Goal: Task Accomplishment & Management: Manage account settings

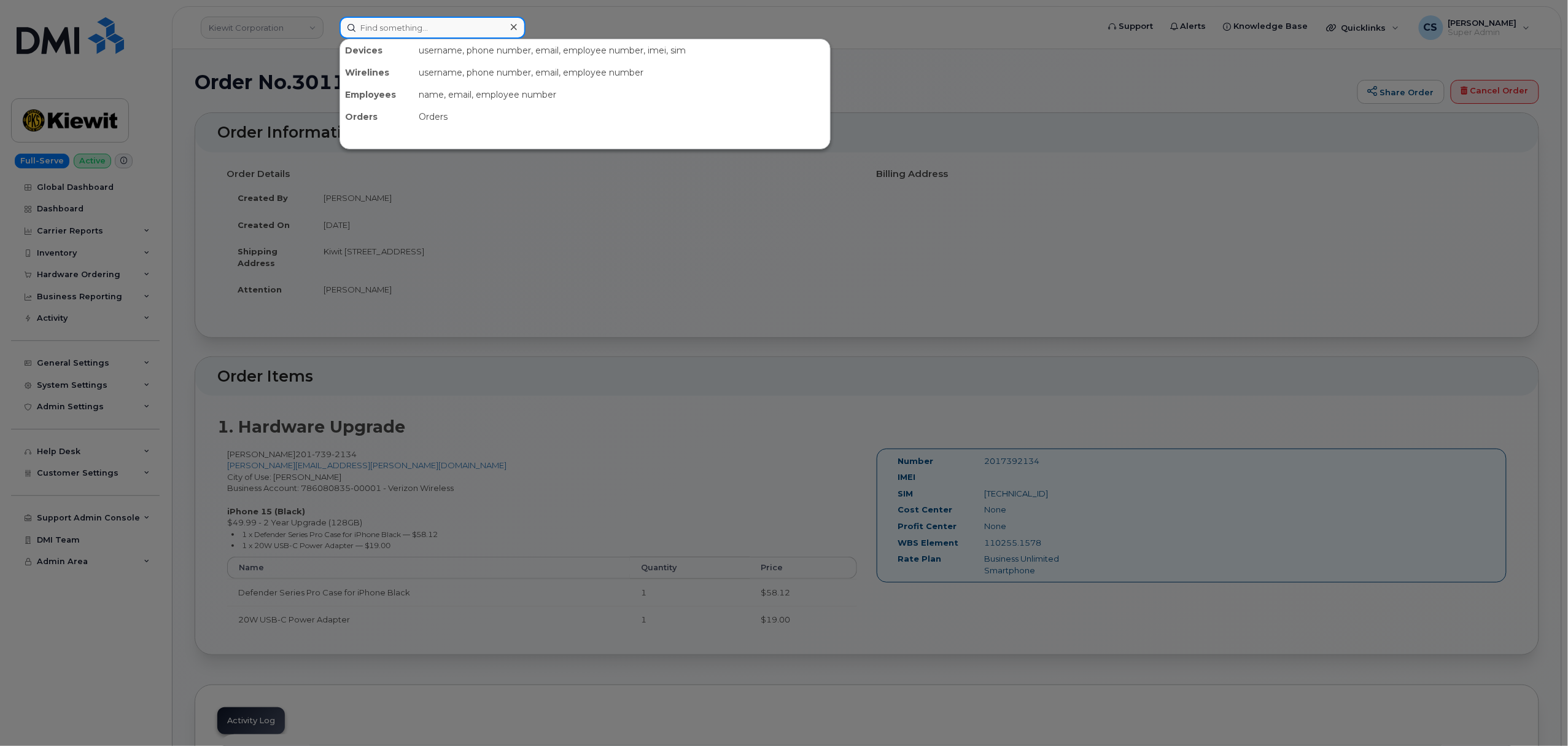
click at [436, 36] on input at bounding box center [432, 28] width 186 height 22
click at [442, 28] on input at bounding box center [432, 28] width 186 height 22
click at [441, 28] on input at bounding box center [432, 28] width 186 height 22
click at [439, 28] on input at bounding box center [432, 28] width 186 height 22
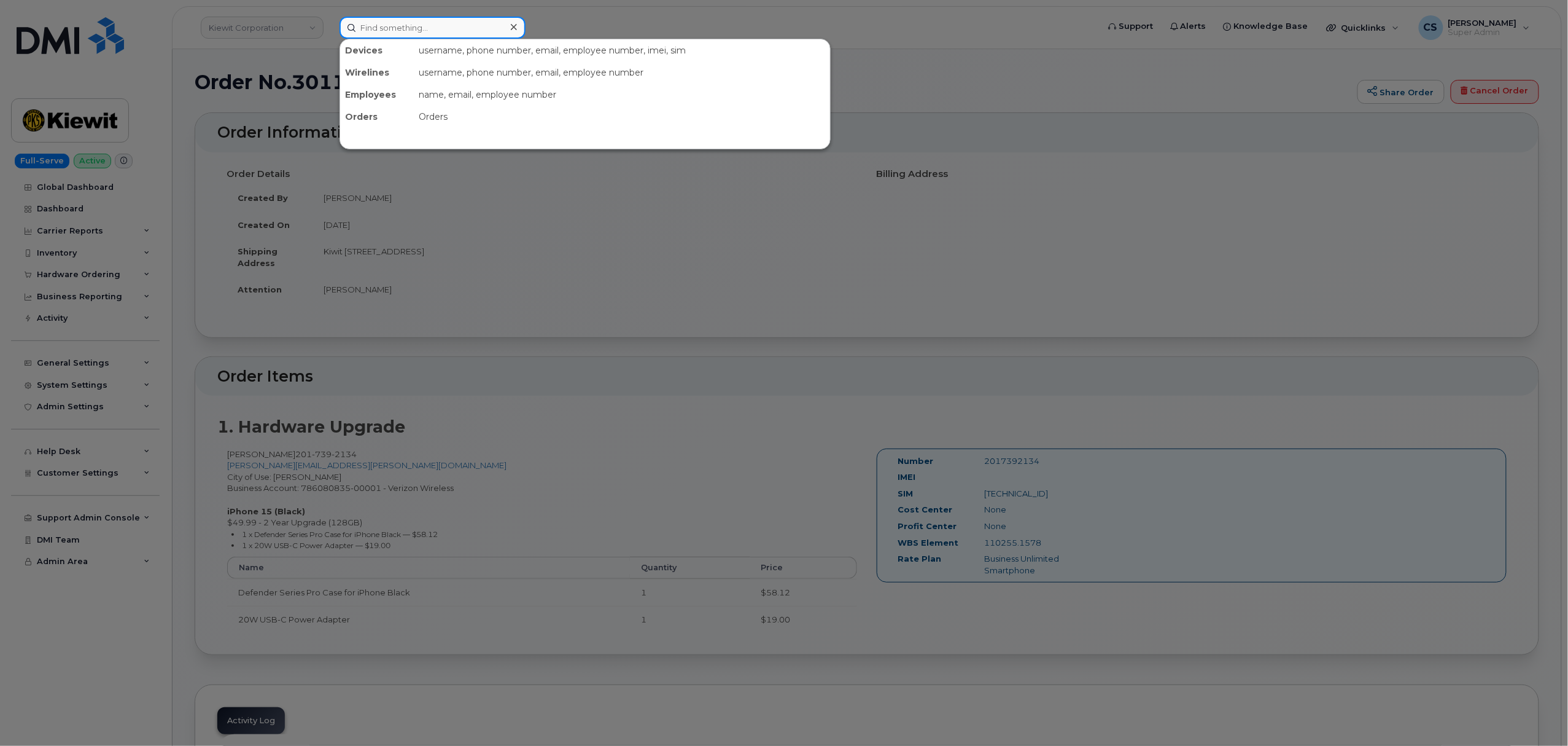
paste input "301150"
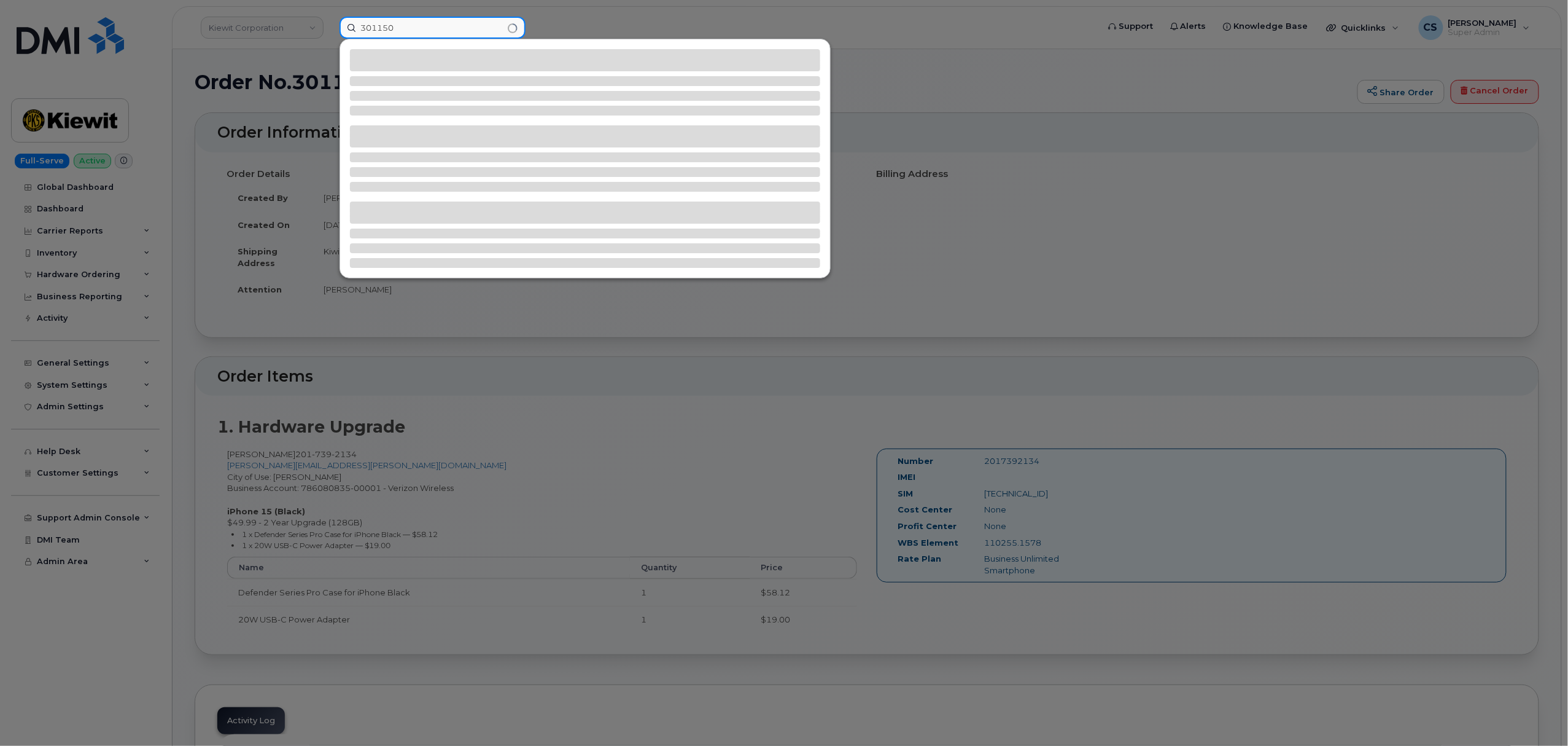
type input "301150"
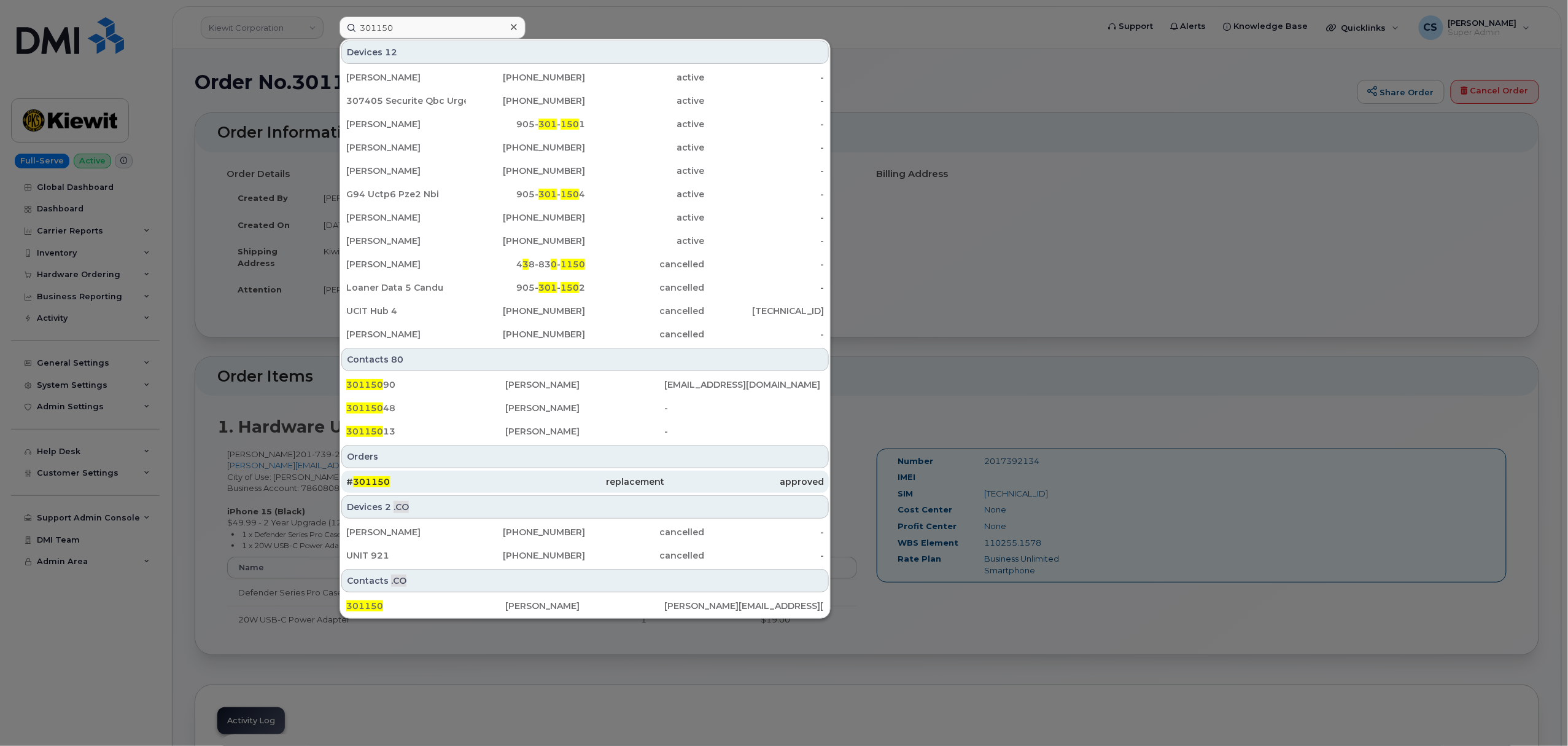
click at [374, 480] on span "301150" at bounding box center [371, 481] width 36 height 11
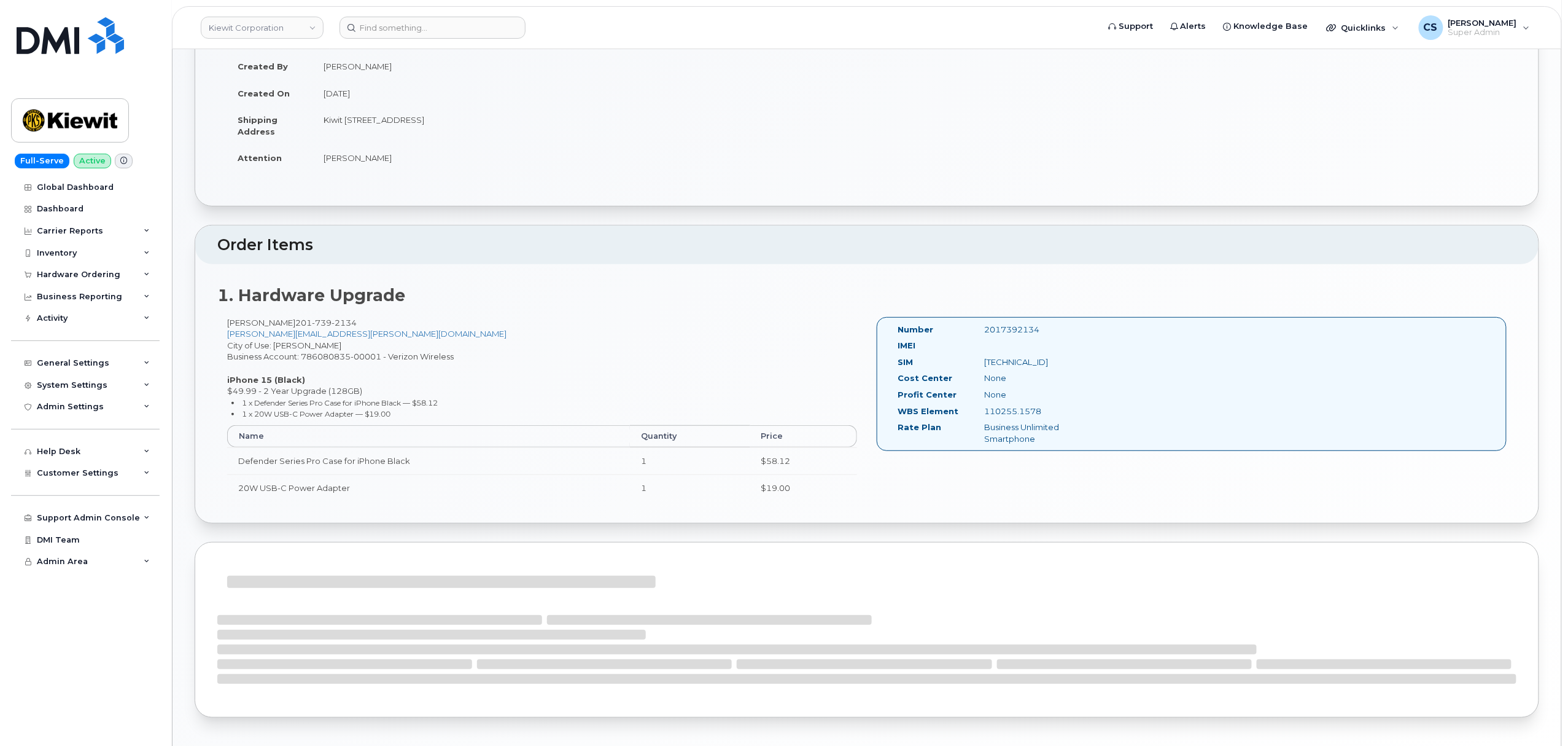
scroll to position [164, 0]
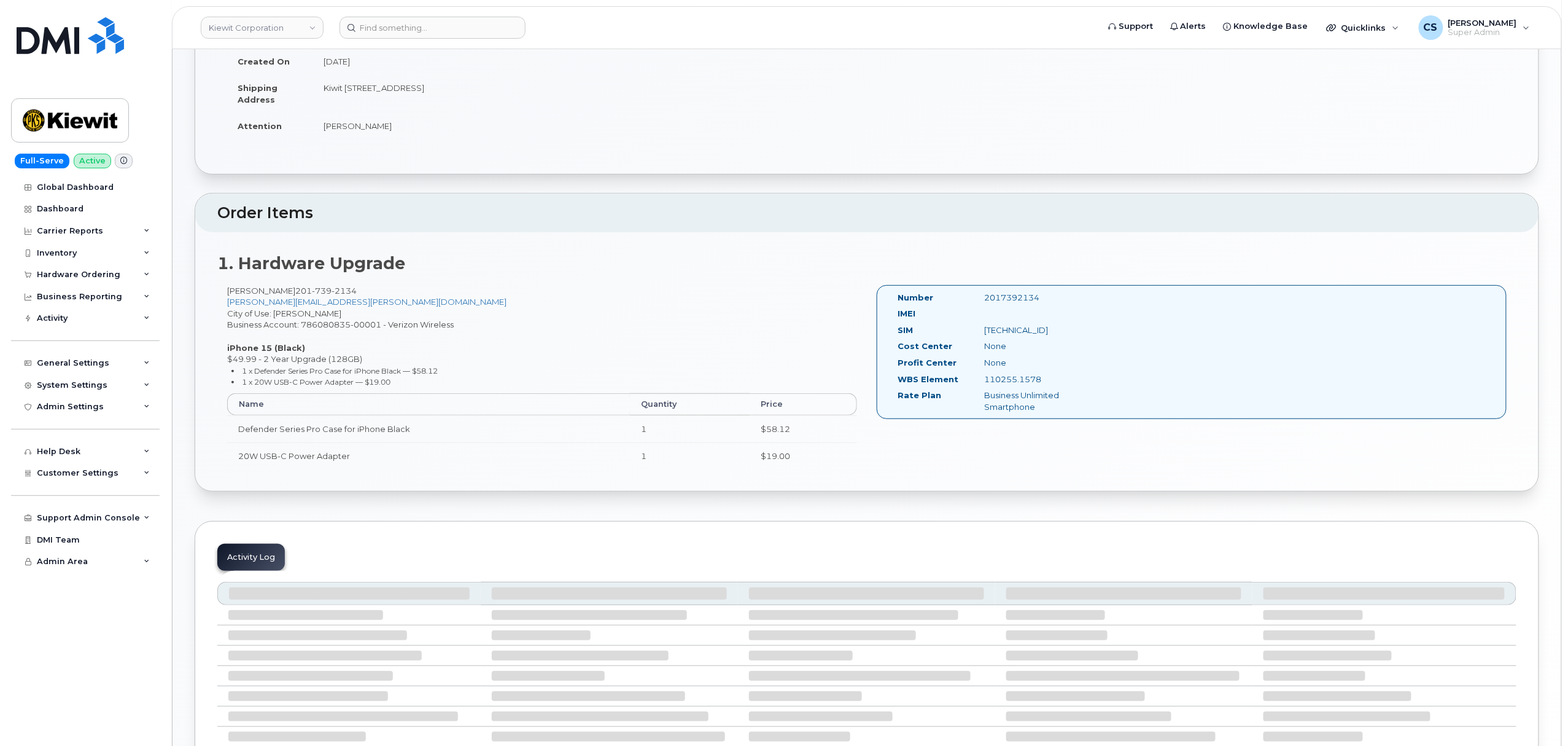
click at [1021, 297] on div "2017392134" at bounding box center [1035, 298] width 122 height 12
copy div "2017392134"
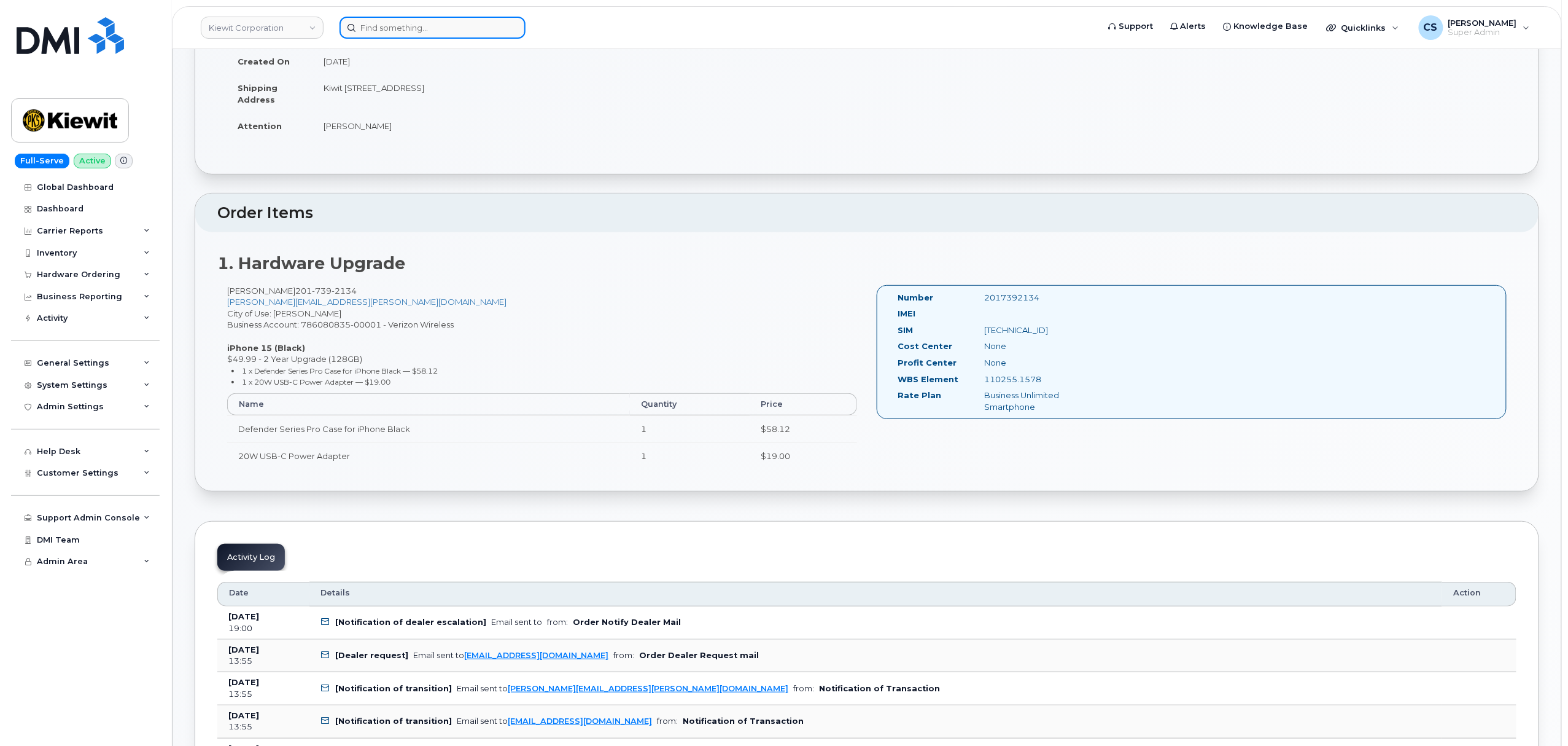
click at [445, 22] on input at bounding box center [432, 28] width 186 height 22
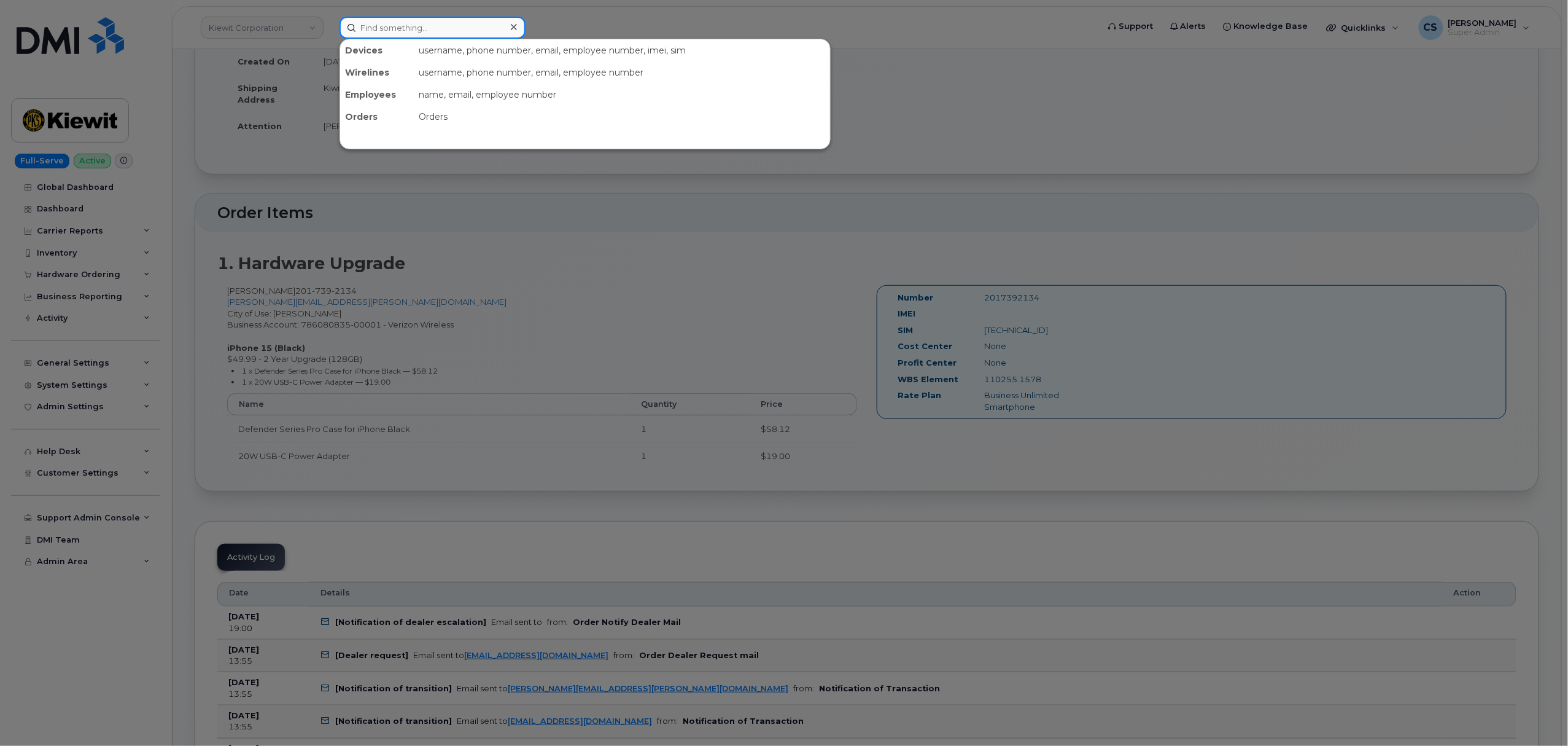
paste input "7042481894"
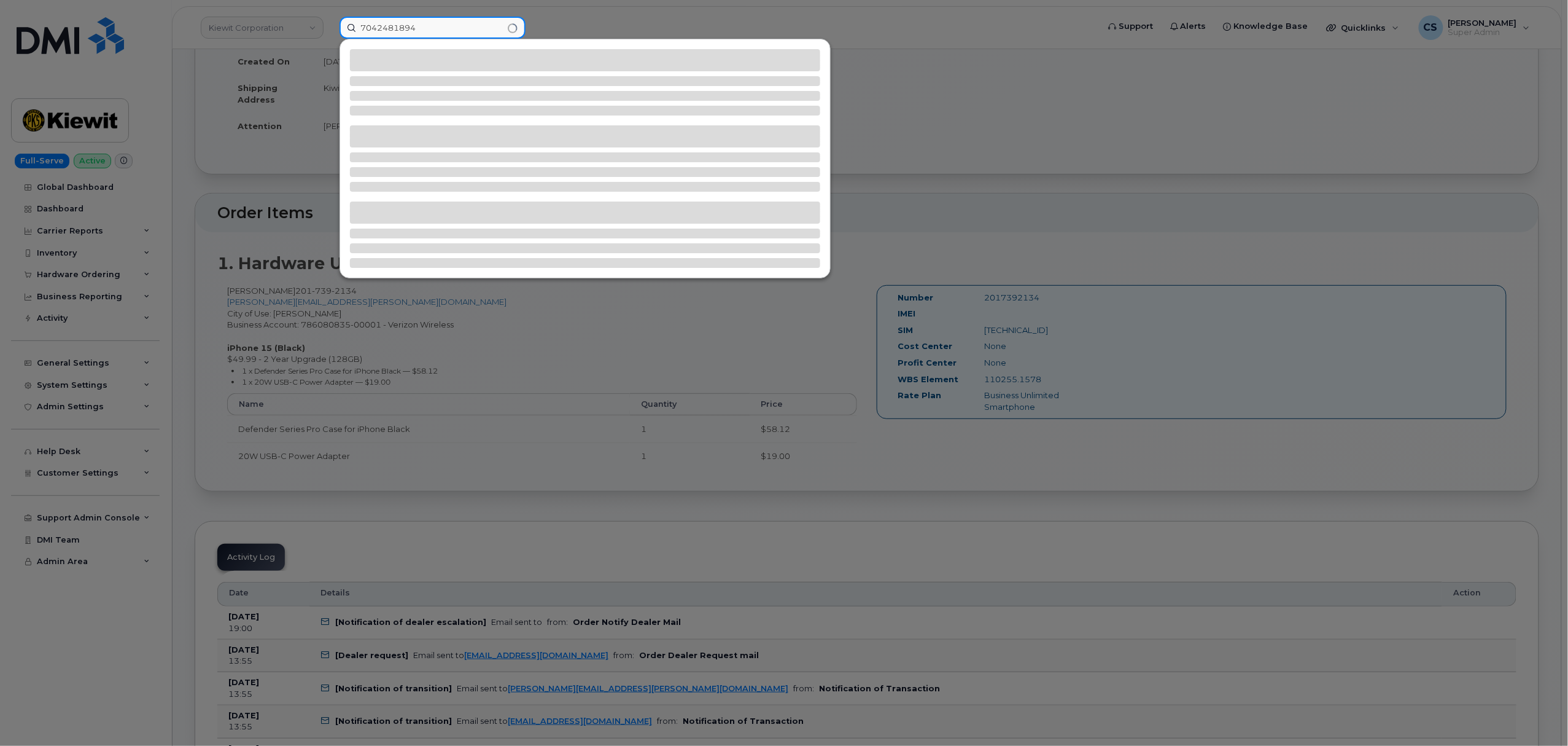
type input "7042481894"
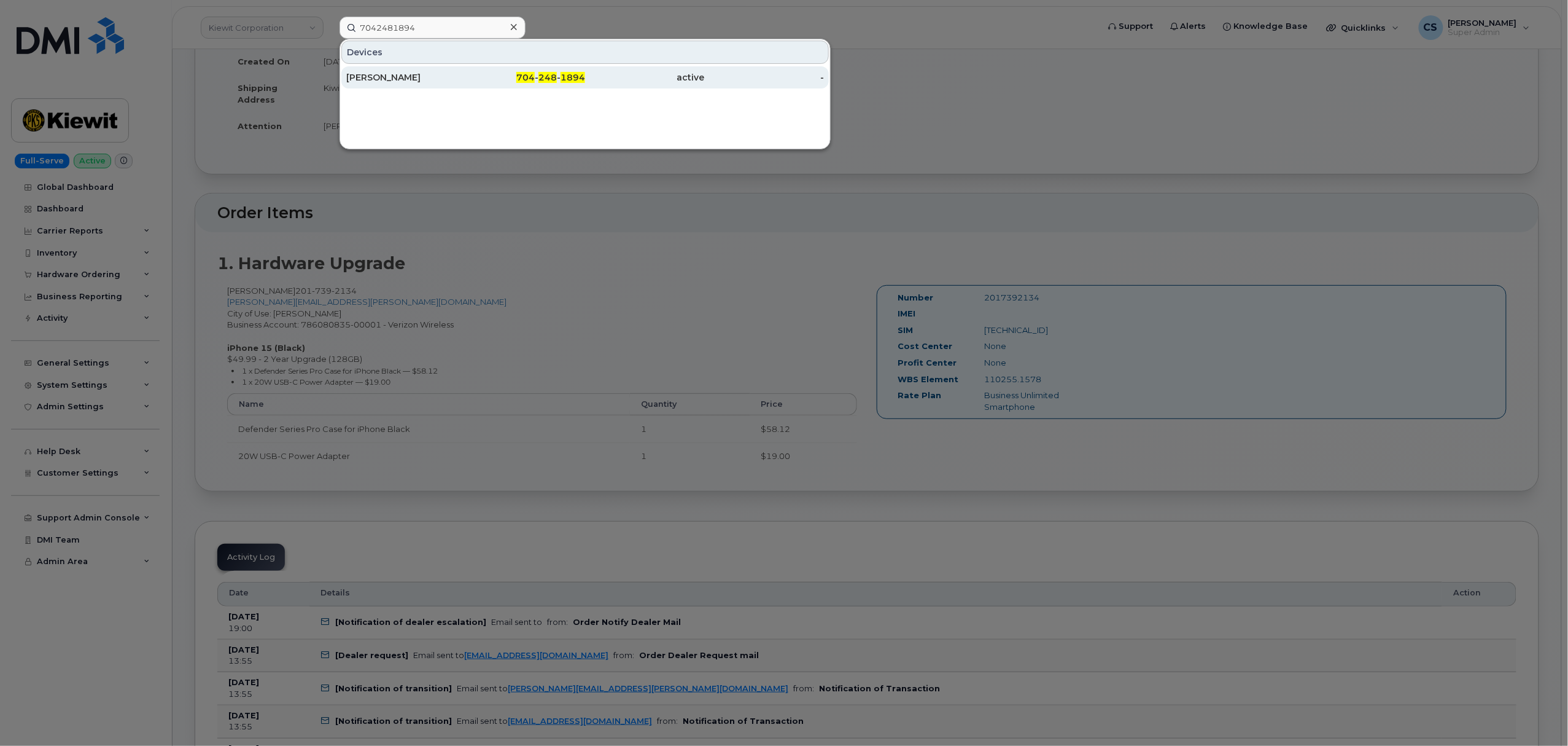
click at [406, 77] on div "MANNY AMORES" at bounding box center [406, 77] width 120 height 12
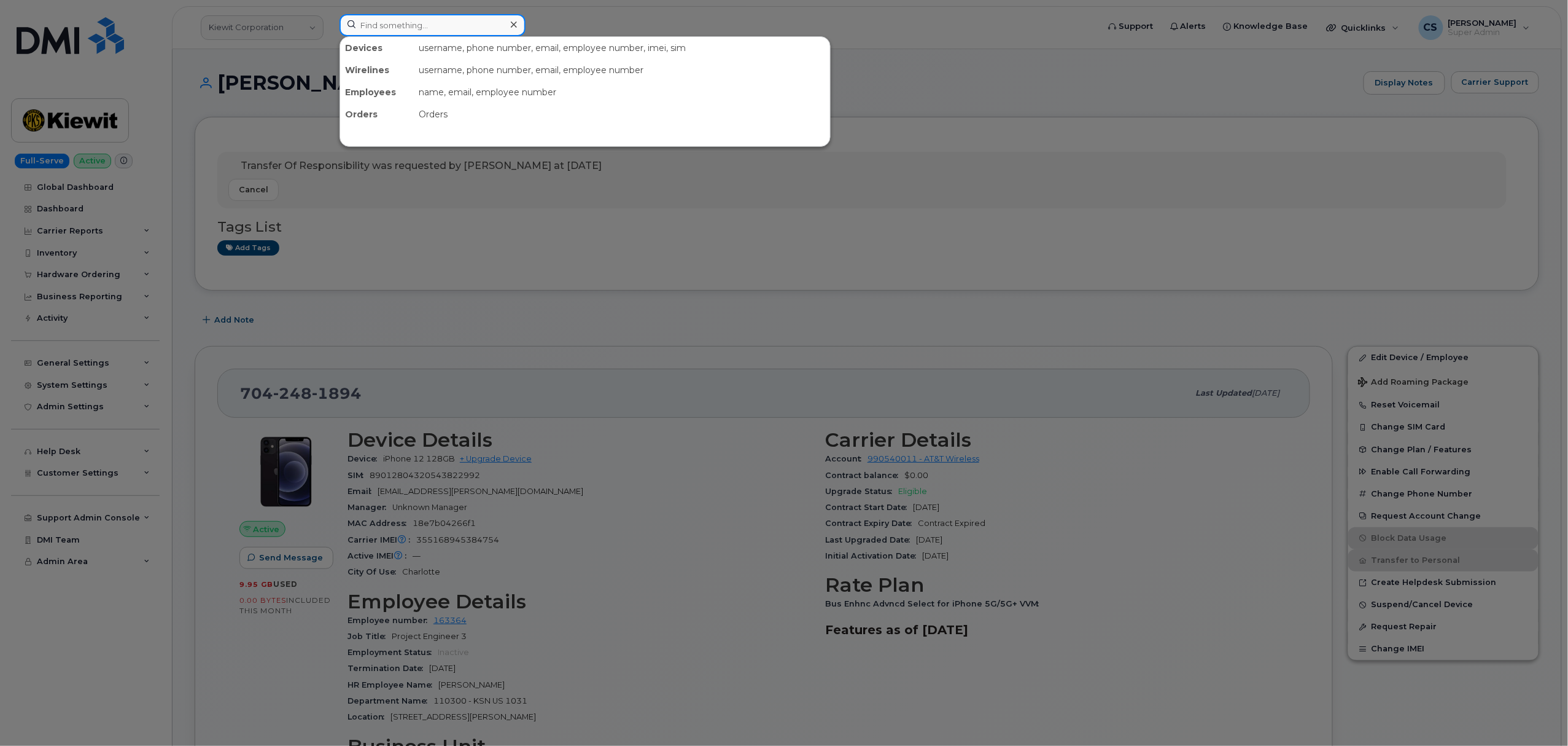
click at [388, 28] on input at bounding box center [432, 25] width 186 height 22
paste input "299593"
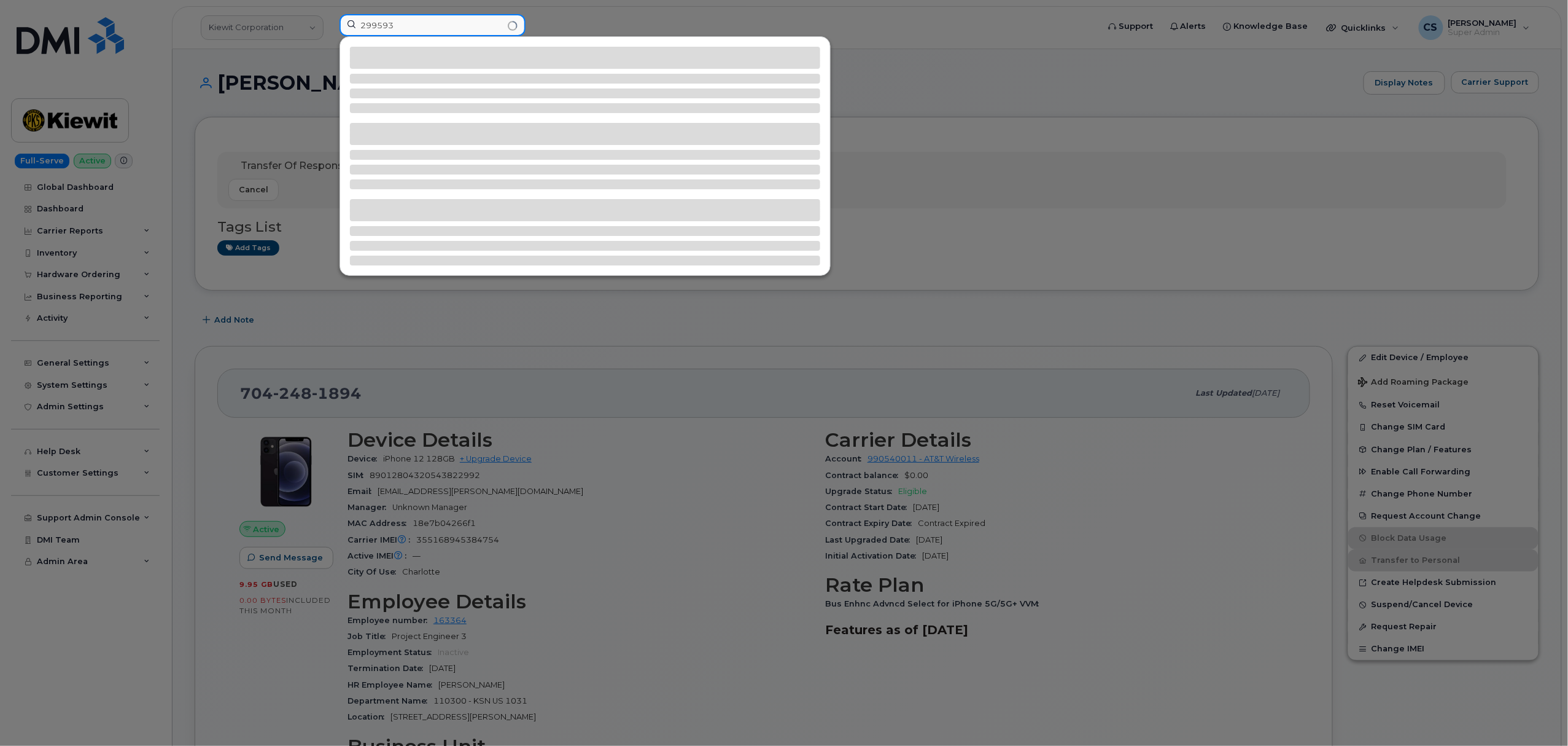
type input "299593"
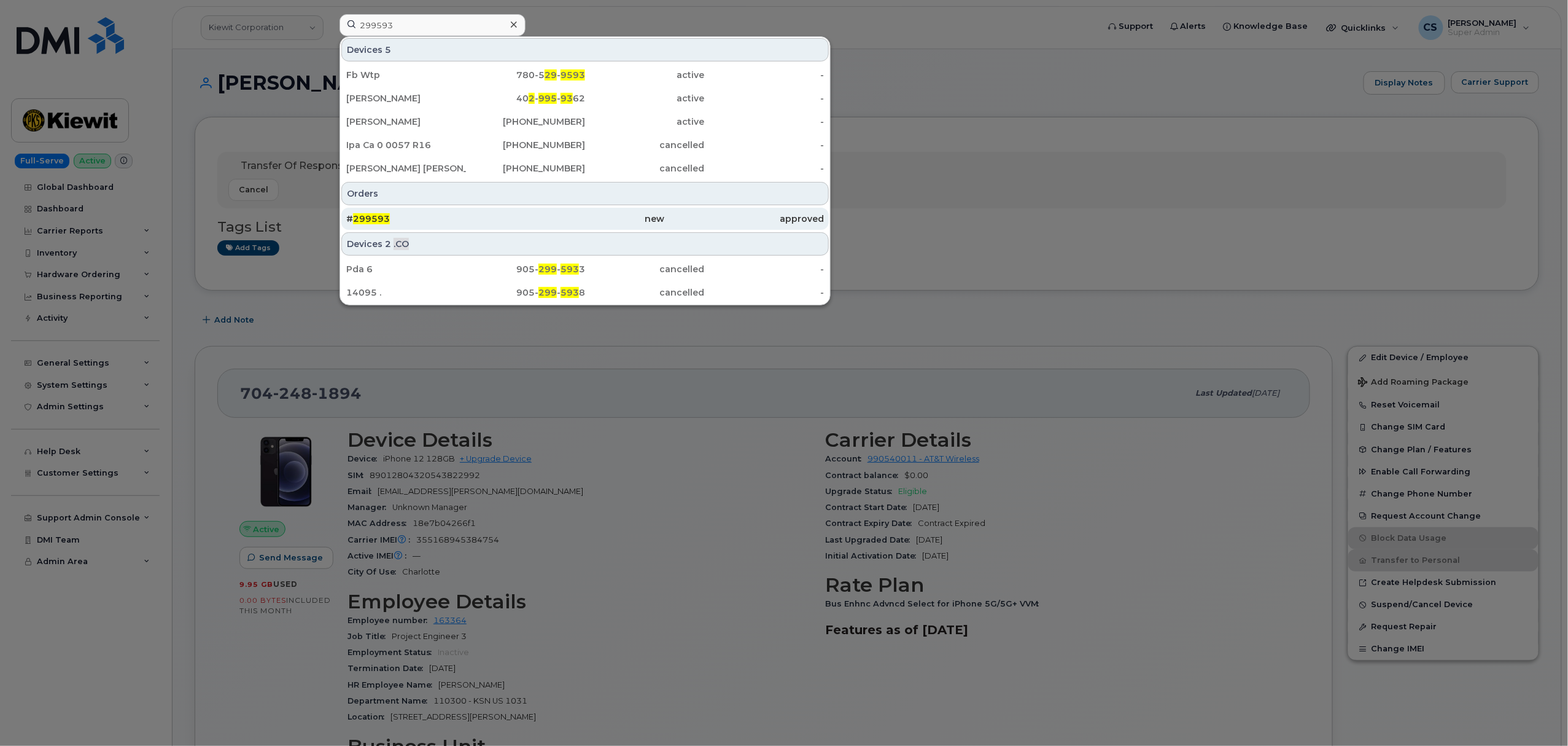
click at [374, 219] on span "299593" at bounding box center [371, 218] width 36 height 11
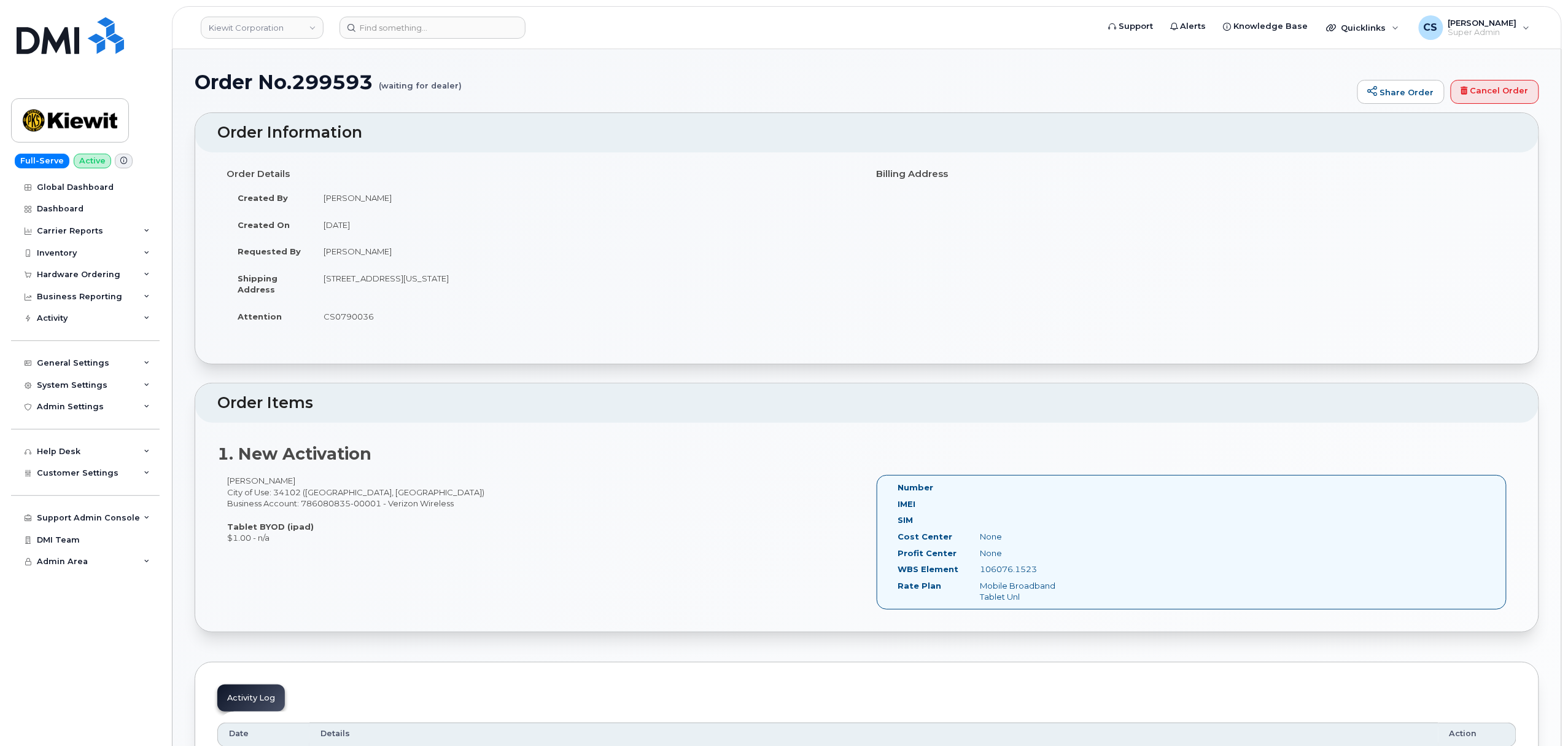
drag, startPoint x: 1042, startPoint y: 569, endPoint x: 978, endPoint y: 571, distance: 64.0
click at [978, 571] on div "106076.1523" at bounding box center [1028, 569] width 115 height 12
copy div "106076.1523"
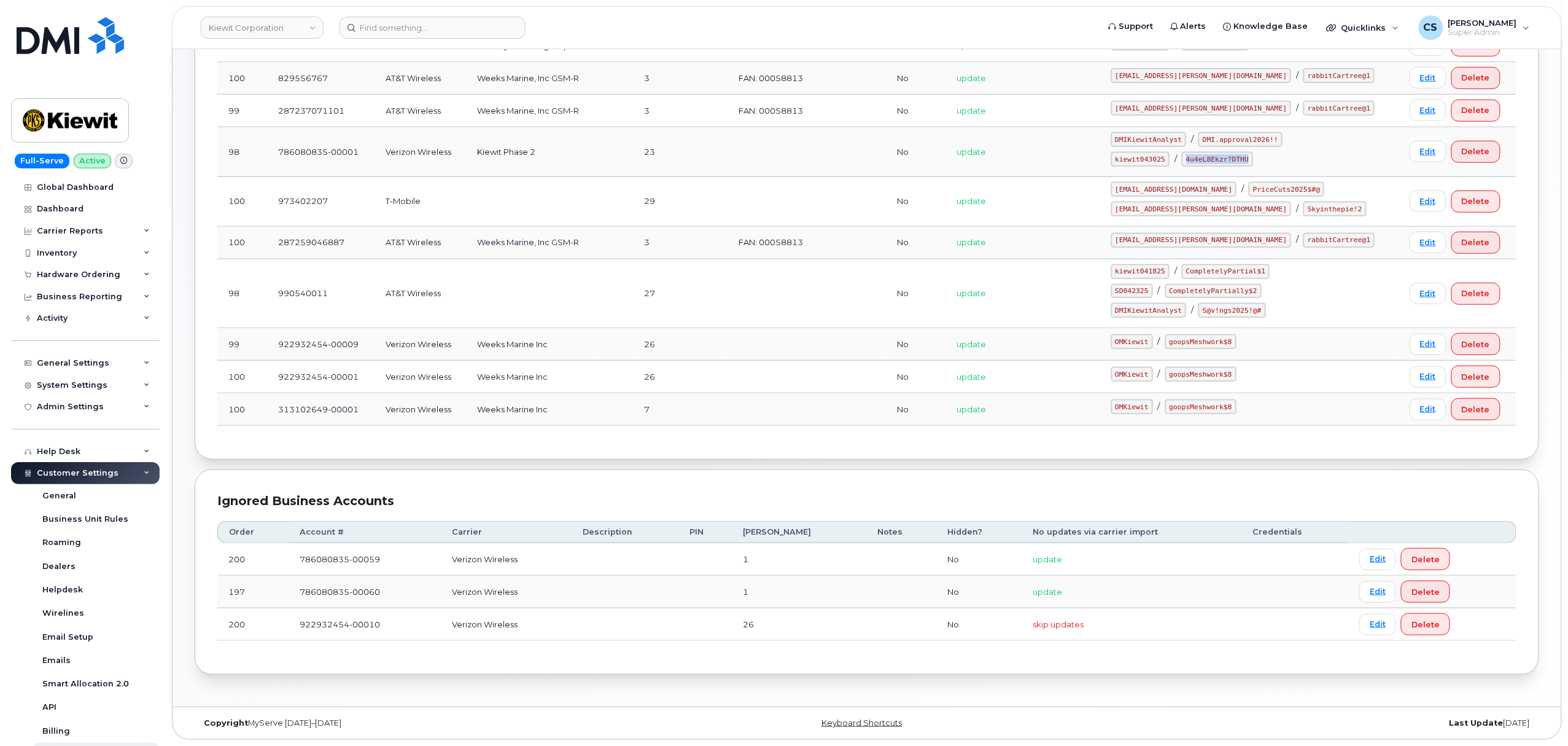
scroll to position [177, 0]
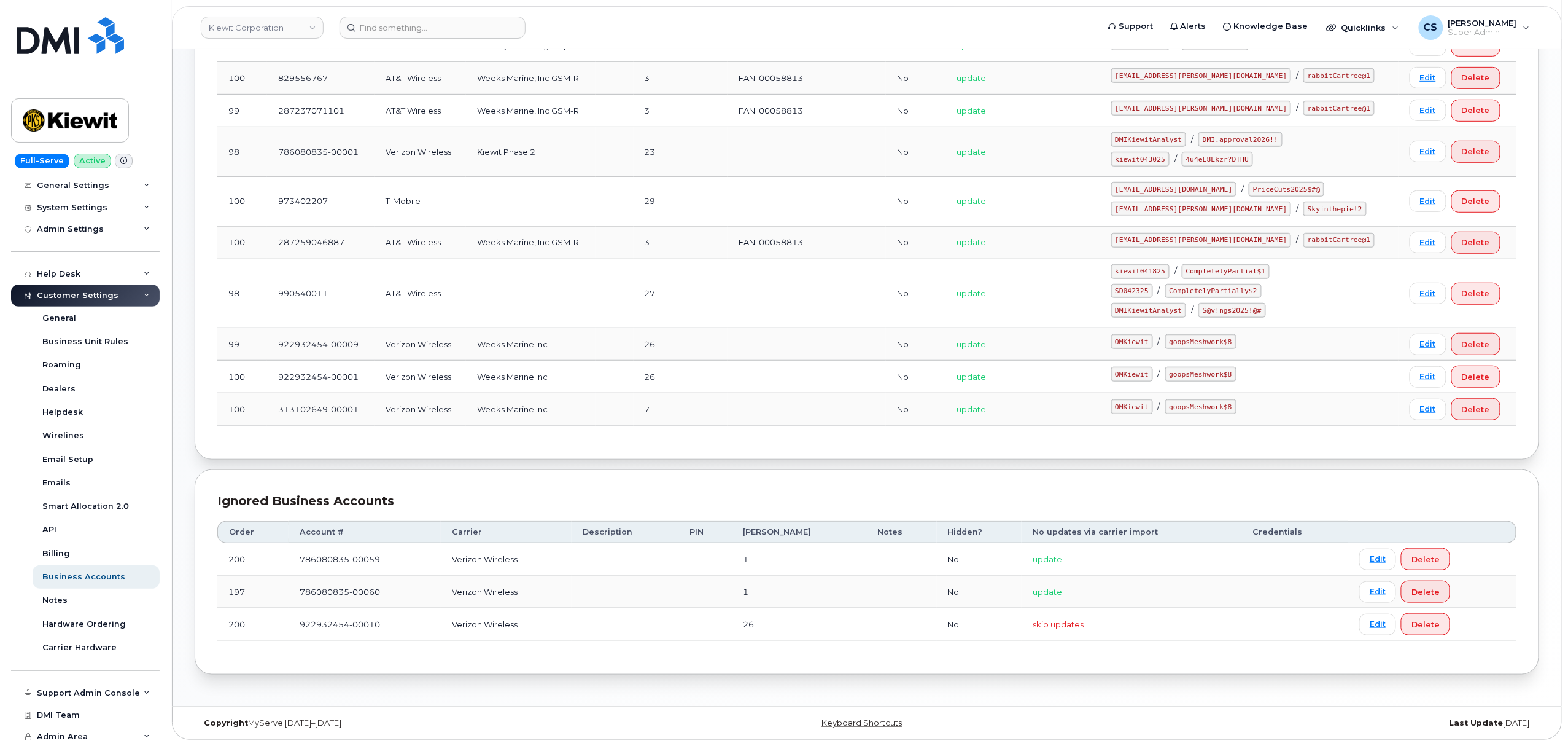
click at [1170, 153] on code "kiewit043025" at bounding box center [1140, 159] width 58 height 15
copy code "kiewit043025"
drag, startPoint x: 1270, startPoint y: 153, endPoint x: 1210, endPoint y: 151, distance: 60.0
click at [1210, 152] on code "4u4eL8Ekzr?DTHU" at bounding box center [1218, 159] width 72 height 15
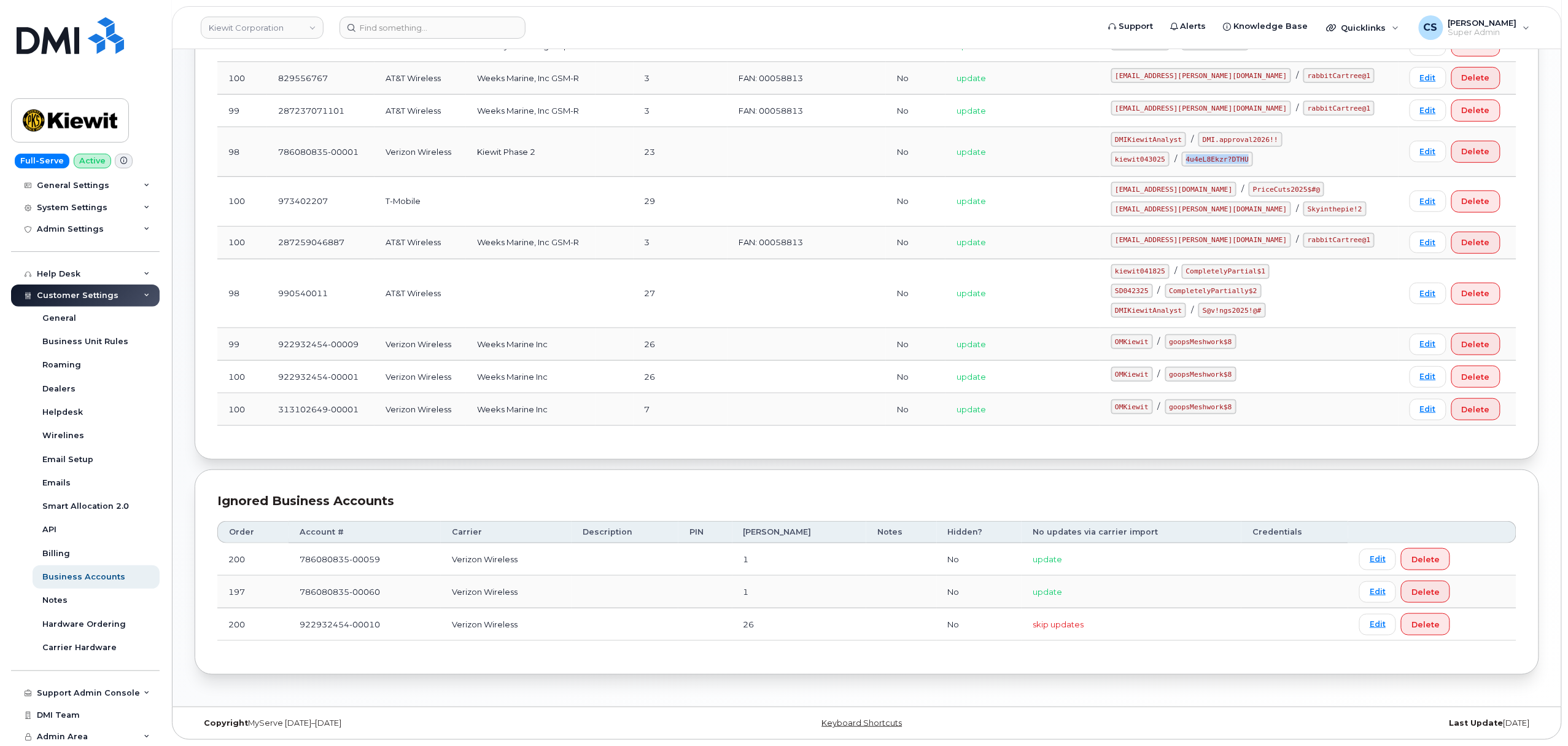
copy code "4u4eL8Ekzr?DTHU"
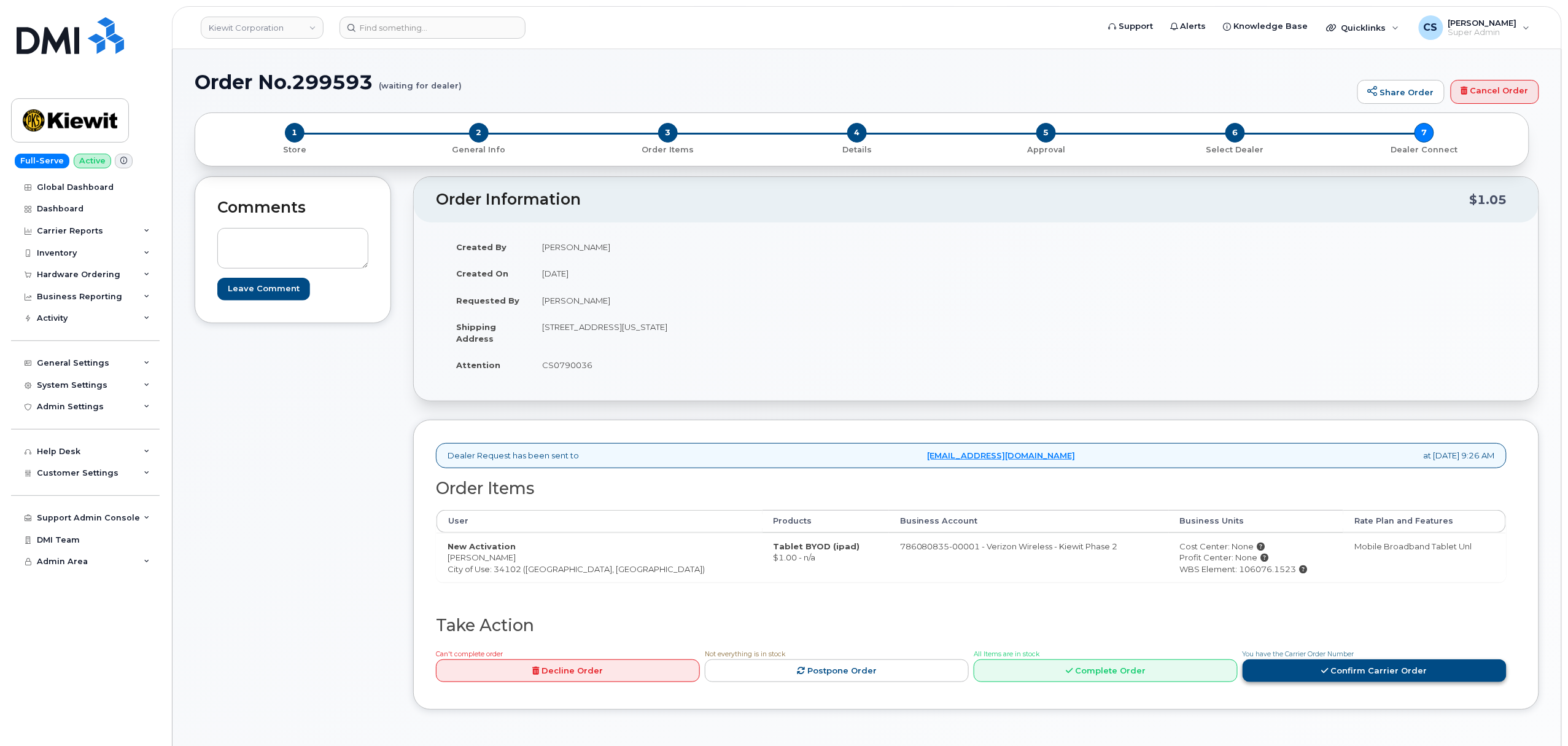
click at [1342, 673] on link "Confirm Carrier Order" at bounding box center [1375, 670] width 264 height 23
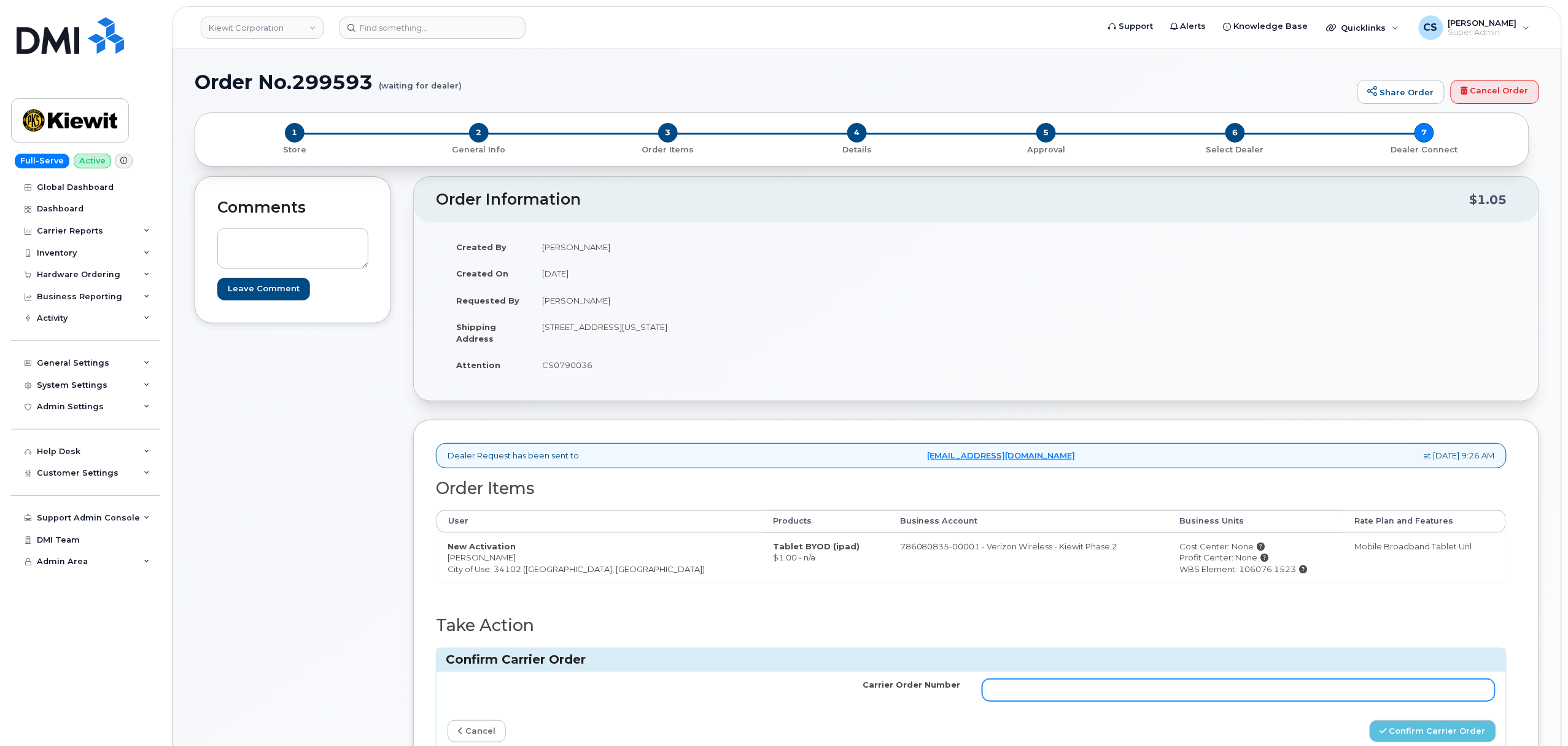
click at [1180, 694] on input "Carrier Order Number" at bounding box center [1238, 690] width 513 height 22
paste input "MB3000595294079"
type input "MB3000595294079"
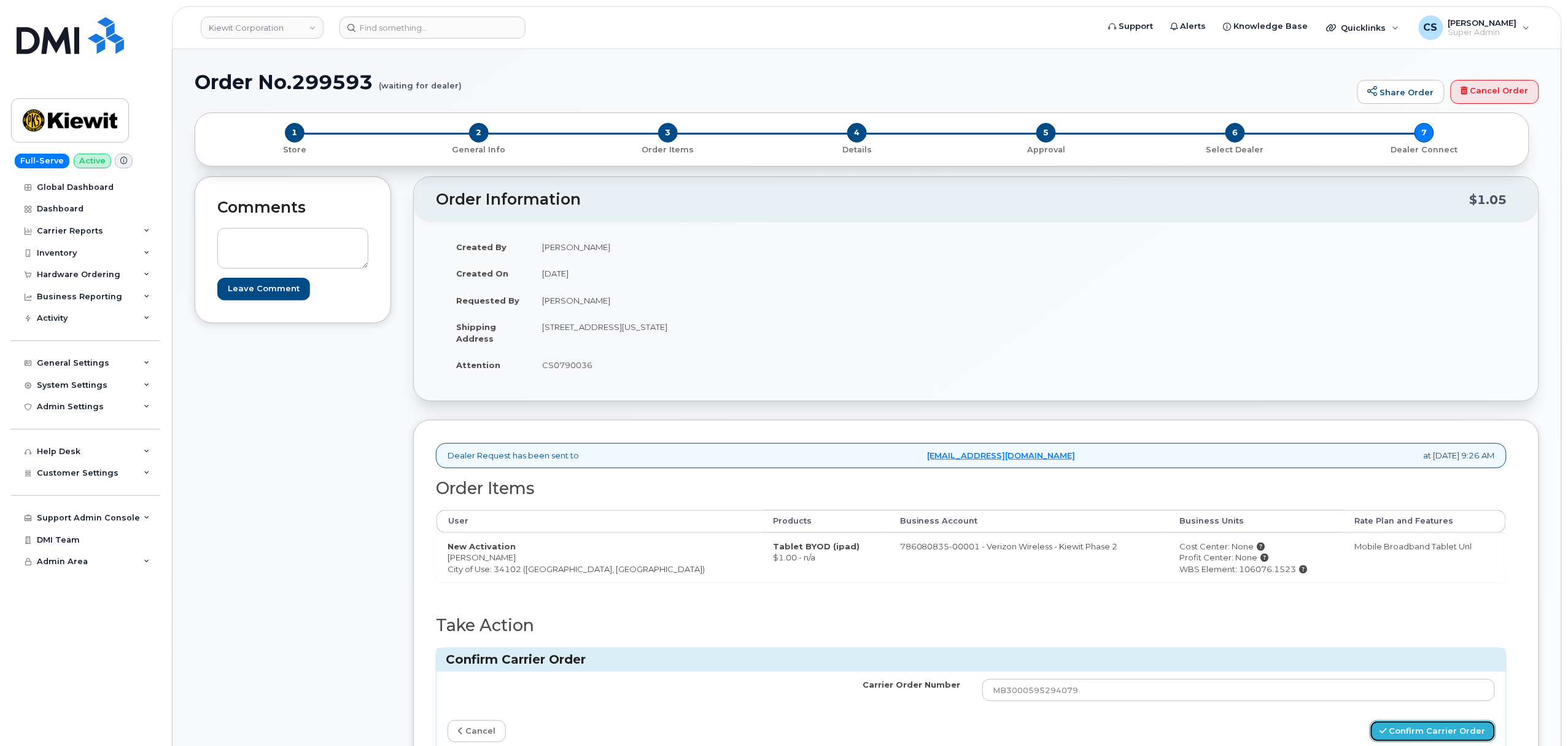
click at [1387, 734] on icon "submit" at bounding box center [1383, 730] width 7 height 8
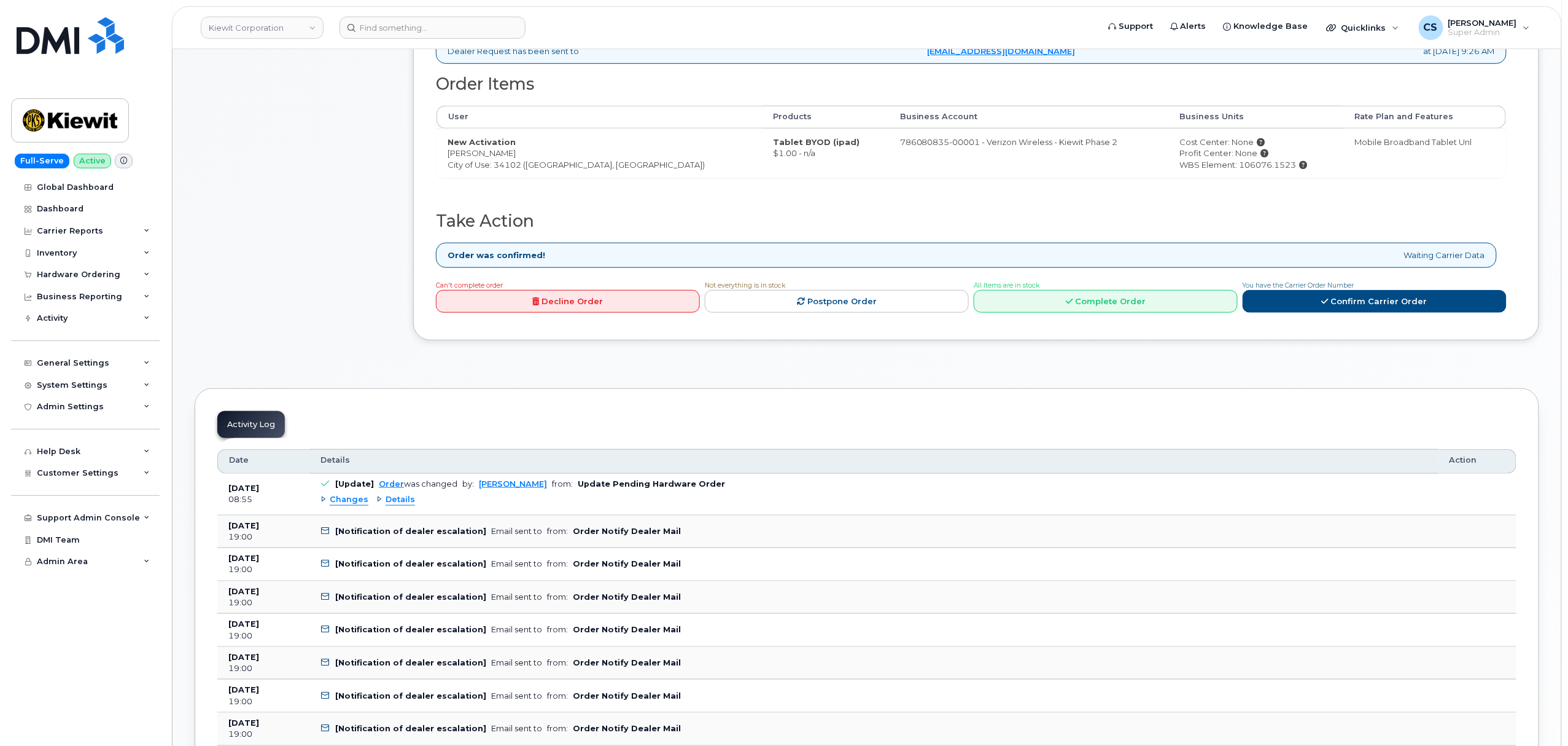
scroll to position [77, 0]
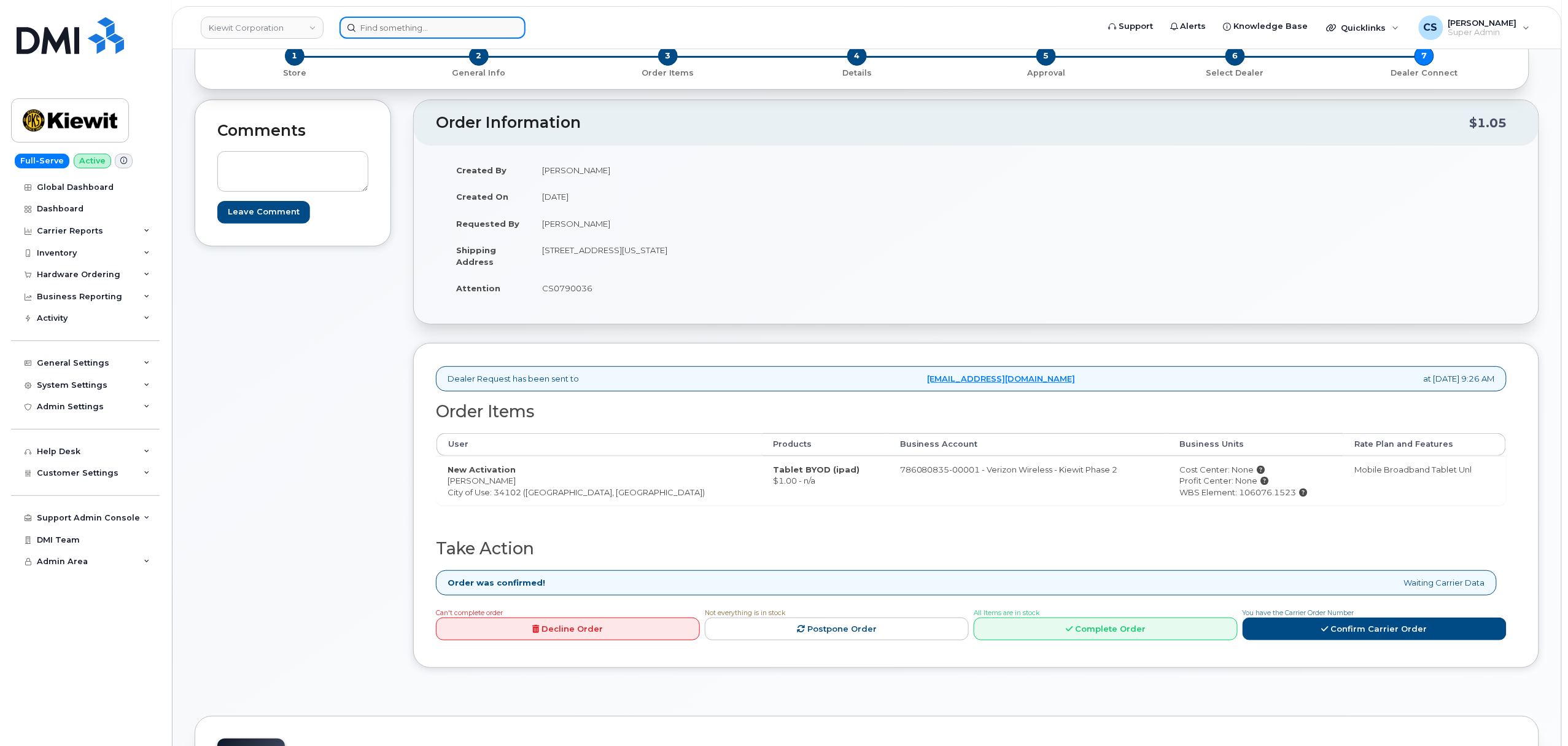
click at [417, 18] on input at bounding box center [432, 28] width 186 height 22
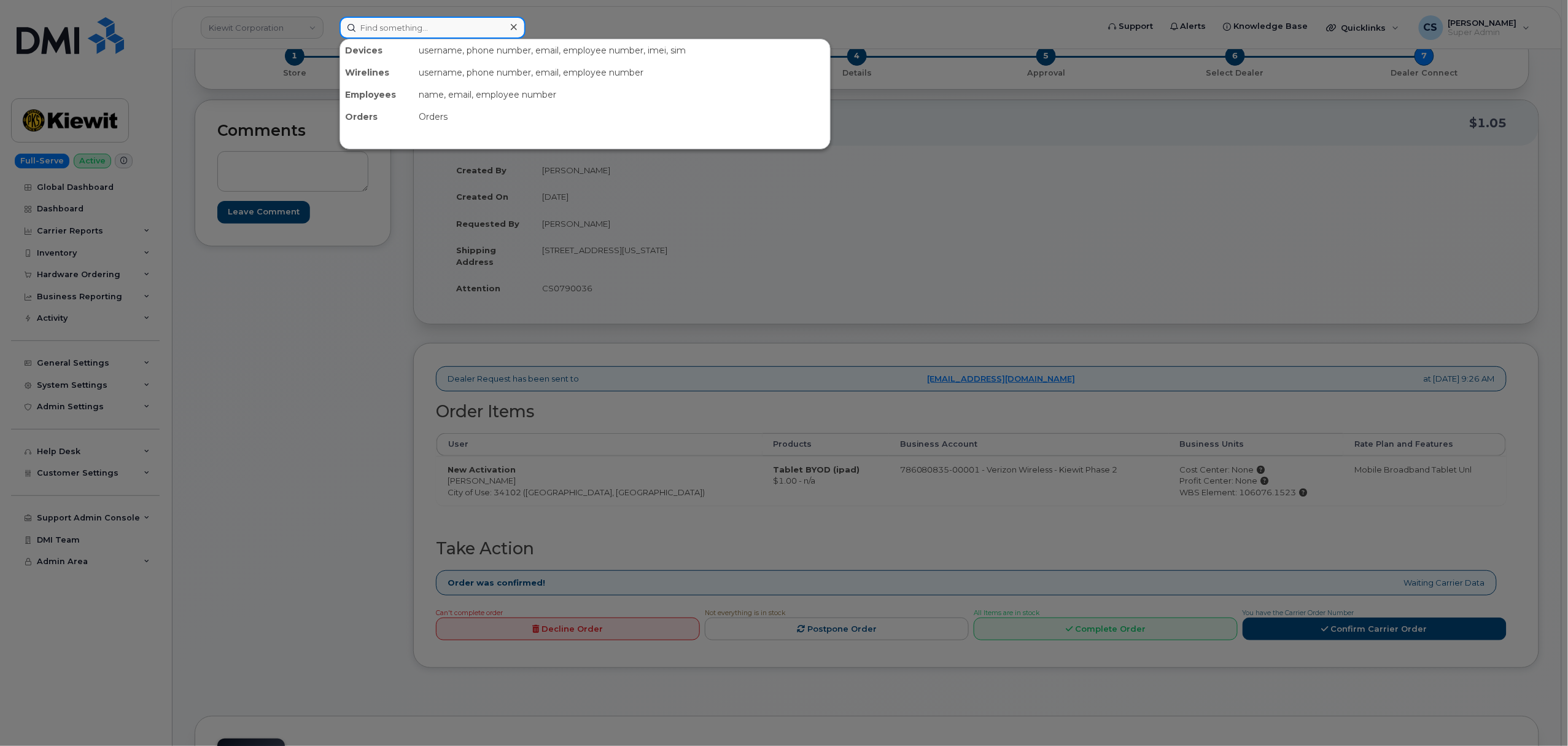
paste input "301150"
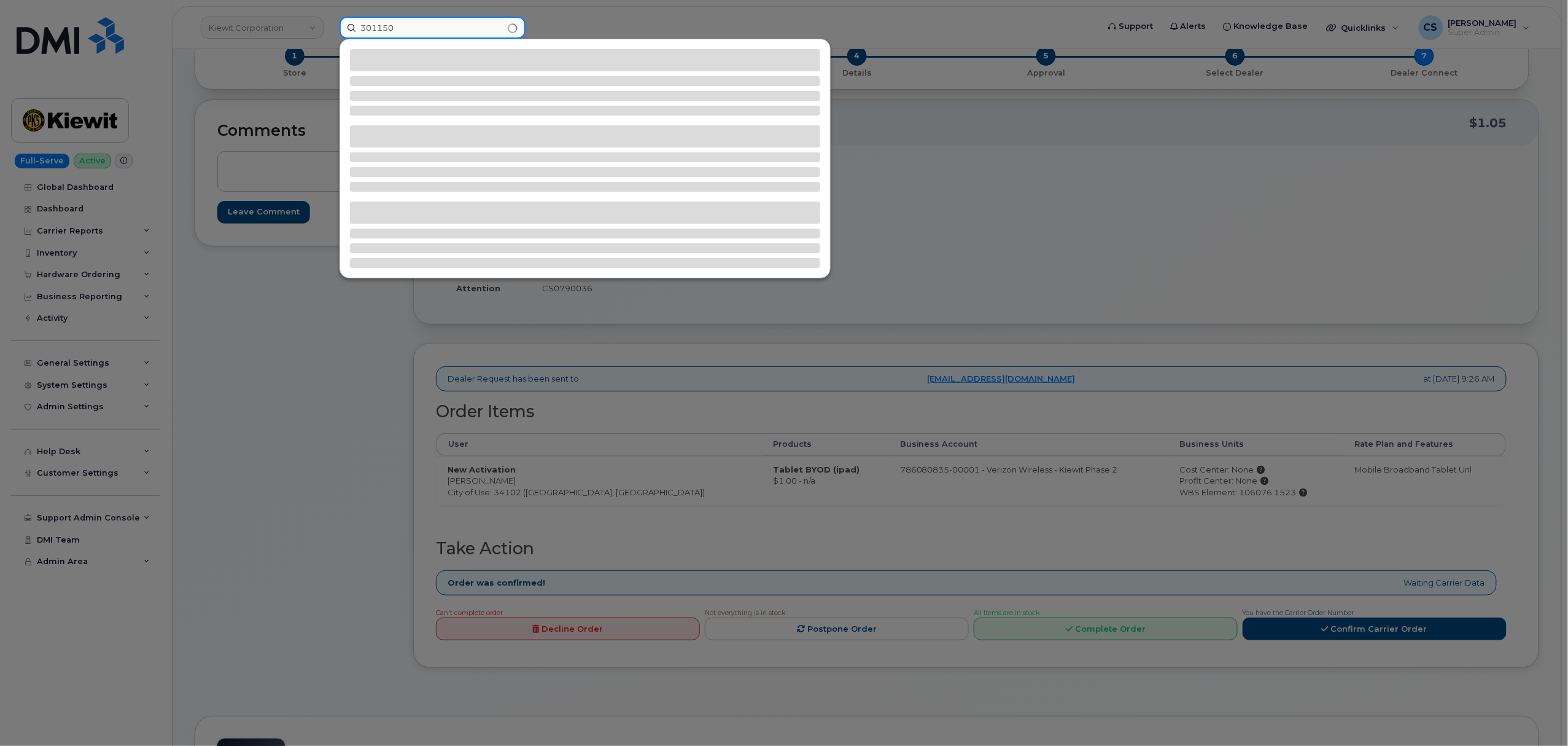
type input "301150"
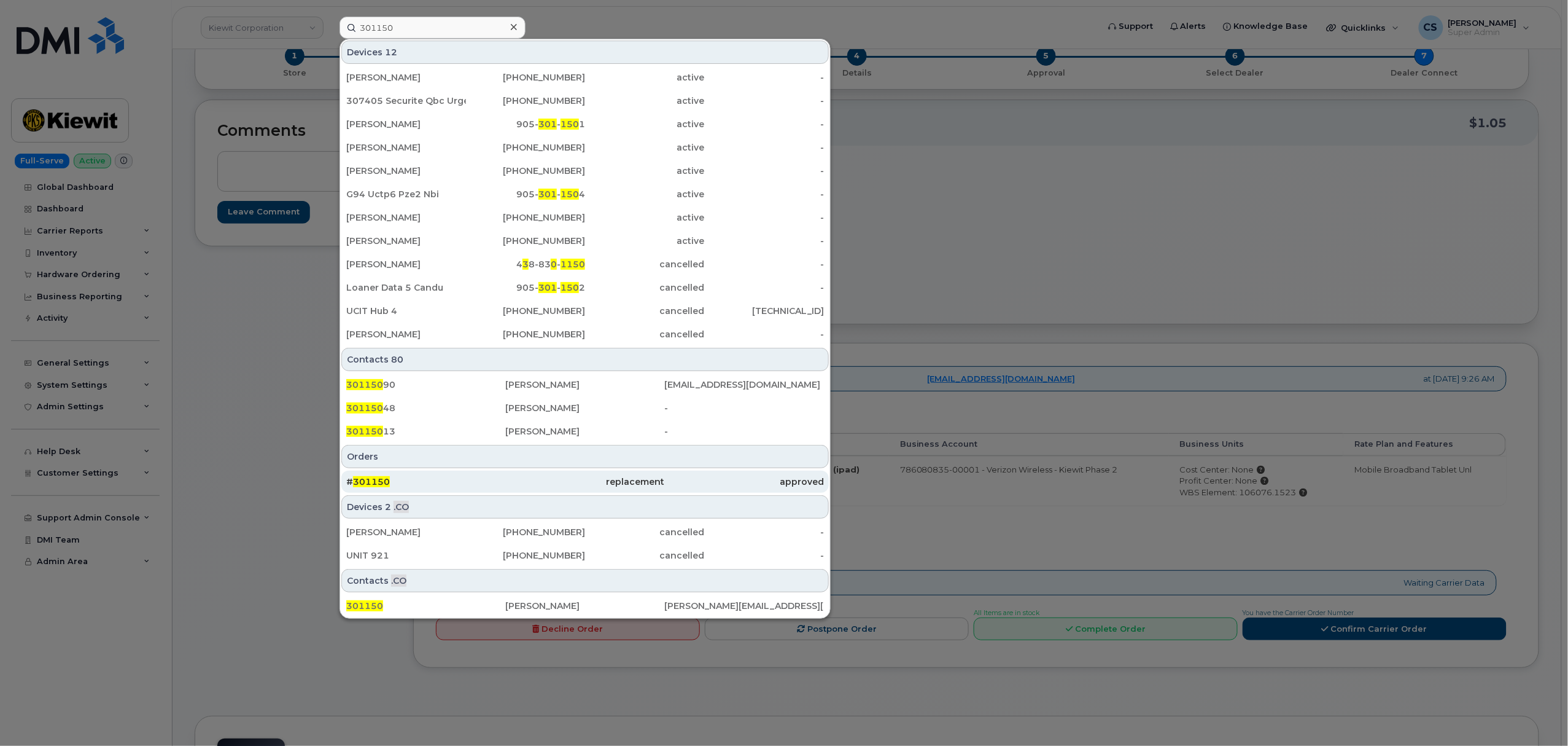
click at [367, 482] on span "301150" at bounding box center [371, 481] width 36 height 11
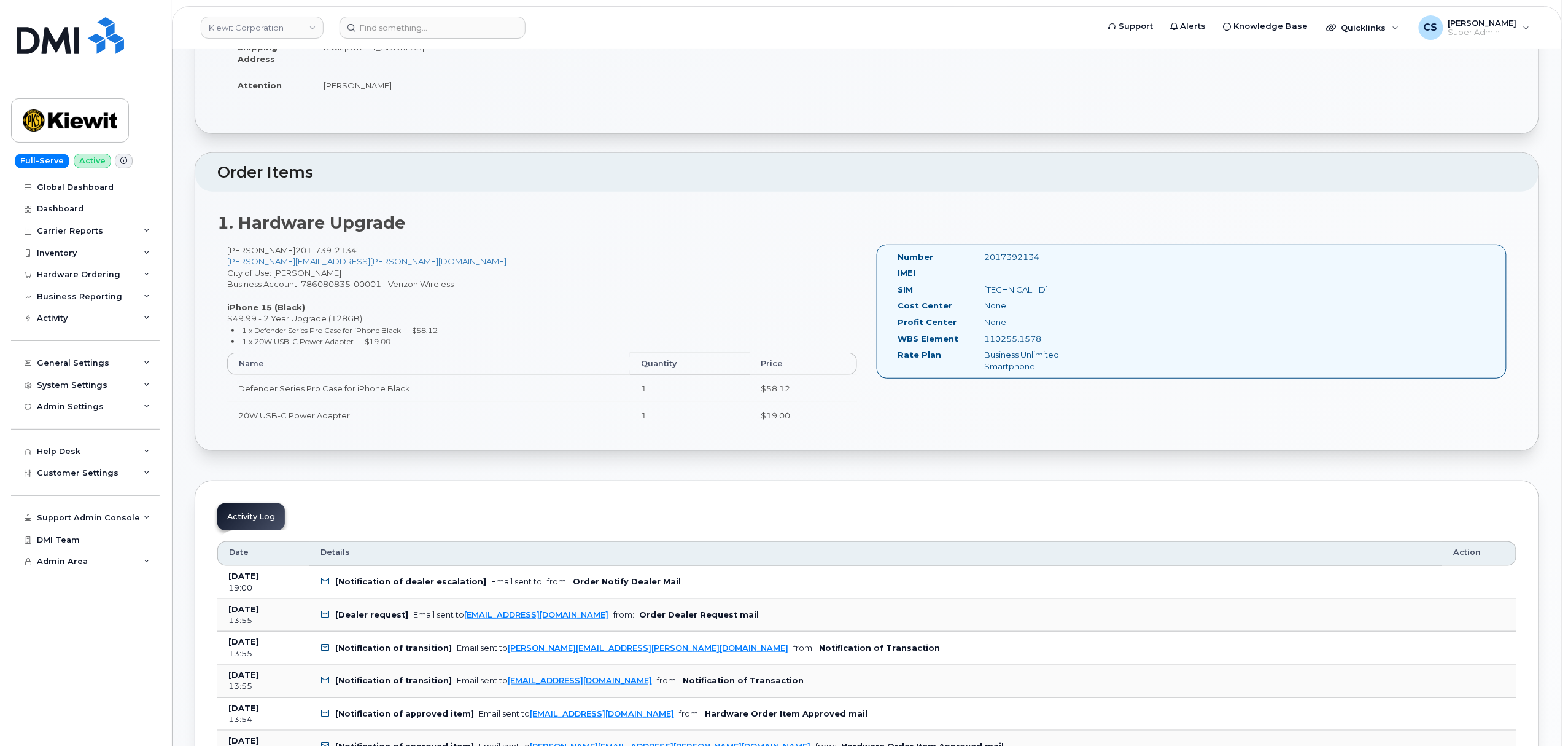
scroll to position [246, 0]
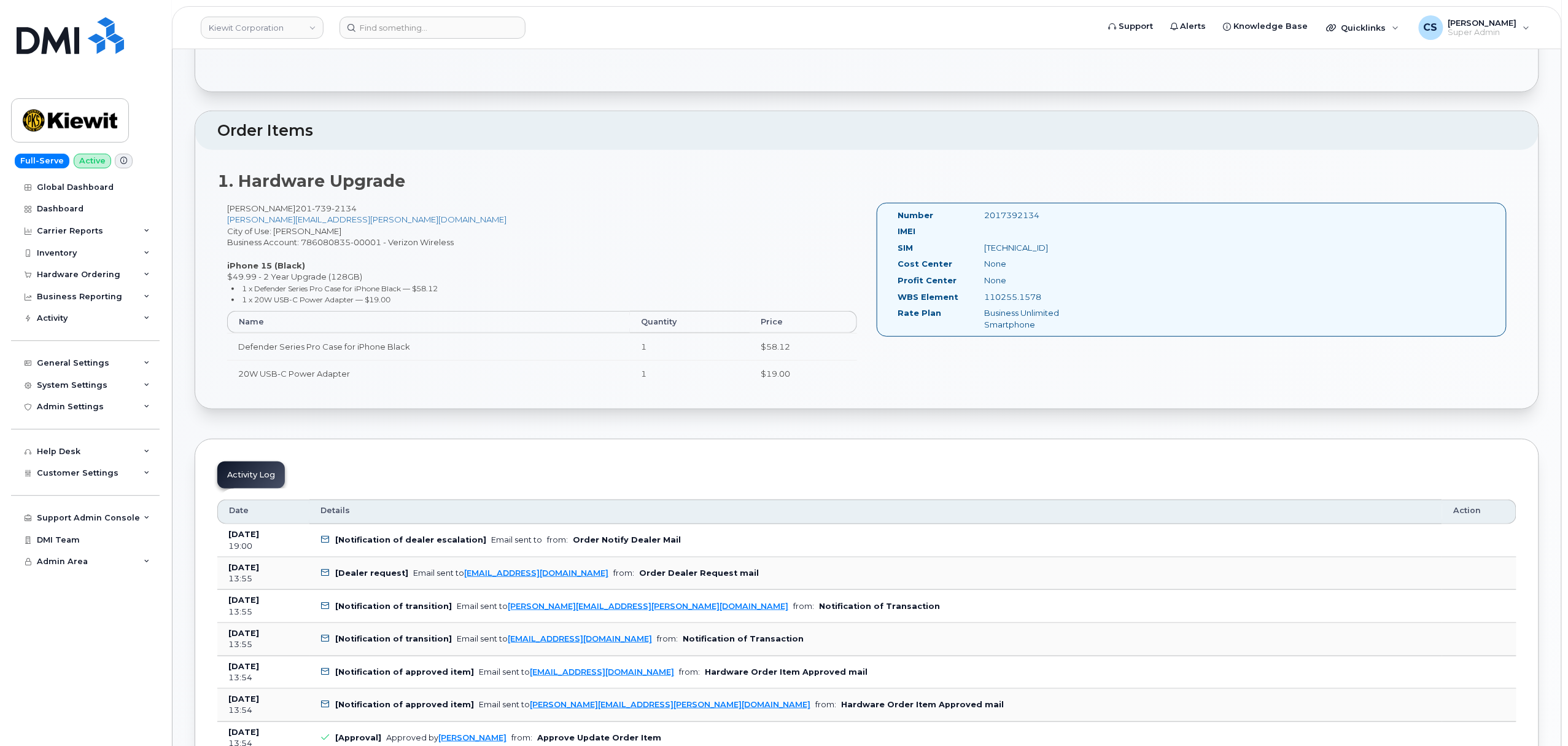
click at [1023, 217] on div "2017392134" at bounding box center [1035, 215] width 122 height 12
copy div "2017392134"
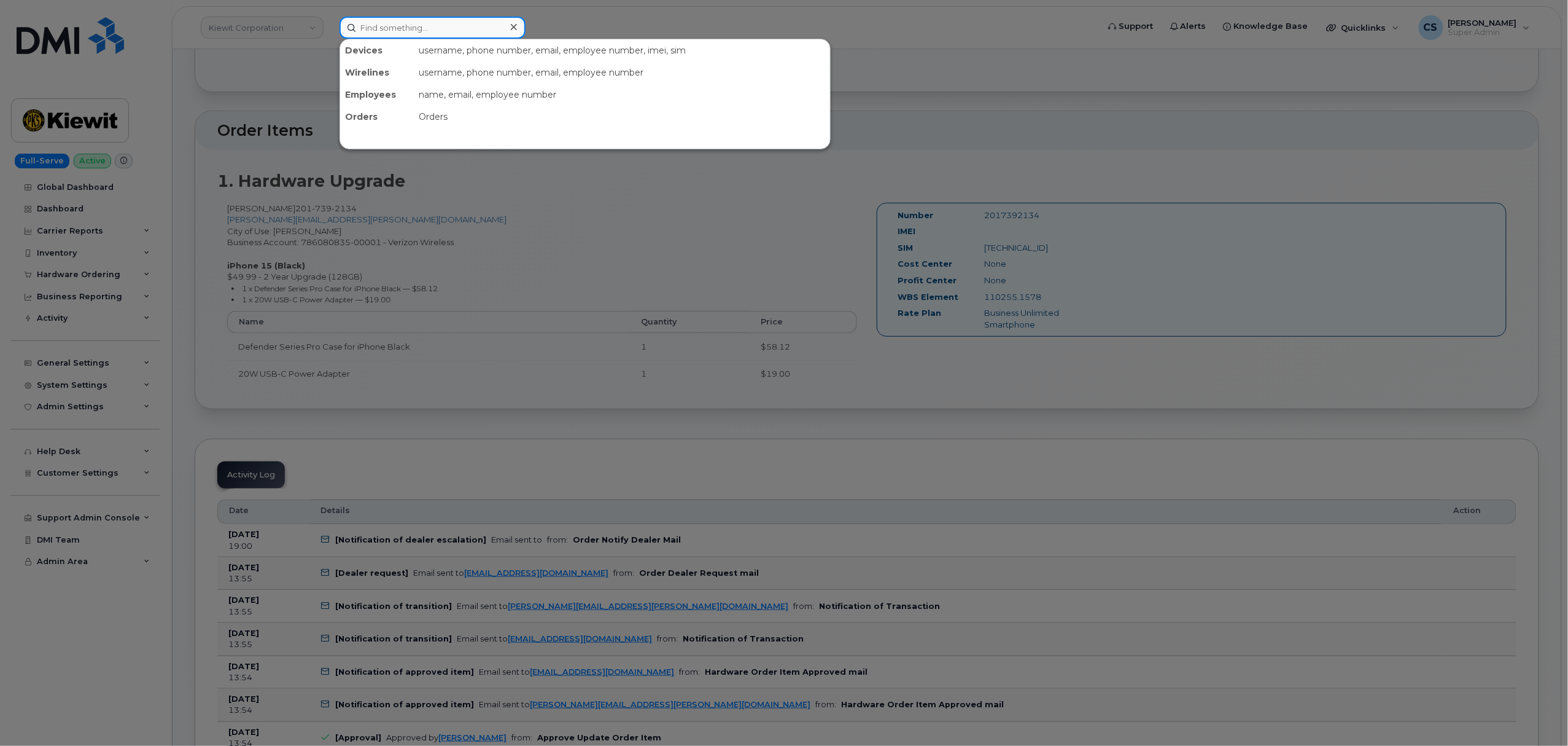
click at [436, 27] on input at bounding box center [432, 28] width 186 height 22
paste input "7042481894"
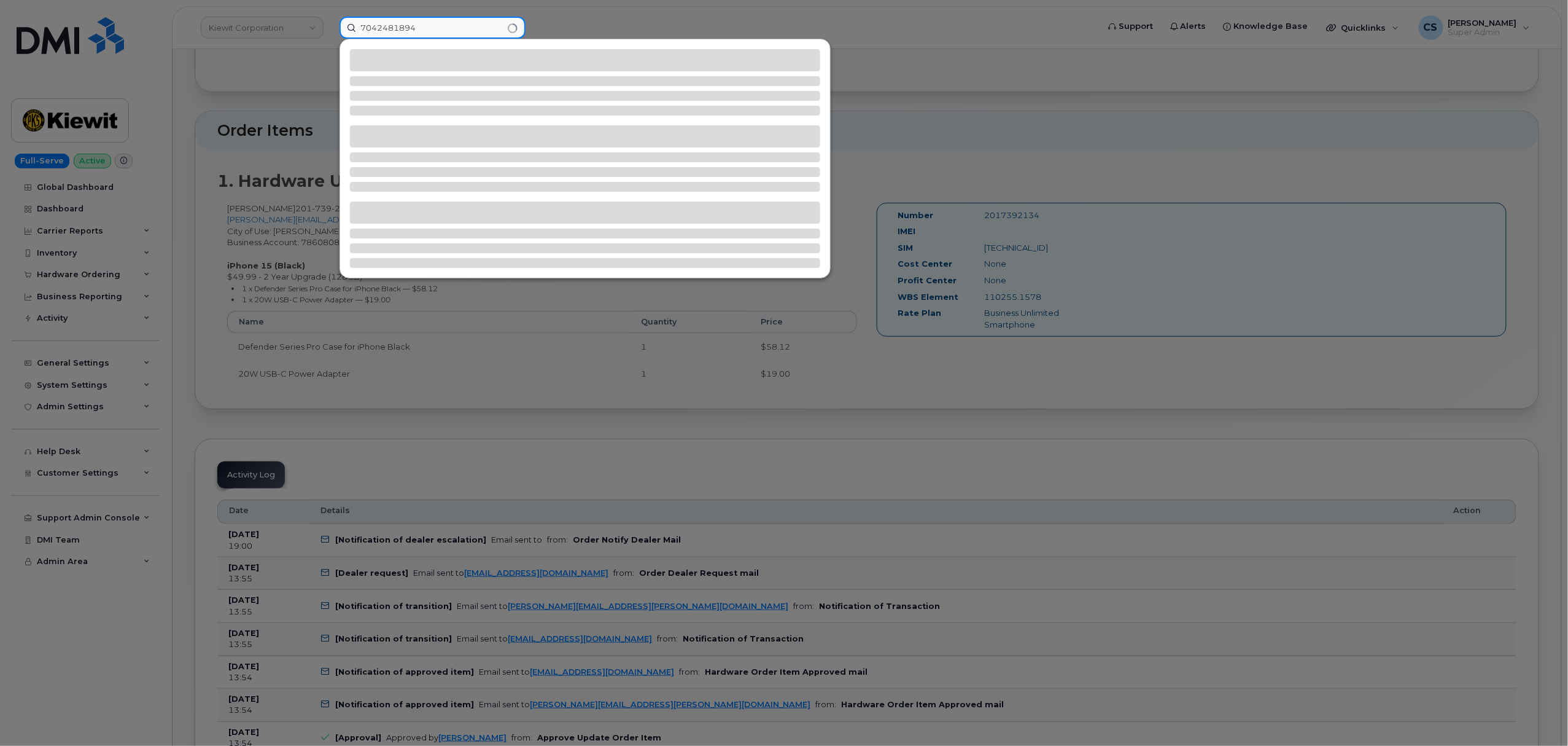
type input "7042481894"
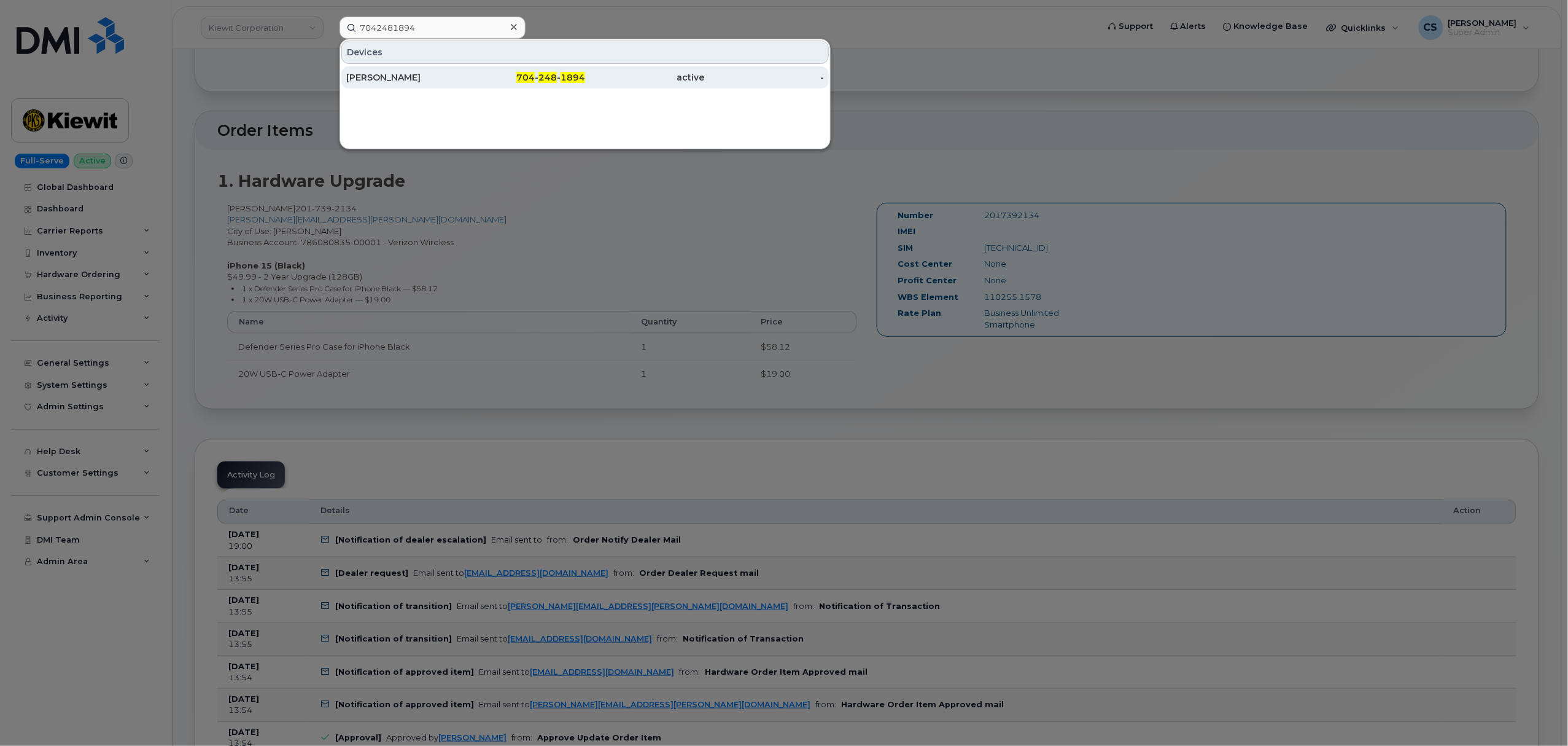
click at [549, 80] on span "248" at bounding box center [547, 77] width 18 height 11
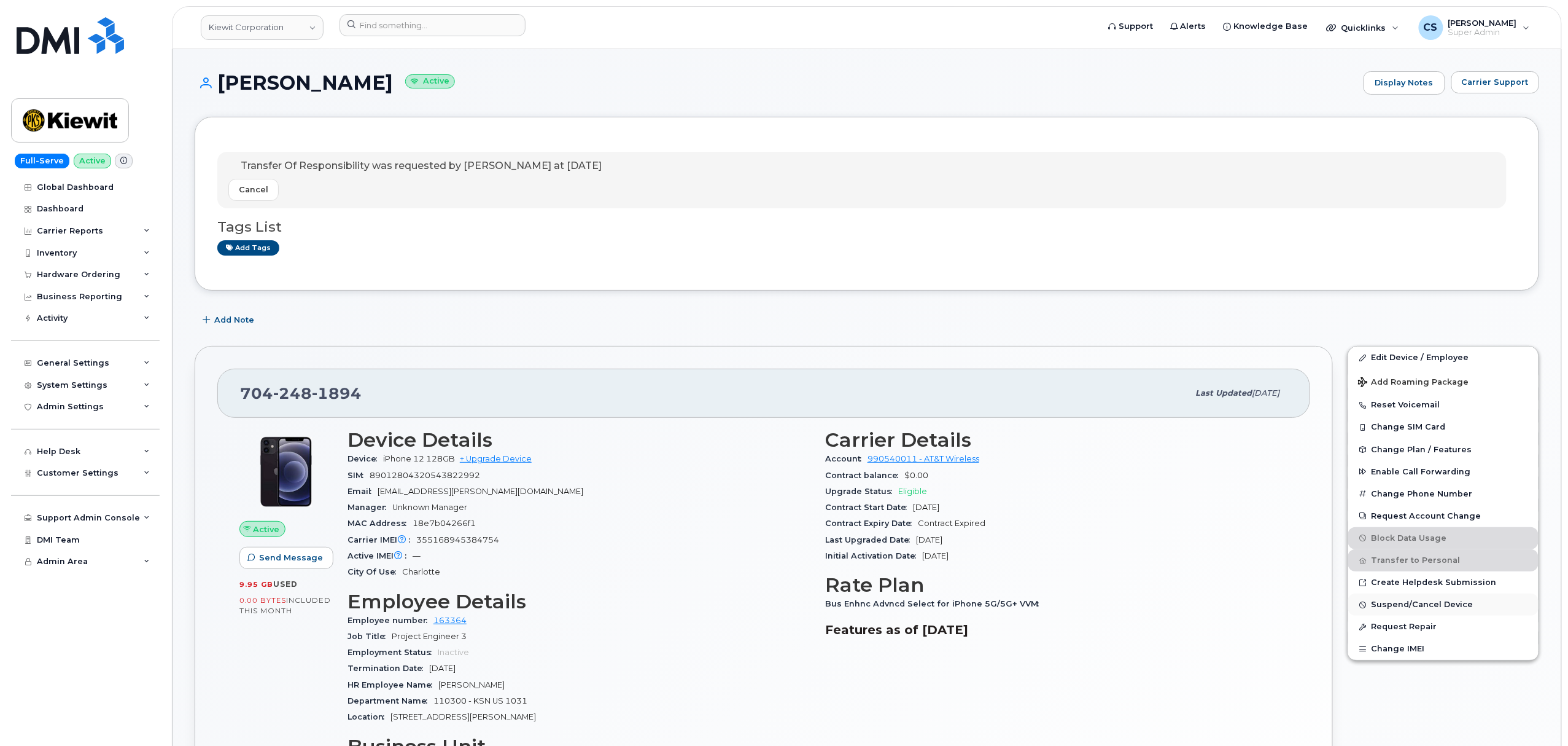
click at [1416, 606] on span "Suspend/Cancel Device" at bounding box center [1423, 604] width 102 height 9
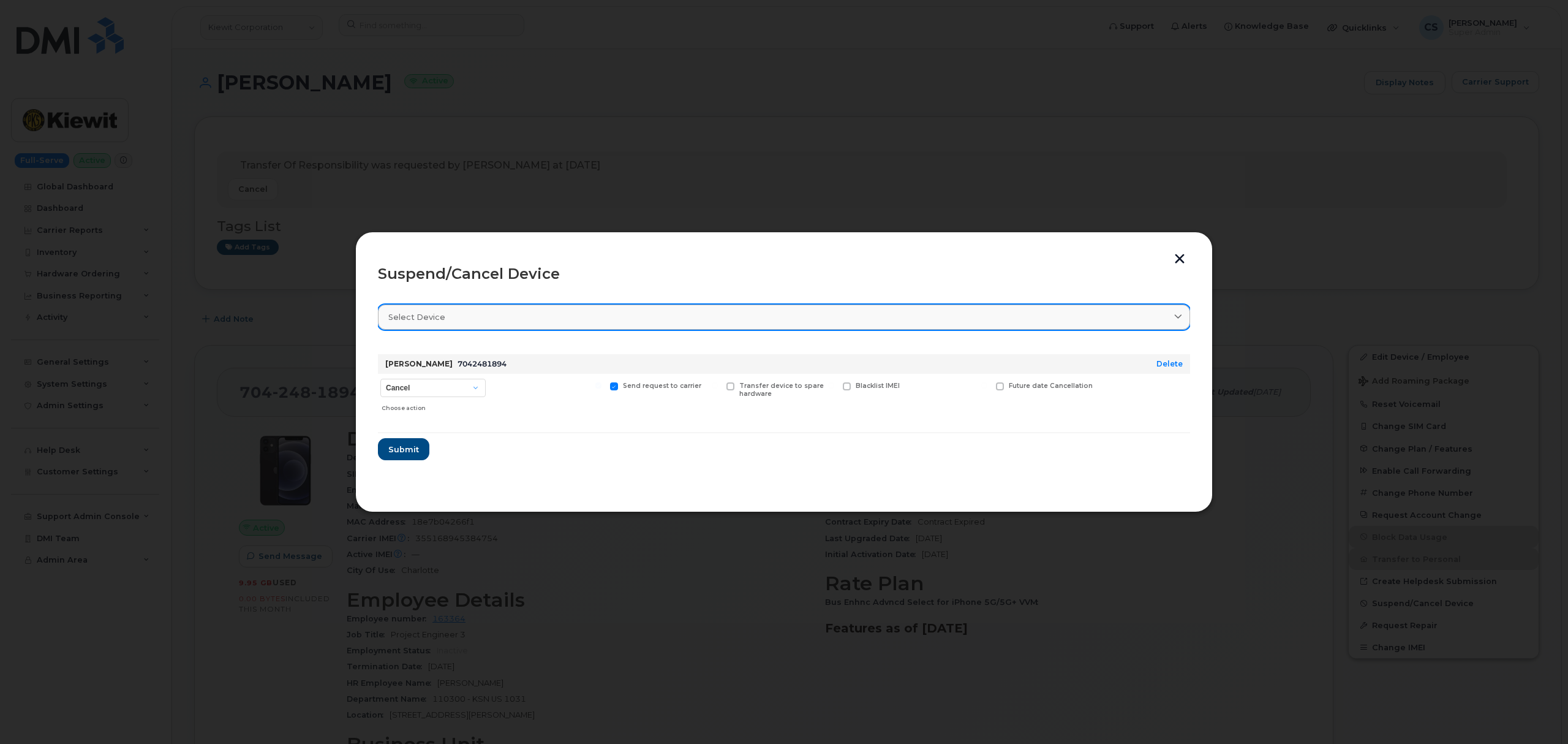
click at [515, 315] on div "Select device" at bounding box center [783, 317] width 791 height 12
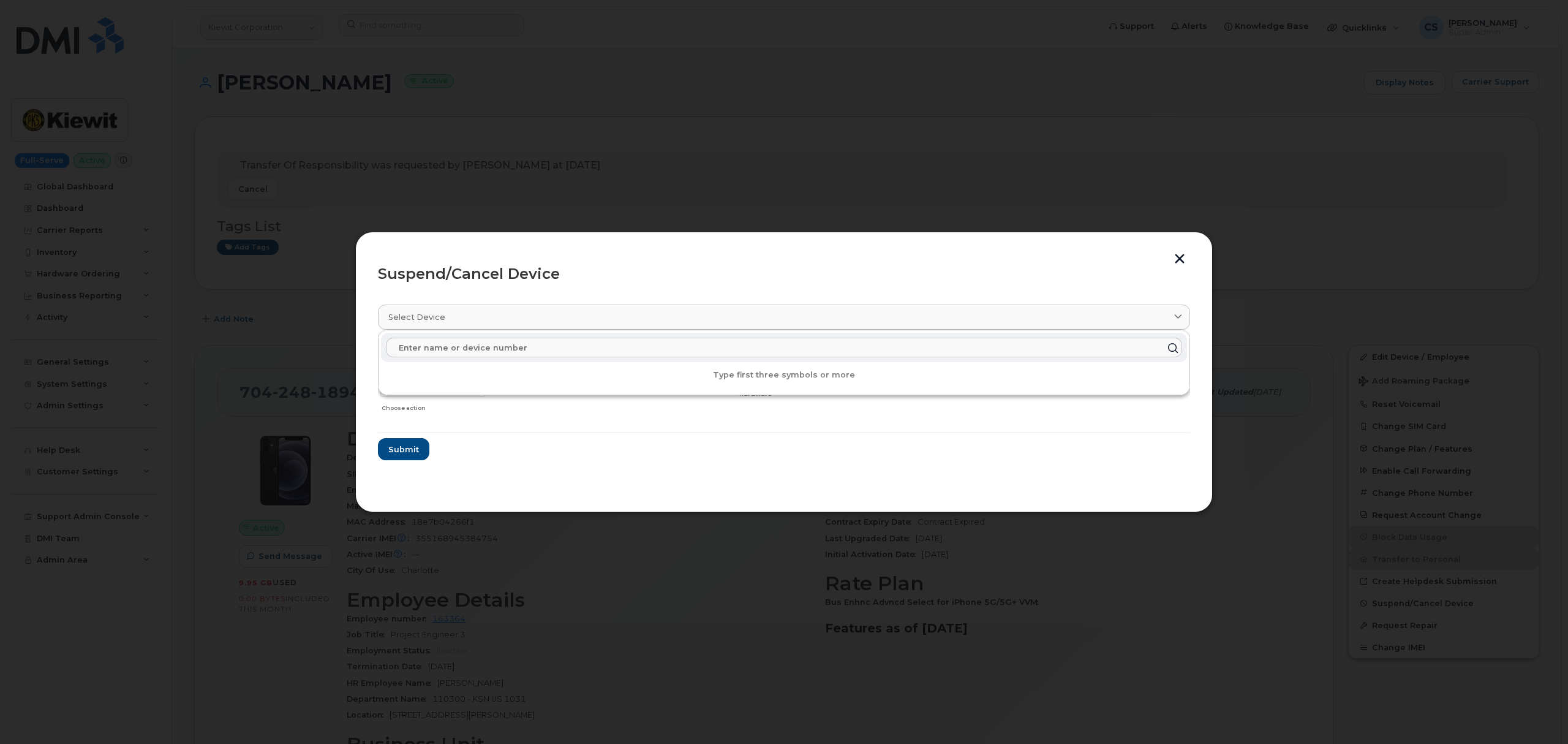
click at [505, 347] on input "text" at bounding box center [784, 347] width 796 height 20
paste input "7042481894"
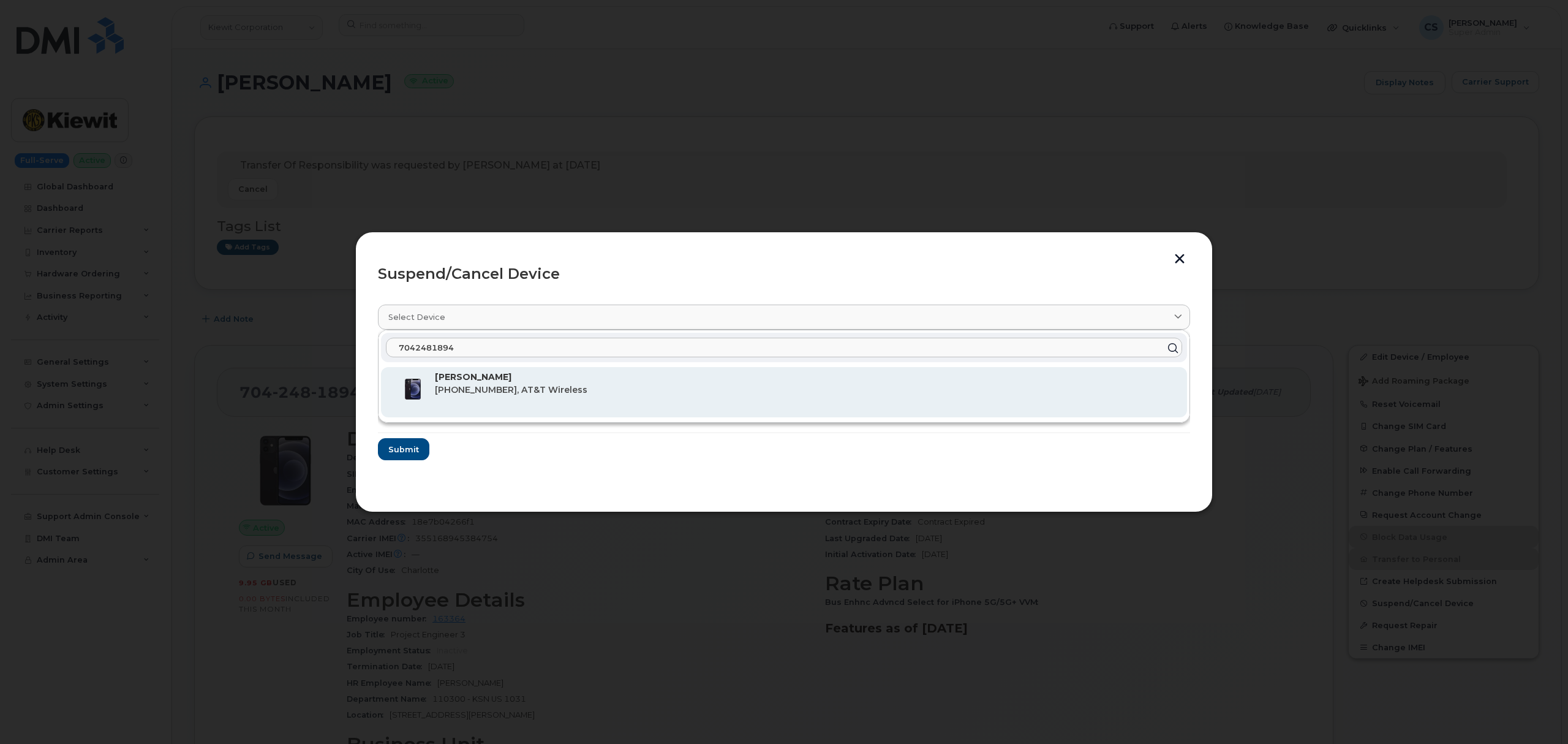
type input "7042481894"
click at [484, 381] on strong "[PERSON_NAME]" at bounding box center [472, 376] width 76 height 11
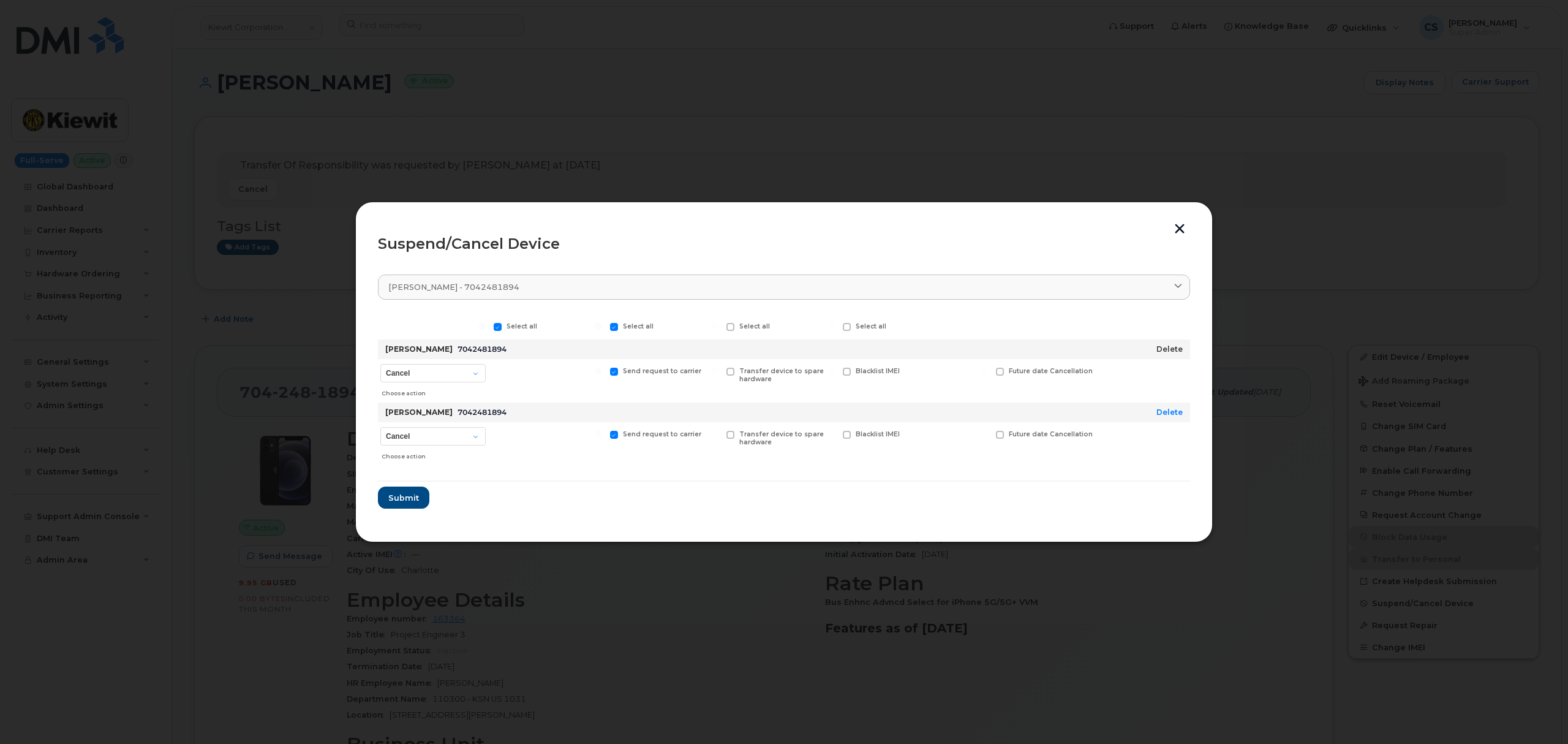
click at [1163, 350] on link "Delete" at bounding box center [1170, 349] width 26 height 9
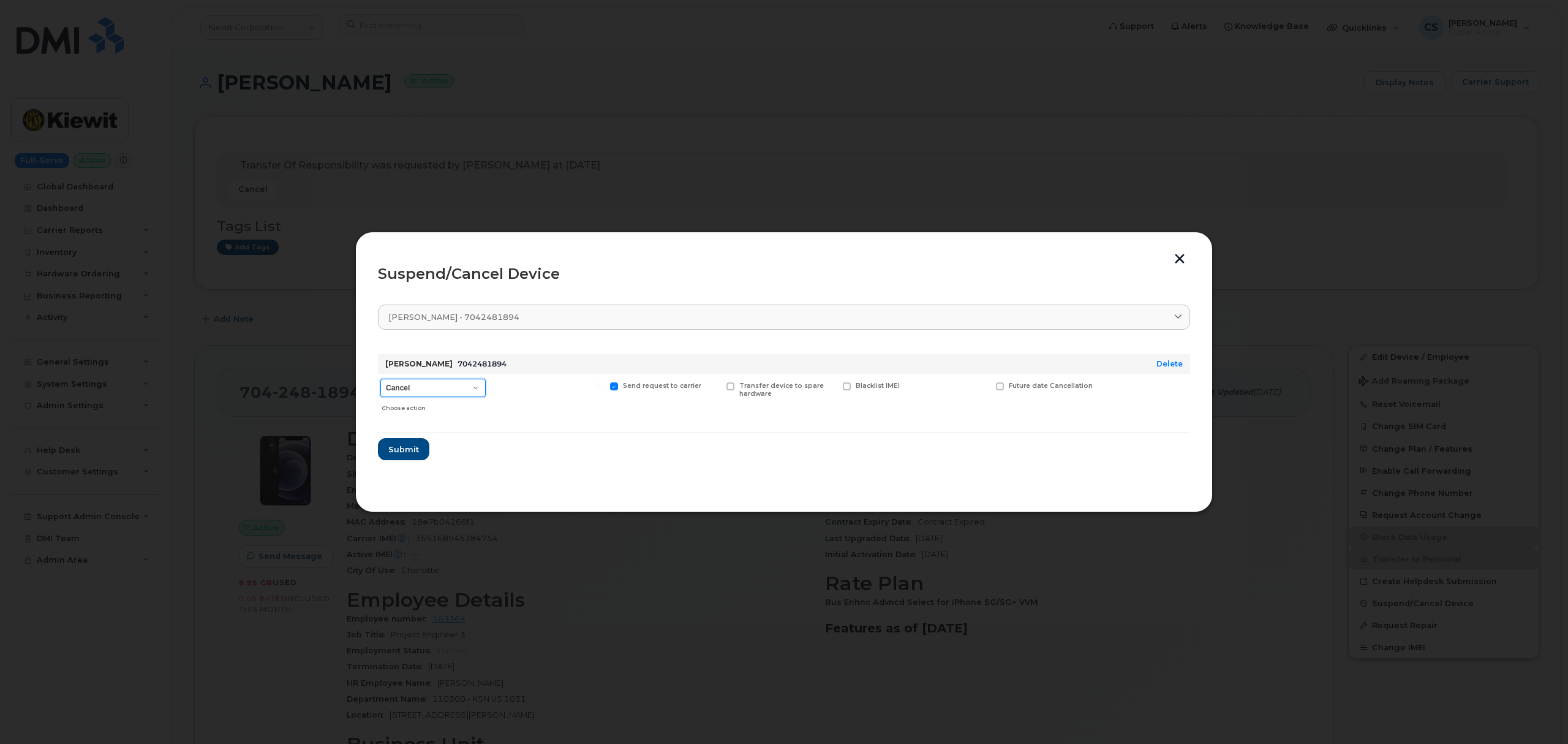
click at [477, 388] on select "Cancel Suspend - Reduced Rate Suspend - Full Rate Suspend - Lost Device/Stolen …" at bounding box center [433, 387] width 106 height 18
select select "[object Object]"
click at [381, 379] on select "Cancel Suspend - Reduced Rate Suspend - Full Rate Suspend - Lost Device/Stolen …" at bounding box center [433, 387] width 106 height 18
click at [1179, 258] on button "button" at bounding box center [1179, 260] width 18 height 13
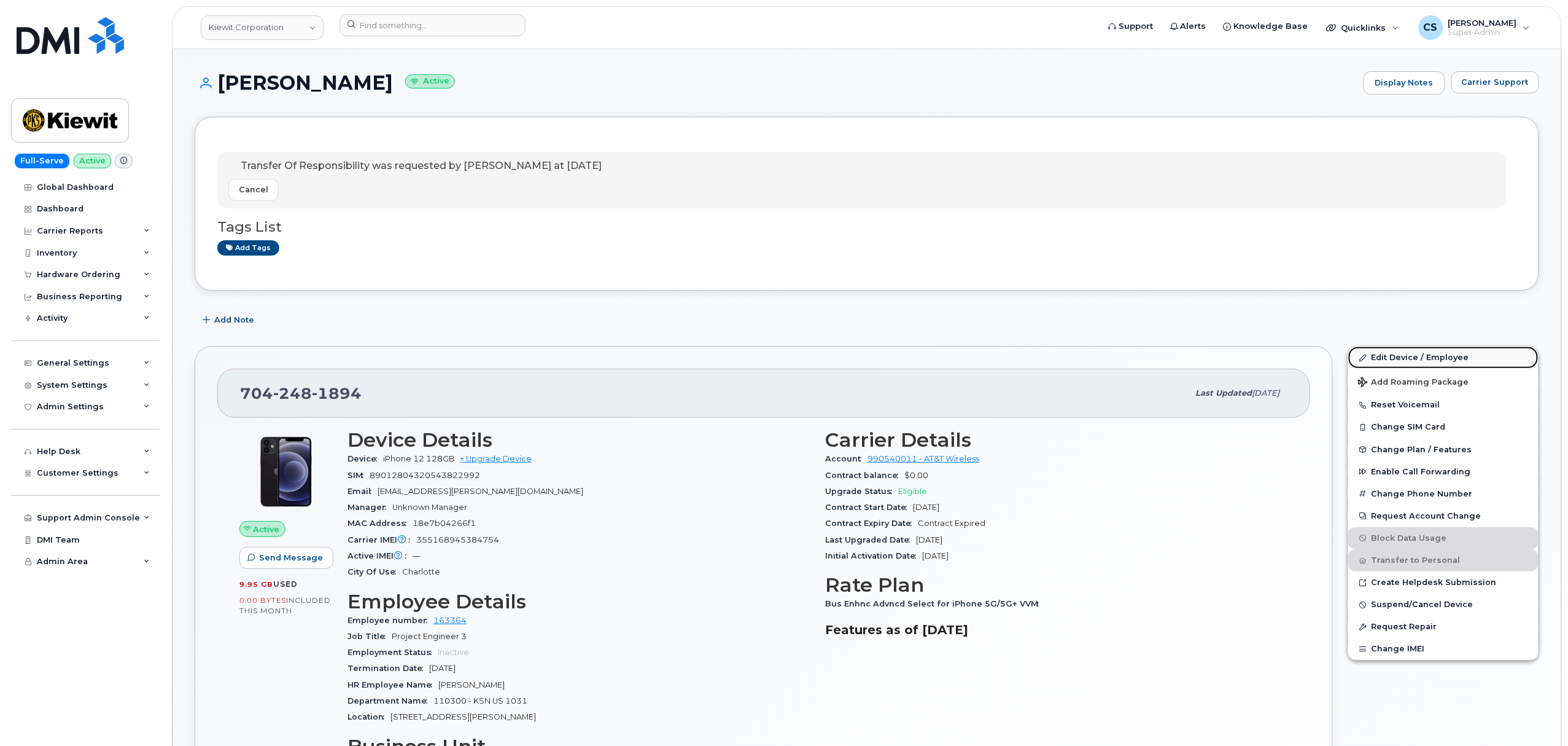
click at [1402, 358] on link "Edit Device / Employee" at bounding box center [1443, 358] width 190 height 22
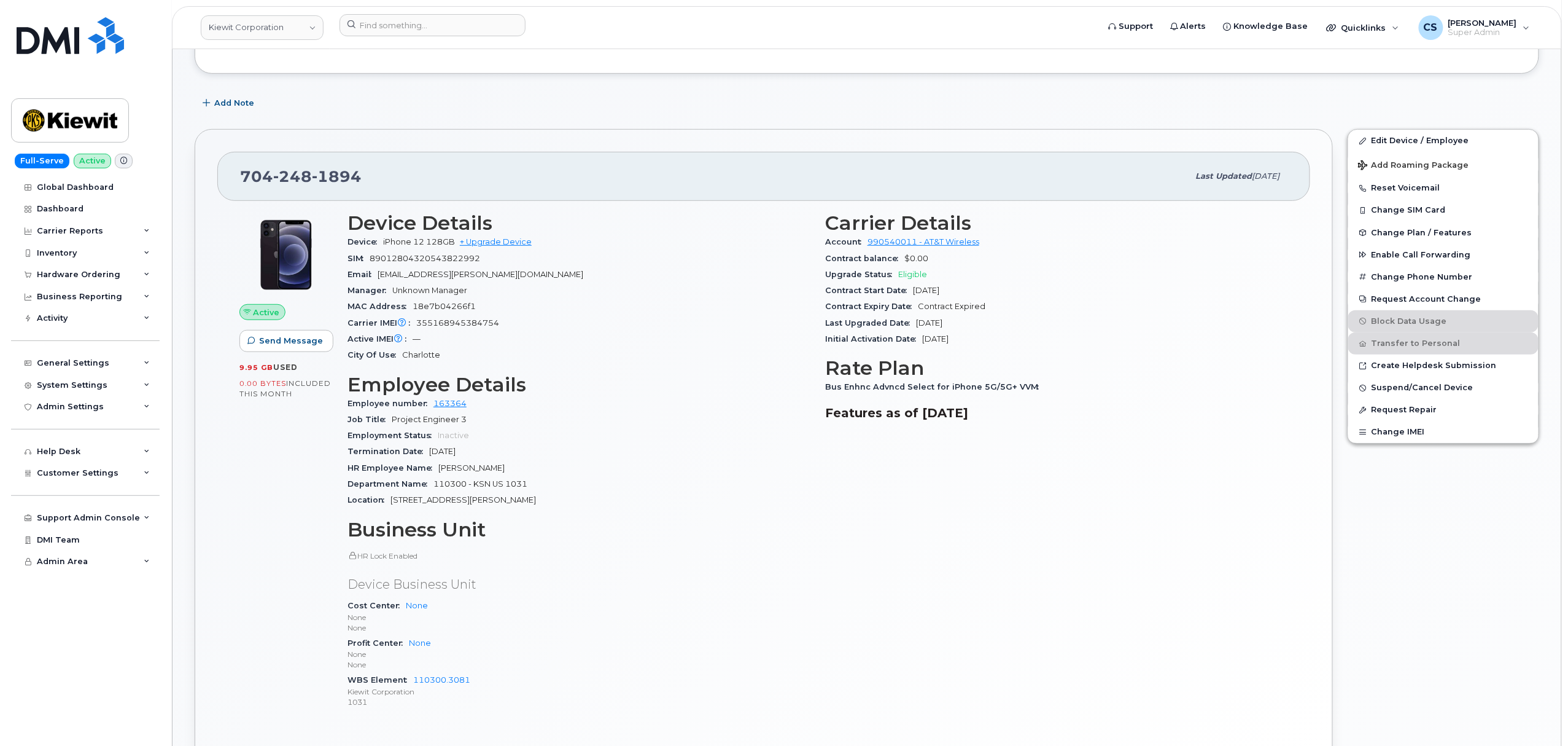
scroll to position [246, 0]
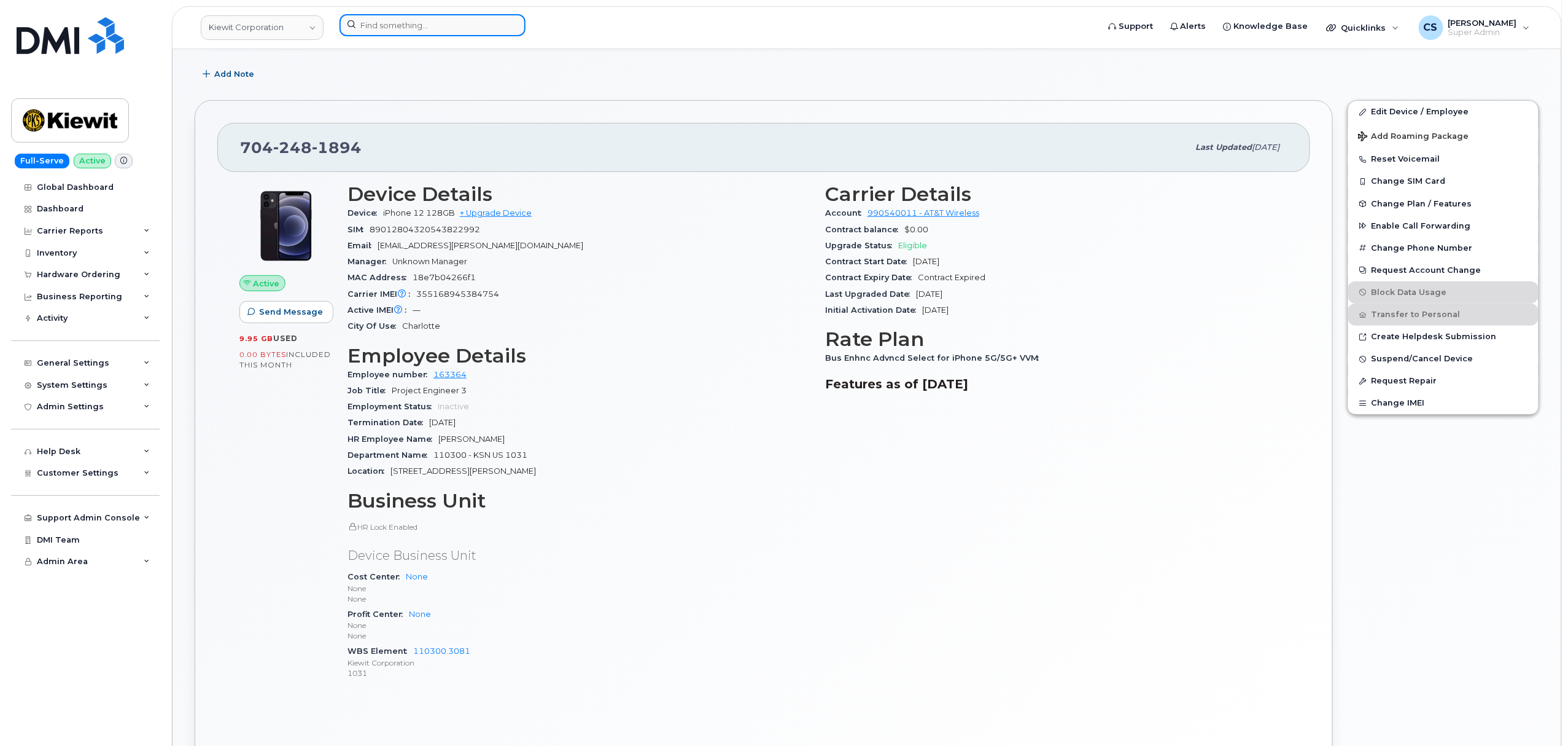
click at [410, 26] on input at bounding box center [432, 25] width 186 height 22
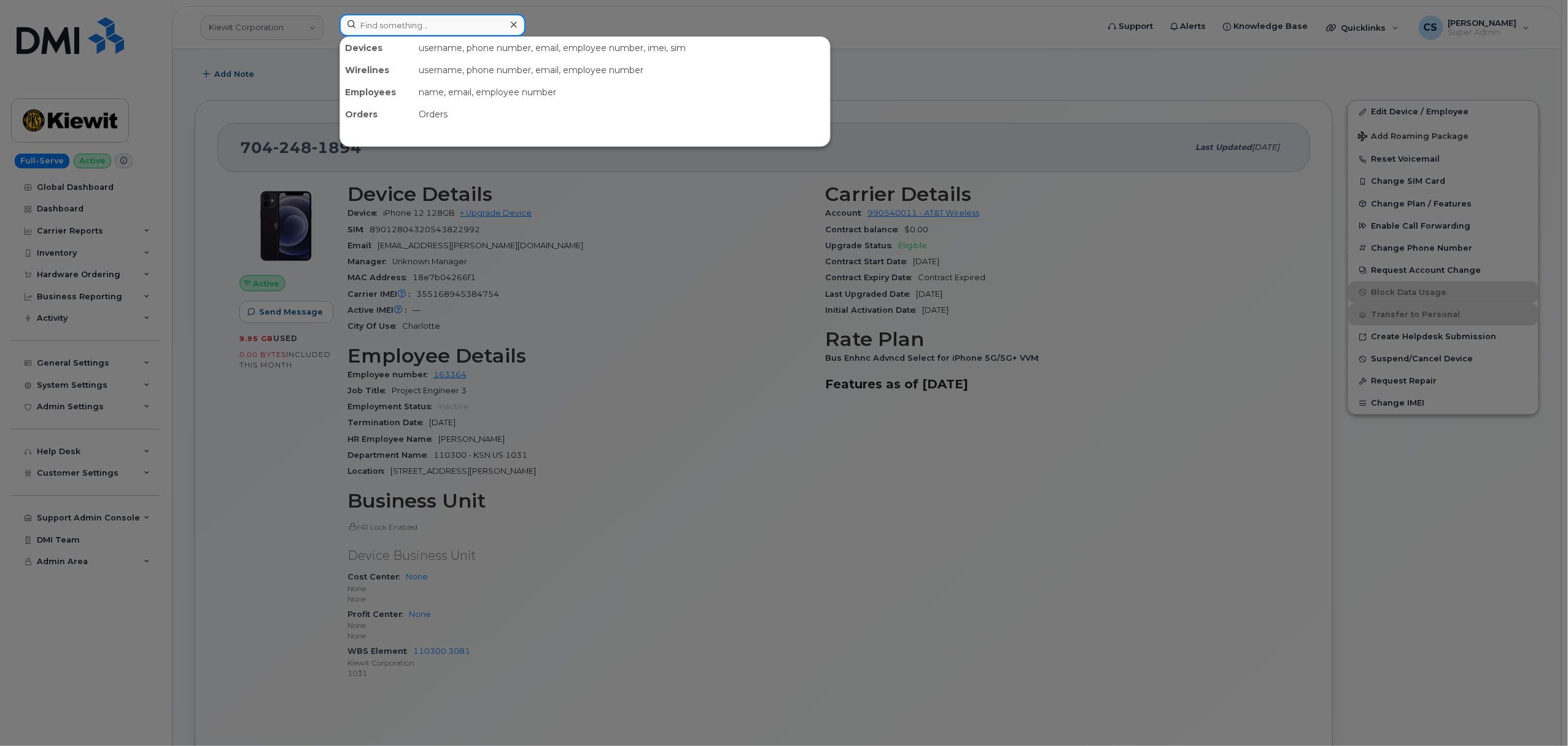
paste input "301150"
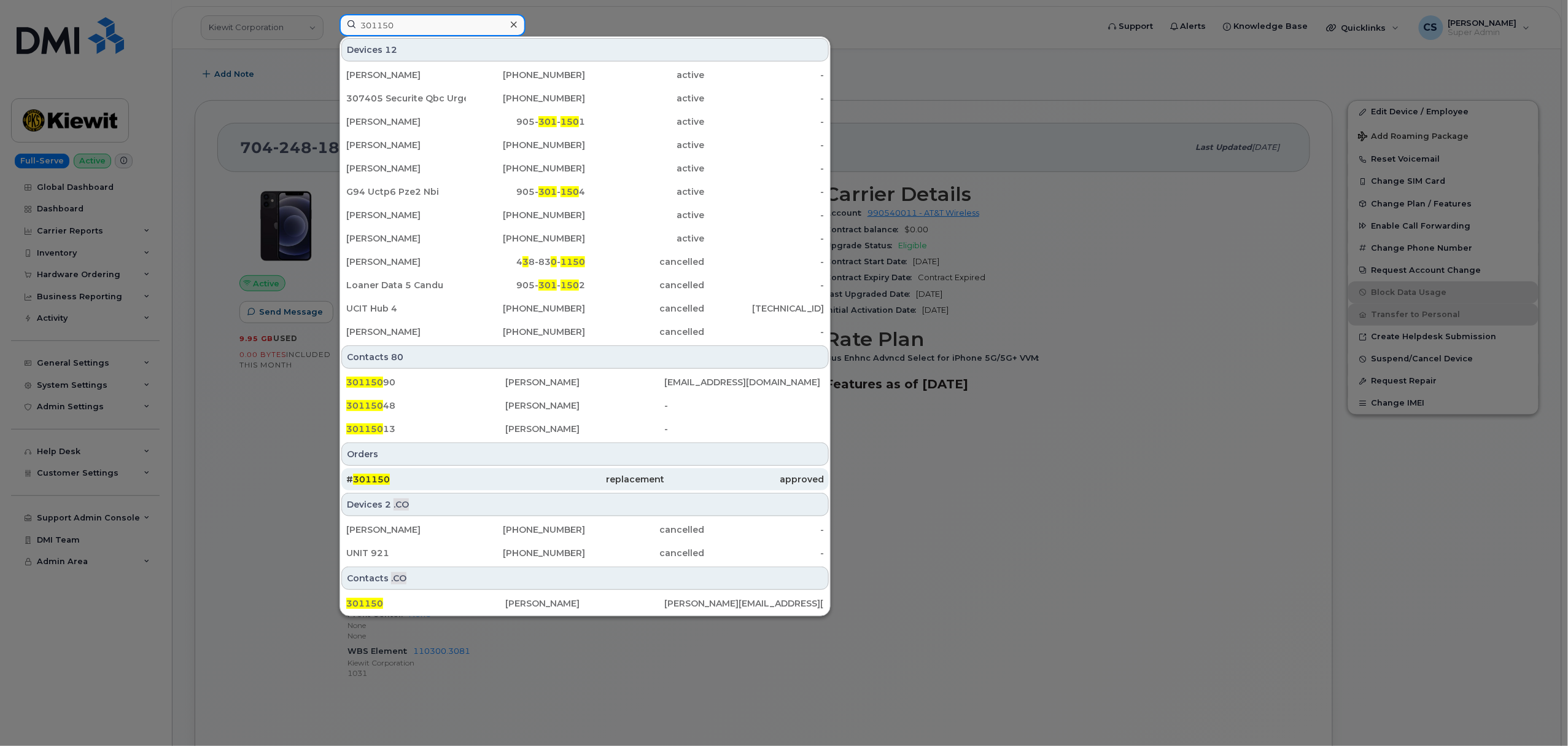
type input "301150"
click at [366, 478] on span "301150" at bounding box center [371, 479] width 36 height 11
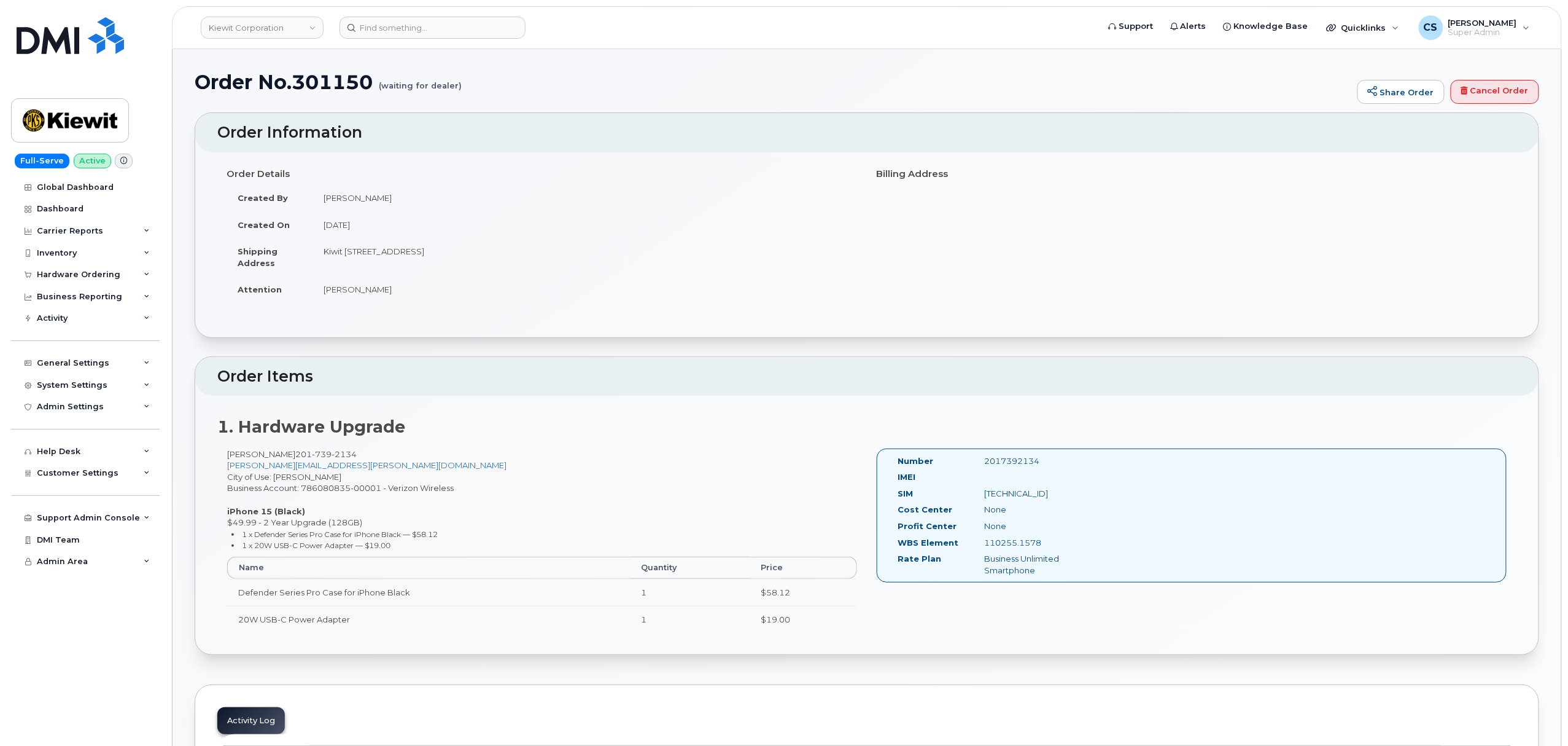
click at [1021, 463] on div "2017392134" at bounding box center [1035, 461] width 122 height 12
copy div "2017392134"
click at [409, 23] on input at bounding box center [432, 28] width 186 height 22
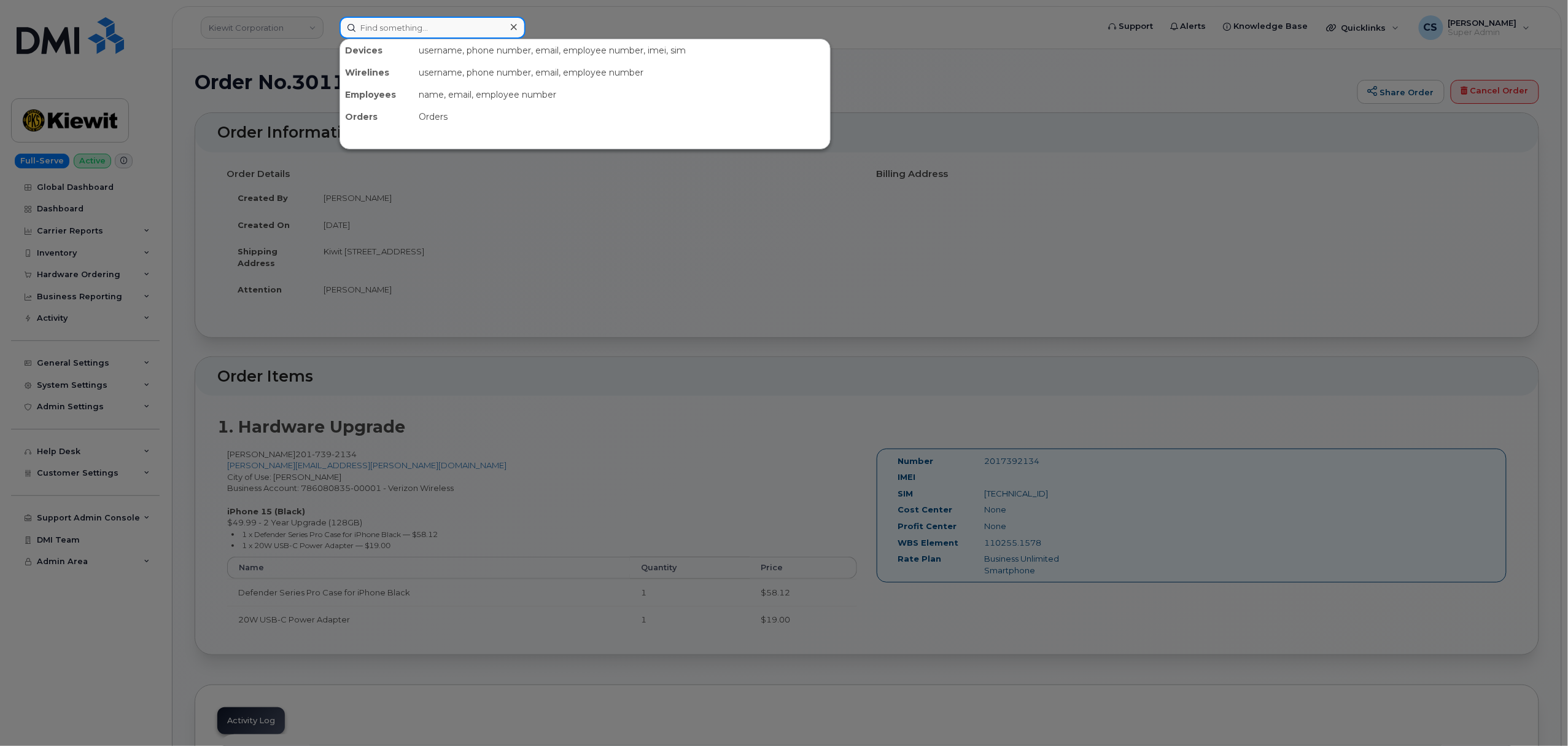
paste input "301160"
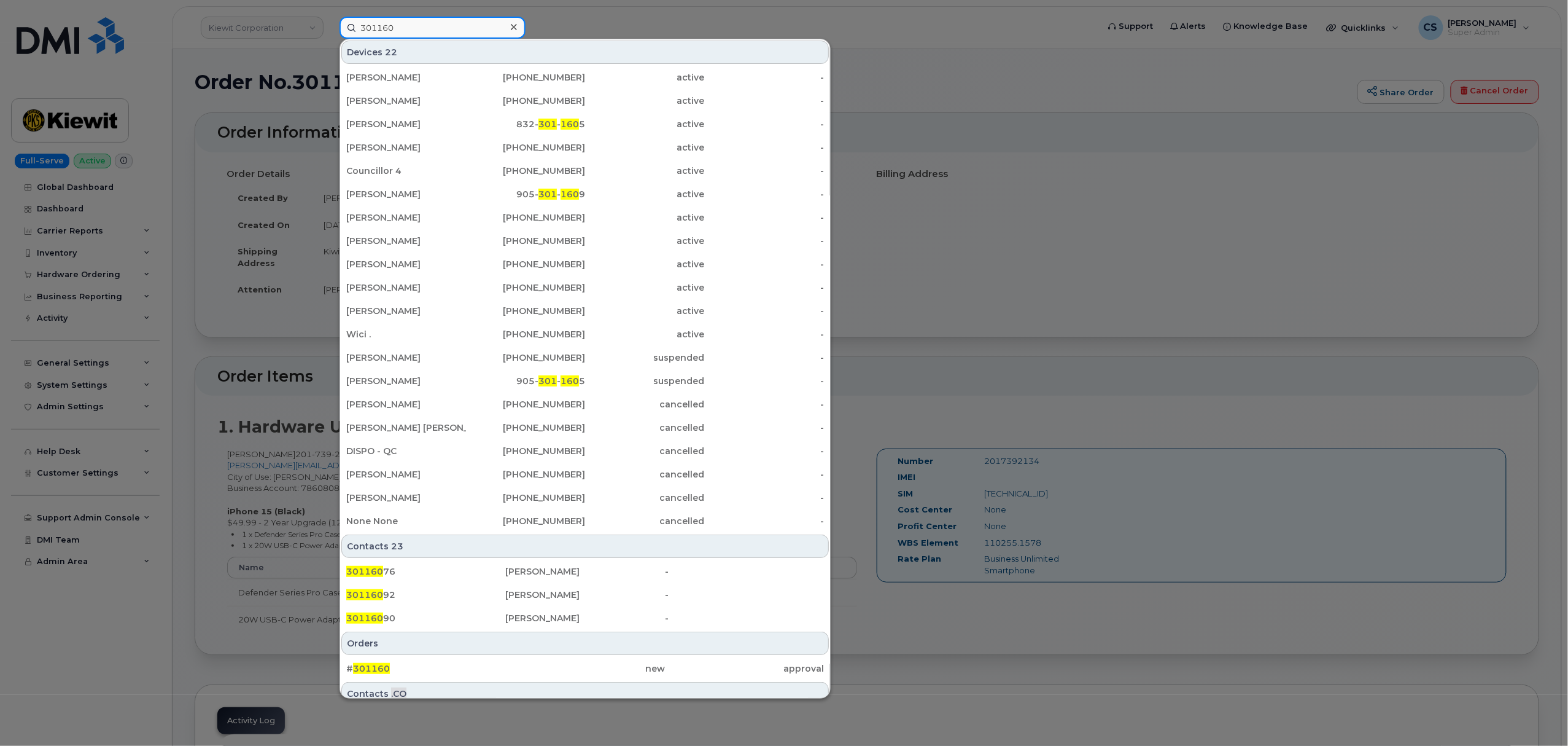
type input "301160"
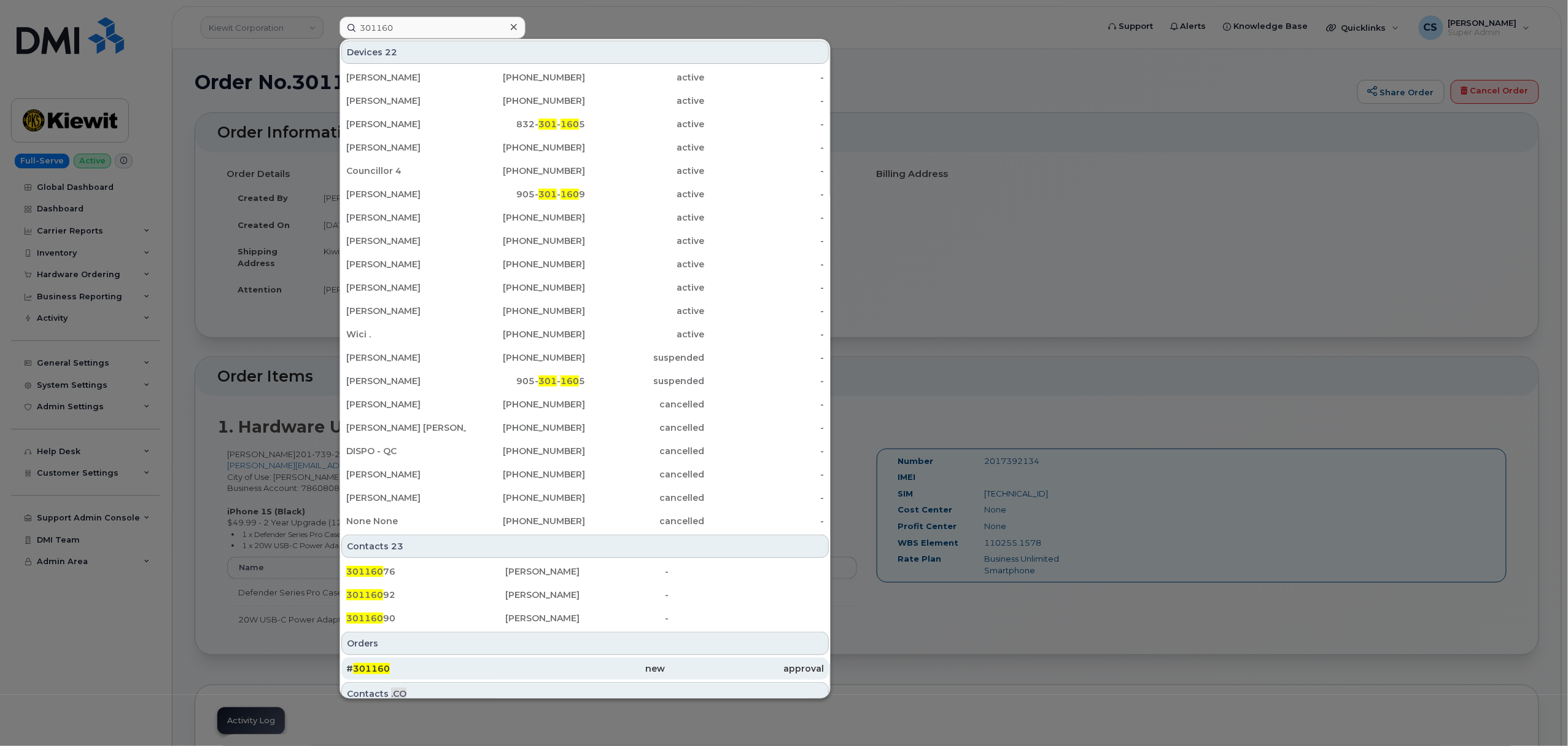
click at [377, 669] on span "301160" at bounding box center [371, 668] width 36 height 11
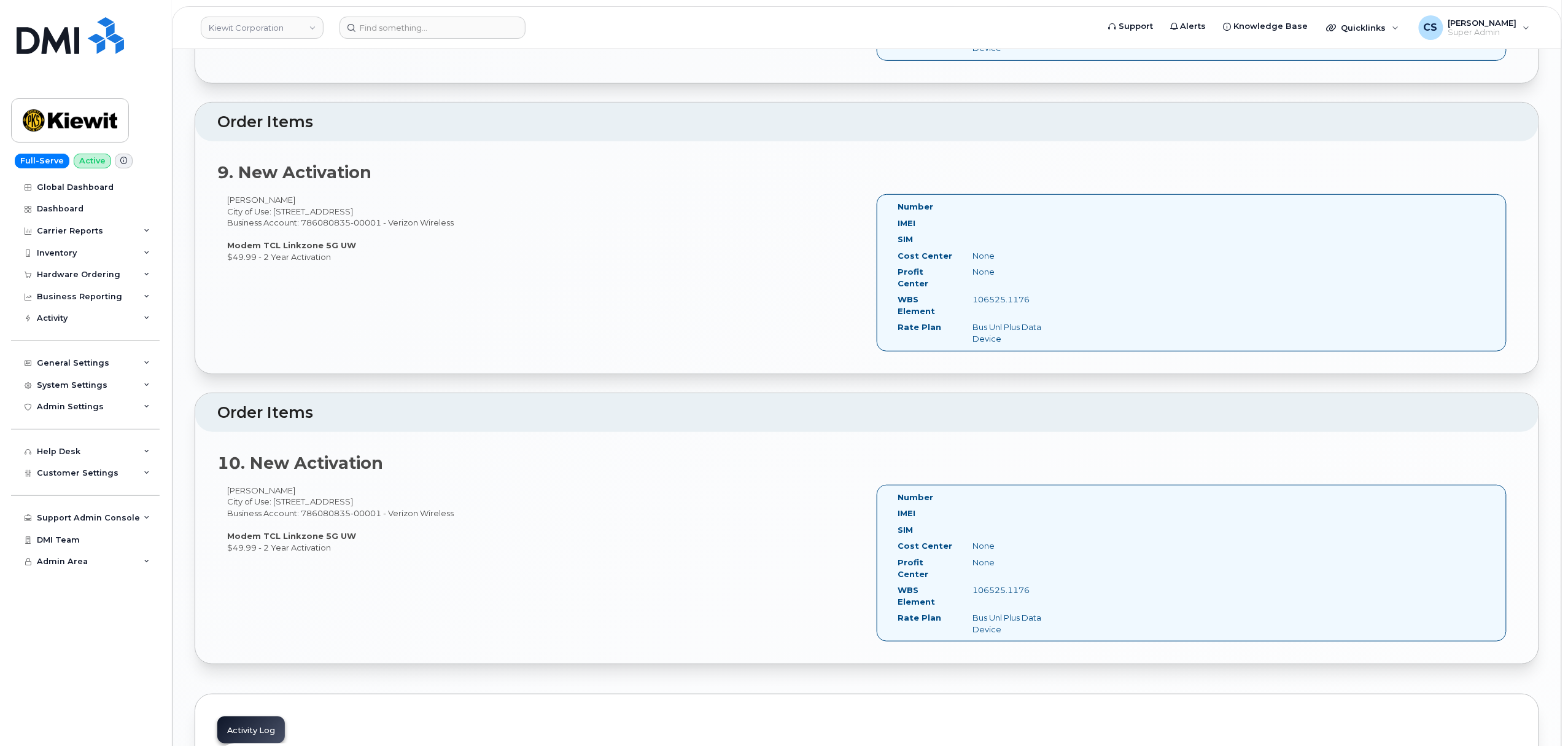
scroll to position [2620, 0]
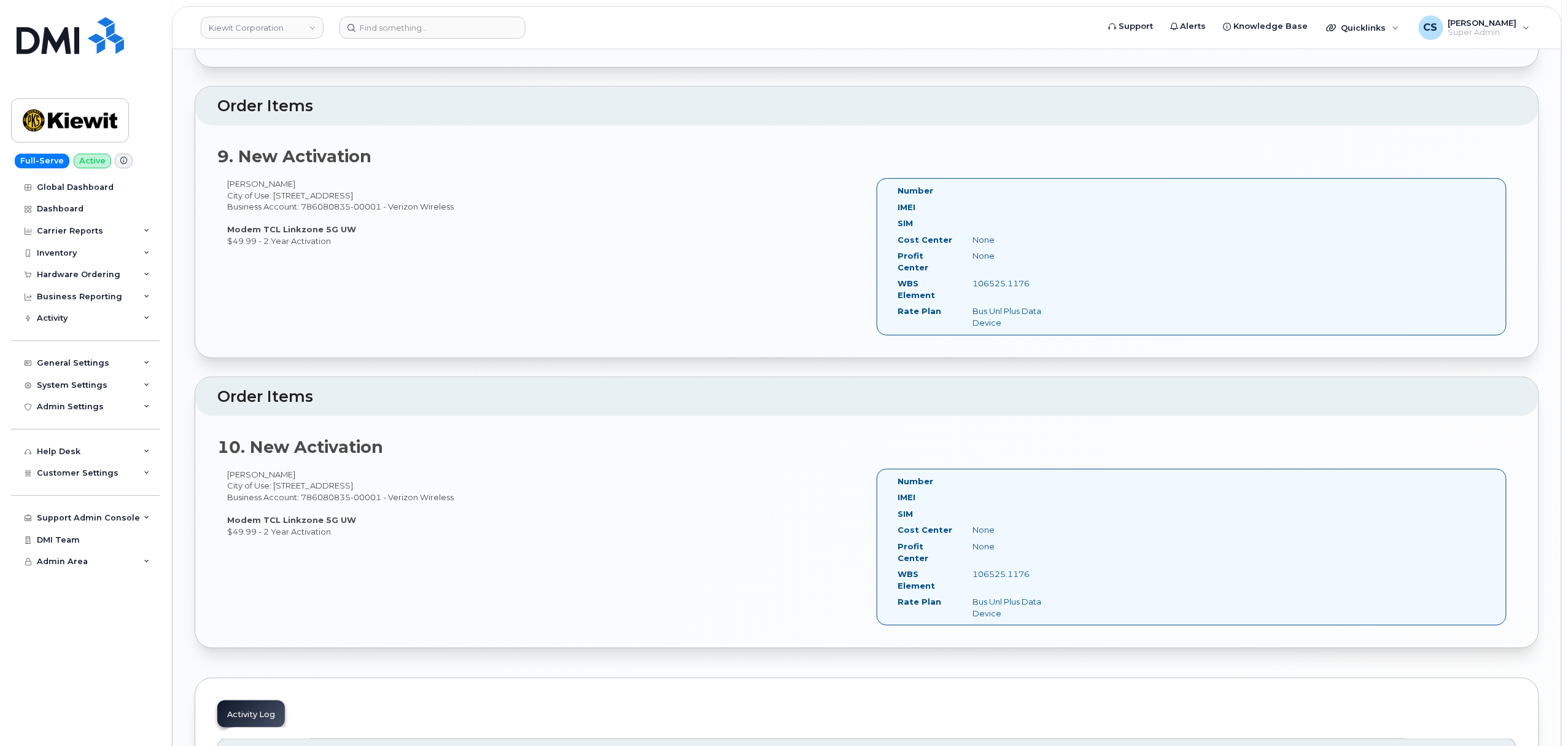
copy strong "TCL Linkzone 5G UW"
drag, startPoint x: 260, startPoint y: 423, endPoint x: 347, endPoint y: 425, distance: 87.0
click at [347, 515] on strong "Modem TCL Linkzone 5G UW" at bounding box center [291, 519] width 129 height 9
click at [436, 31] on input at bounding box center [432, 28] width 186 height 22
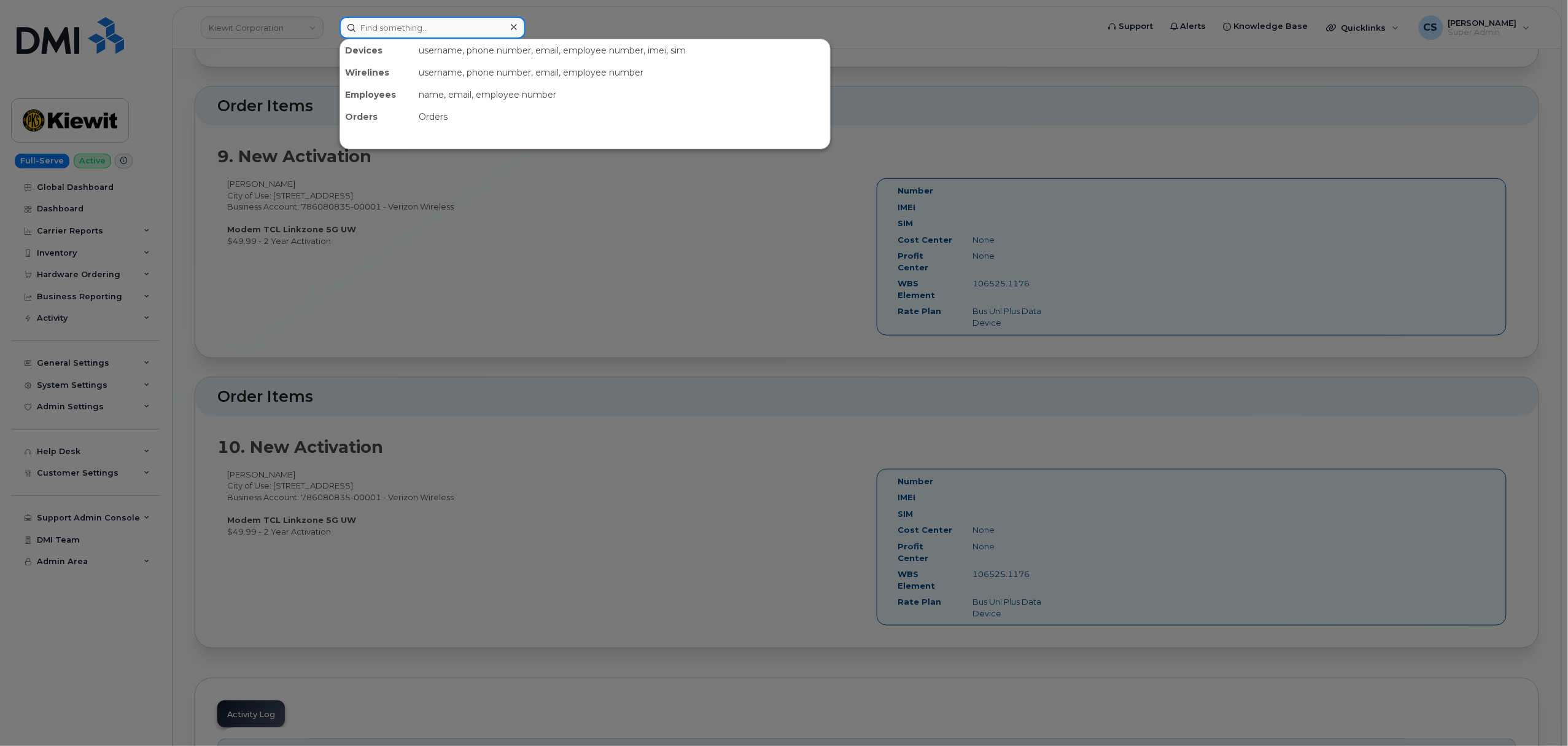
paste input "7692982062"
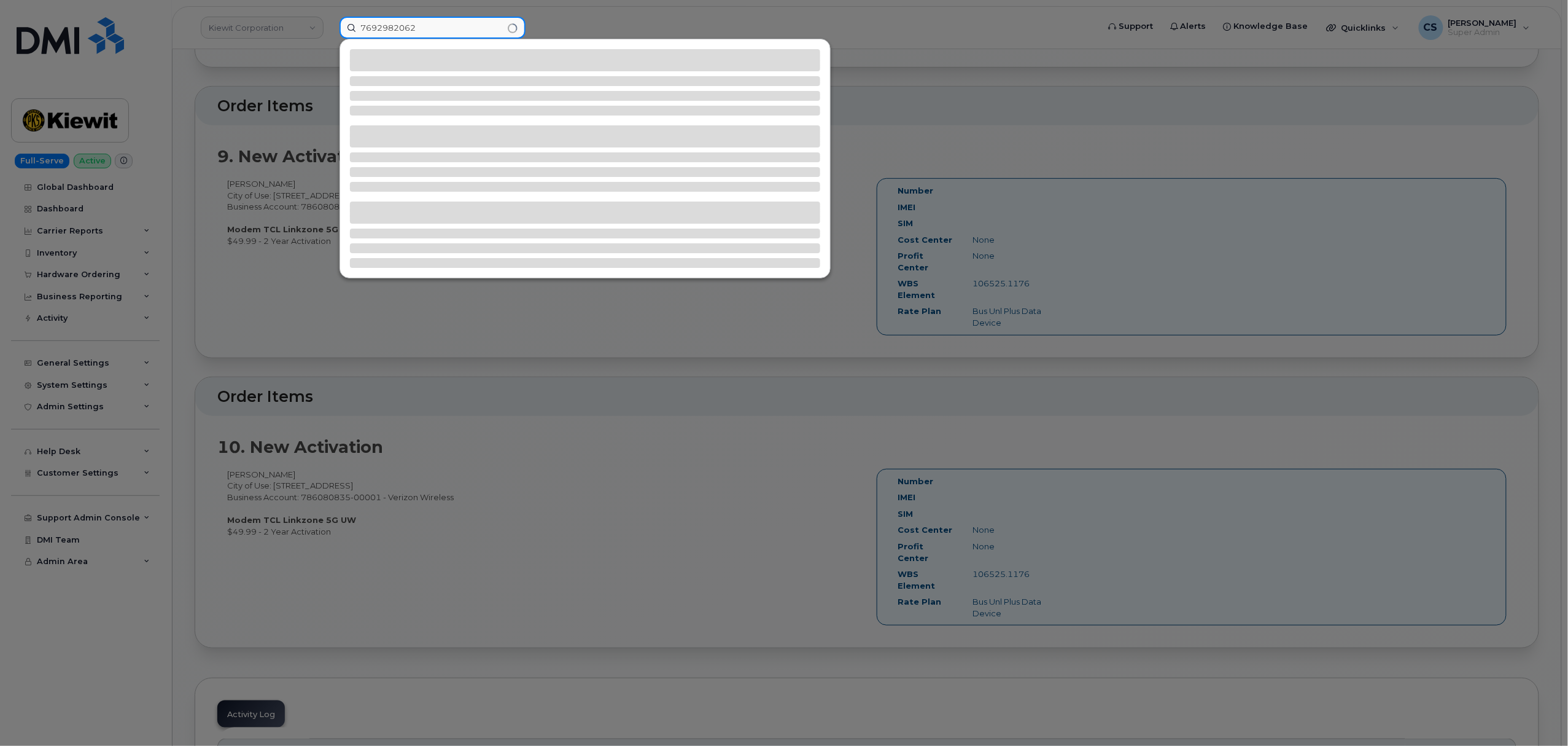
type input "7692982062"
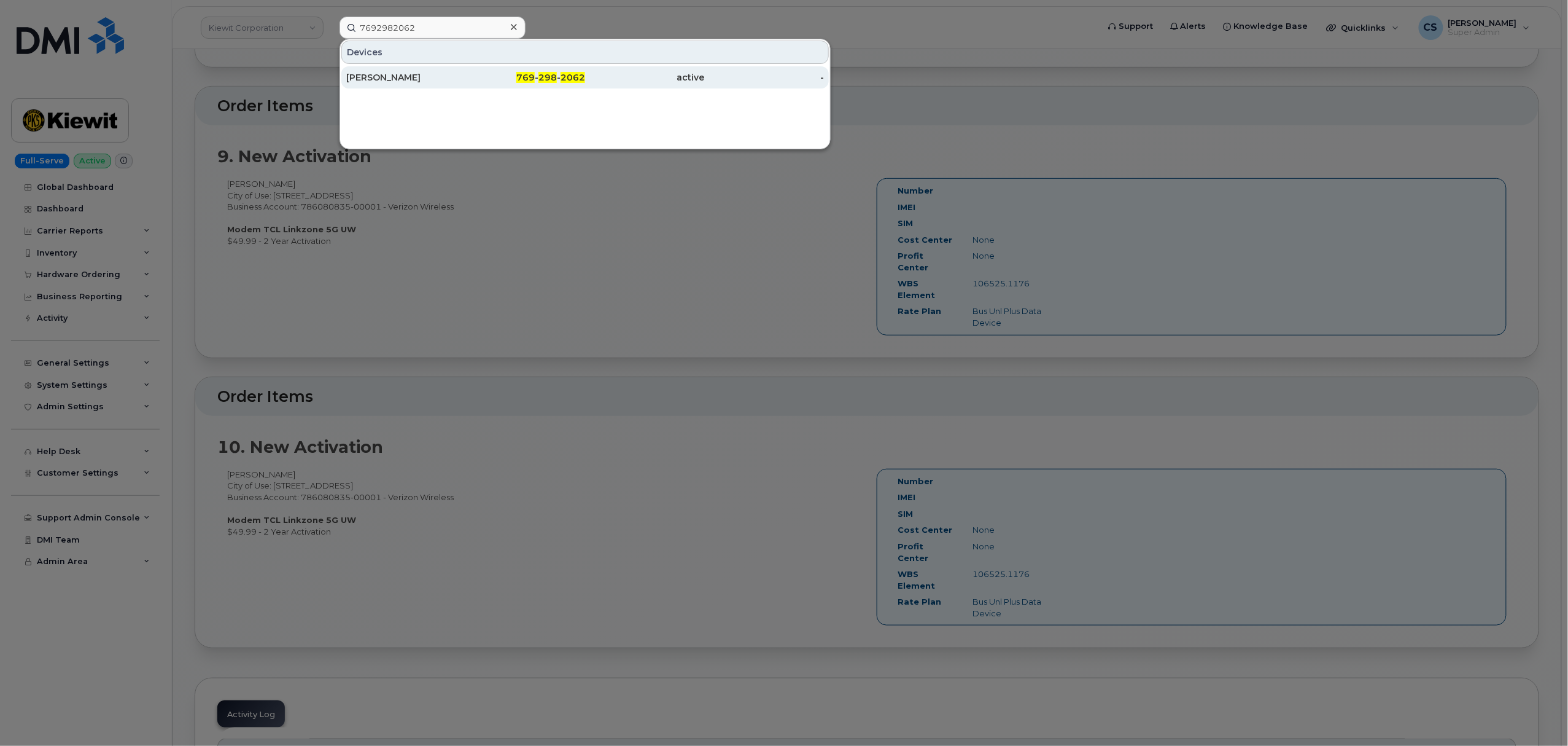
click at [556, 74] on span "298" at bounding box center [547, 77] width 18 height 11
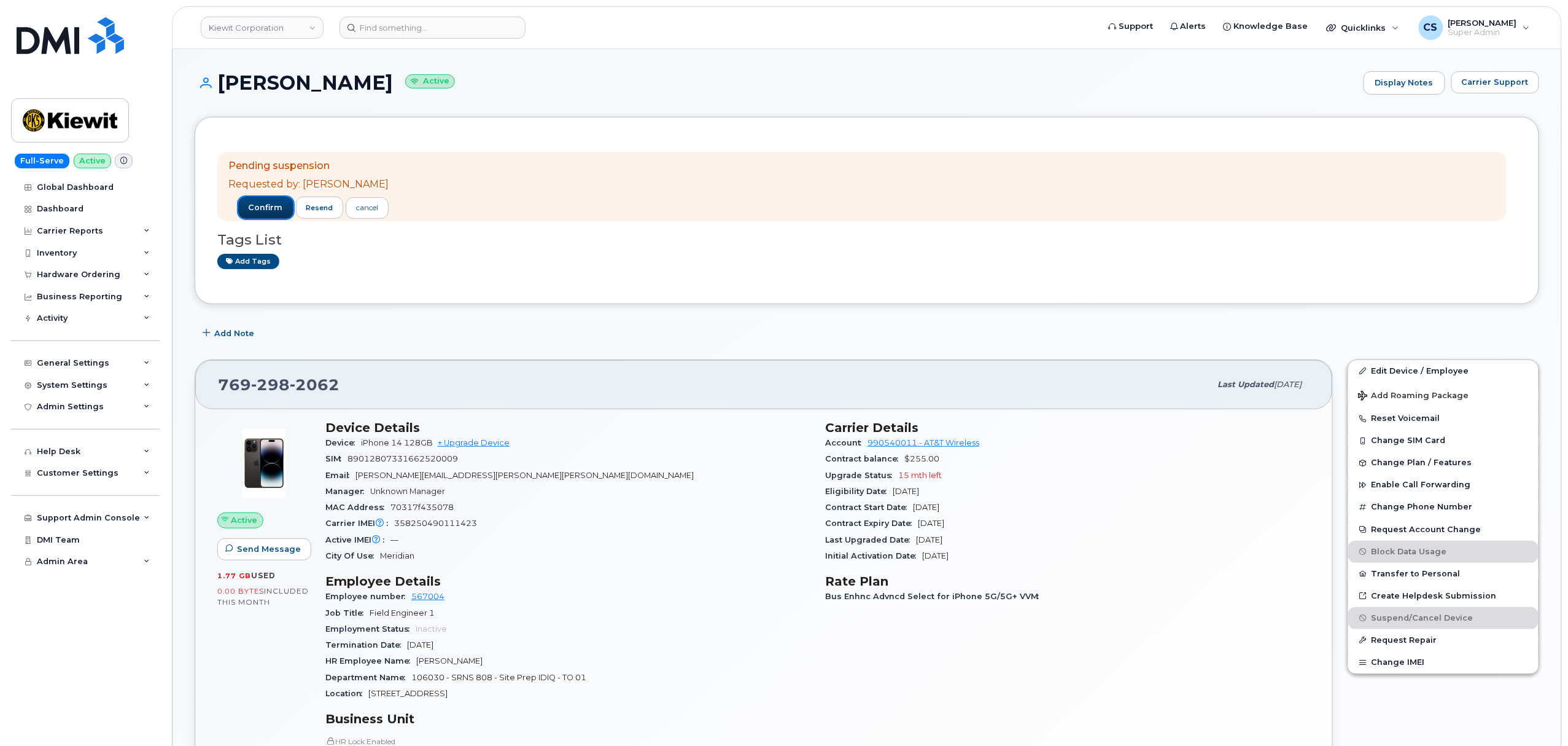
click at [253, 207] on span "confirm" at bounding box center [266, 207] width 34 height 11
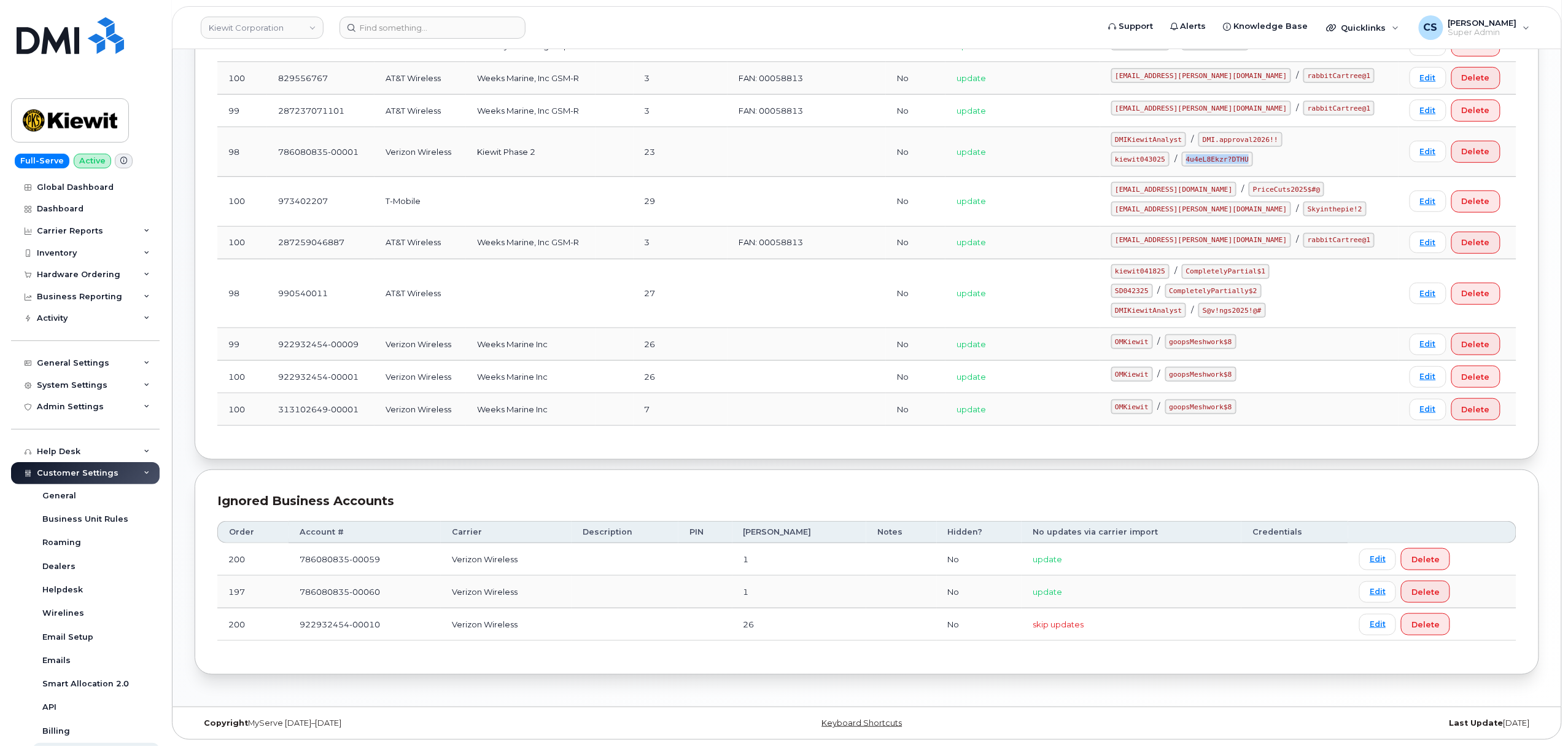
scroll to position [177, 0]
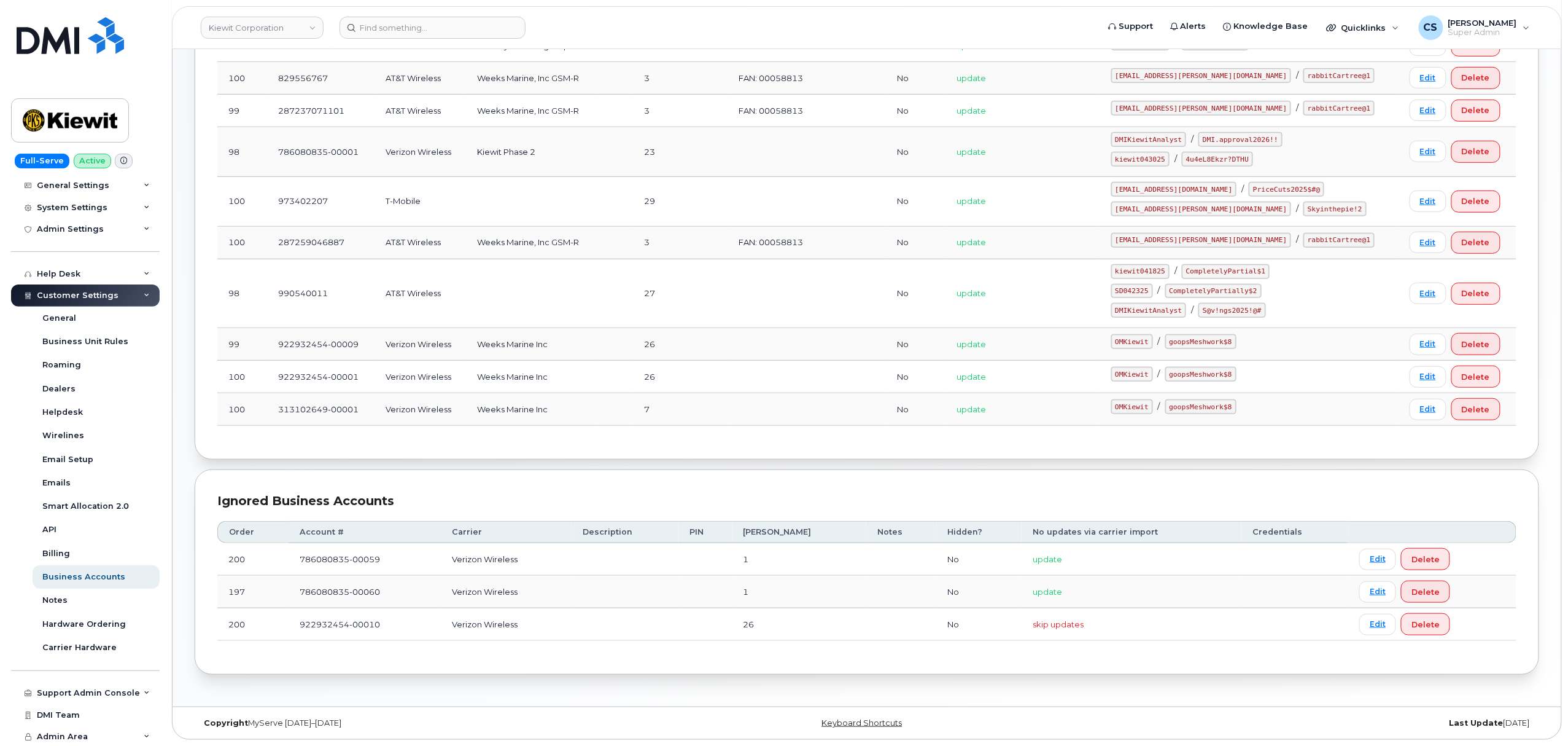
click at [1153, 288] on code "SD042325" at bounding box center [1132, 291] width 42 height 15
copy code "SD042325"
drag, startPoint x: 1275, startPoint y: 288, endPoint x: 1196, endPoint y: 288, distance: 79.0
click at [1196, 288] on code "CompletelyPartially$2" at bounding box center [1213, 291] width 96 height 15
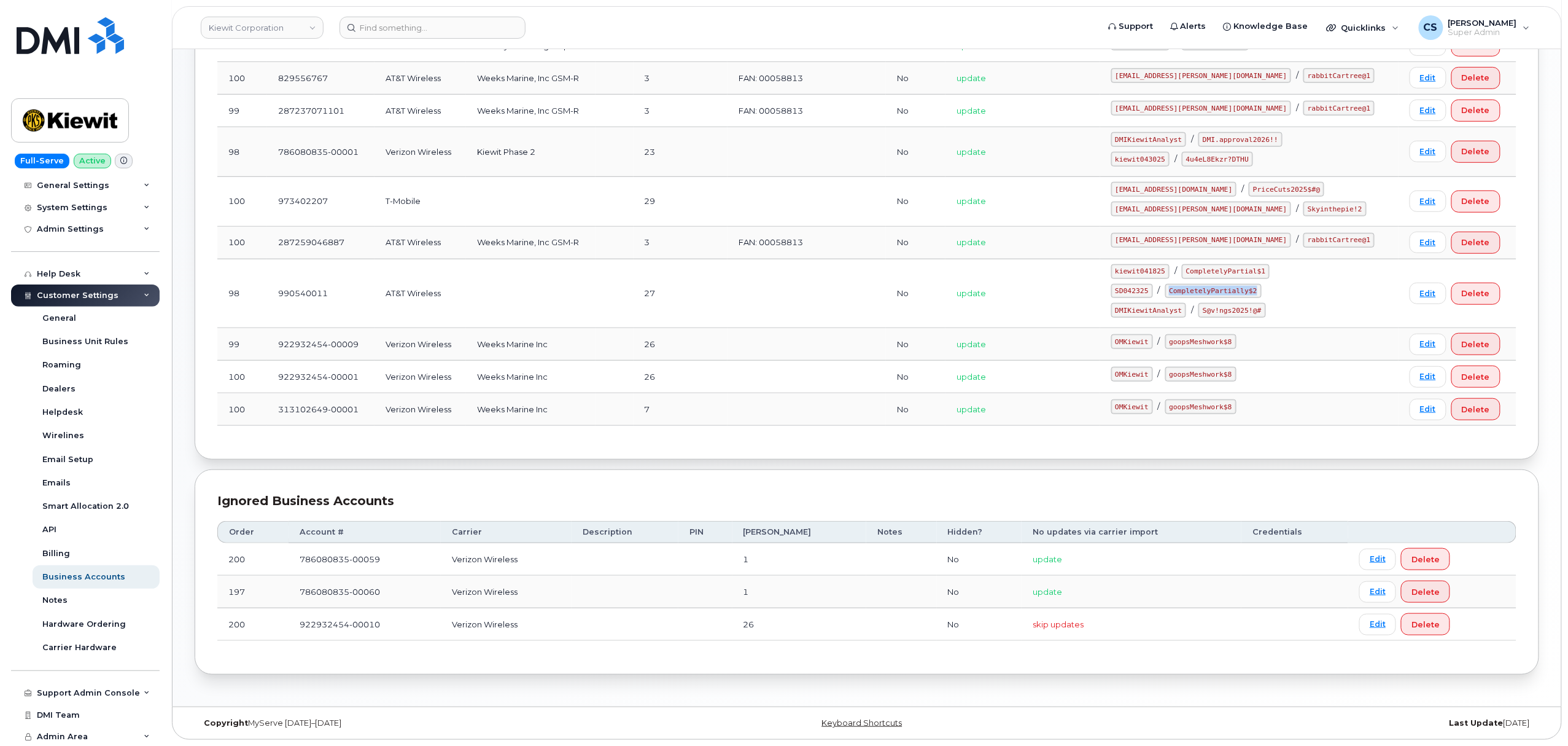
copy code "CompletelyPartially$2"
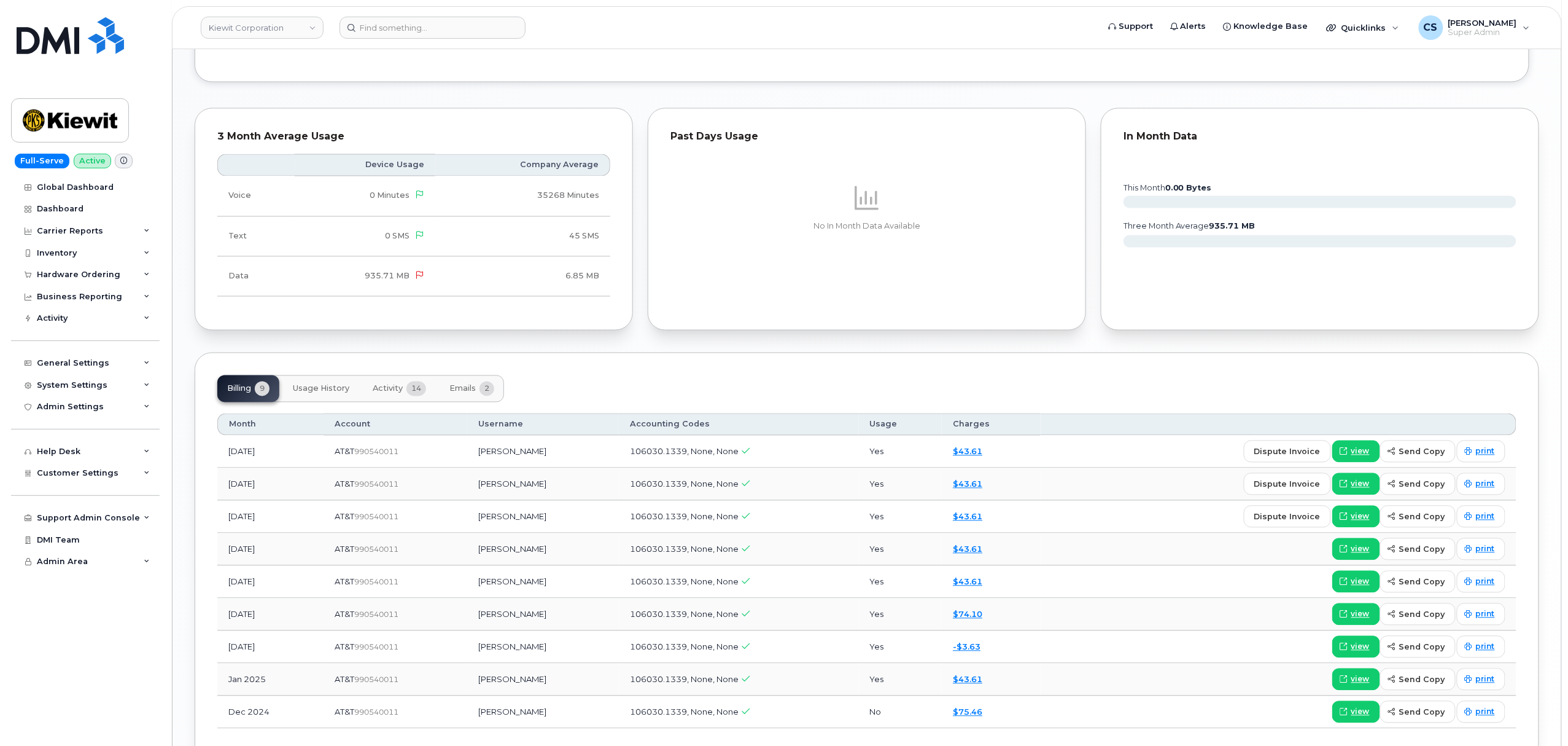
scroll to position [1064, 0]
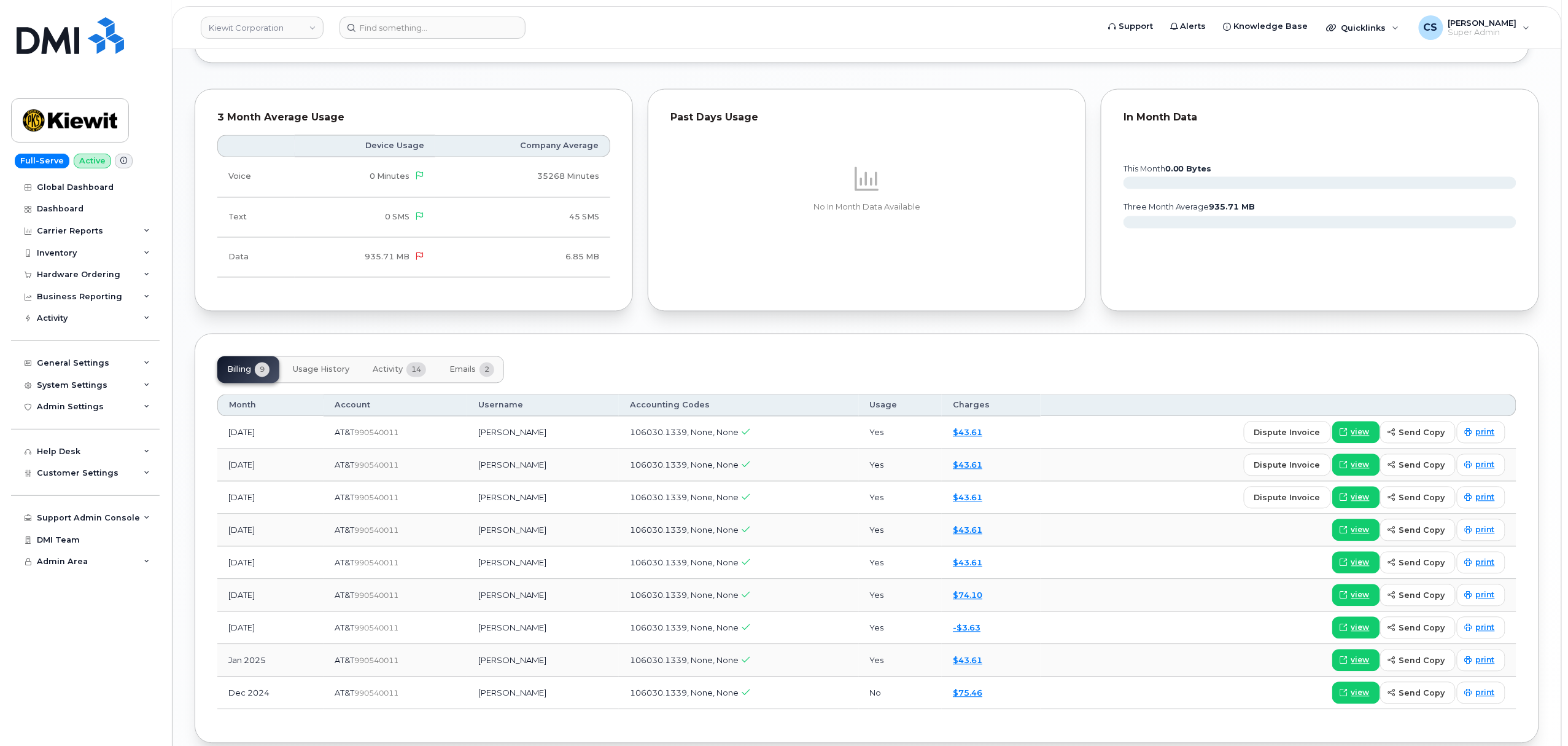
click at [389, 374] on span "Activity" at bounding box center [387, 369] width 30 height 9
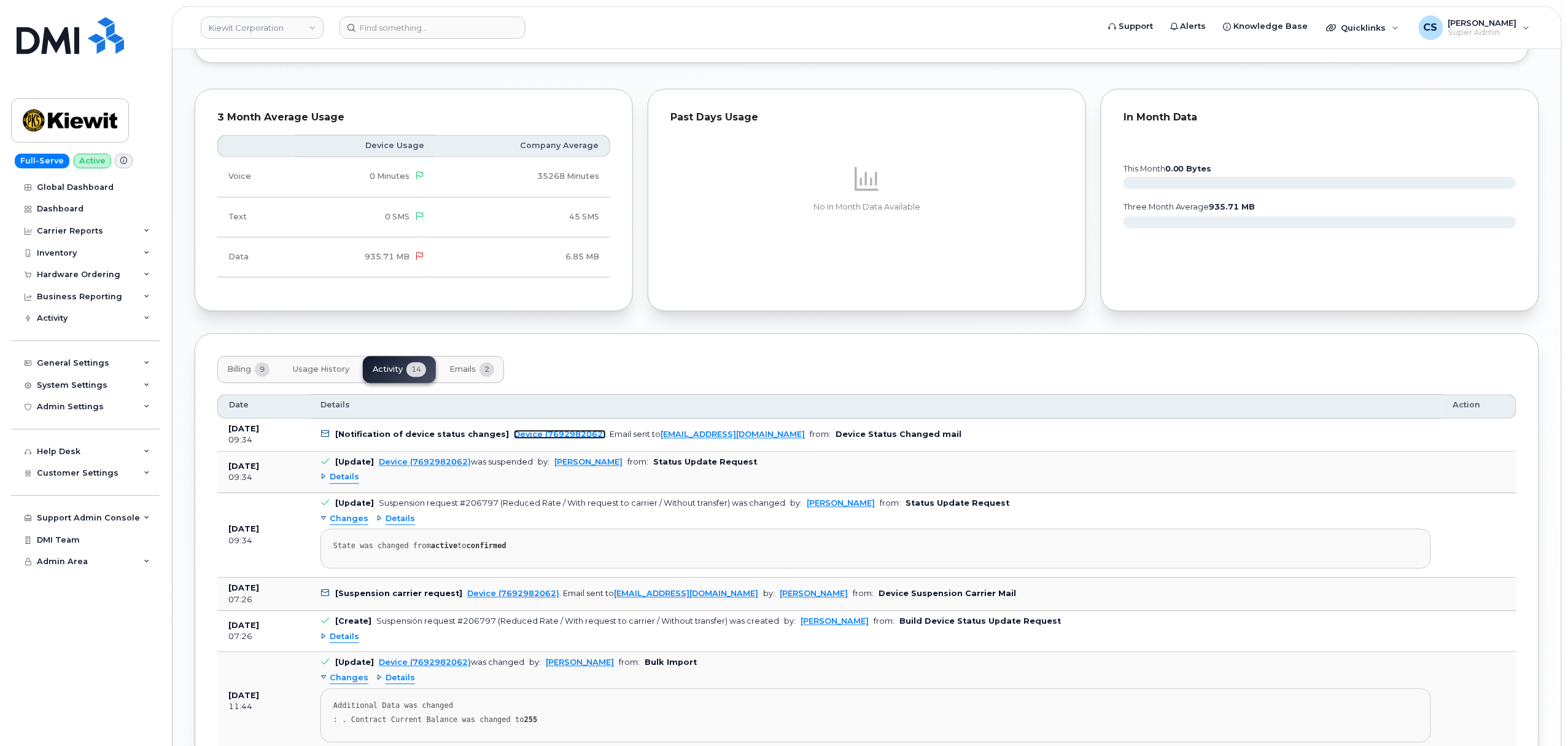
click at [521, 439] on link "Device (7692982062)" at bounding box center [560, 434] width 92 height 9
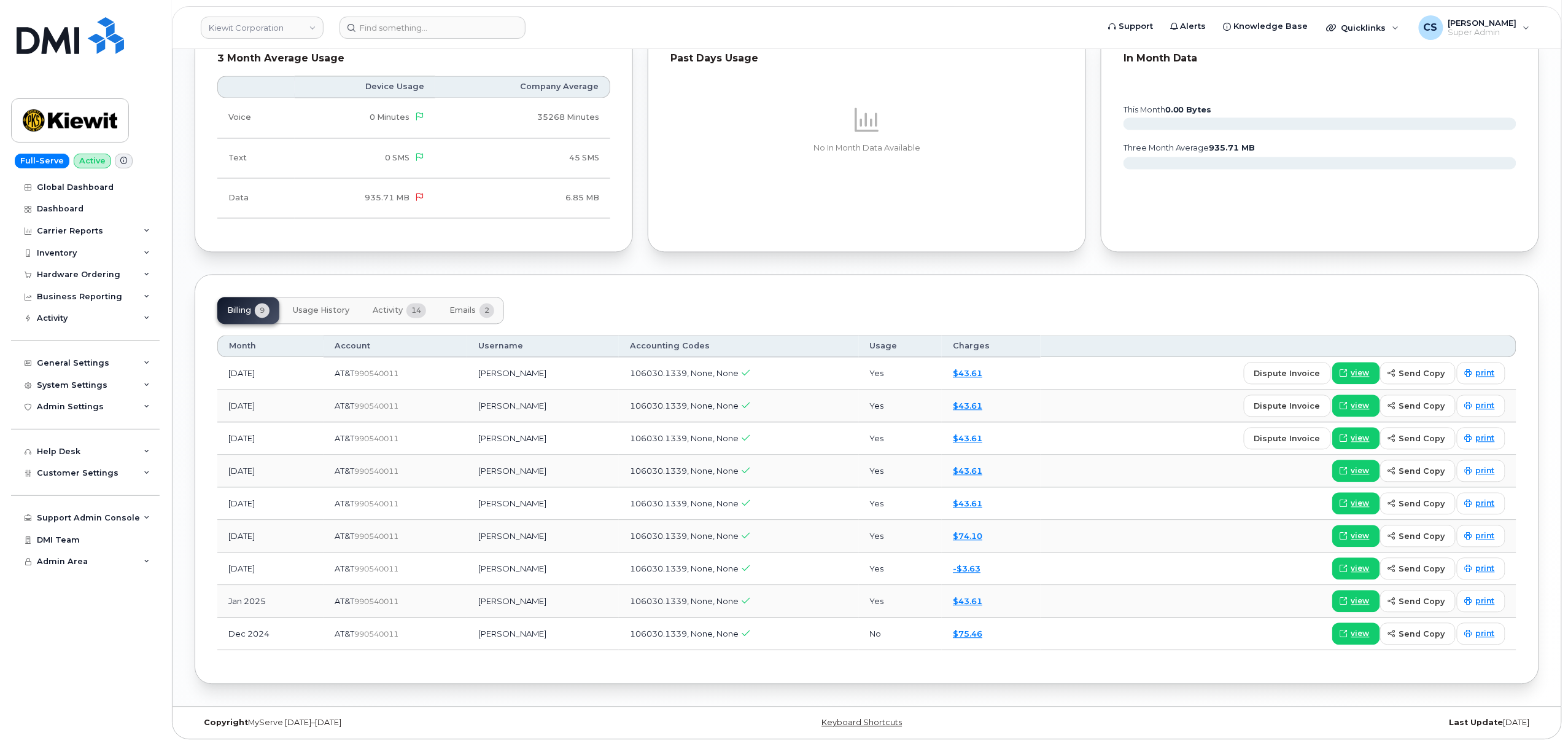
scroll to position [1131, 0]
click at [384, 308] on span "Activity" at bounding box center [387, 310] width 30 height 9
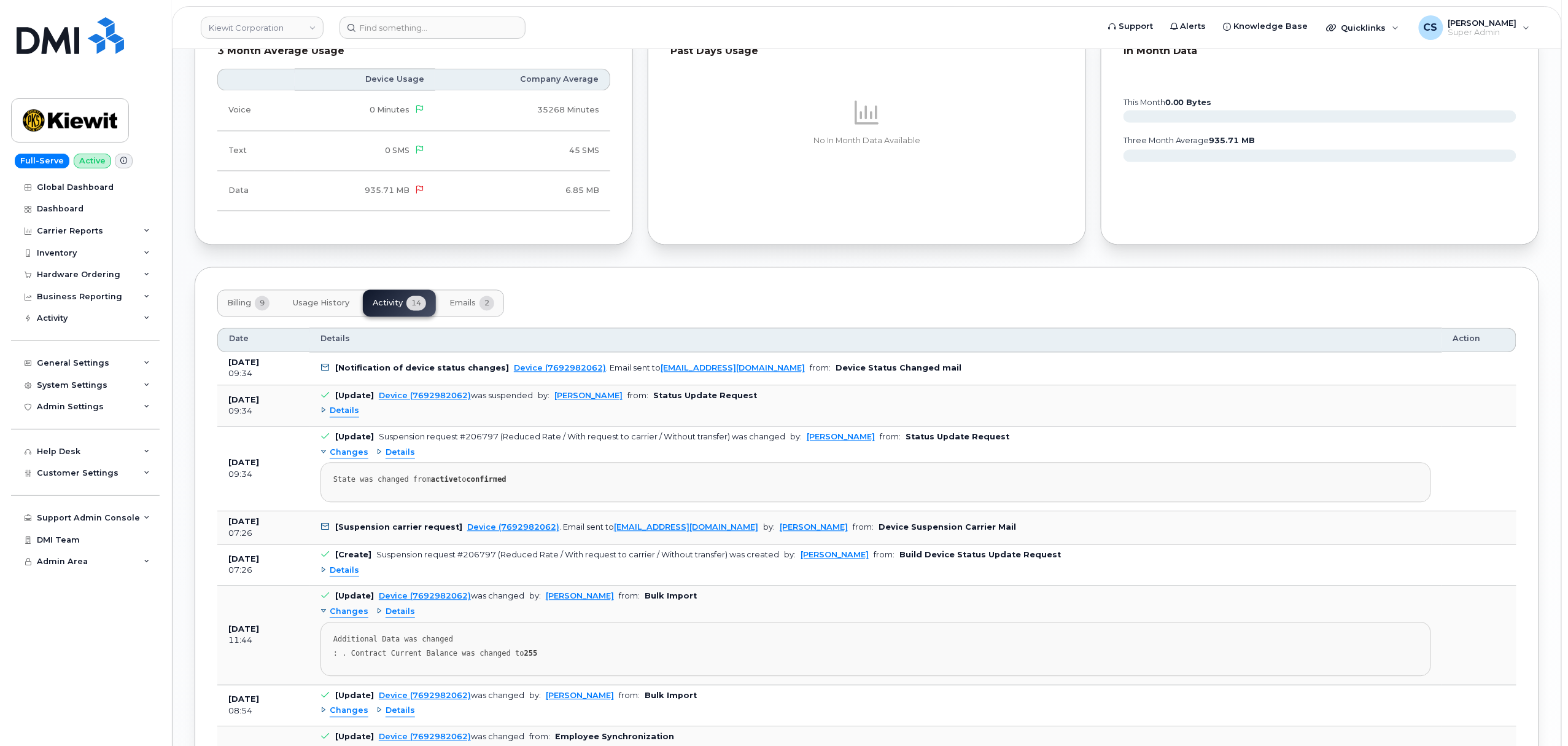
click at [344, 415] on span "Details" at bounding box center [344, 411] width 29 height 12
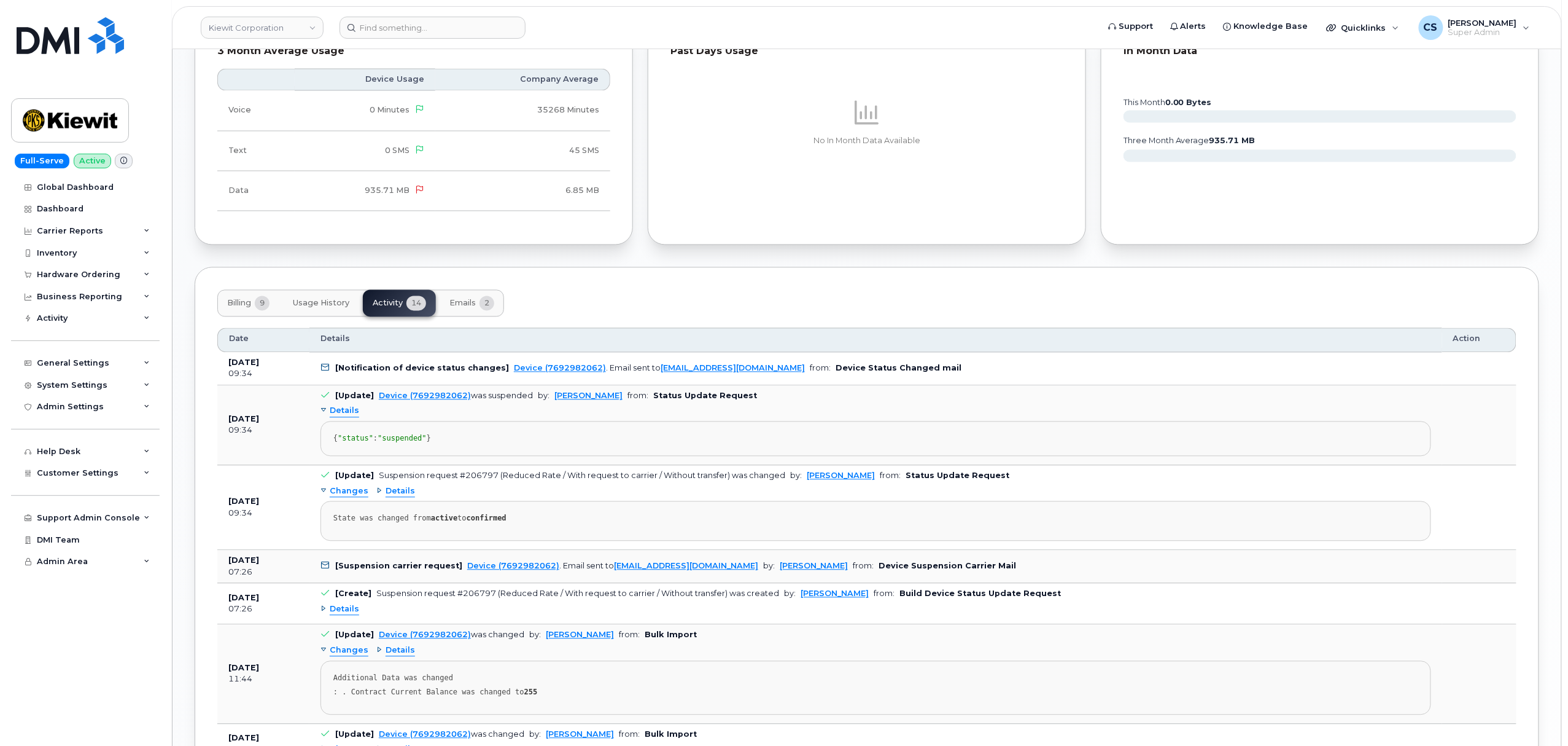
drag, startPoint x: 328, startPoint y: 435, endPoint x: 447, endPoint y: 475, distance: 125.5
click at [447, 456] on pre "{ "status" : "suspended" }" at bounding box center [876, 439] width 1111 height 35
copy div "{ "status" : "suspended" }"
click at [385, 29] on input at bounding box center [432, 28] width 186 height 22
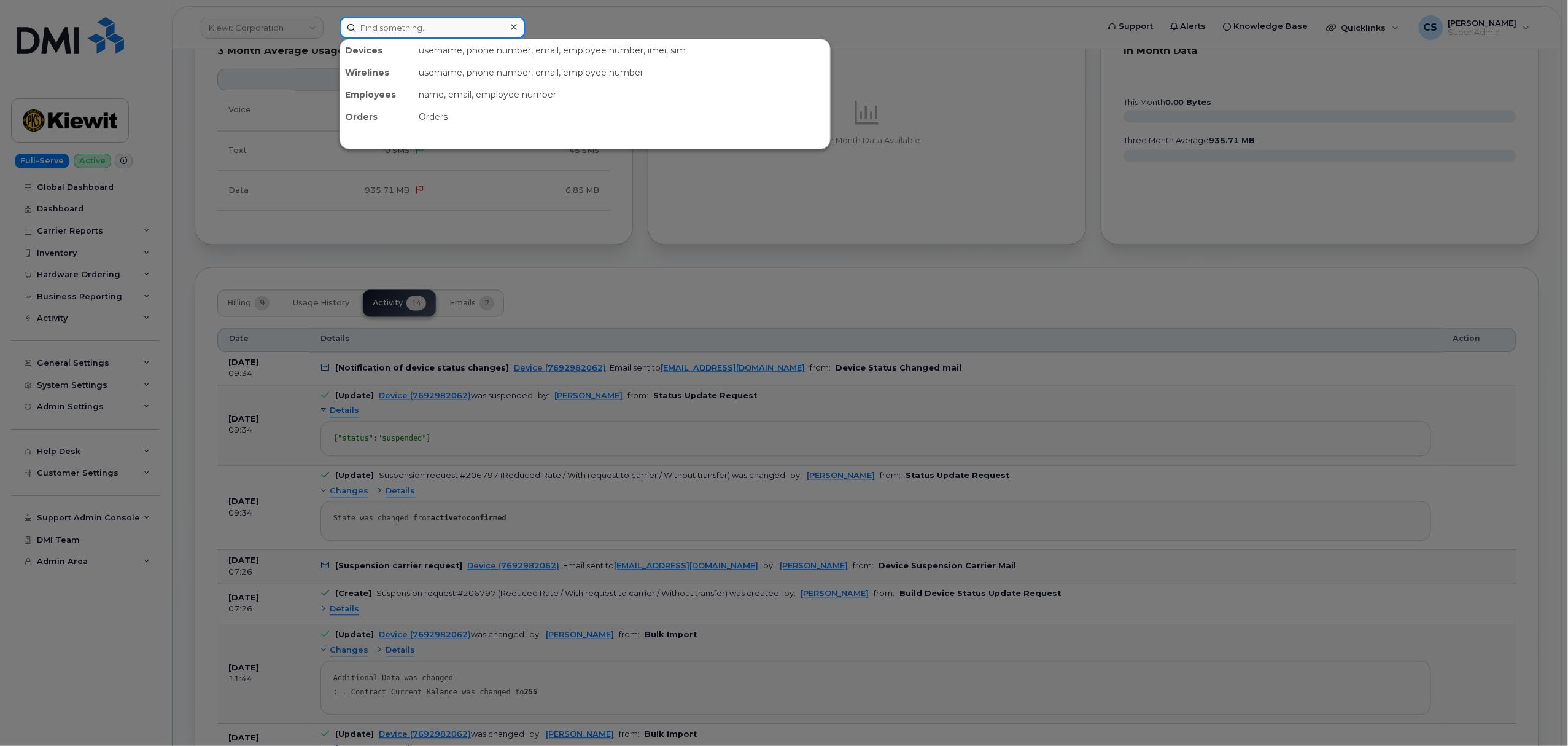
click at [385, 29] on input at bounding box center [432, 28] width 186 height 22
paste input "301150"
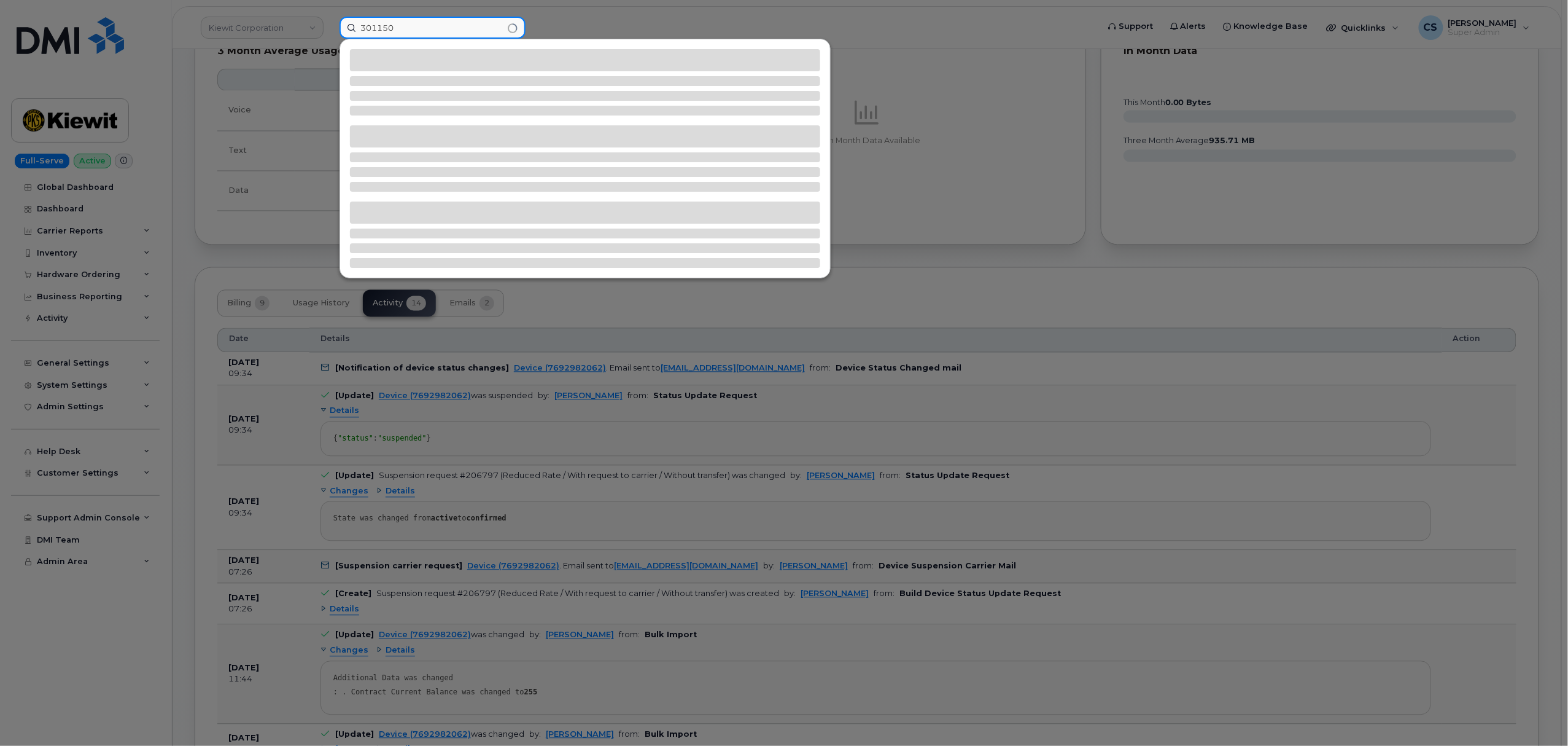
type input "301150"
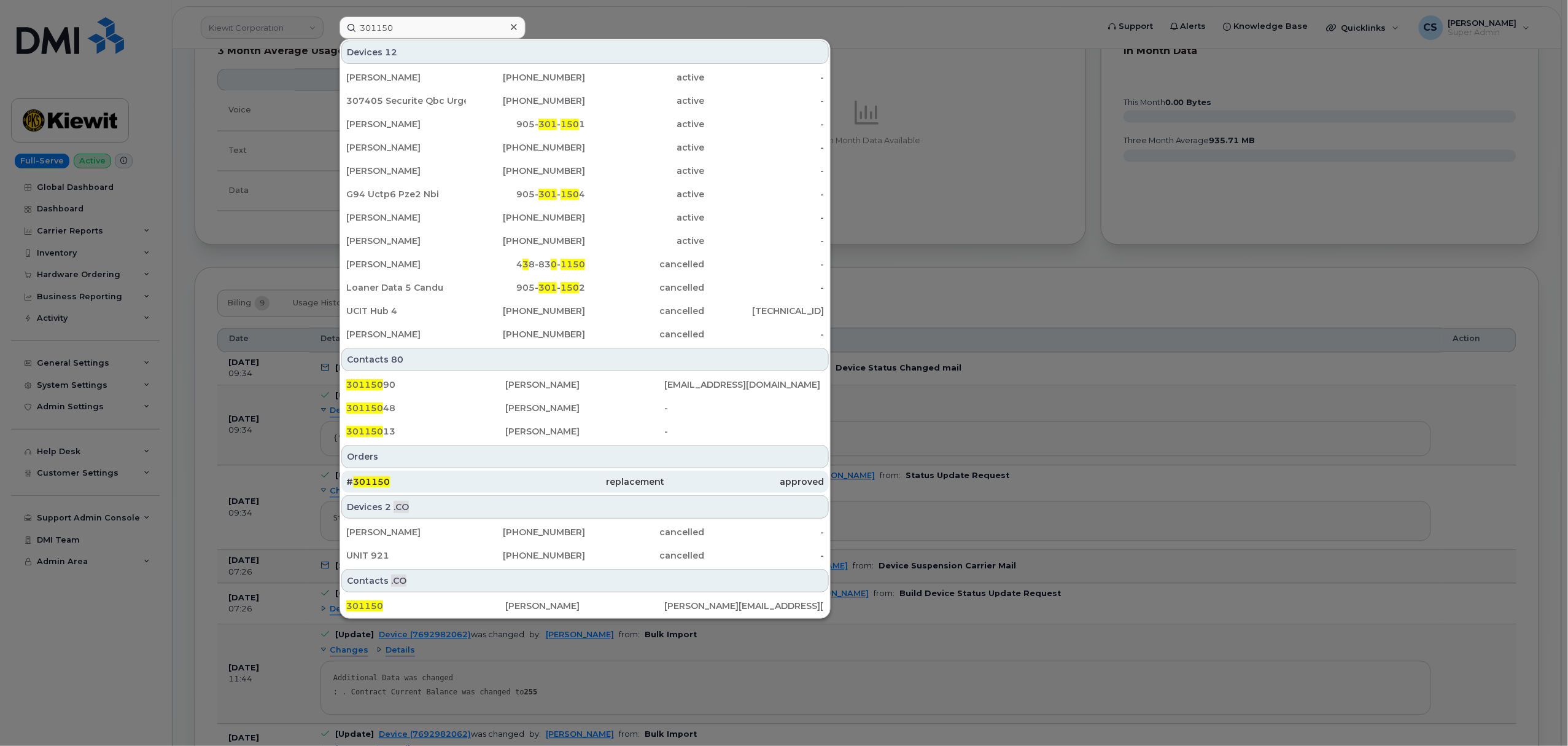
click at [370, 480] on span "301150" at bounding box center [371, 481] width 36 height 11
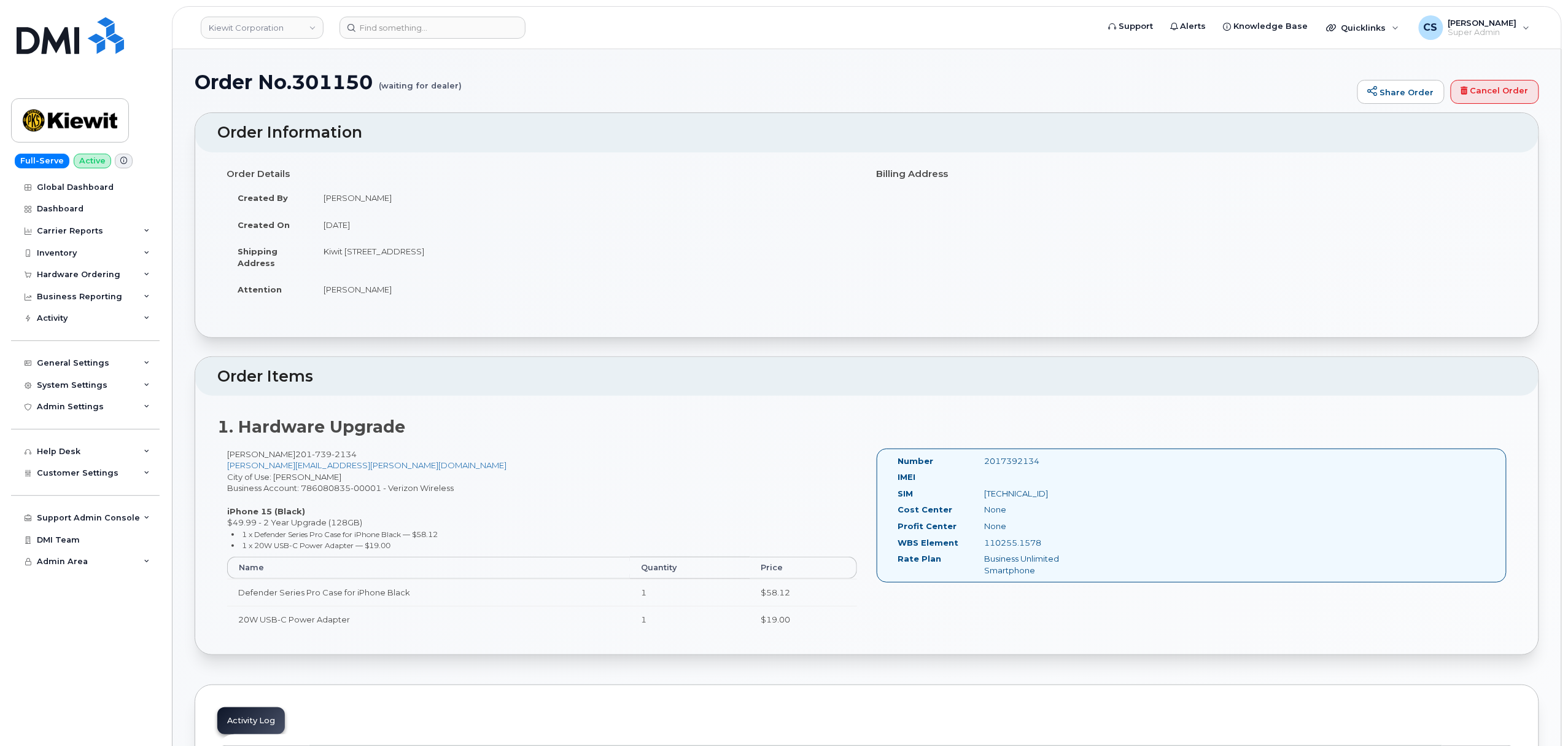
scroll to position [82, 0]
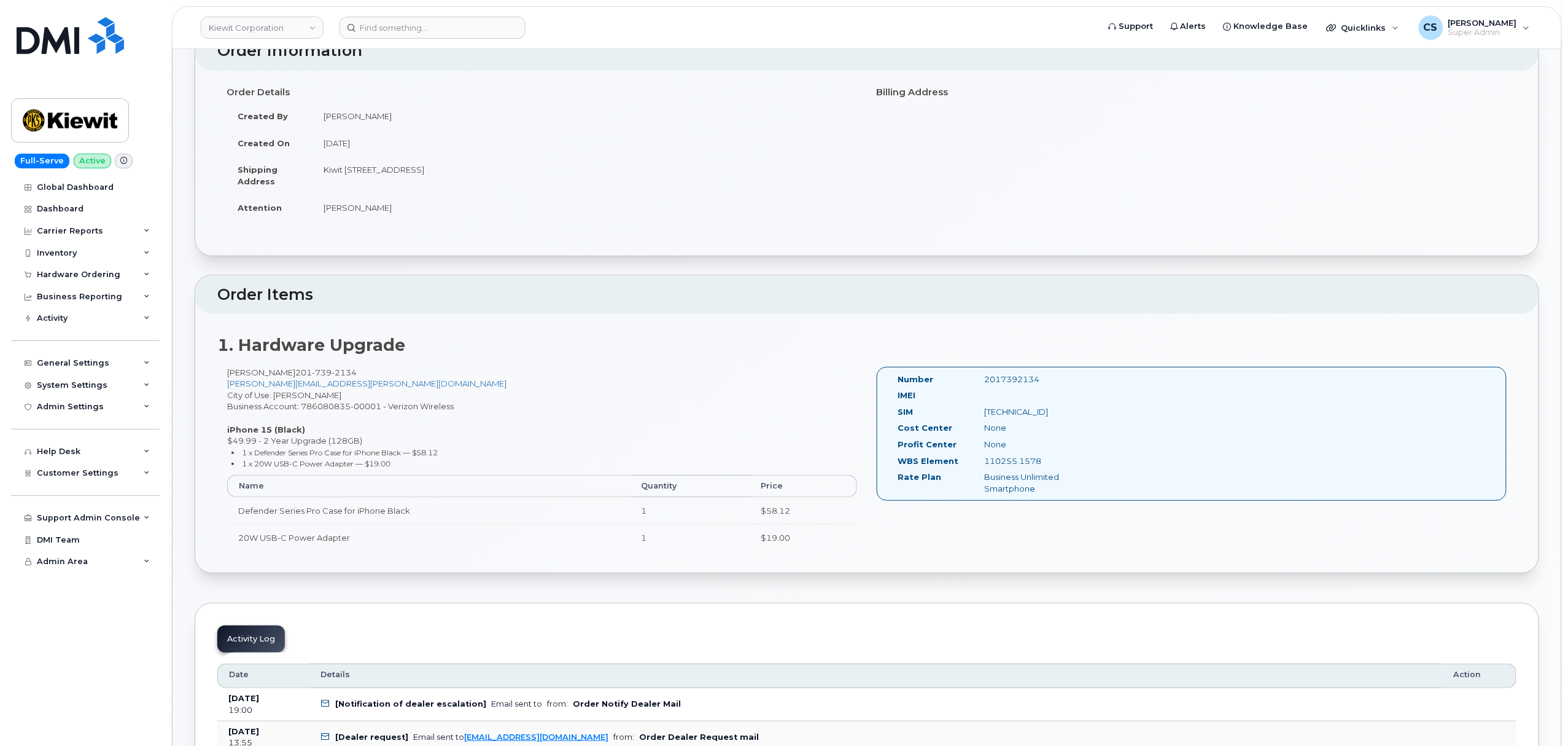
click at [1020, 381] on div "2017392134" at bounding box center [1035, 380] width 122 height 12
copy div "2017392134"
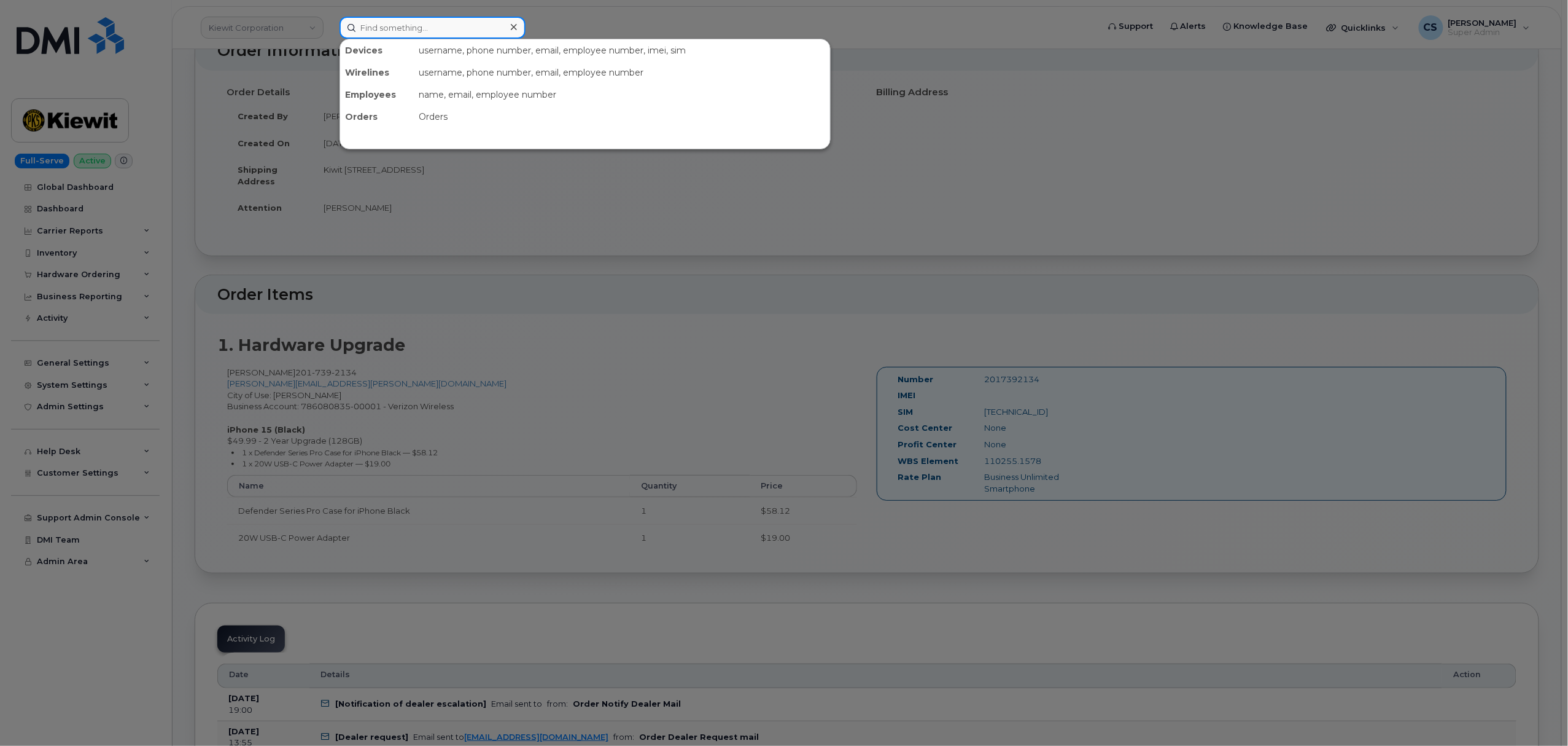
click at [428, 33] on input at bounding box center [432, 28] width 186 height 22
click at [428, 26] on input at bounding box center [432, 28] width 186 height 22
paste input "3612383027"
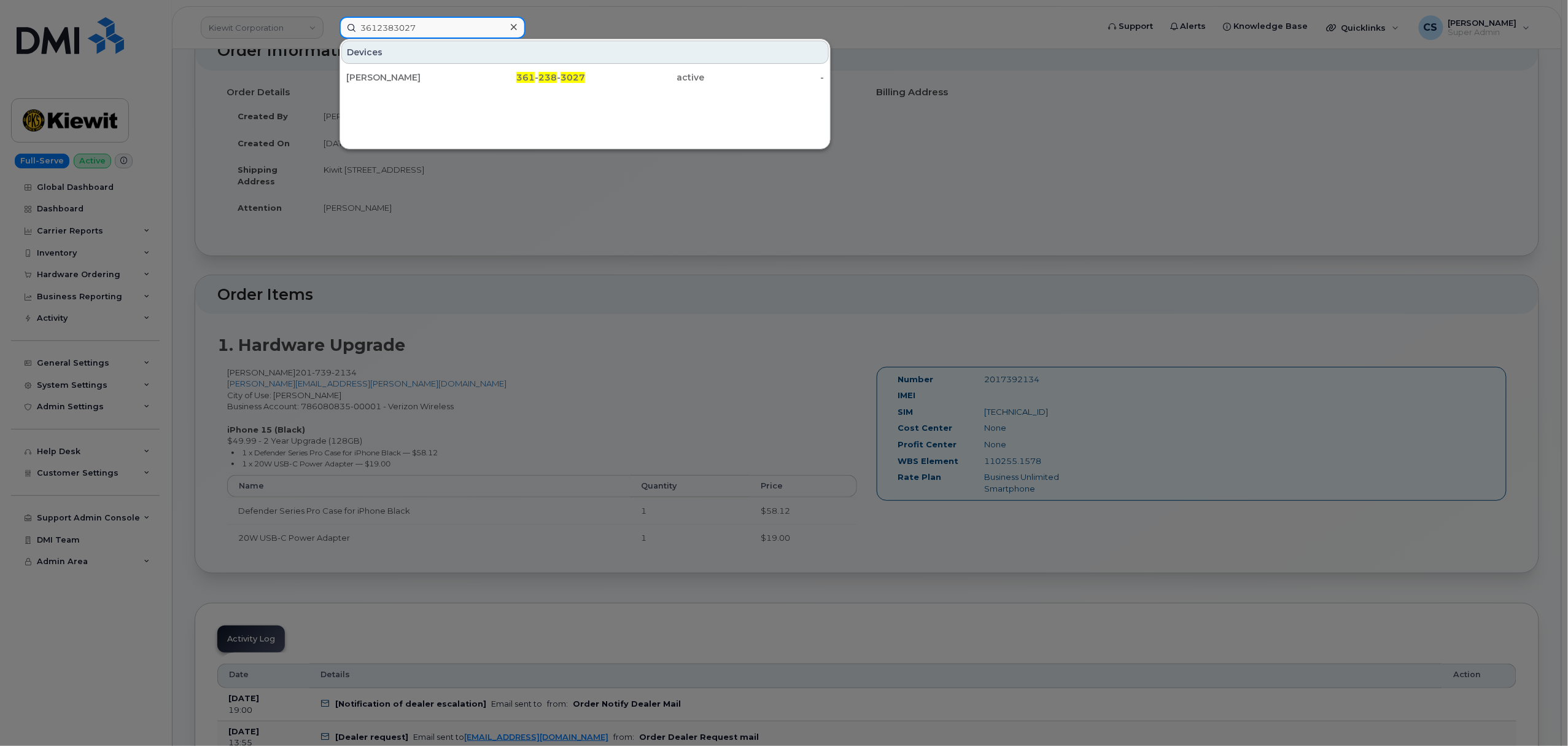
type input "3612383027"
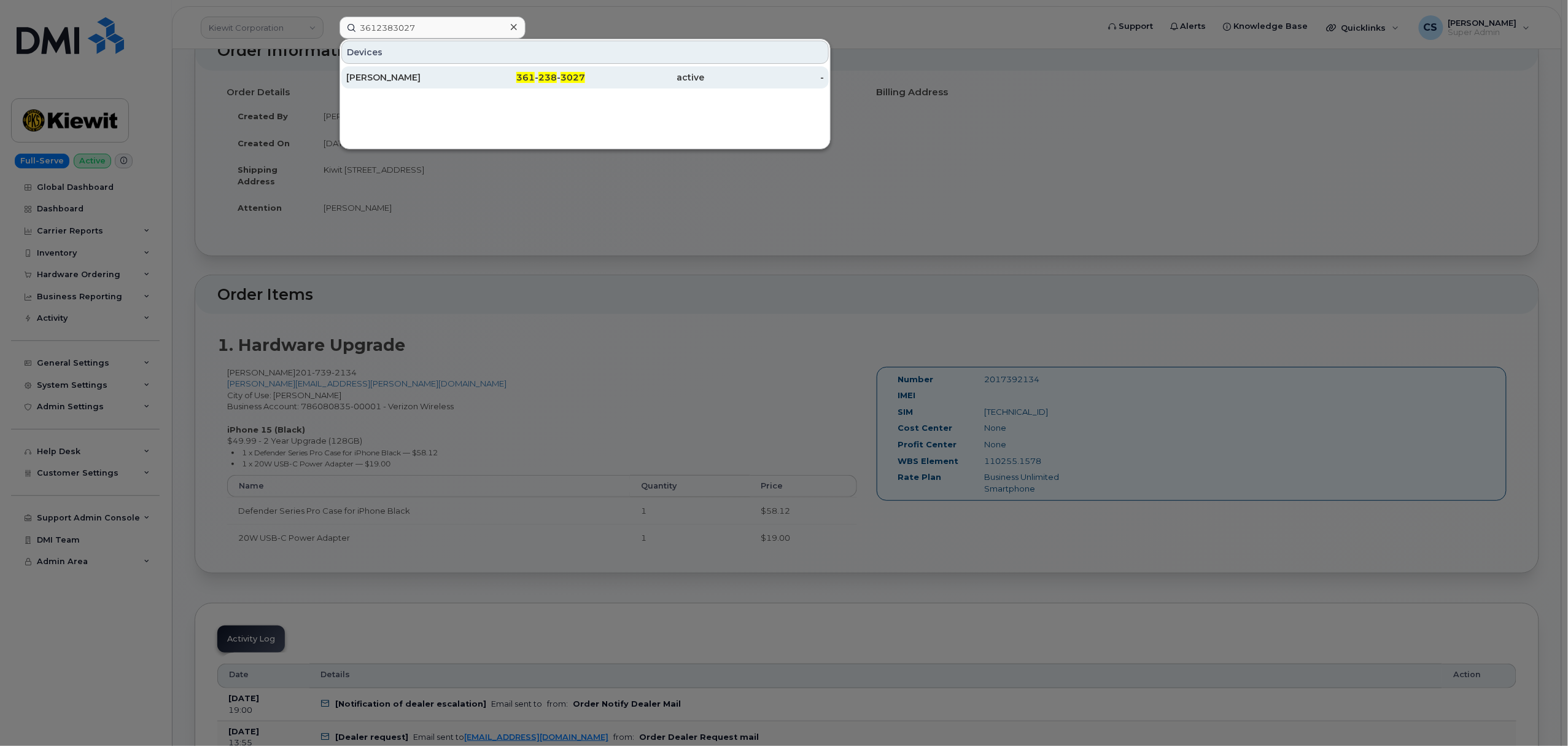
click at [365, 75] on div "[PERSON_NAME]" at bounding box center [406, 77] width 120 height 12
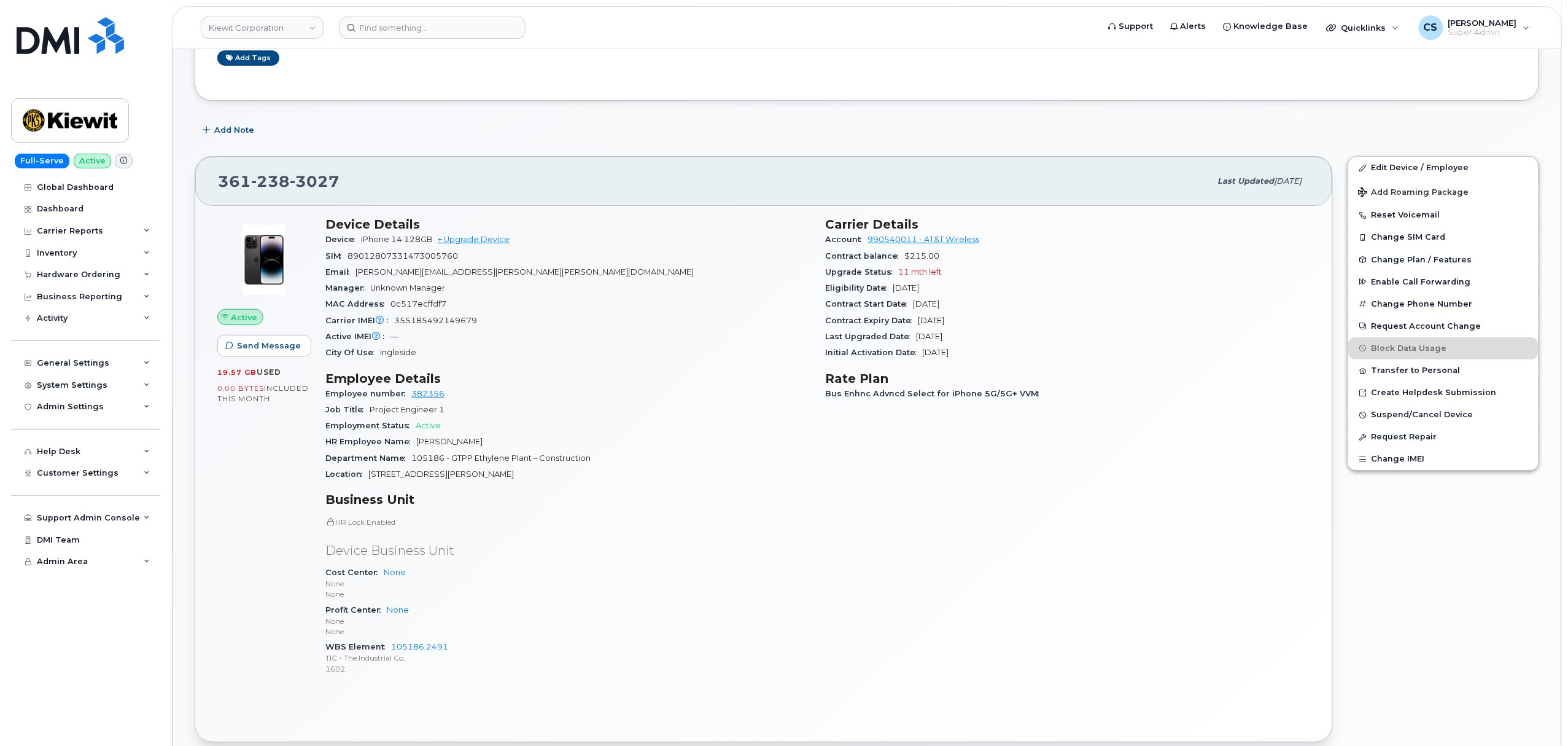
scroll to position [164, 0]
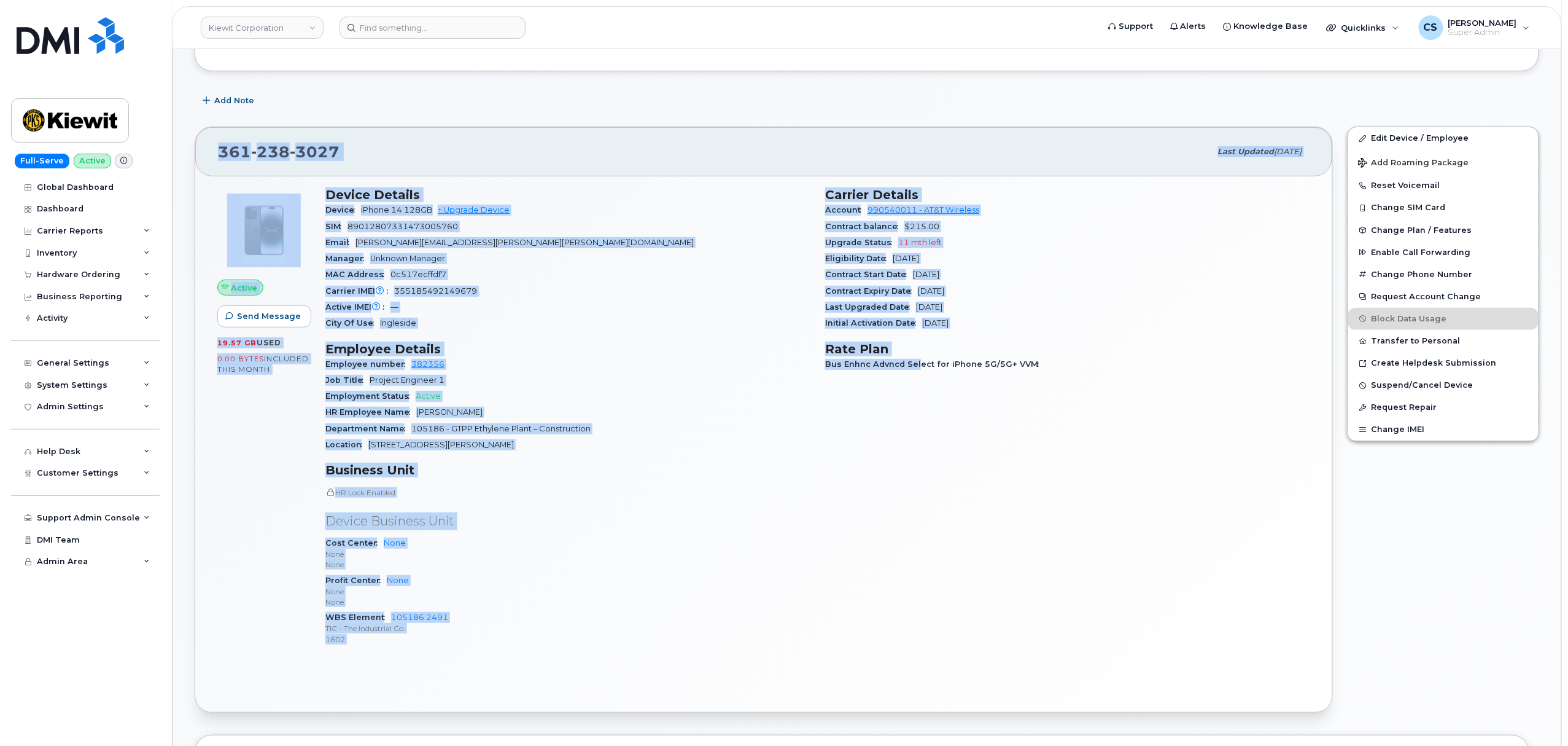
drag, startPoint x: 217, startPoint y: 150, endPoint x: 919, endPoint y: 577, distance: 821.7
click at [919, 577] on div "361 238 3027 Last updated Sep 10, 2025 Active Send Message 19.57 GB  used 0.00 …" at bounding box center [764, 419] width 1138 height 586
click at [383, 120] on div "361 238 3027 Last updated Sep 10, 2025 Active Send Message 19.57 GB  used 0.00 …" at bounding box center [764, 419] width 1153 height 601
drag, startPoint x: 219, startPoint y: 148, endPoint x: 1052, endPoint y: 423, distance: 877.2
click at [1052, 423] on div "361 238 3027 Last updated Sep 10, 2025 Active Send Message 19.57 GB  used 0.00 …" at bounding box center [764, 419] width 1138 height 586
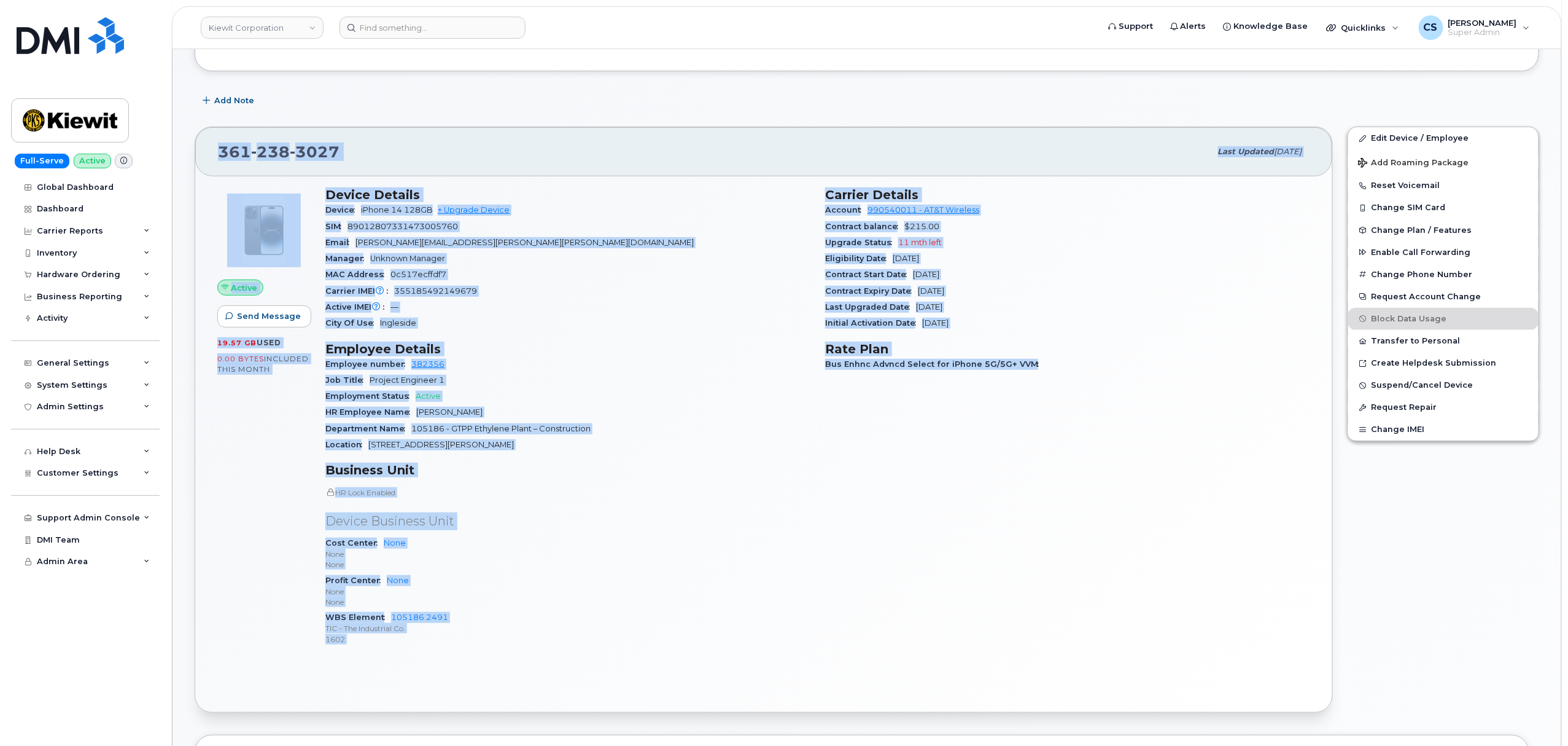
copy div "361 238 3027 Last updated Sep 10, 2025 Active Send Message 19.57 GB  used 0.00 …"
click at [1109, 311] on div "Last Upgraded Date Sep 06, 2024" at bounding box center [1067, 307] width 485 height 16
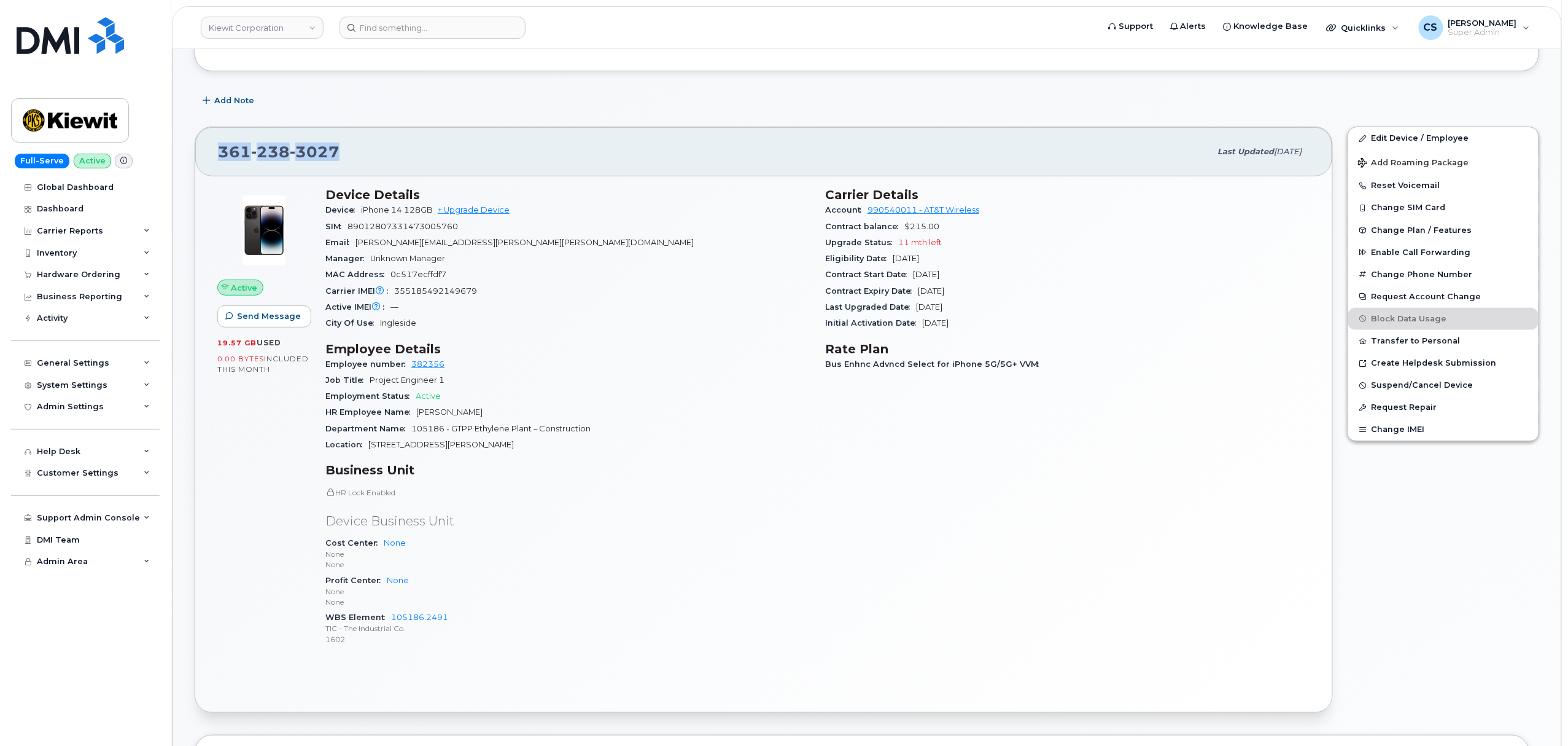
drag, startPoint x: 338, startPoint y: 146, endPoint x: 196, endPoint y: 139, distance: 142.2
click at [196, 139] on div "361 238 3027 Last updated Sep 10, 2025" at bounding box center [764, 151] width 1137 height 49
copy span "361 238 3027"
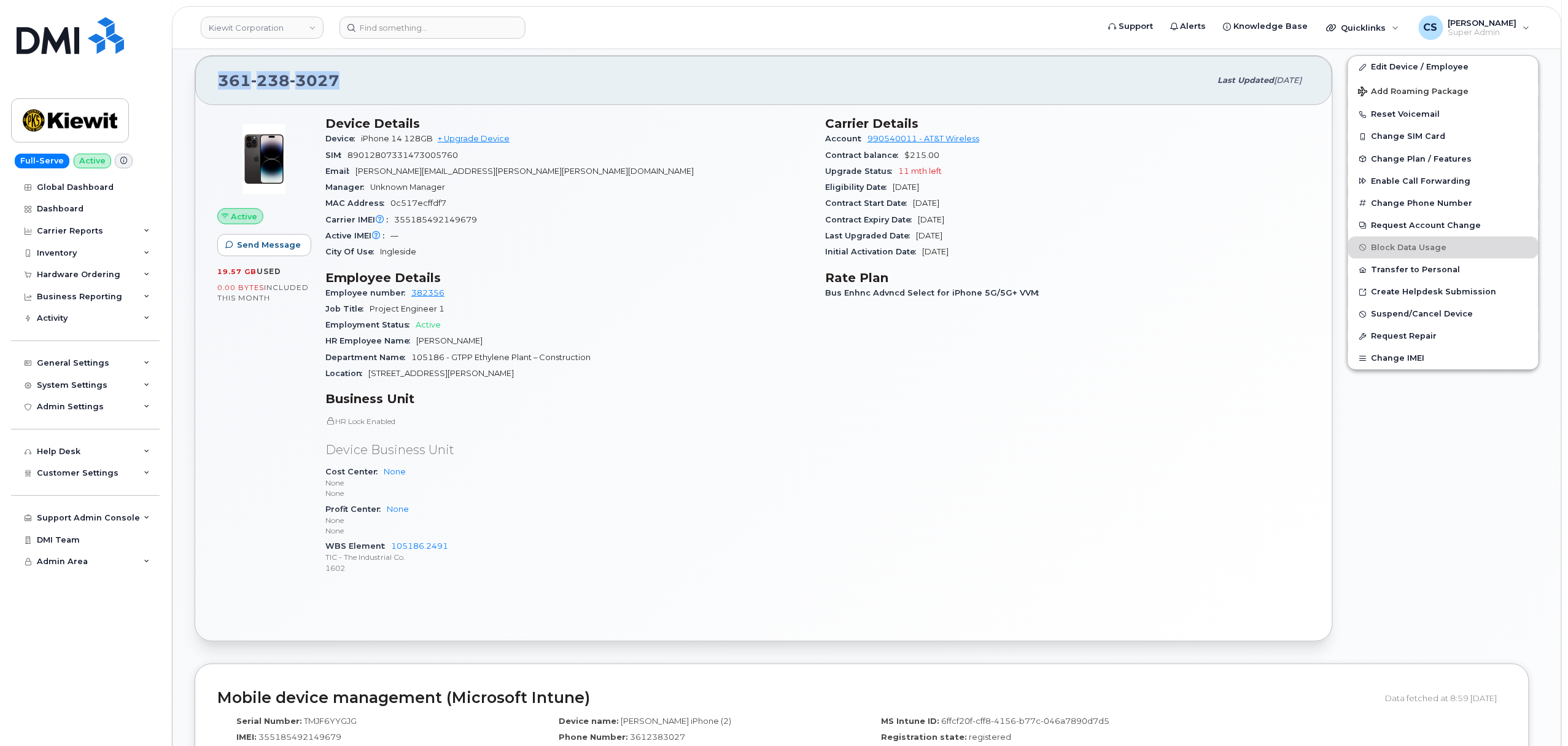
scroll to position [0, 0]
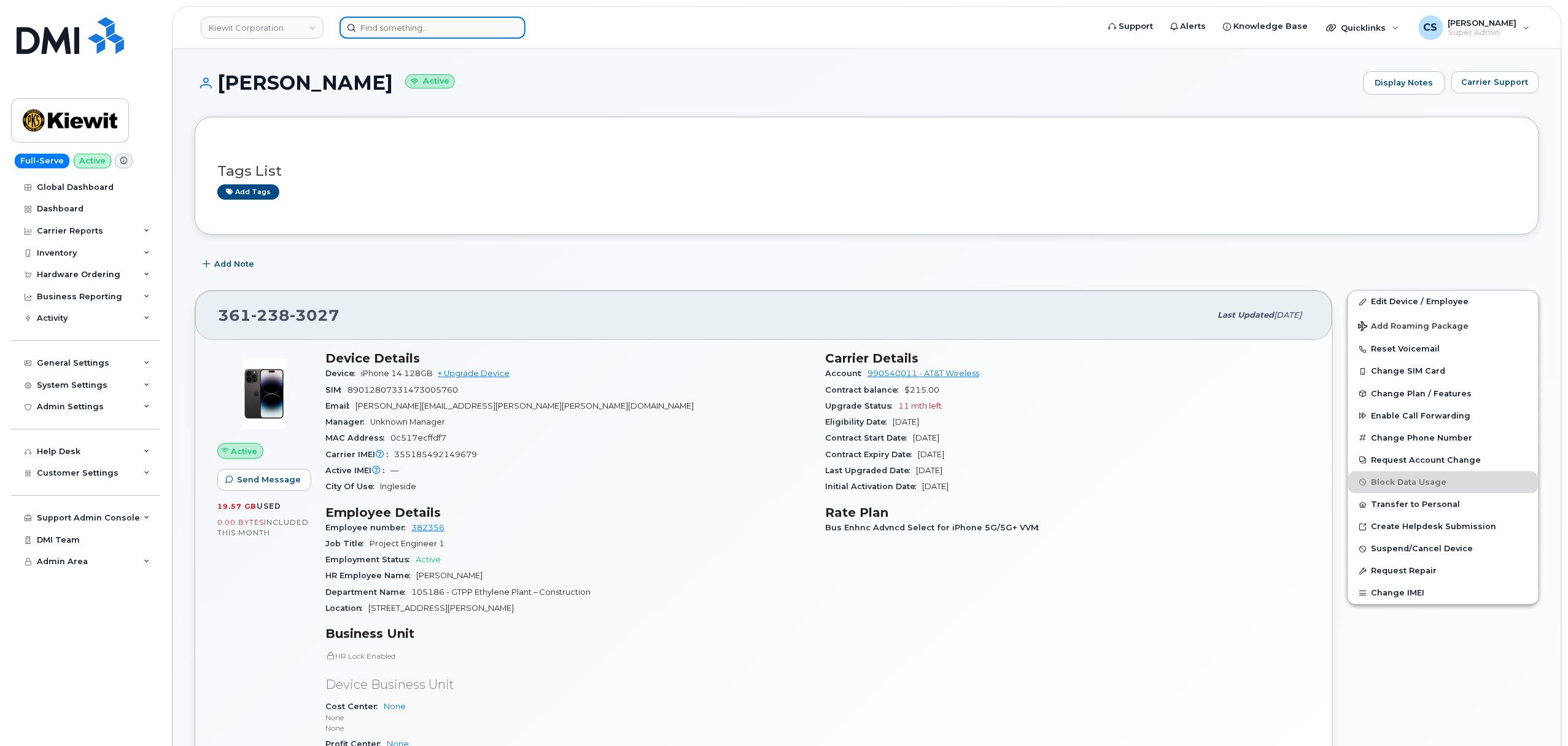
click at [412, 28] on input at bounding box center [432, 28] width 186 height 22
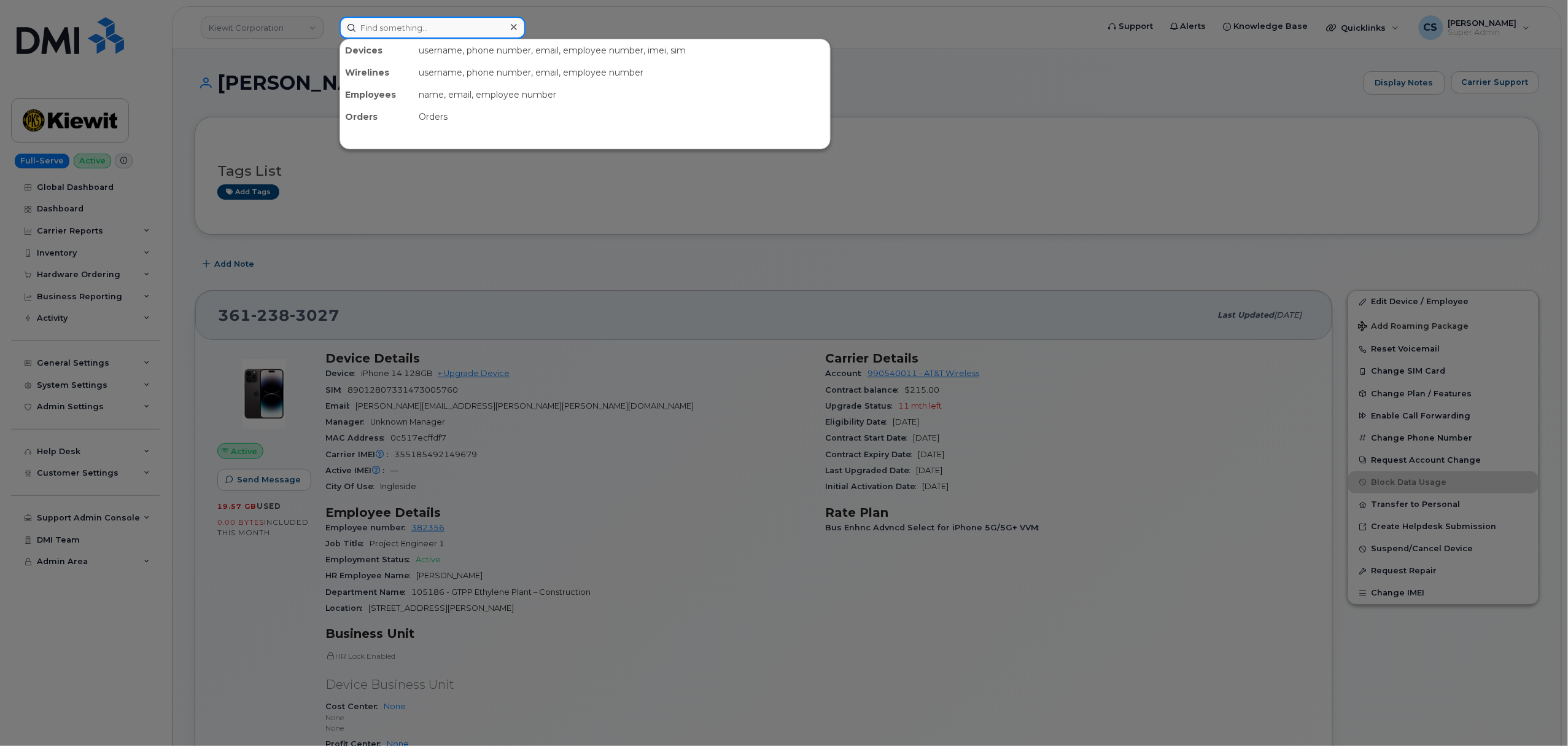
paste input "6822188948"
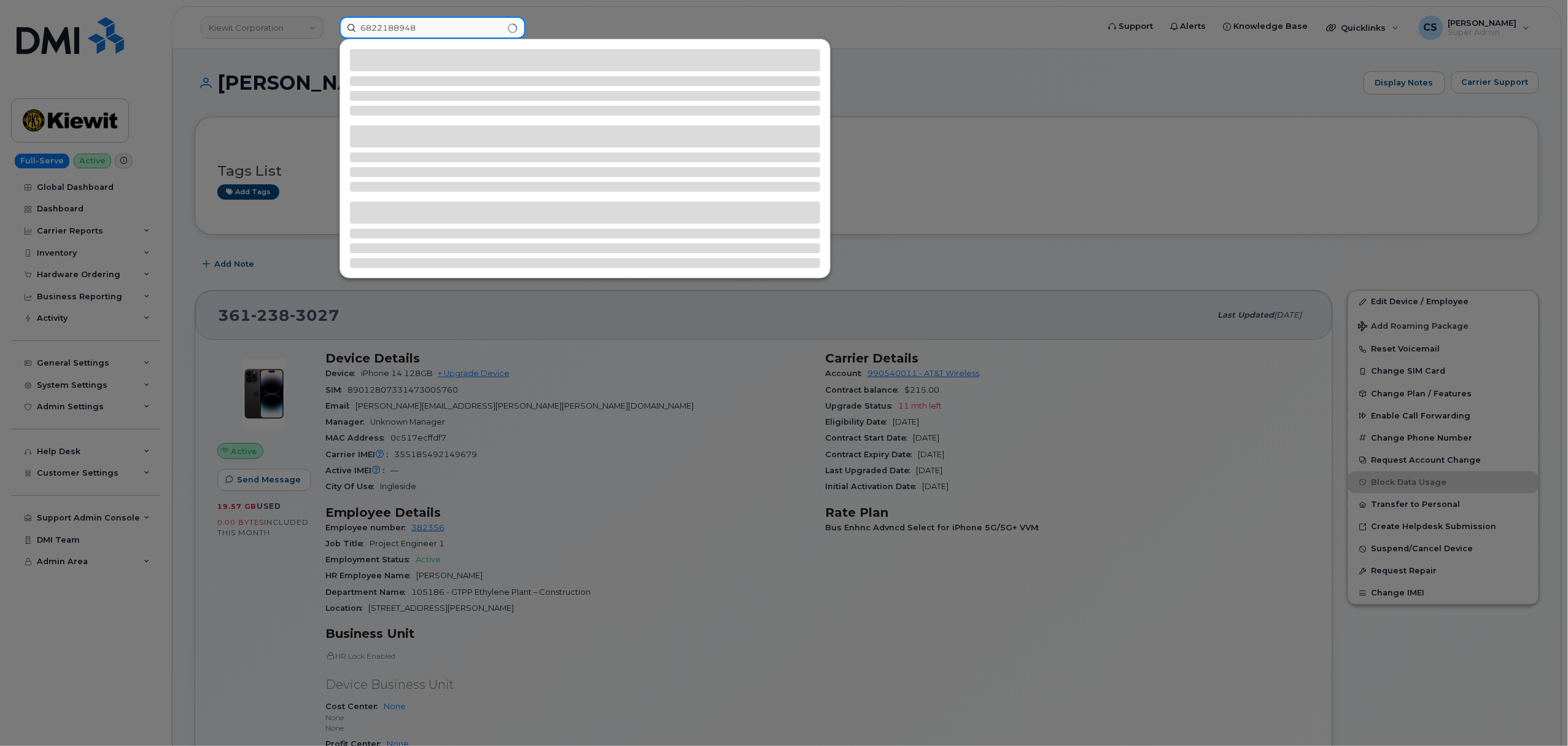
type input "6822188948"
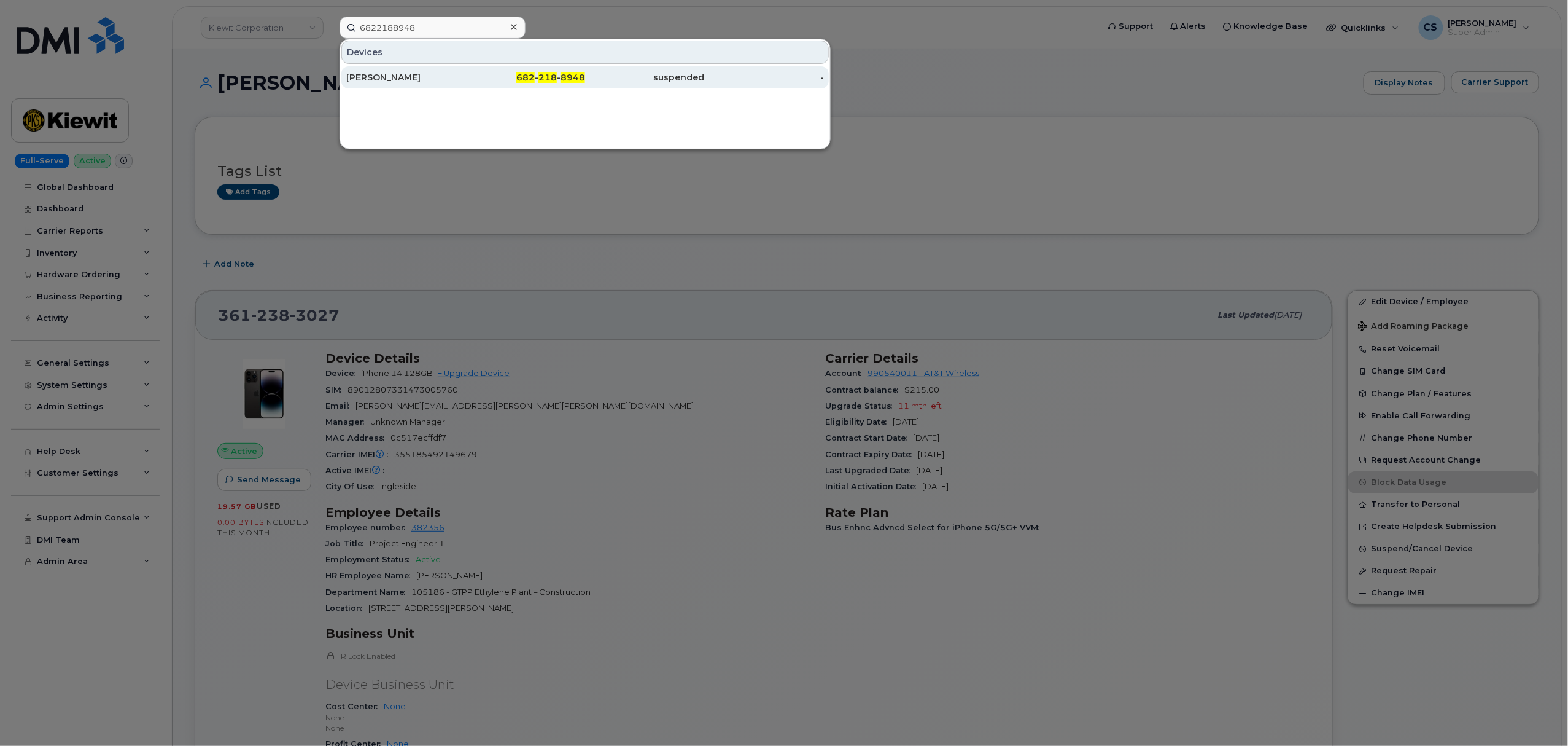
click at [541, 77] on span "218" at bounding box center [547, 77] width 18 height 11
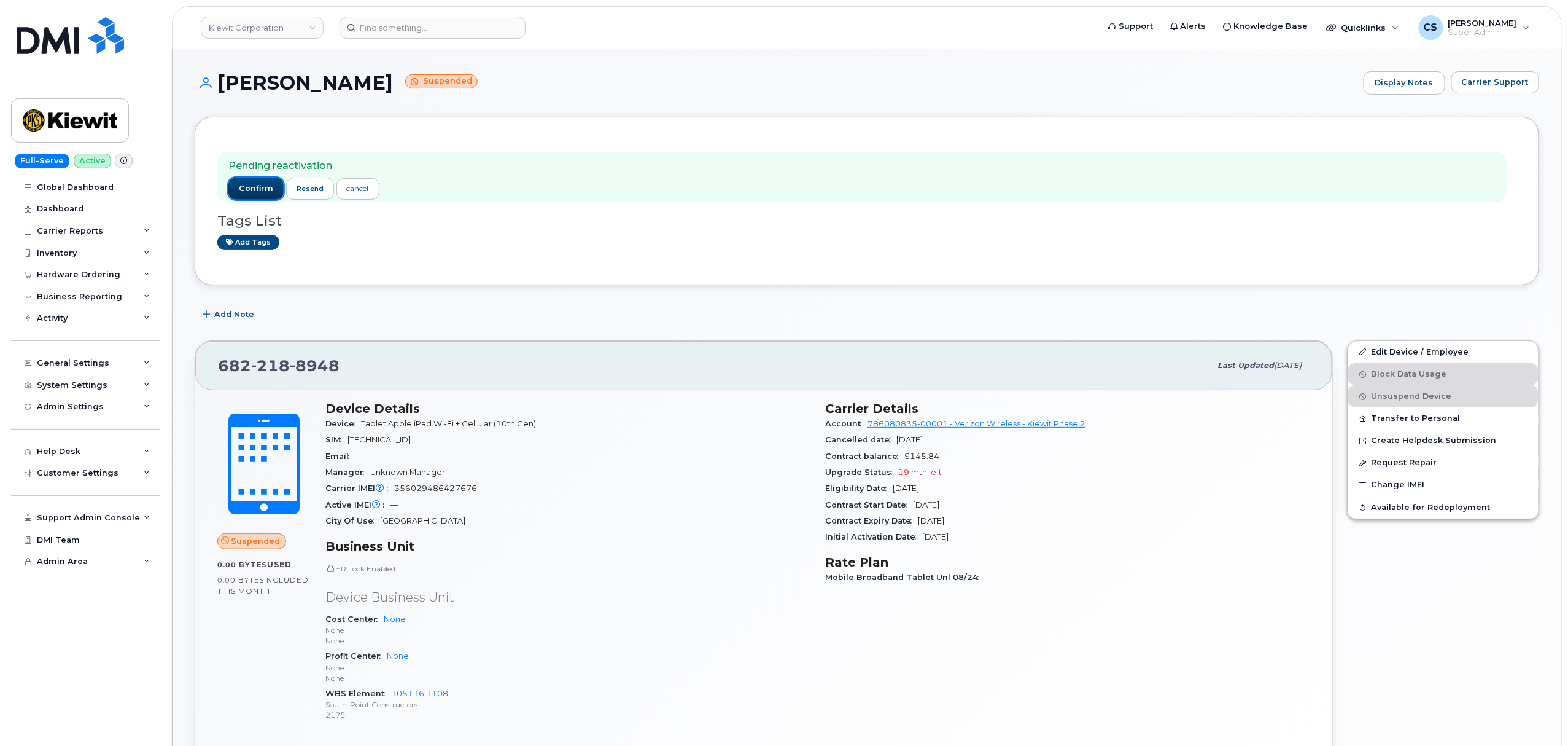
click at [263, 187] on span "confirm" at bounding box center [255, 188] width 34 height 11
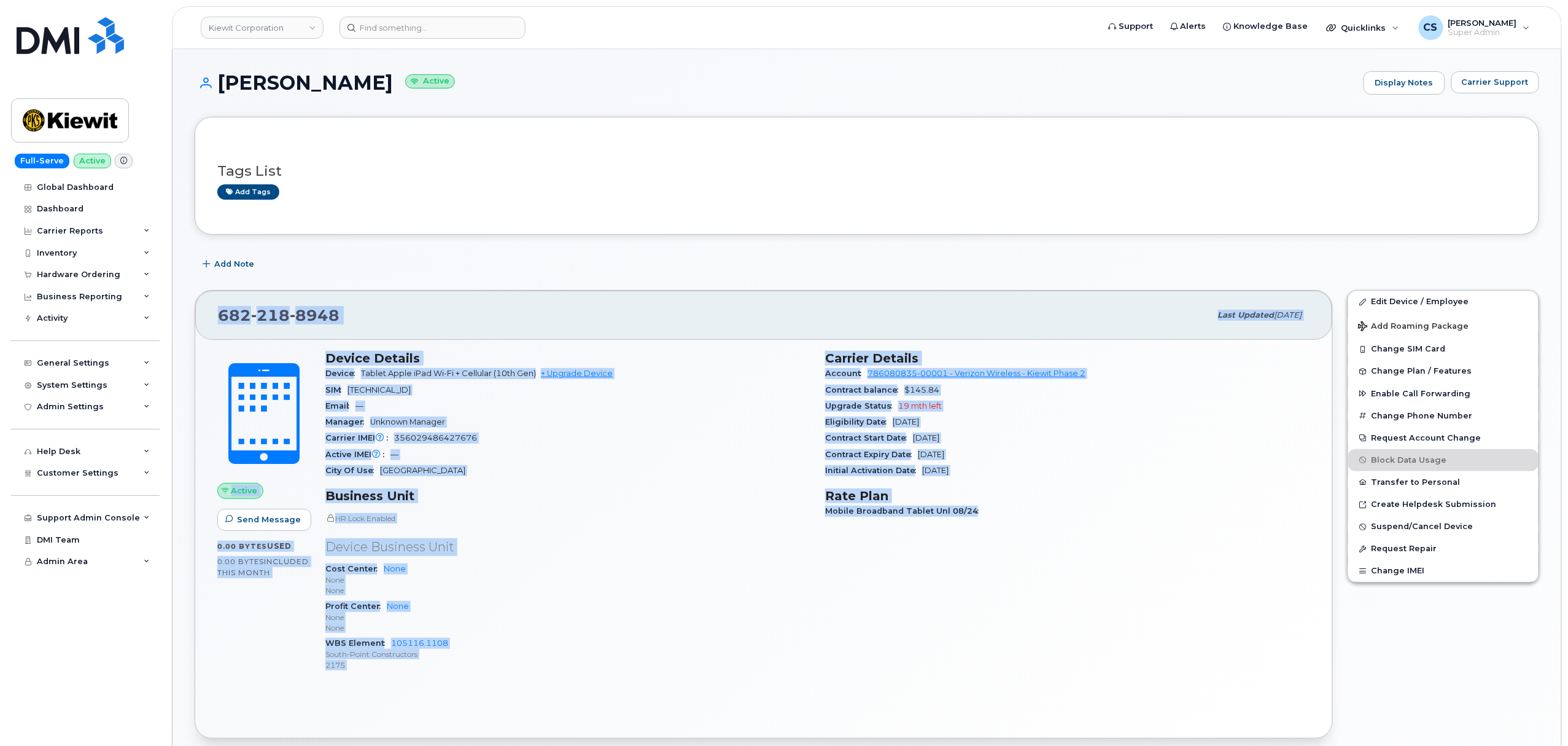
drag, startPoint x: 214, startPoint y: 311, endPoint x: 998, endPoint y: 634, distance: 847.9
click at [998, 634] on div "682 218 8948 Last updated Sep 19, 2025 Active Send Message 0.00 Bytes  used 0.0…" at bounding box center [764, 514] width 1138 height 448
copy div "682 218 8948 Last updated Sep 19, 2025 Active Send Message 0.00 Bytes  used 0.0…"
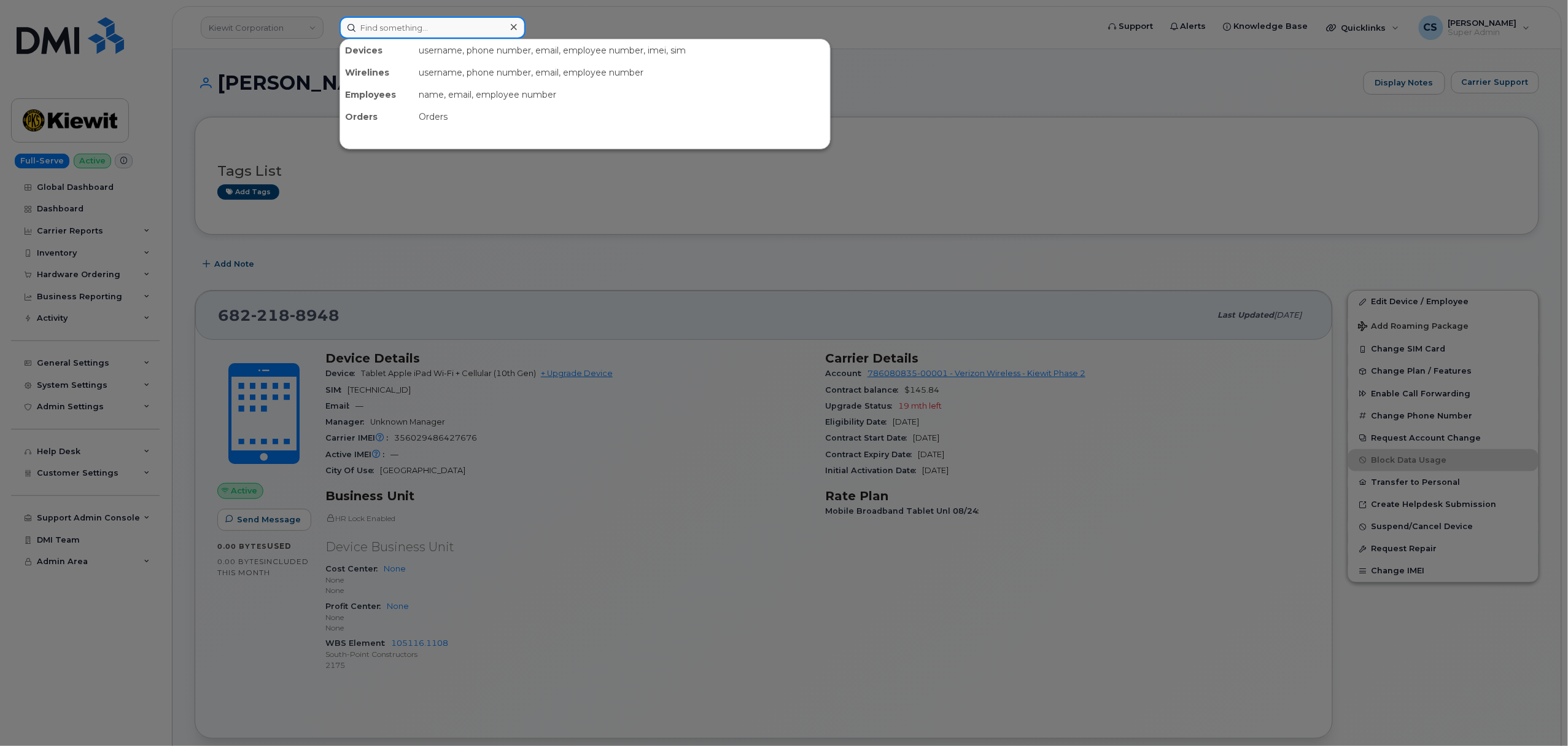
click at [423, 23] on input at bounding box center [432, 28] width 186 height 22
paste input "301194"
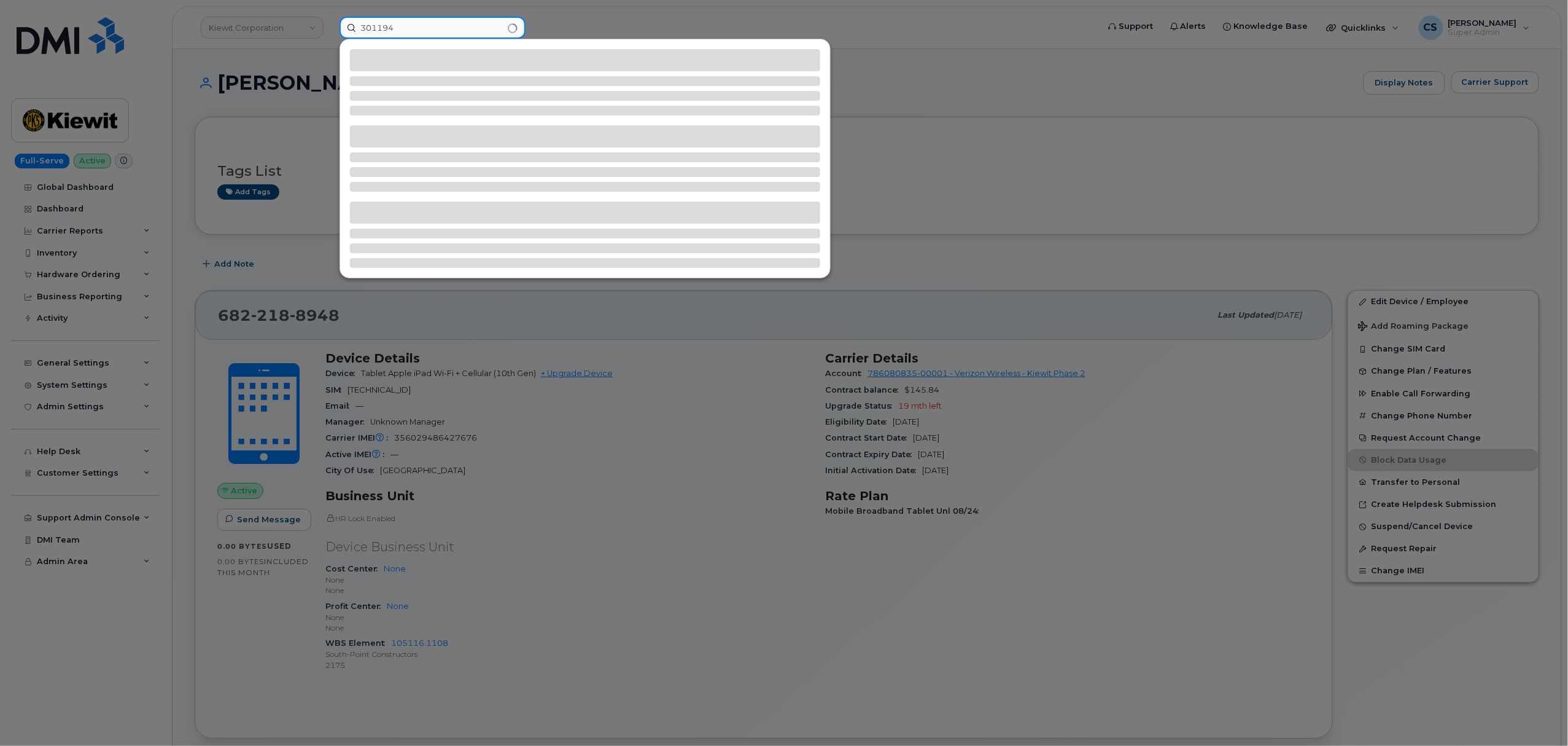
type input "301194"
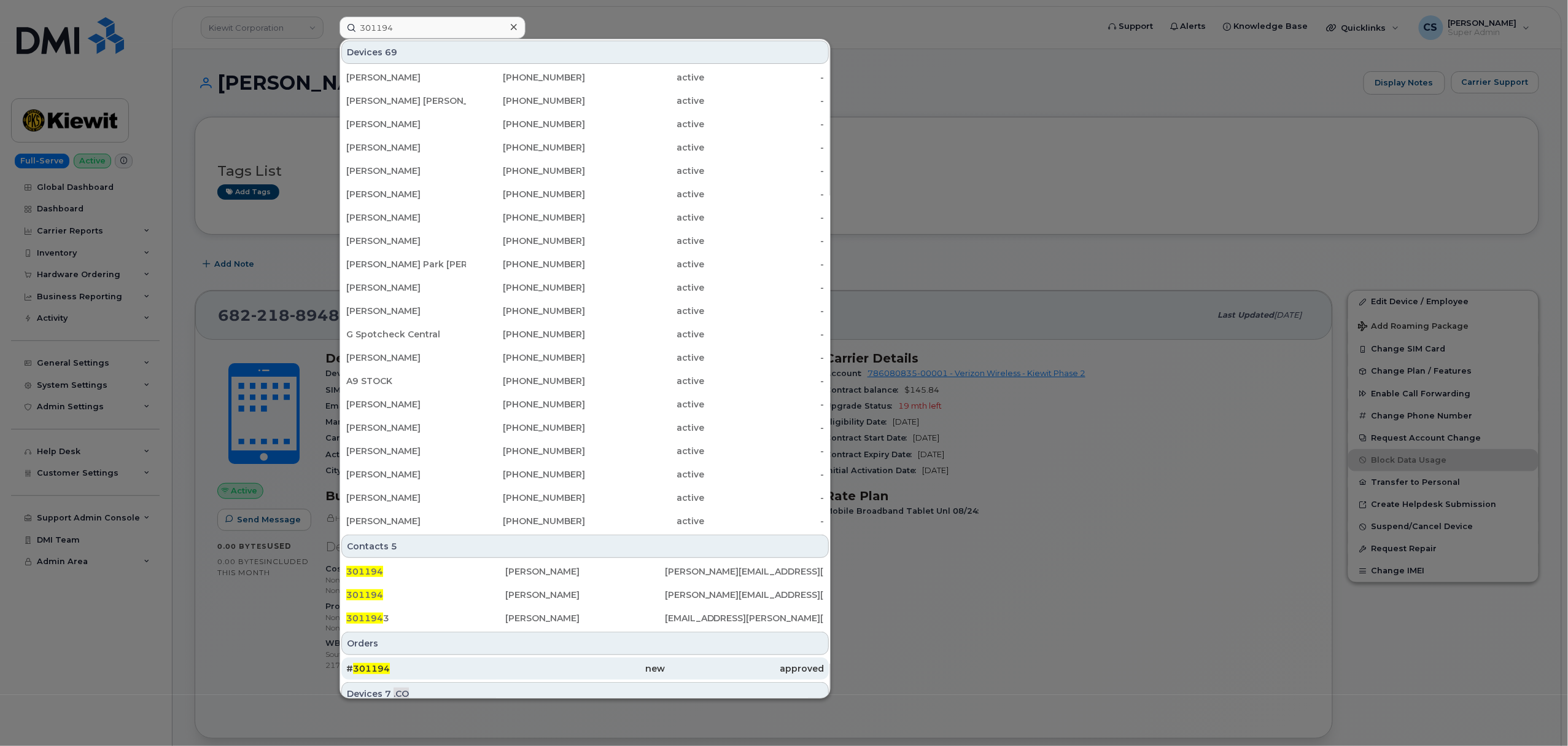
click at [369, 667] on span "301194" at bounding box center [371, 668] width 36 height 11
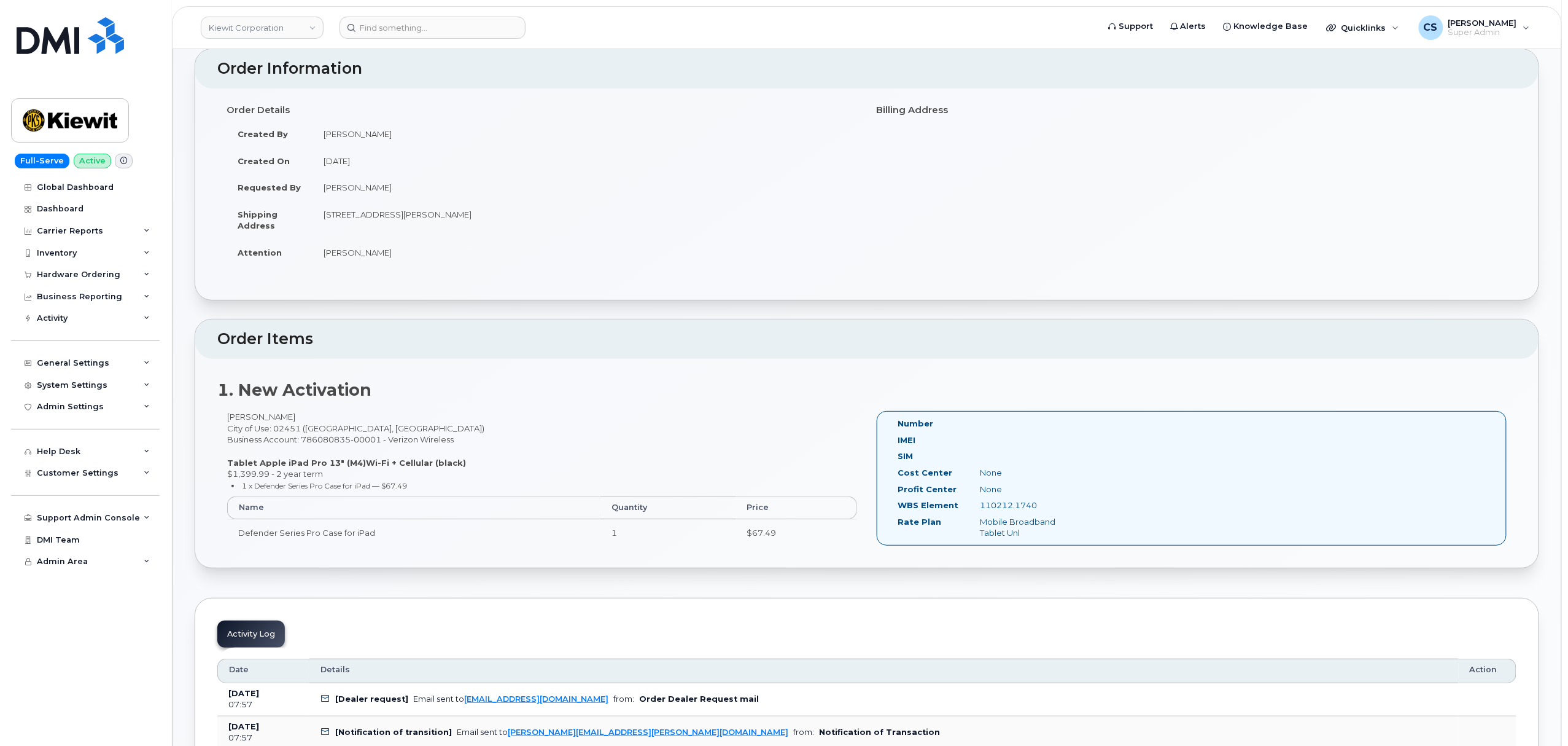
scroll to position [82, 0]
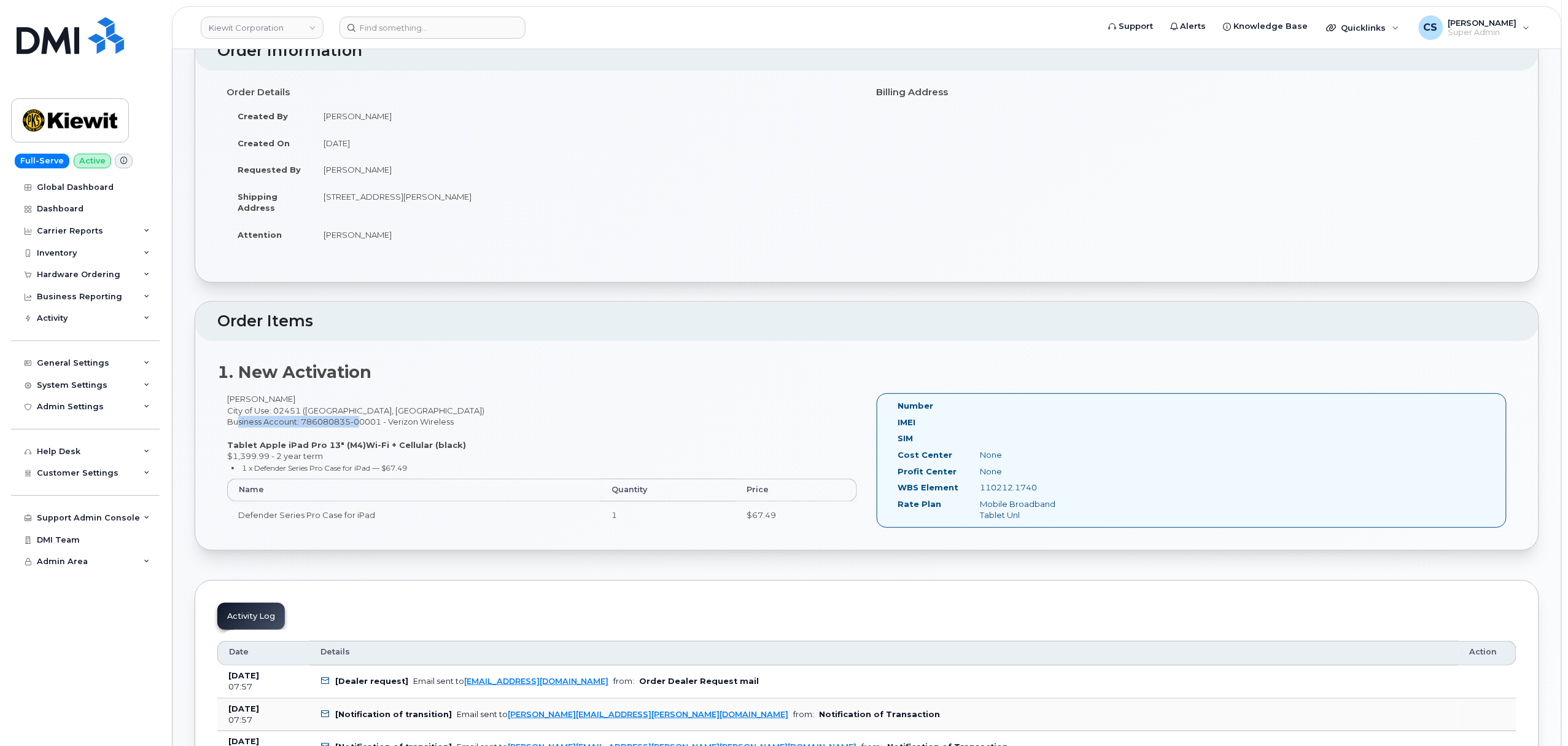
drag, startPoint x: 229, startPoint y: 423, endPoint x: 354, endPoint y: 426, distance: 125.0
click at [354, 426] on div "[PERSON_NAME] City of Use: 02451 ([GEOGRAPHIC_DATA], [GEOGRAPHIC_DATA]) Busines…" at bounding box center [542, 466] width 649 height 145
copy div "Business Account: 786080835"
drag, startPoint x: 227, startPoint y: 445, endPoint x: 359, endPoint y: 450, distance: 132.1
click at [359, 450] on div "[PERSON_NAME] City of Use: 02451 ([GEOGRAPHIC_DATA], [GEOGRAPHIC_DATA]) Busines…" at bounding box center [542, 466] width 649 height 145
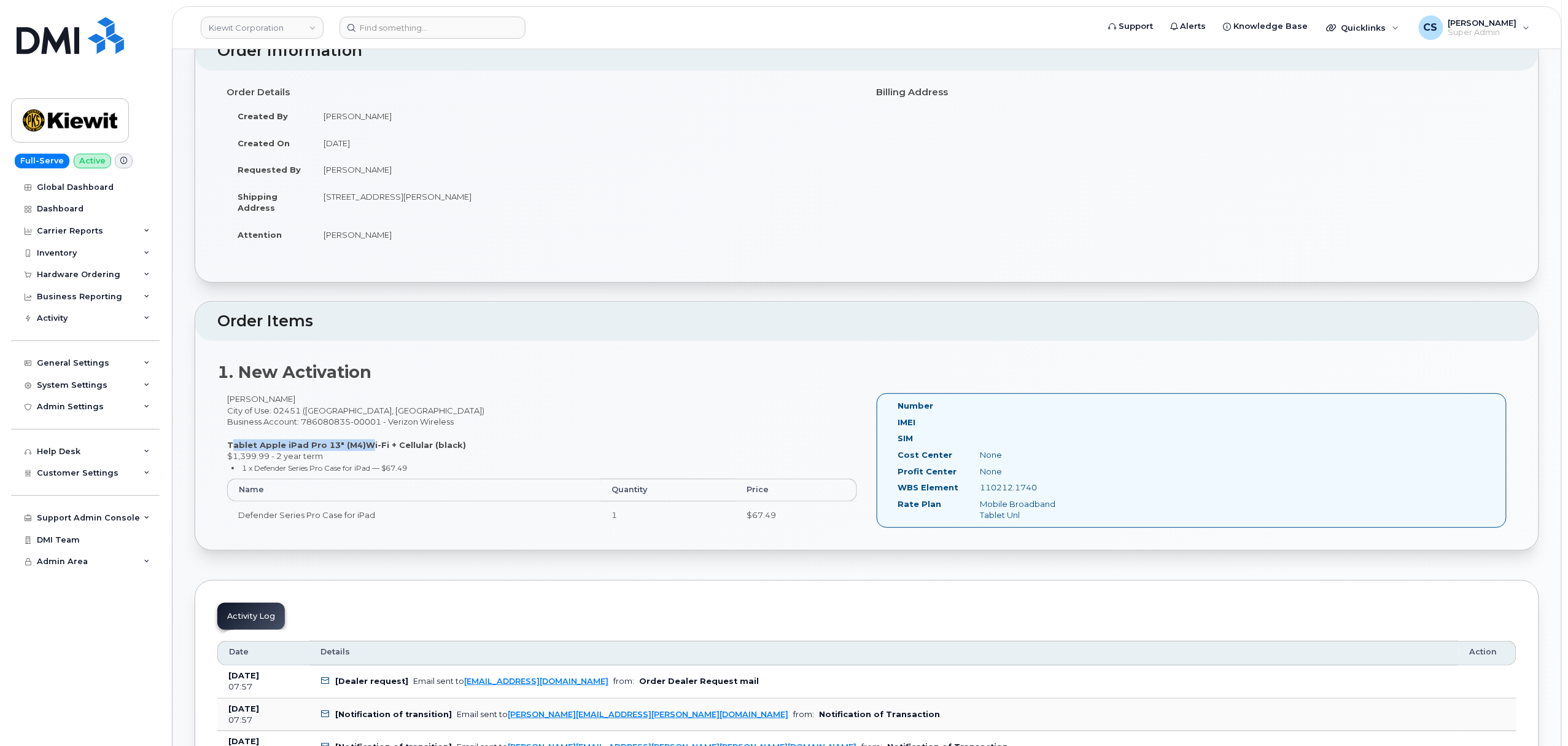
copy strong "Tablet Apple iPad Pro 13" (M4)"
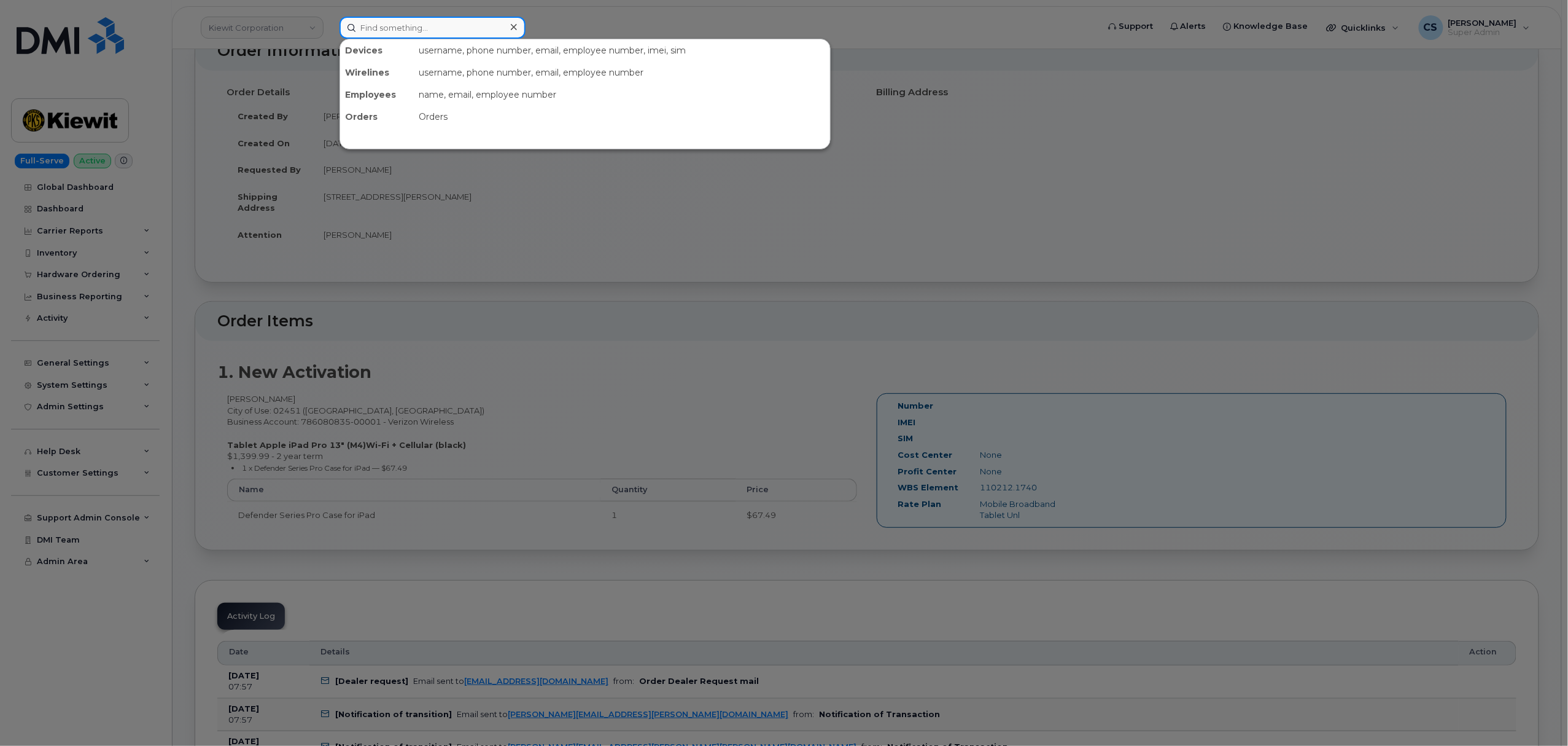
click at [426, 27] on input at bounding box center [432, 28] width 186 height 22
paste input "301158"
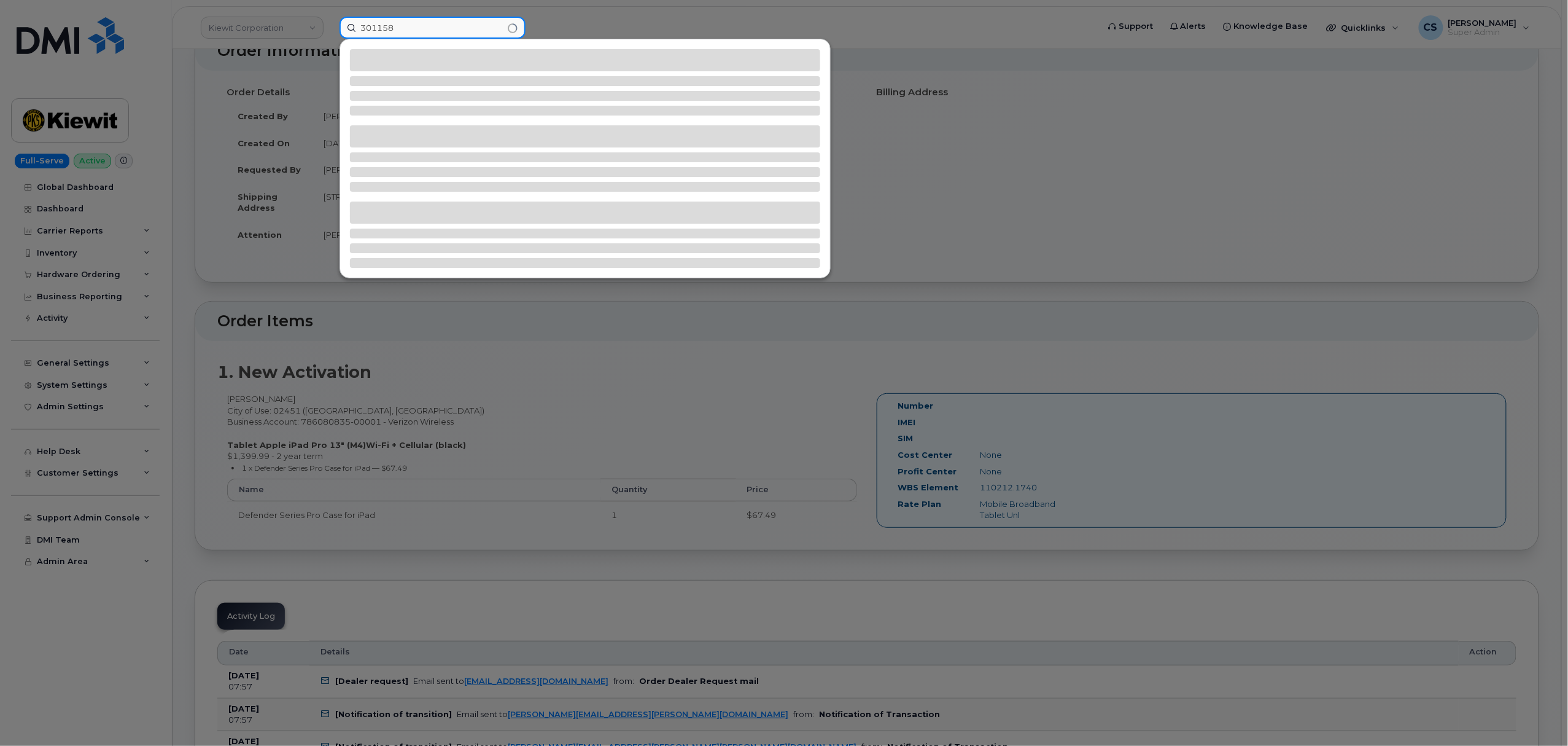
type input "301158"
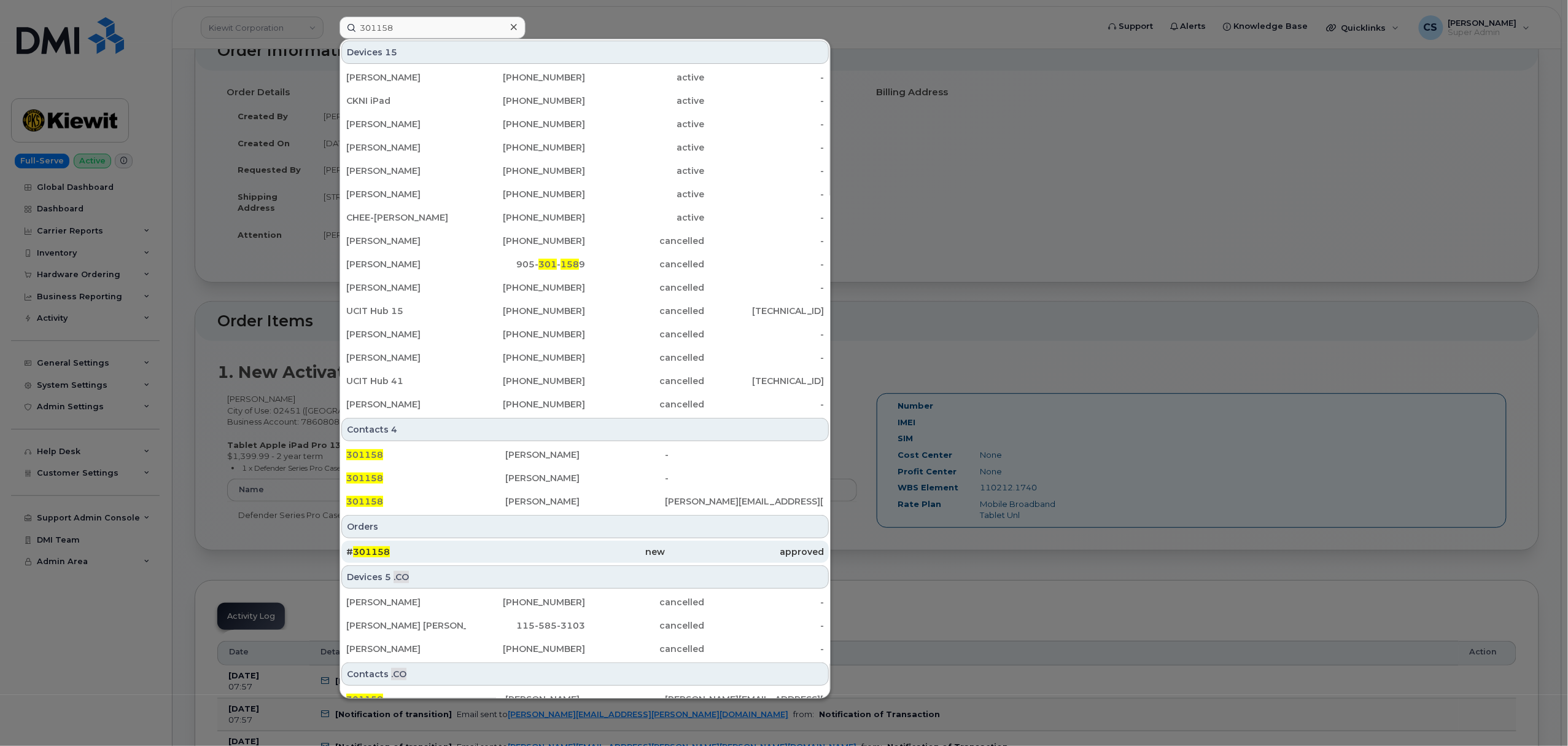
click at [378, 548] on div "# 301158" at bounding box center [426, 551] width 159 height 12
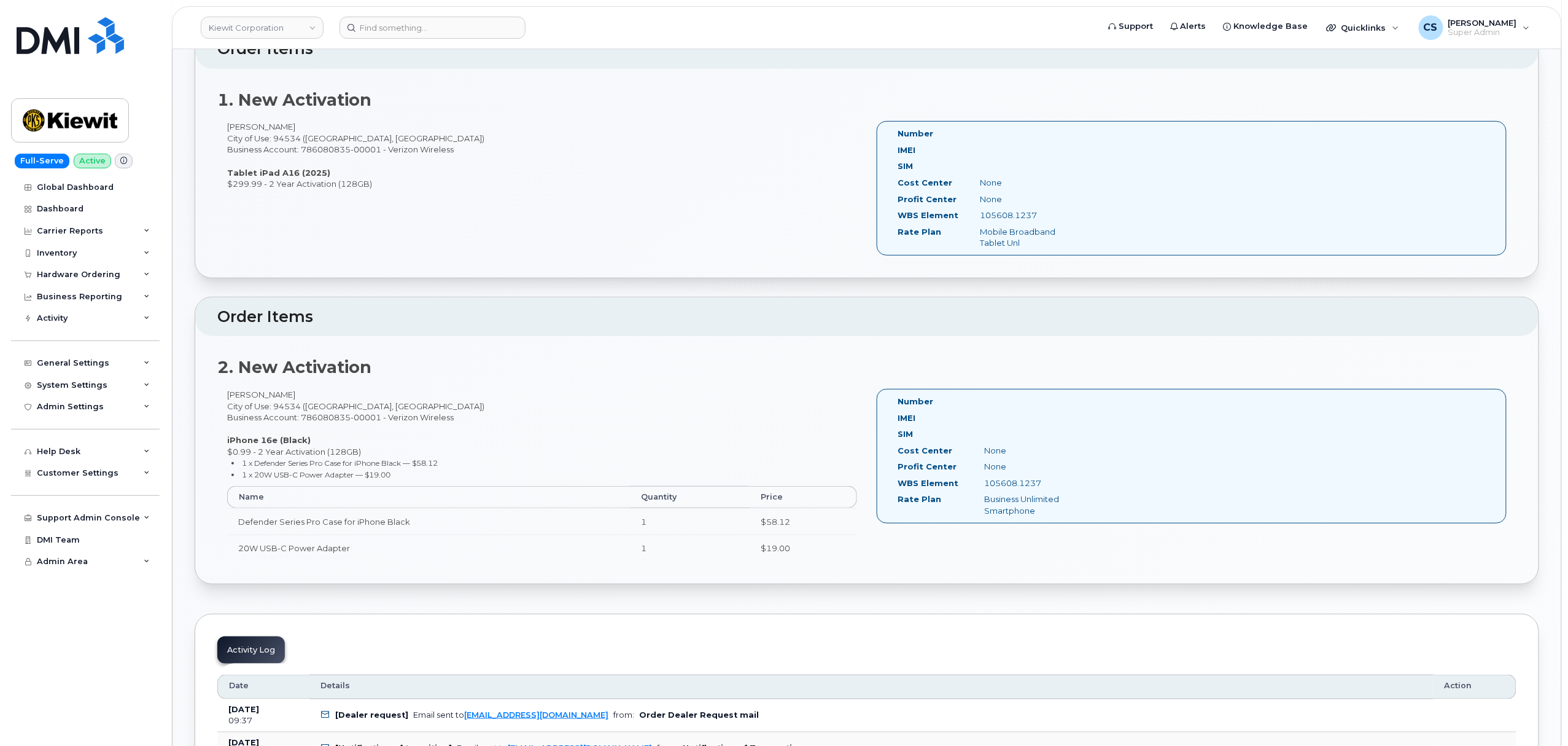
scroll to position [328, 0]
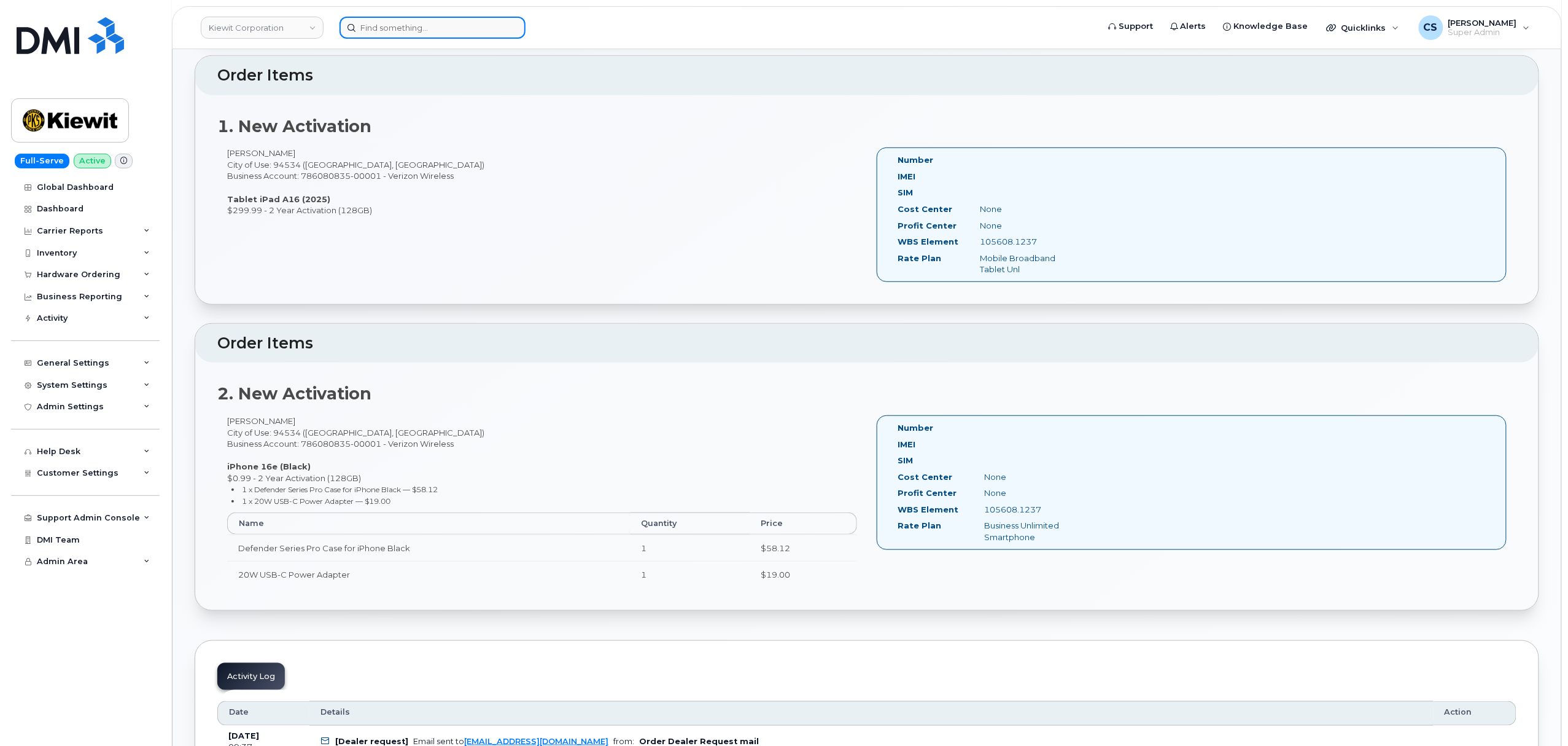
click at [379, 28] on input at bounding box center [432, 28] width 186 height 22
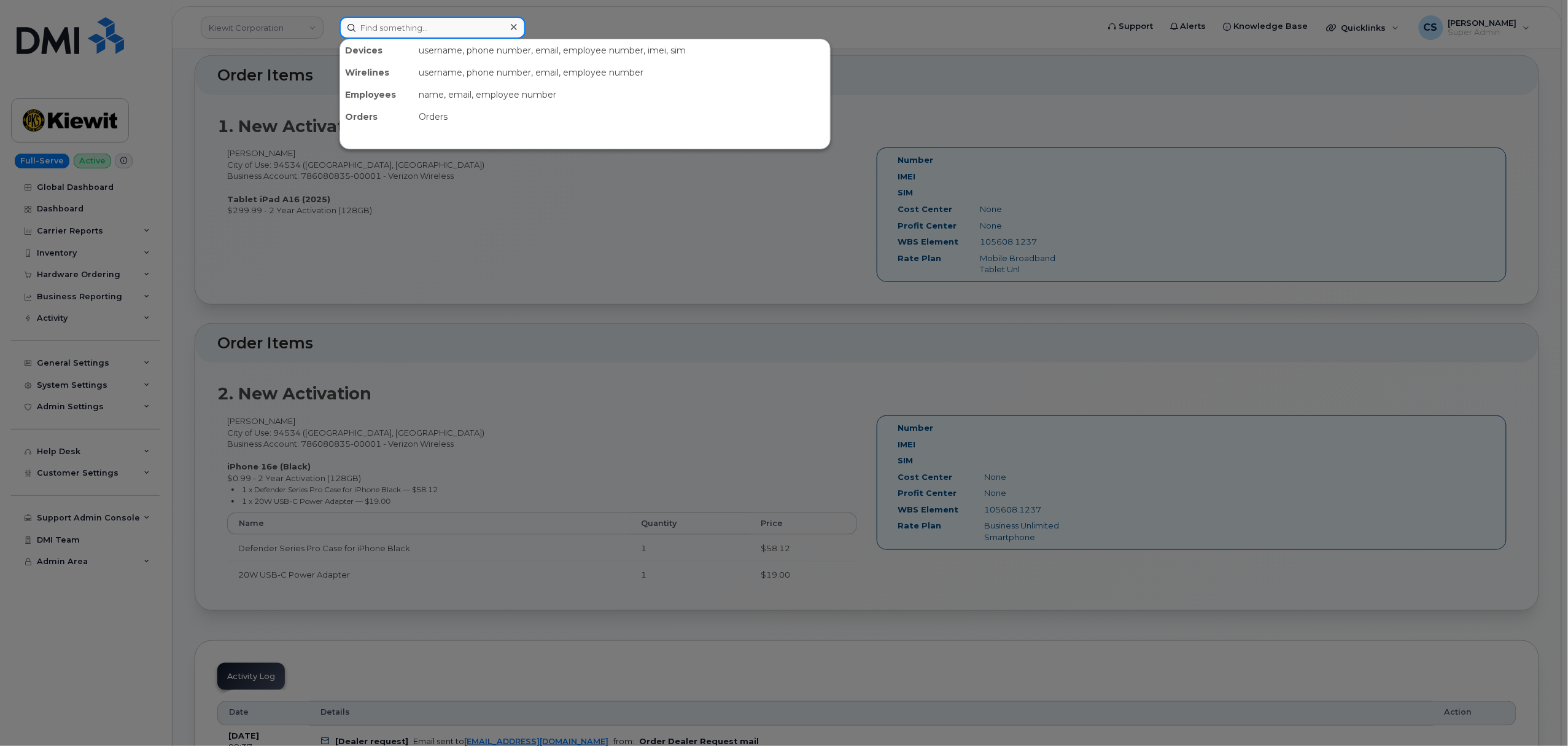
drag, startPoint x: 379, startPoint y: 28, endPoint x: 370, endPoint y: 26, distance: 9.2
click at [370, 27] on input at bounding box center [432, 28] width 186 height 22
paste input "301158"
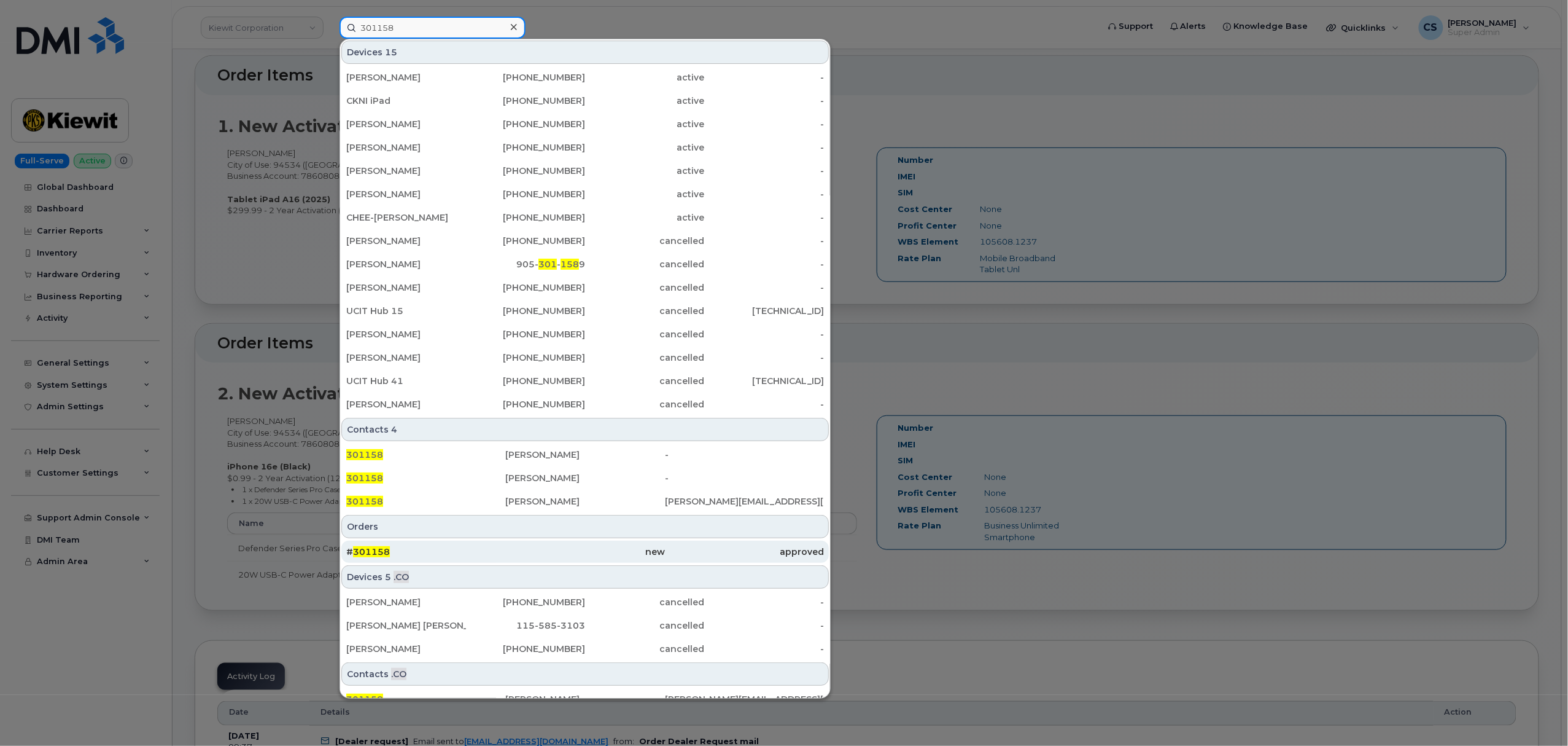
type input "301158"
click at [381, 552] on span "301158" at bounding box center [371, 551] width 36 height 11
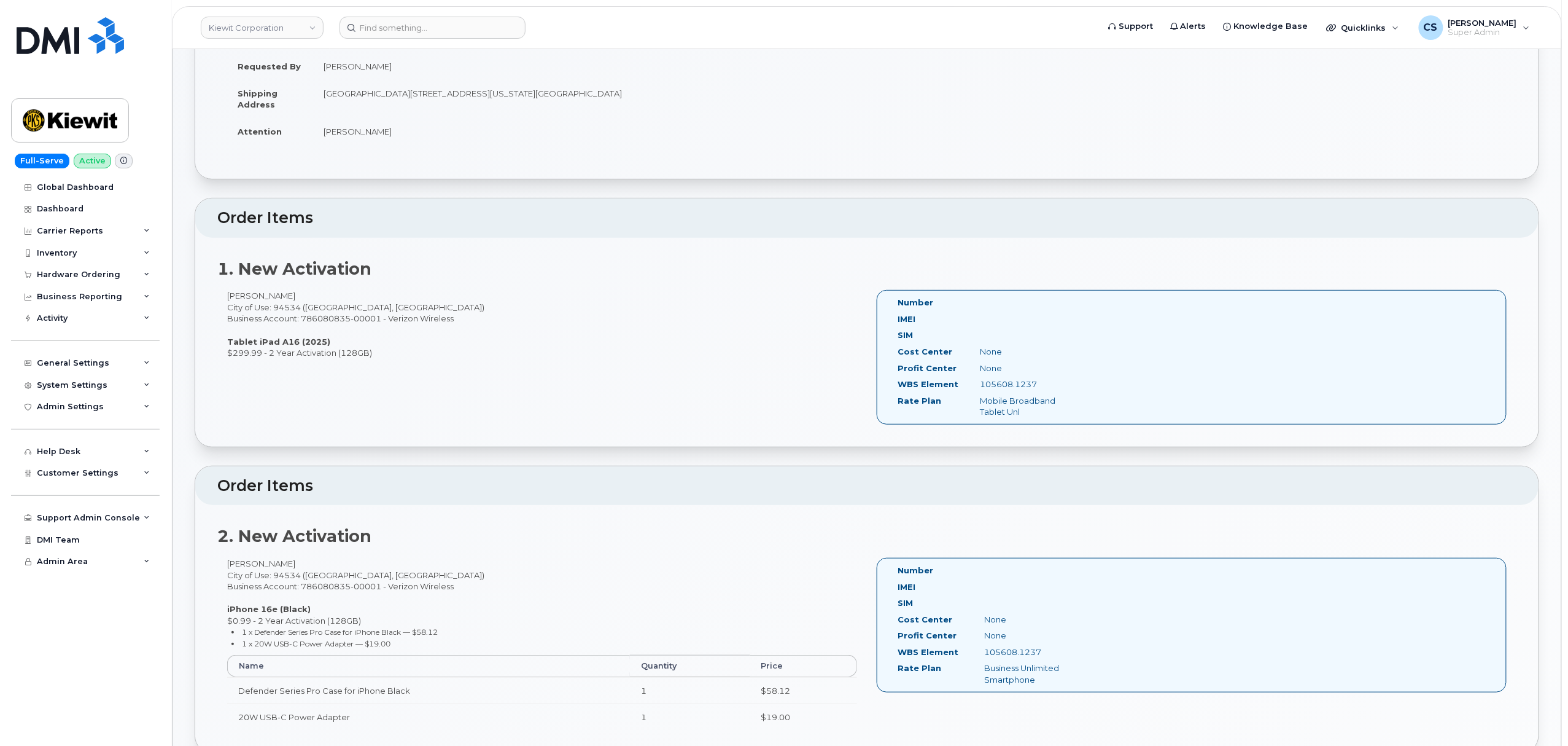
scroll to position [164, 0]
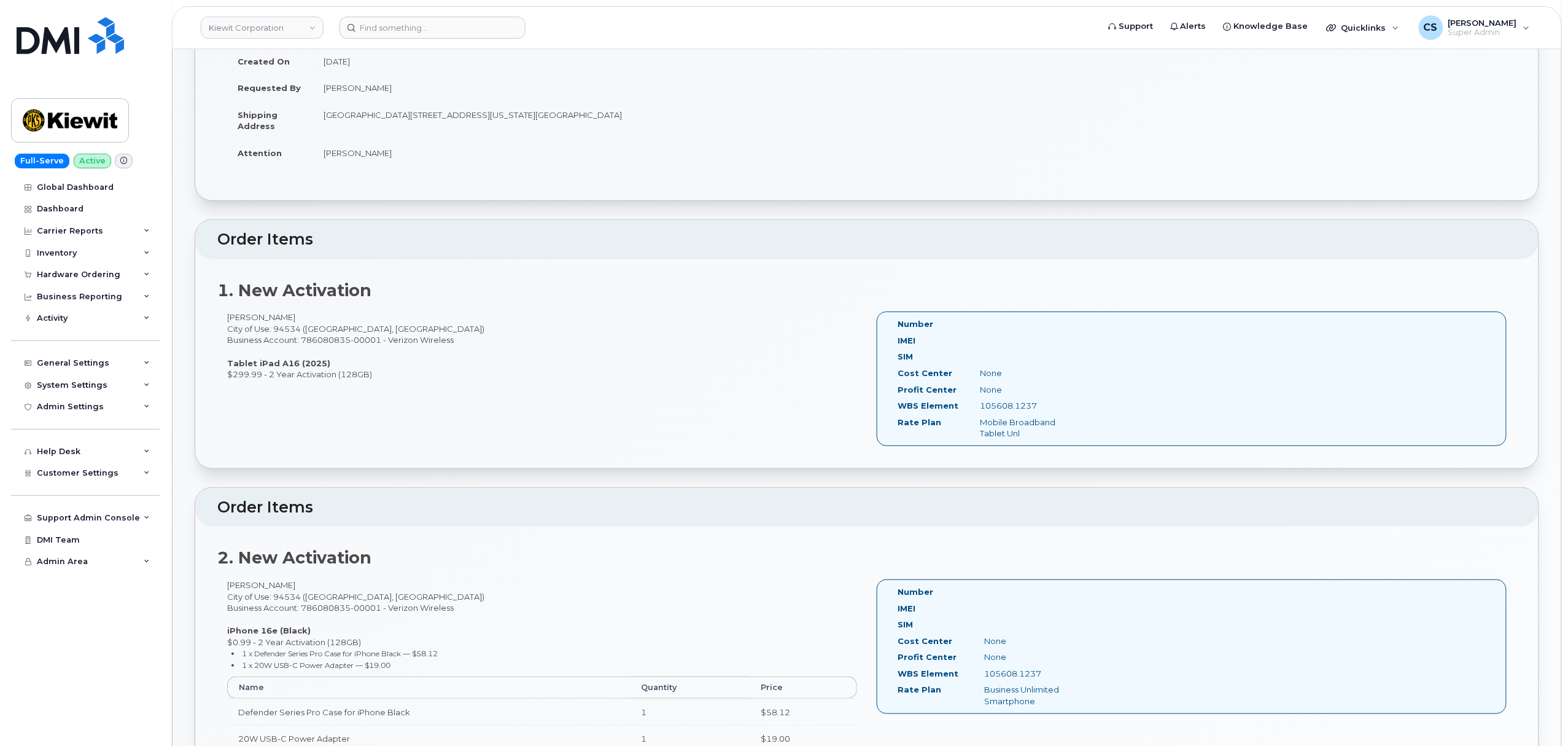
drag, startPoint x: 1047, startPoint y: 407, endPoint x: 970, endPoint y: 401, distance: 77.2
click at [970, 401] on div "105608.1237" at bounding box center [1028, 406] width 115 height 12
copy div "105608.1237"
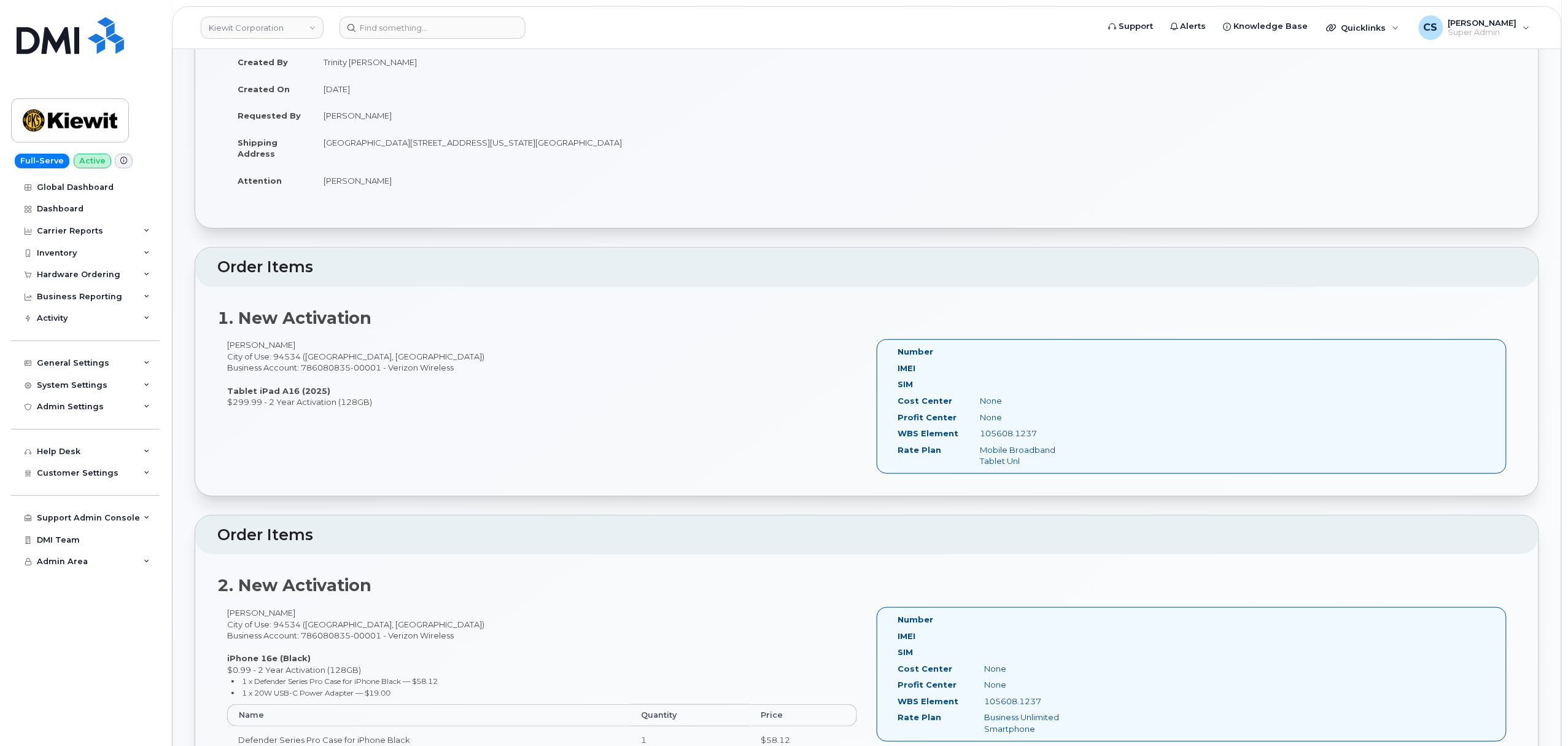
scroll to position [0, 0]
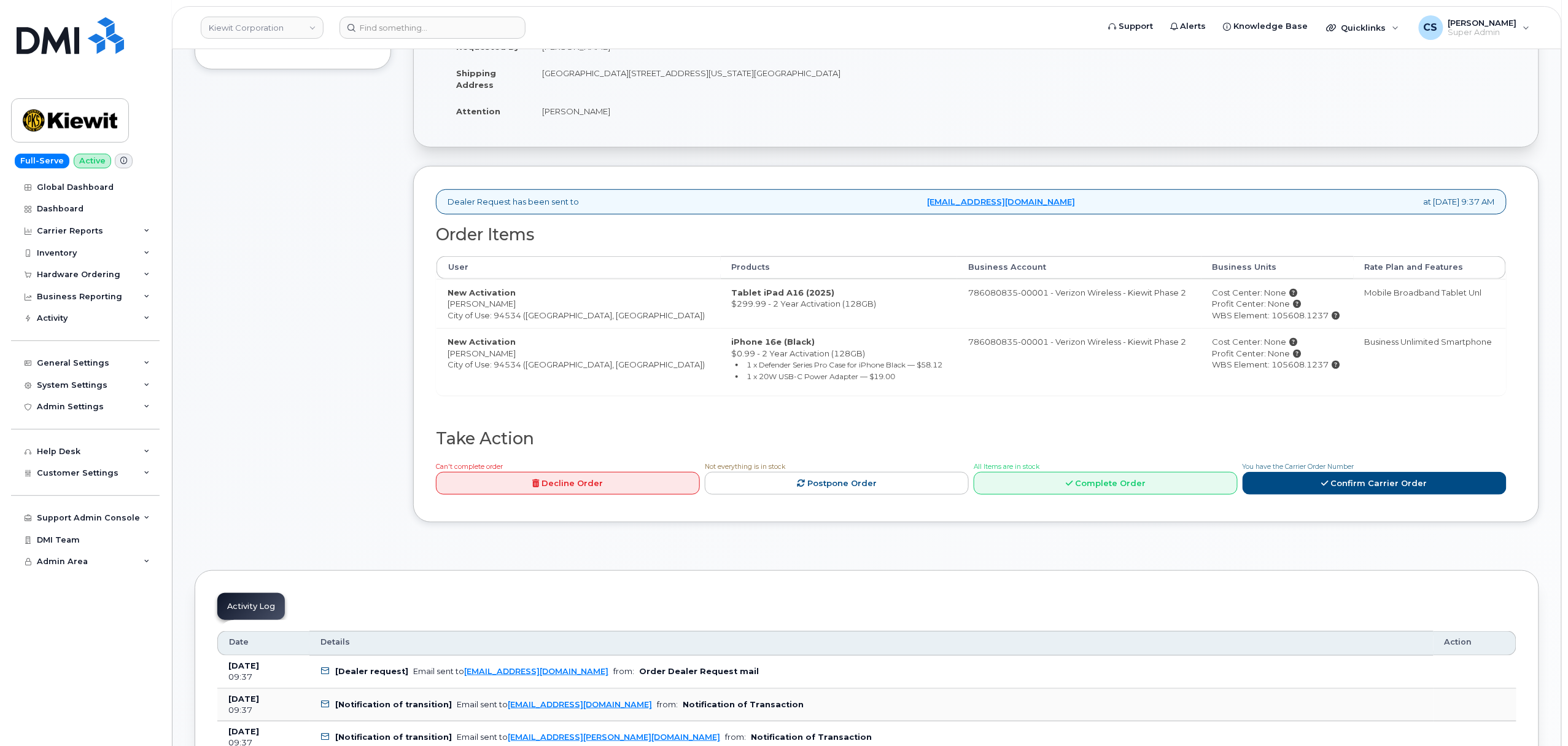
scroll to position [328, 0]
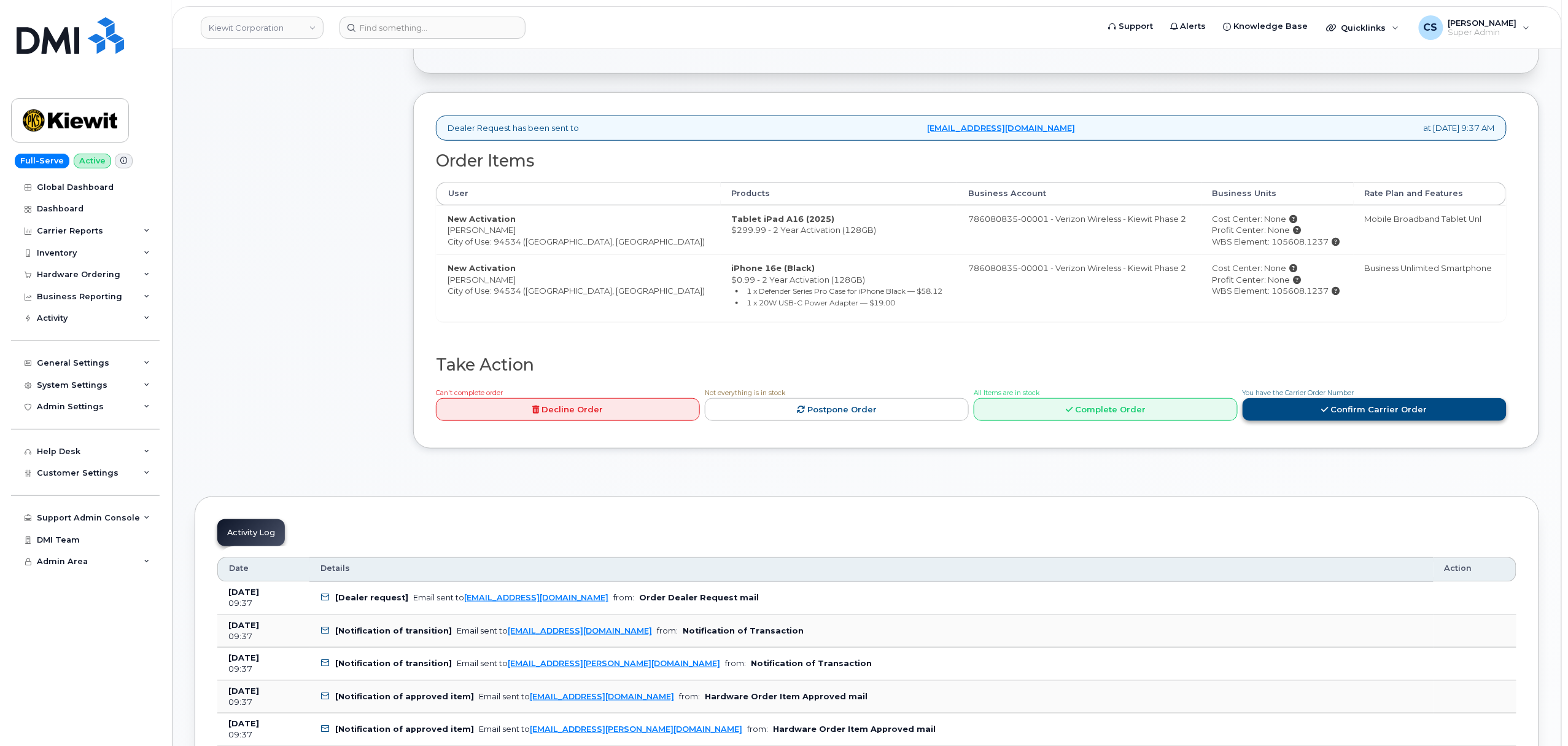
click at [1378, 418] on link "Confirm Carrier Order" at bounding box center [1375, 409] width 264 height 23
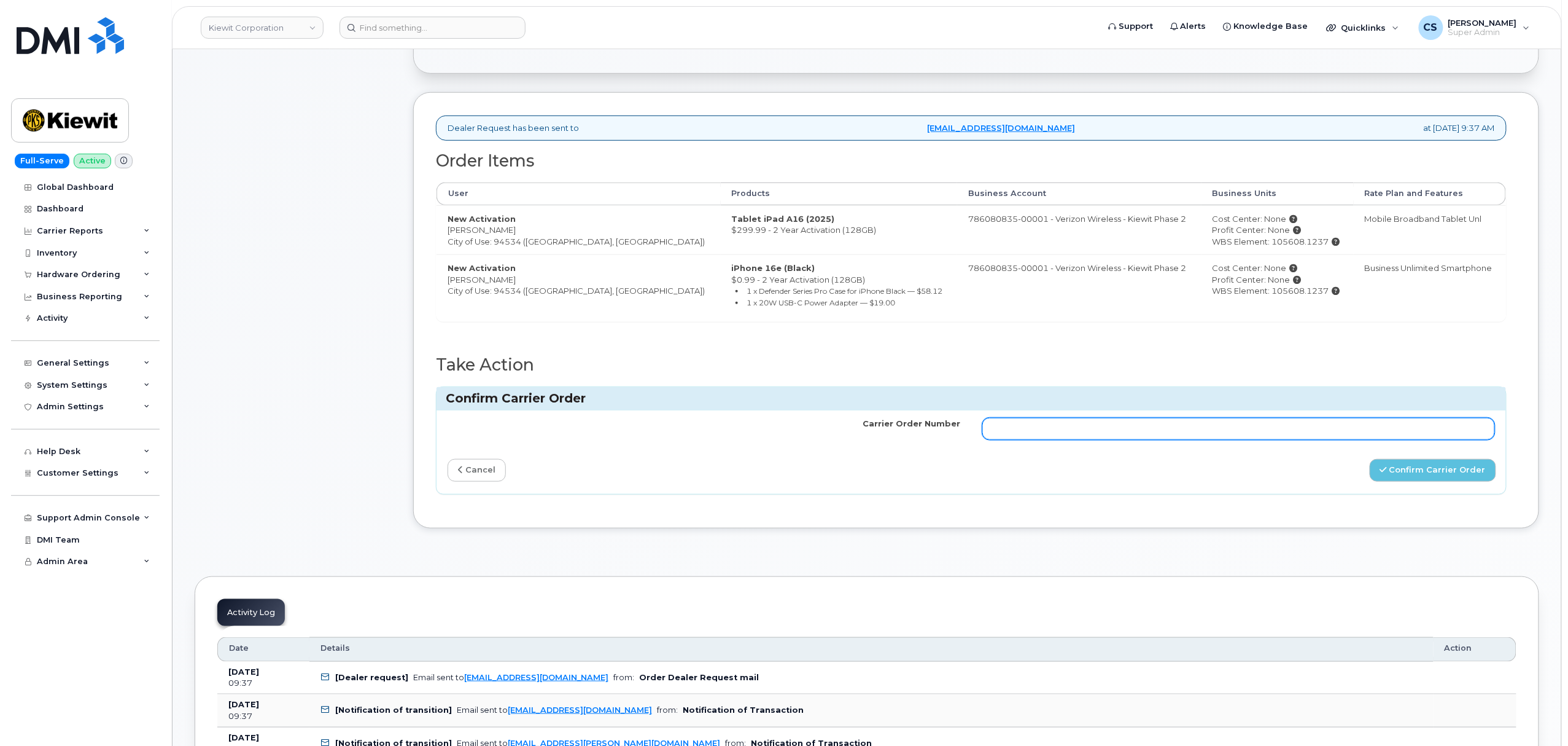
click at [1178, 434] on input "Carrier Order Number" at bounding box center [1238, 428] width 513 height 22
paste input "MB3000595331546"
type input "MB3000595331546"
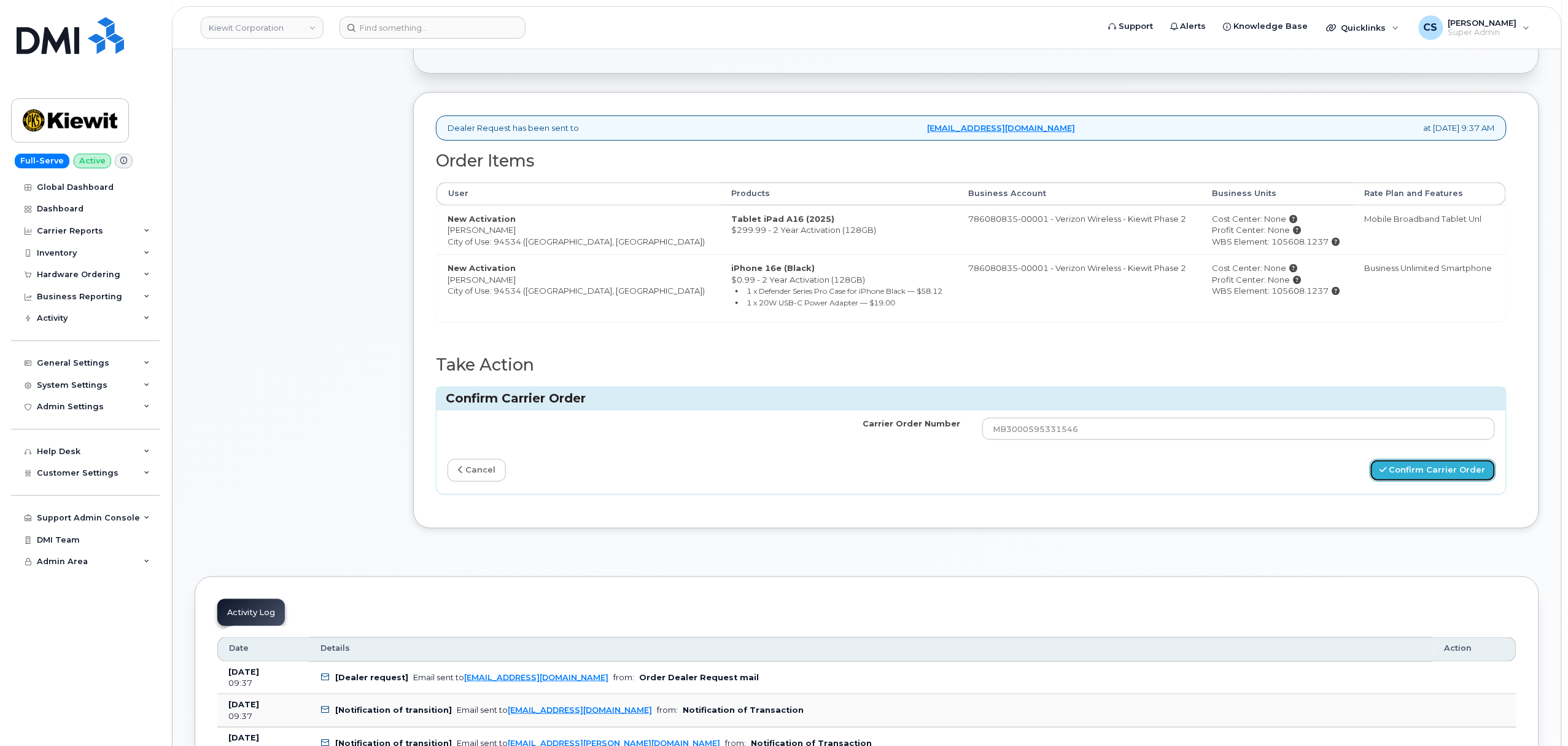
click at [1429, 477] on button "Confirm Carrier Order" at bounding box center [1432, 470] width 126 height 23
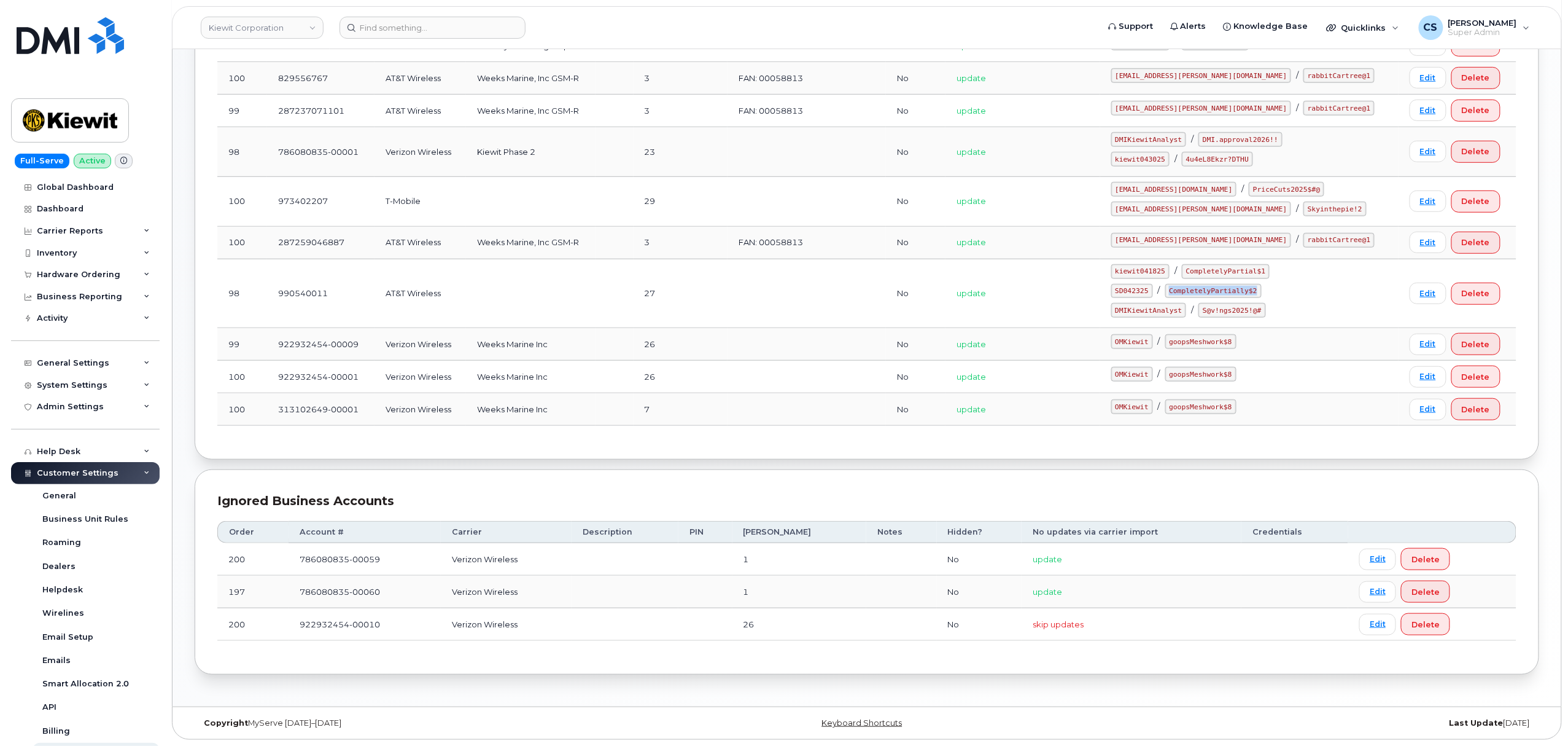
scroll to position [177, 0]
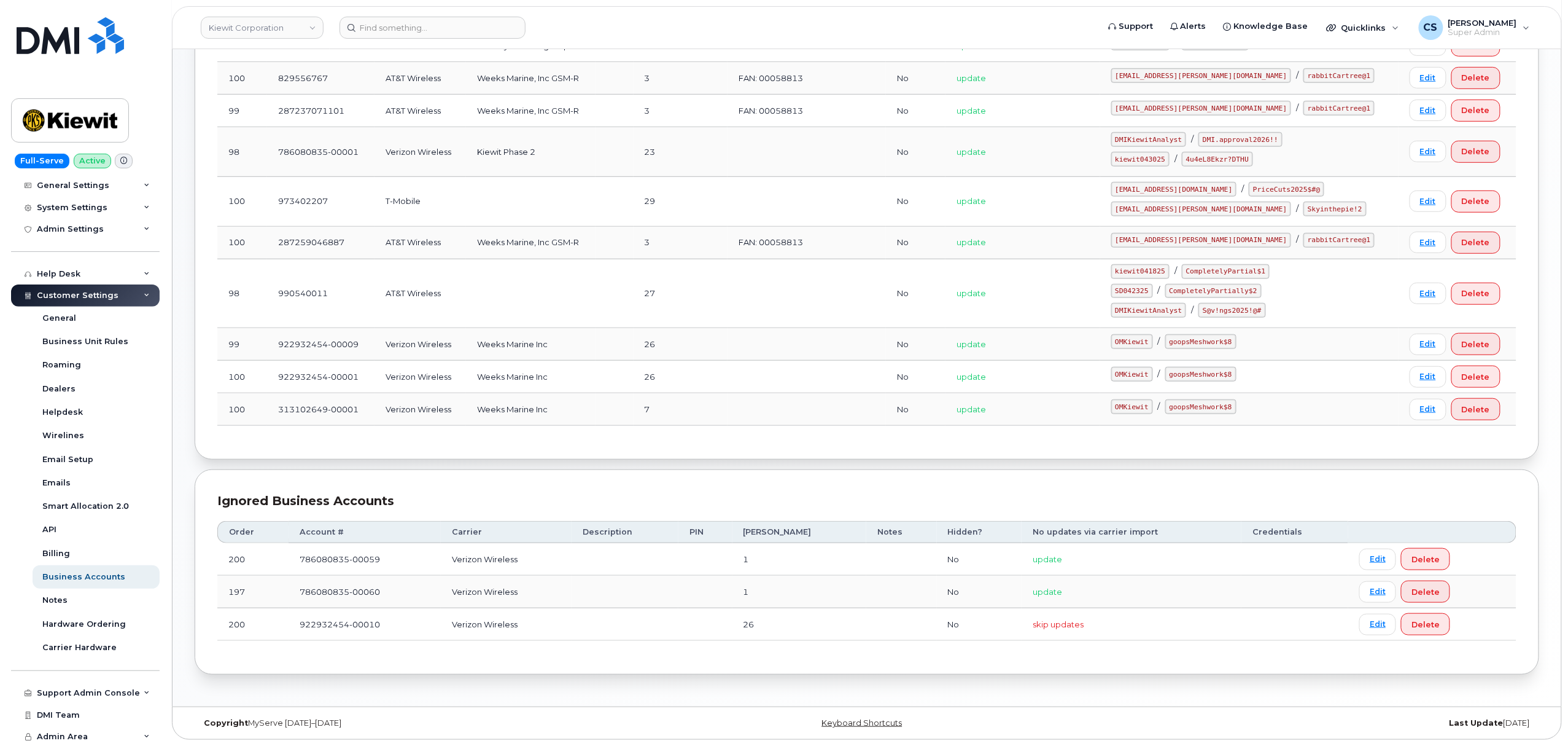
click at [1170, 152] on code "kiewit043025" at bounding box center [1140, 159] width 58 height 15
copy code "kiewit043025"
click at [1236, 152] on code "4u4eL8Ekzr?DTHU" at bounding box center [1218, 159] width 72 height 15
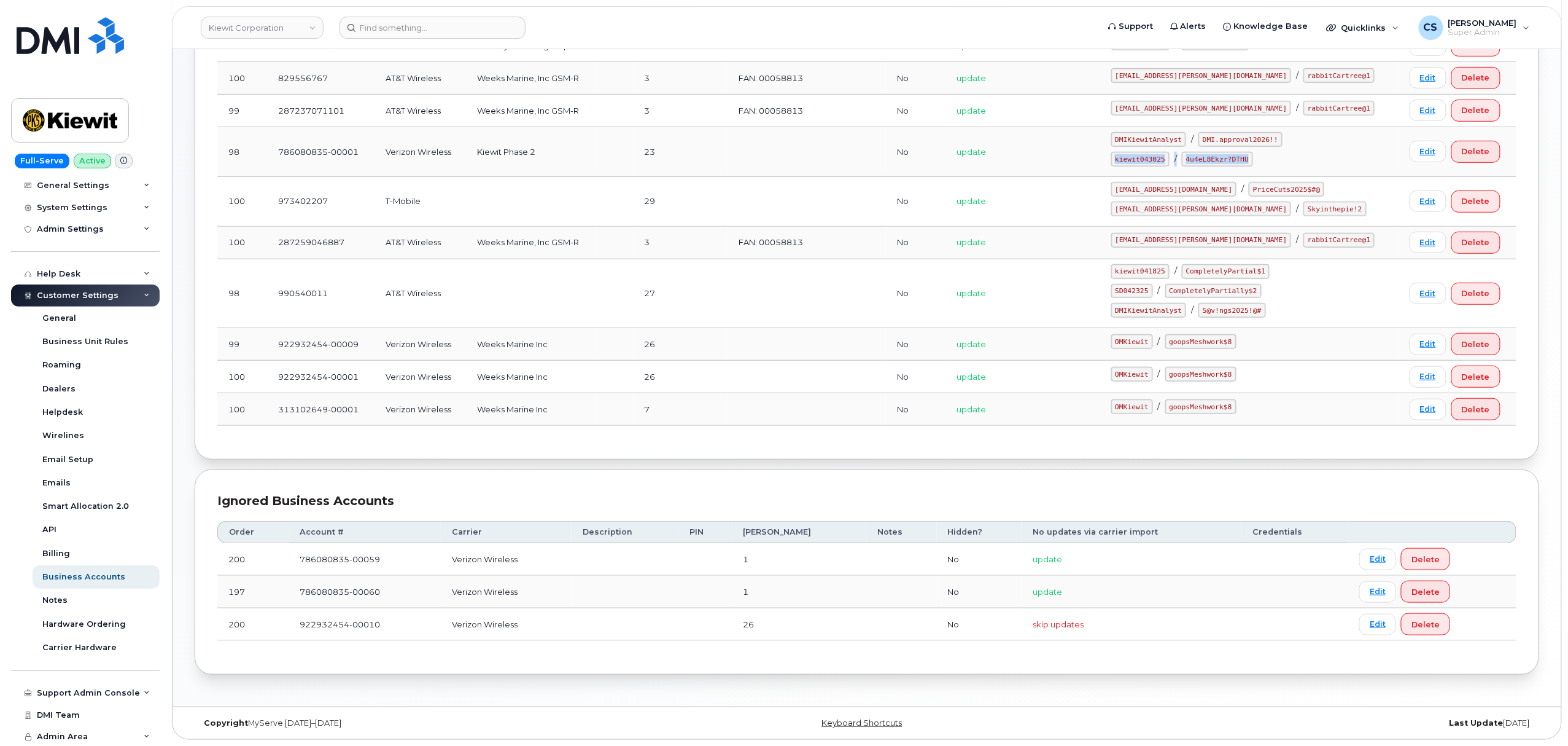
click at [1236, 152] on code "4u4eL8Ekzr?DTHU" at bounding box center [1218, 159] width 72 height 15
click at [1253, 155] on code "4u4eL8Ekzr?DTHU" at bounding box center [1218, 159] width 72 height 15
drag, startPoint x: 1268, startPoint y: 155, endPoint x: 1212, endPoint y: 153, distance: 56.0
click at [1212, 153] on code "4u4eL8Ekzr?DTHU" at bounding box center [1218, 159] width 72 height 15
copy code "4u4eL8Ekzr?DTHU"
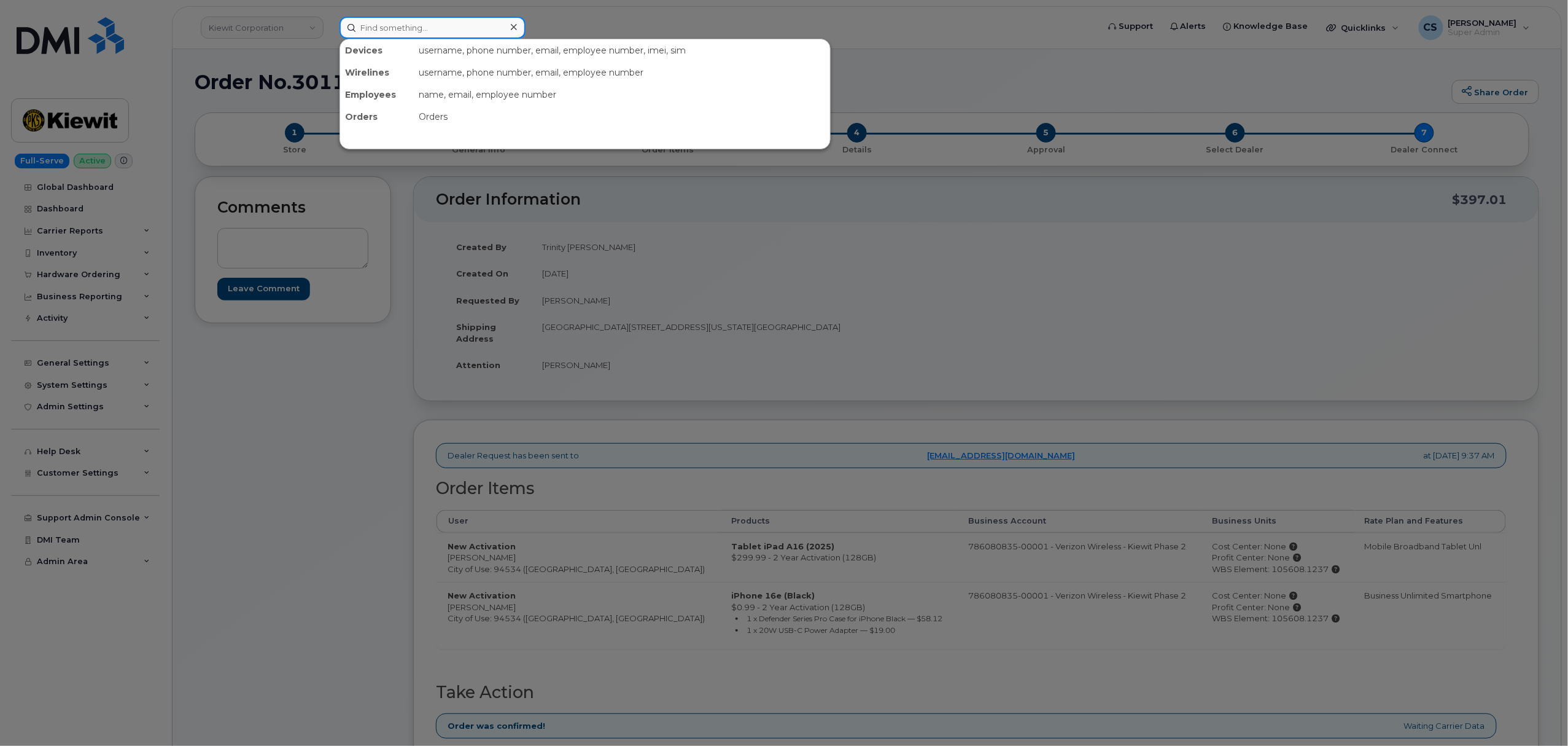
click at [394, 28] on input at bounding box center [432, 28] width 186 height 22
paste input "7042481894"
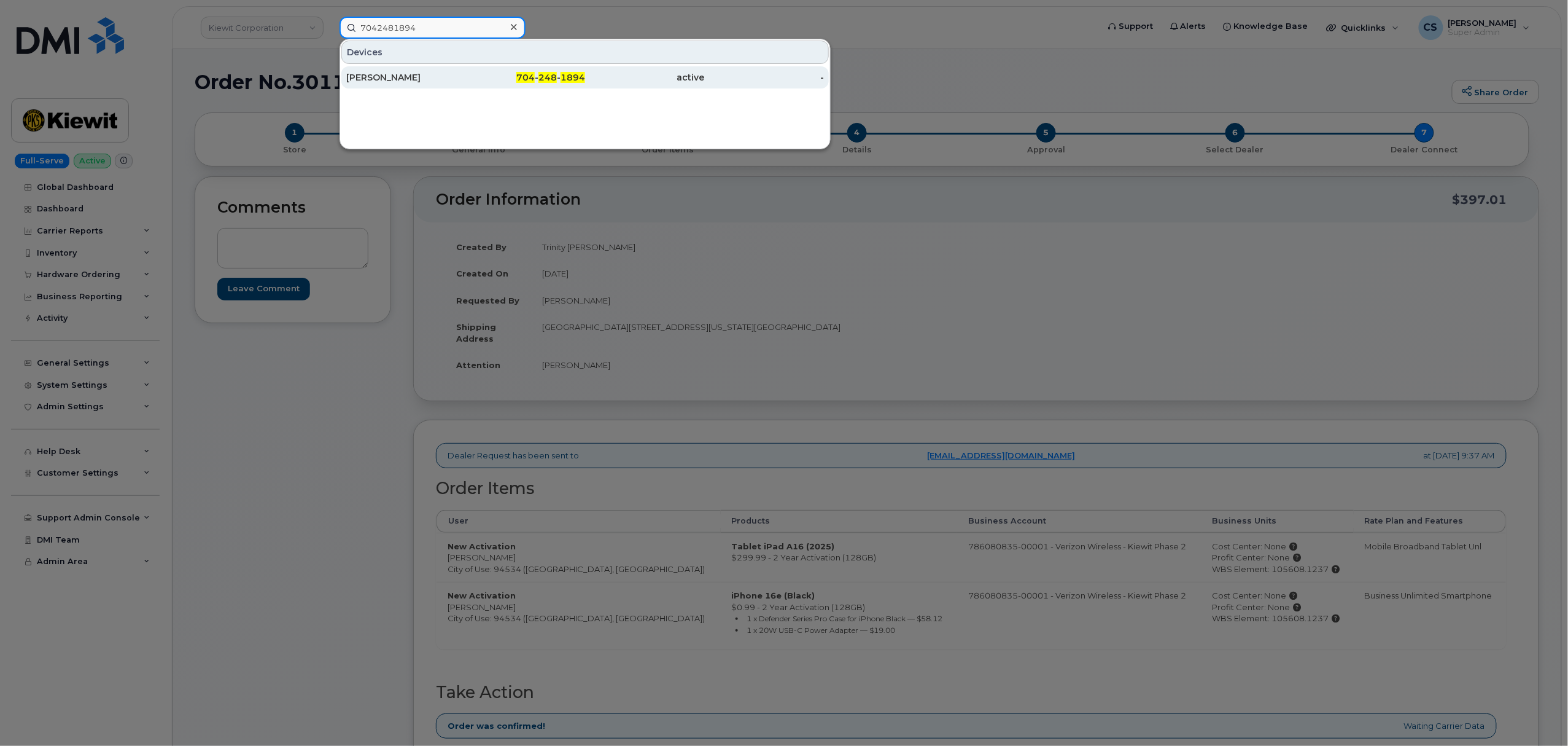
type input "7042481894"
click at [552, 84] on div "704 - 248 - 1894" at bounding box center [526, 77] width 120 height 22
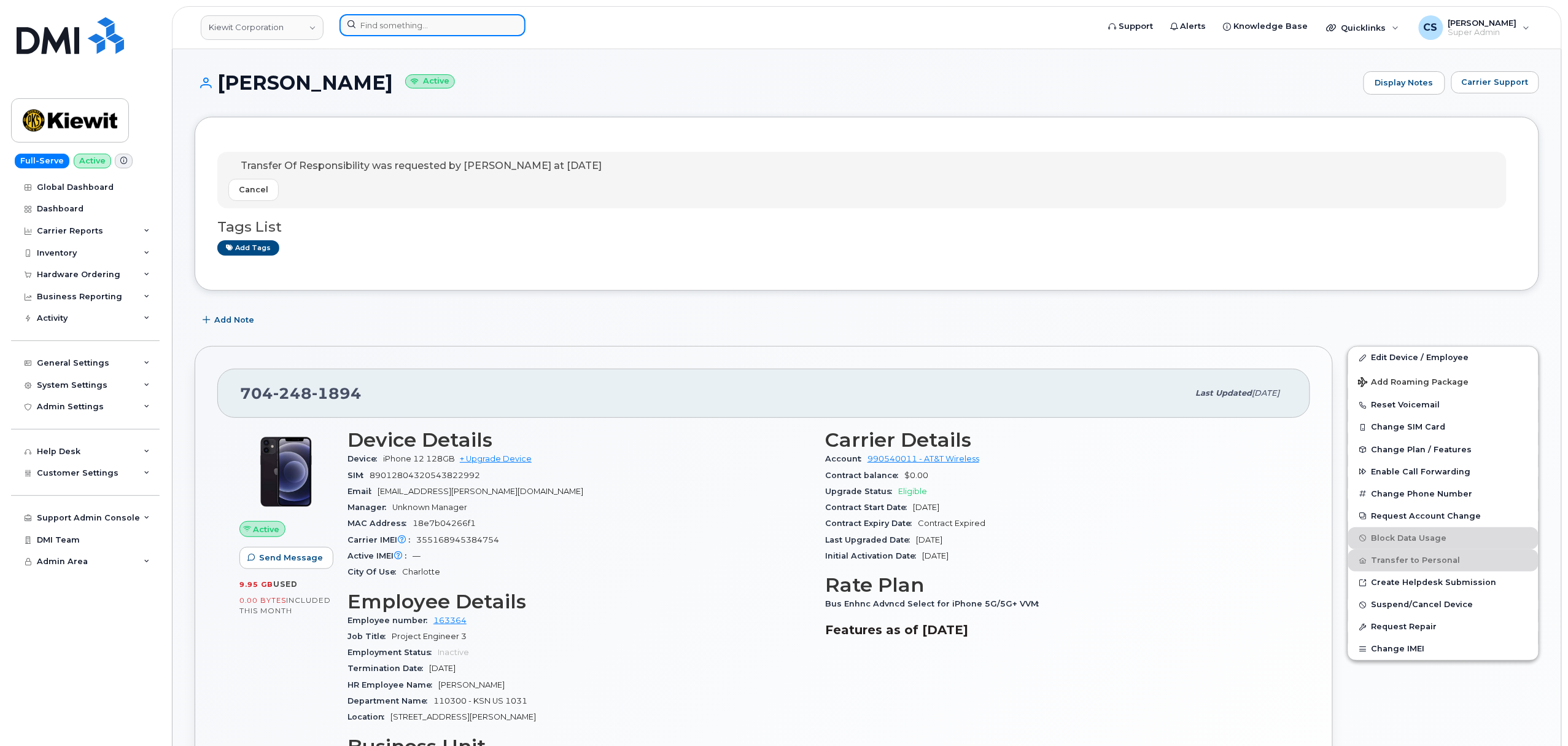
click at [482, 20] on input at bounding box center [432, 25] width 186 height 22
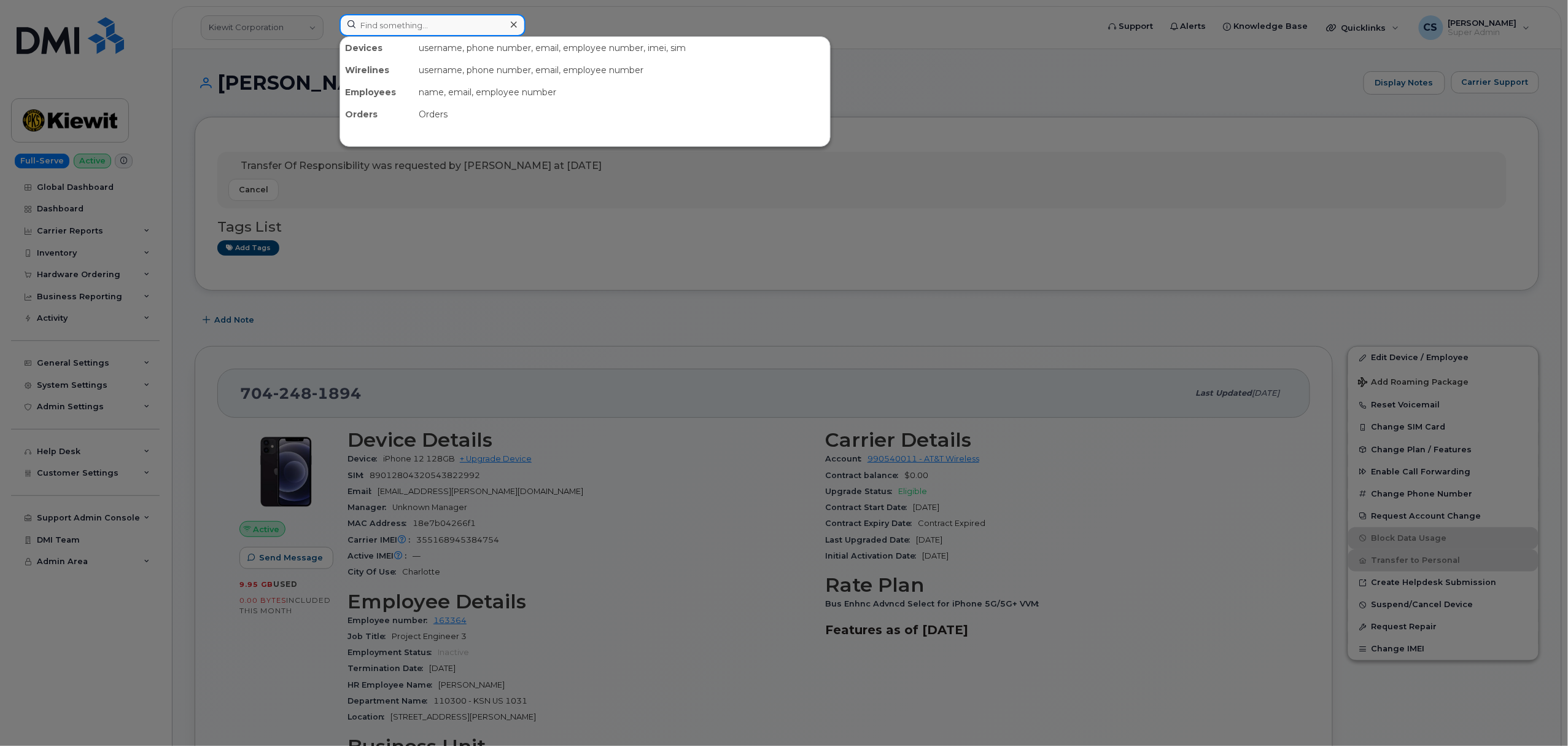
paste input "301150"
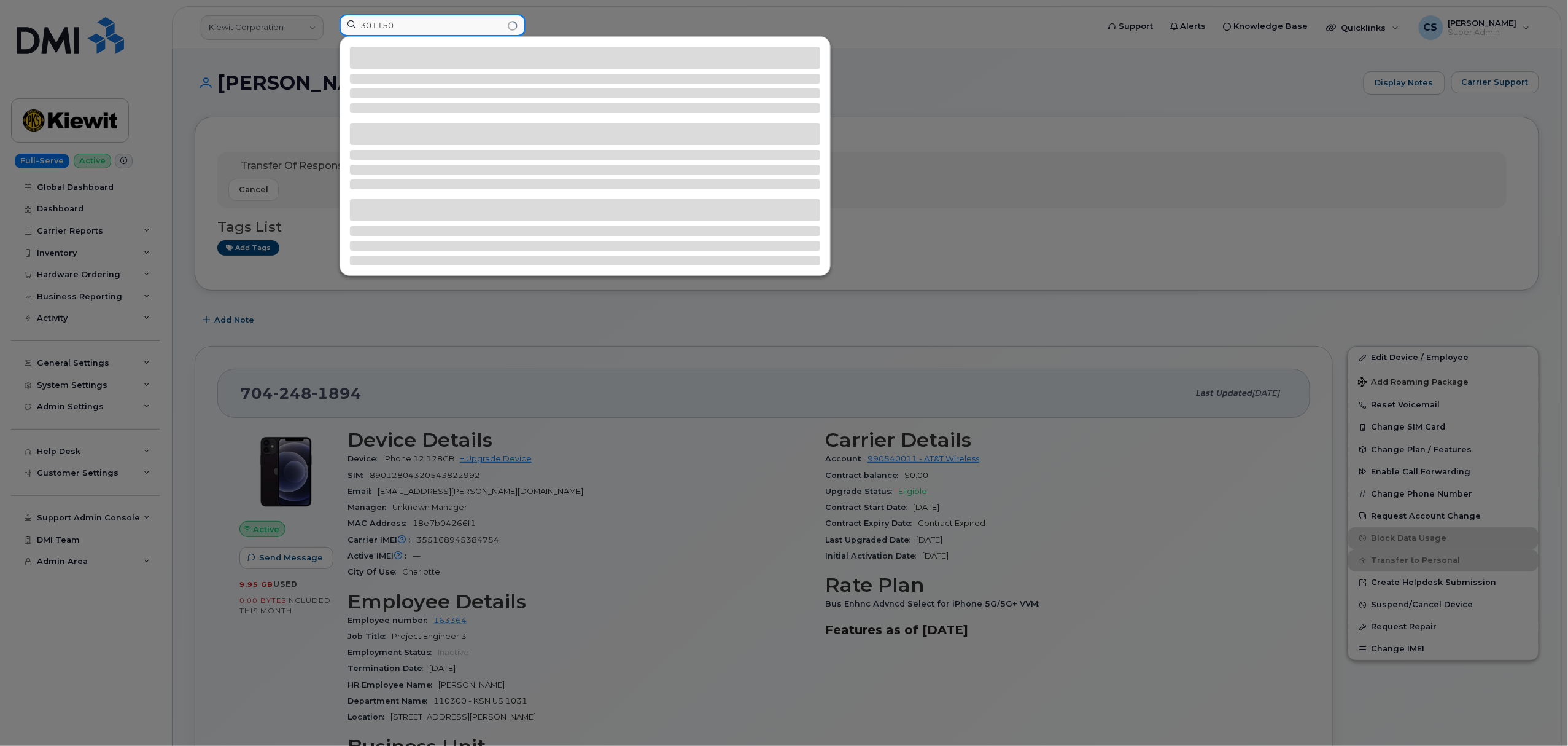
type input "301150"
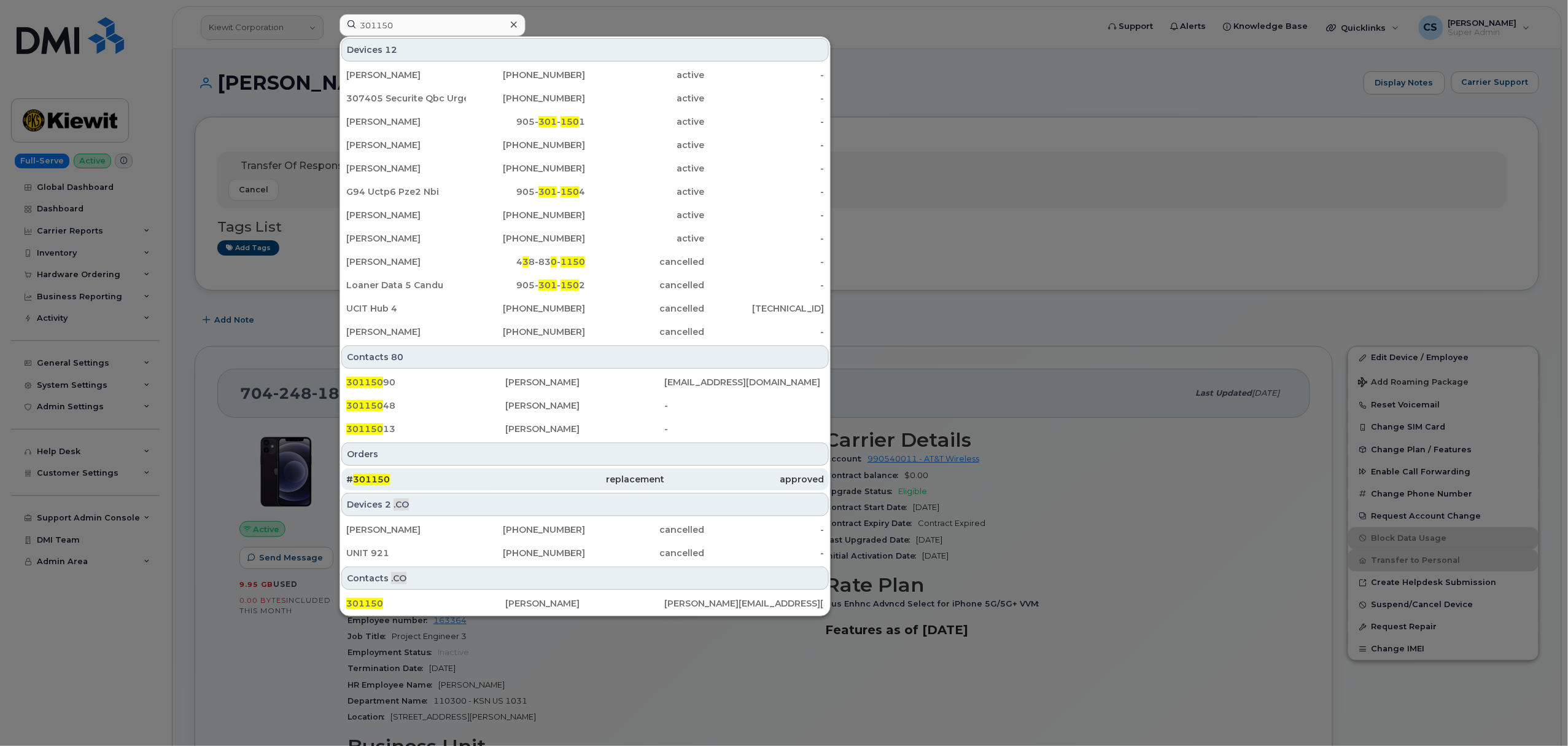
click at [376, 474] on div "# 301150" at bounding box center [426, 479] width 159 height 12
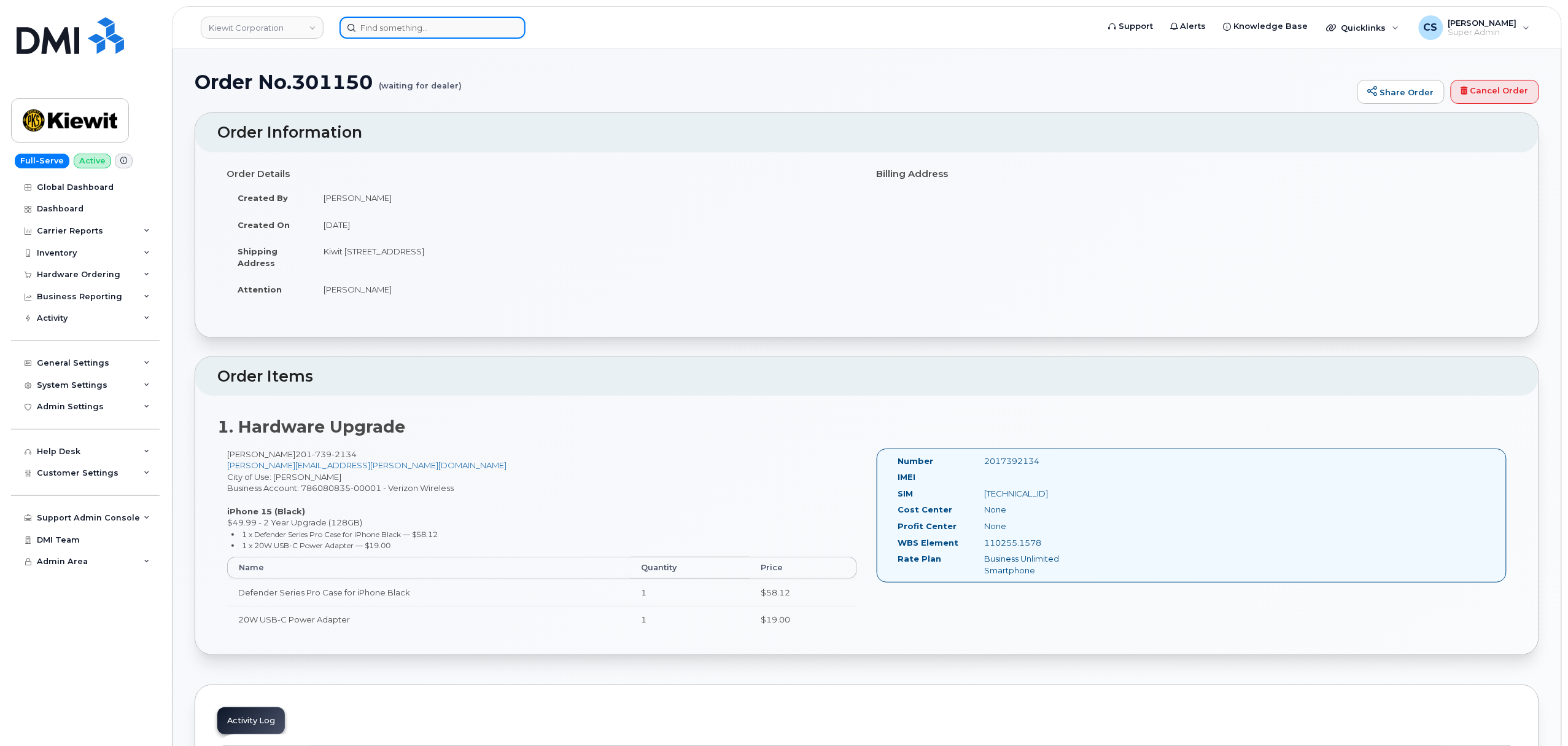
click at [401, 32] on input at bounding box center [432, 28] width 186 height 22
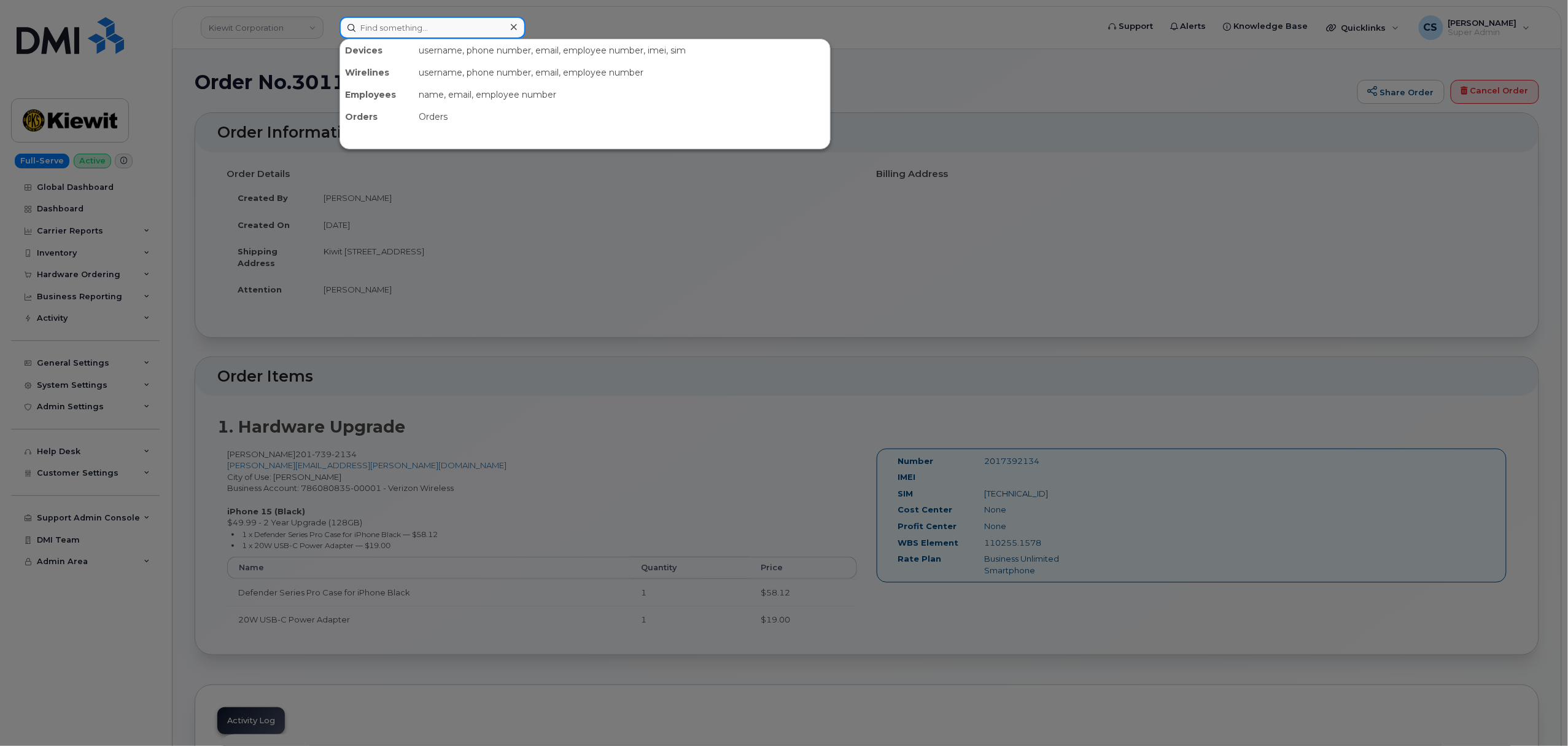
paste input "301150"
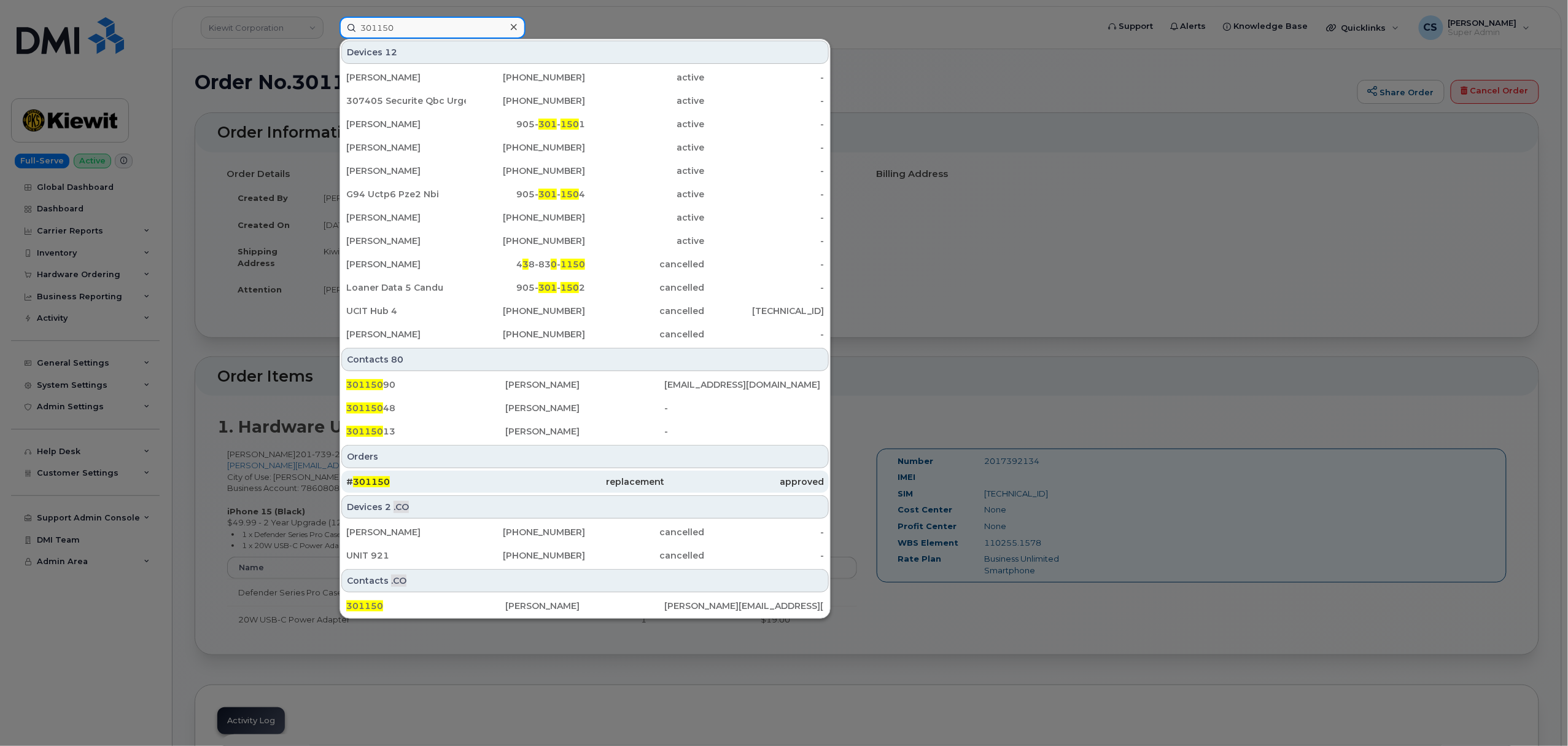
type input "301150"
click at [363, 482] on span "301150" at bounding box center [371, 481] width 36 height 11
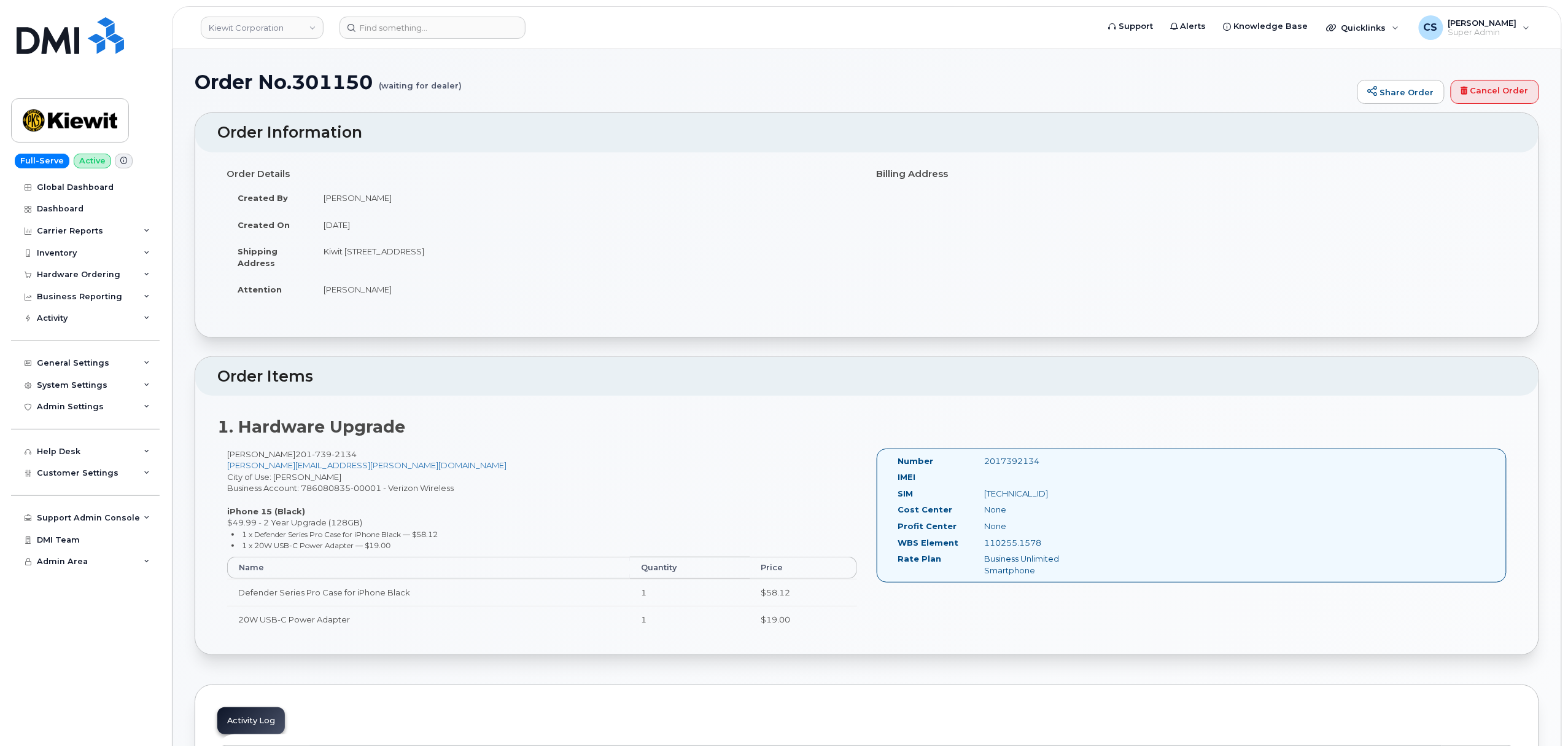
click at [1013, 462] on div "2017392134" at bounding box center [1035, 461] width 122 height 12
drag, startPoint x: 329, startPoint y: 488, endPoint x: 381, endPoint y: 490, distance: 52.0
click at [381, 490] on div "[PERSON_NAME] [PHONE_NUMBER] [PERSON_NAME][EMAIL_ADDRESS][PERSON_NAME][DOMAIN_N…" at bounding box center [542, 545] width 649 height 195
click at [398, 36] on input at bounding box center [432, 28] width 186 height 22
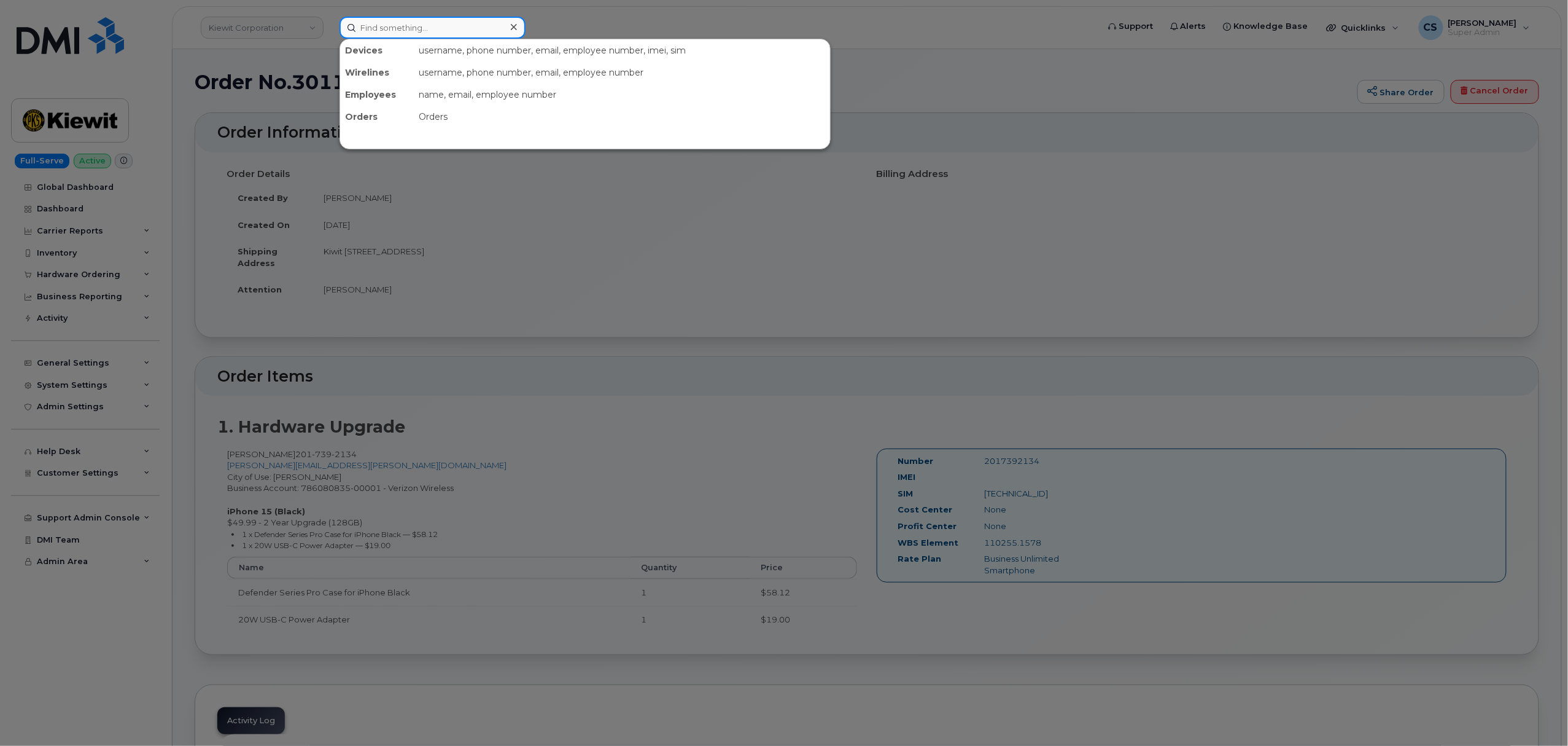
paste input "301095"
type input "301095"
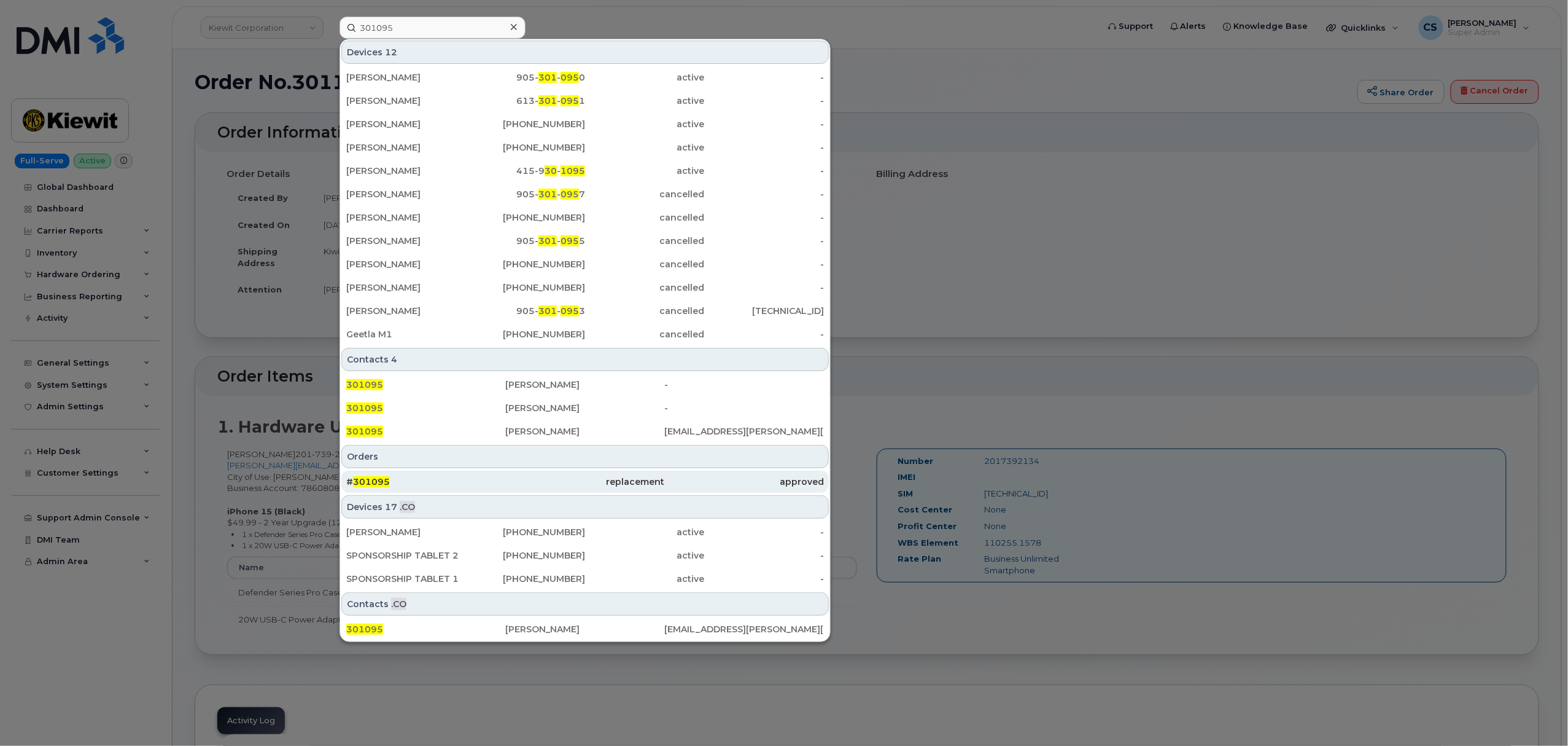
click at [367, 482] on span "301095" at bounding box center [371, 481] width 36 height 11
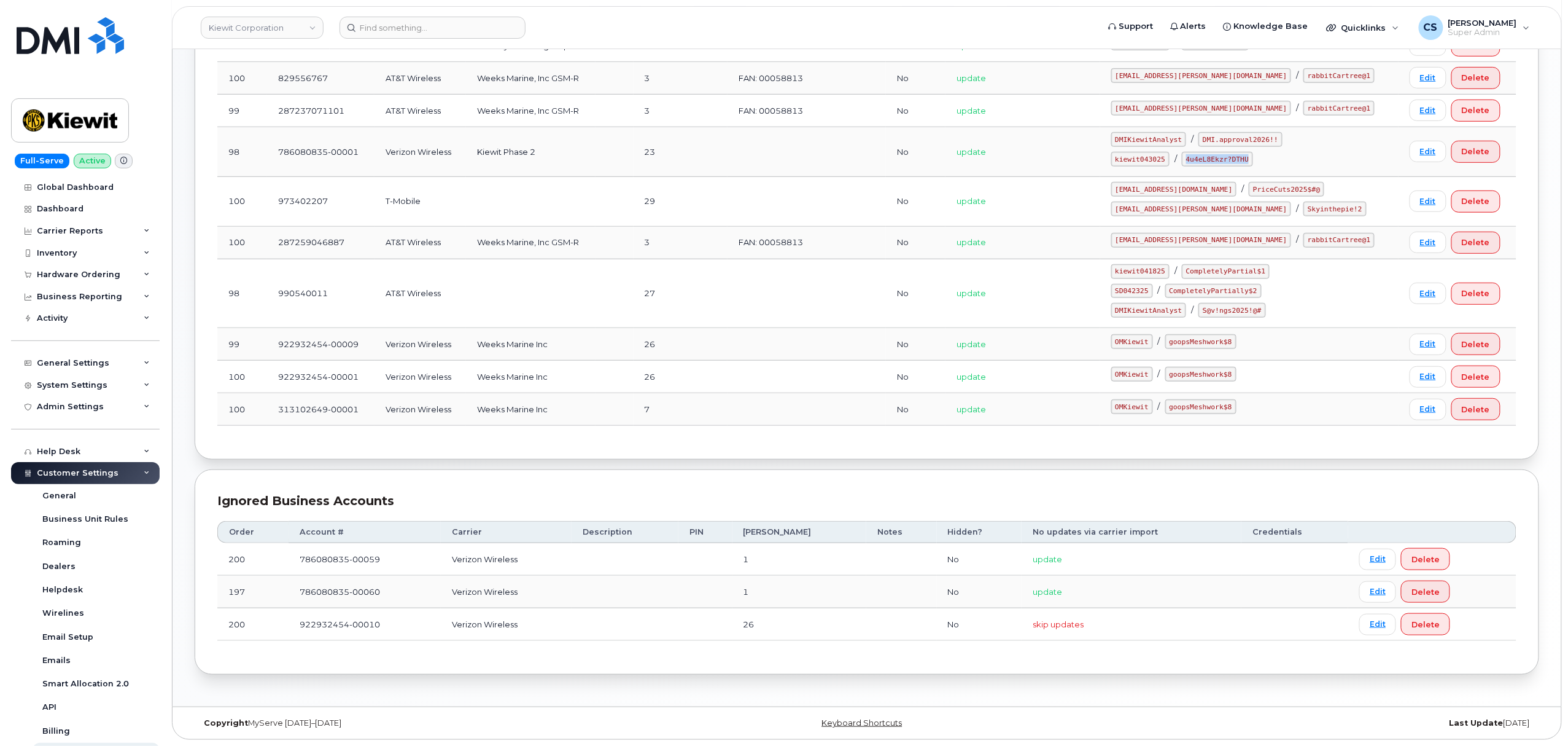
scroll to position [177, 0]
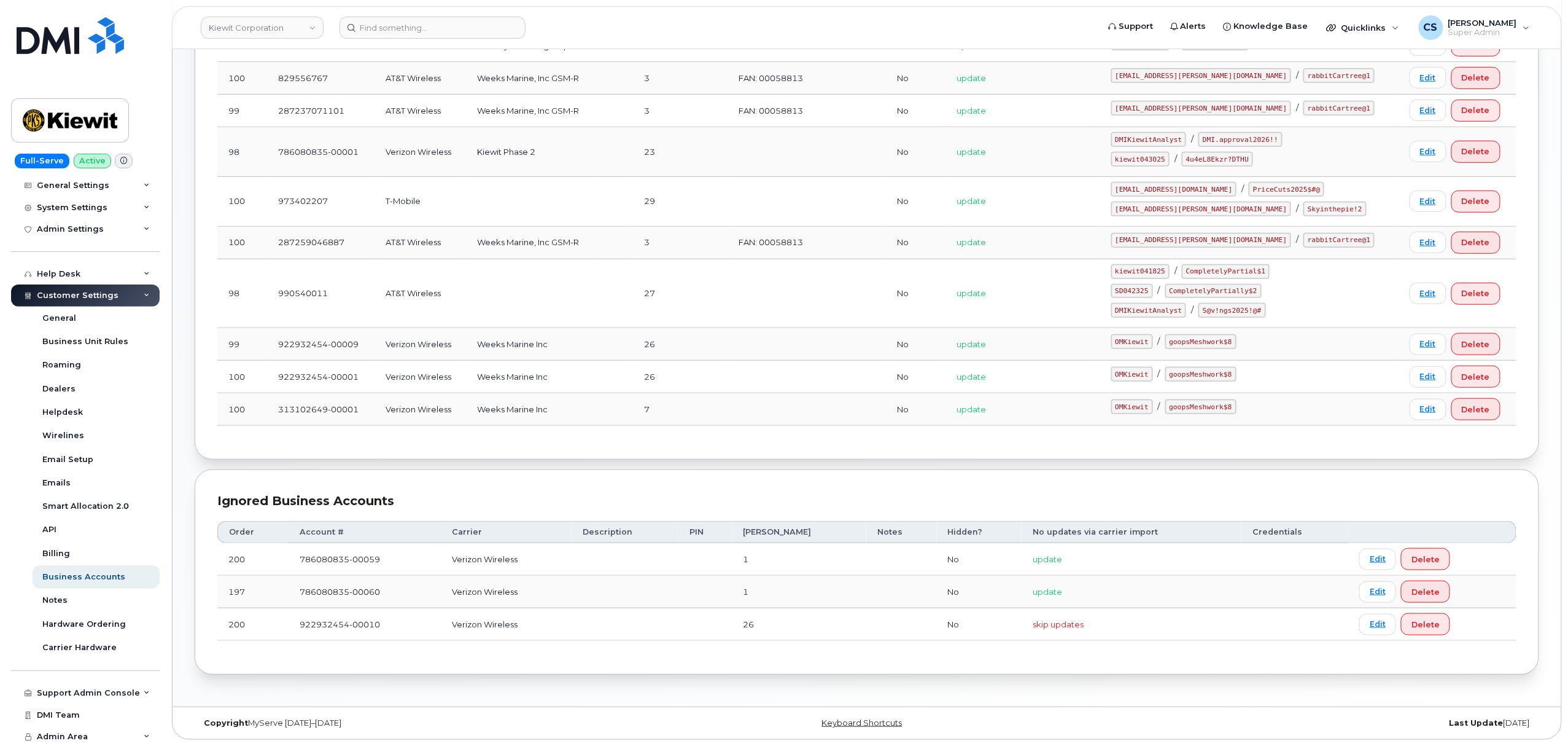
click at [1170, 153] on code "kiewit043025" at bounding box center [1140, 159] width 58 height 15
copy code "kiewit043025"
drag, startPoint x: 1211, startPoint y: 153, endPoint x: 1268, endPoint y: 156, distance: 57.1
click at [1253, 156] on code "4u4eL8Ekzr?DTHU" at bounding box center [1218, 159] width 72 height 15
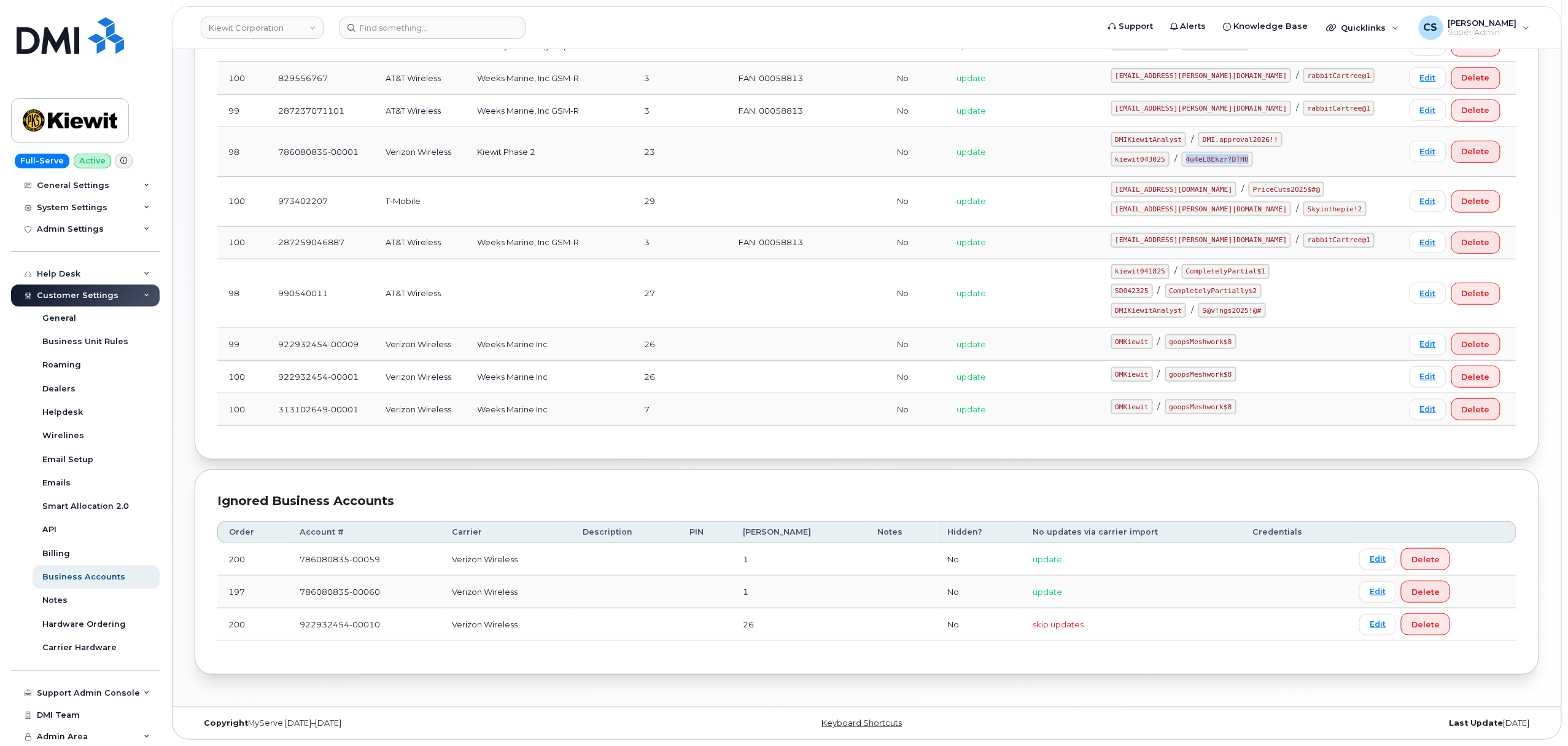
copy code "4u4eL8Ekzr?DTHU"
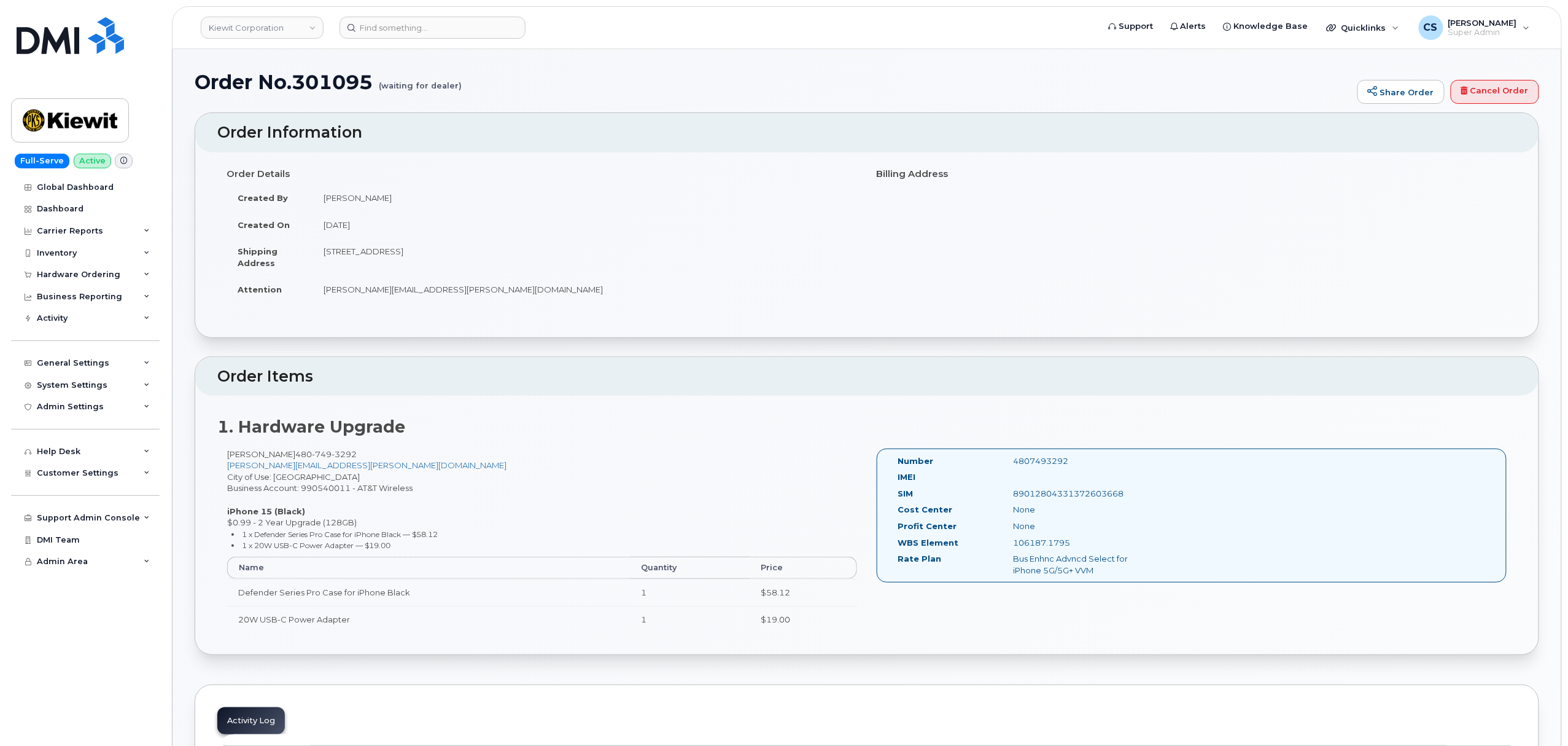
click at [1052, 463] on div "4807493292" at bounding box center [1085, 461] width 162 height 12
copy div "4807493292"
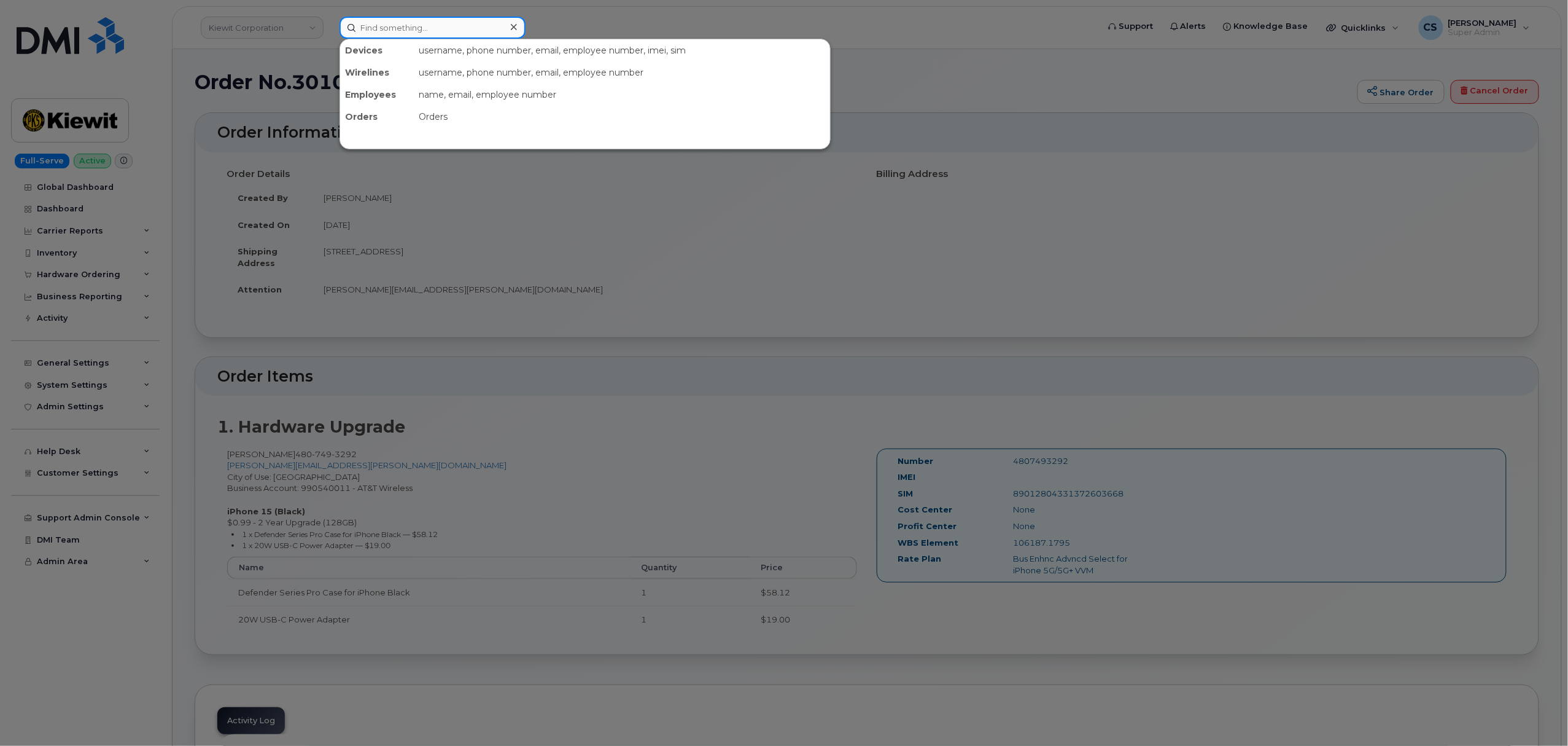
click at [401, 28] on input at bounding box center [432, 28] width 186 height 22
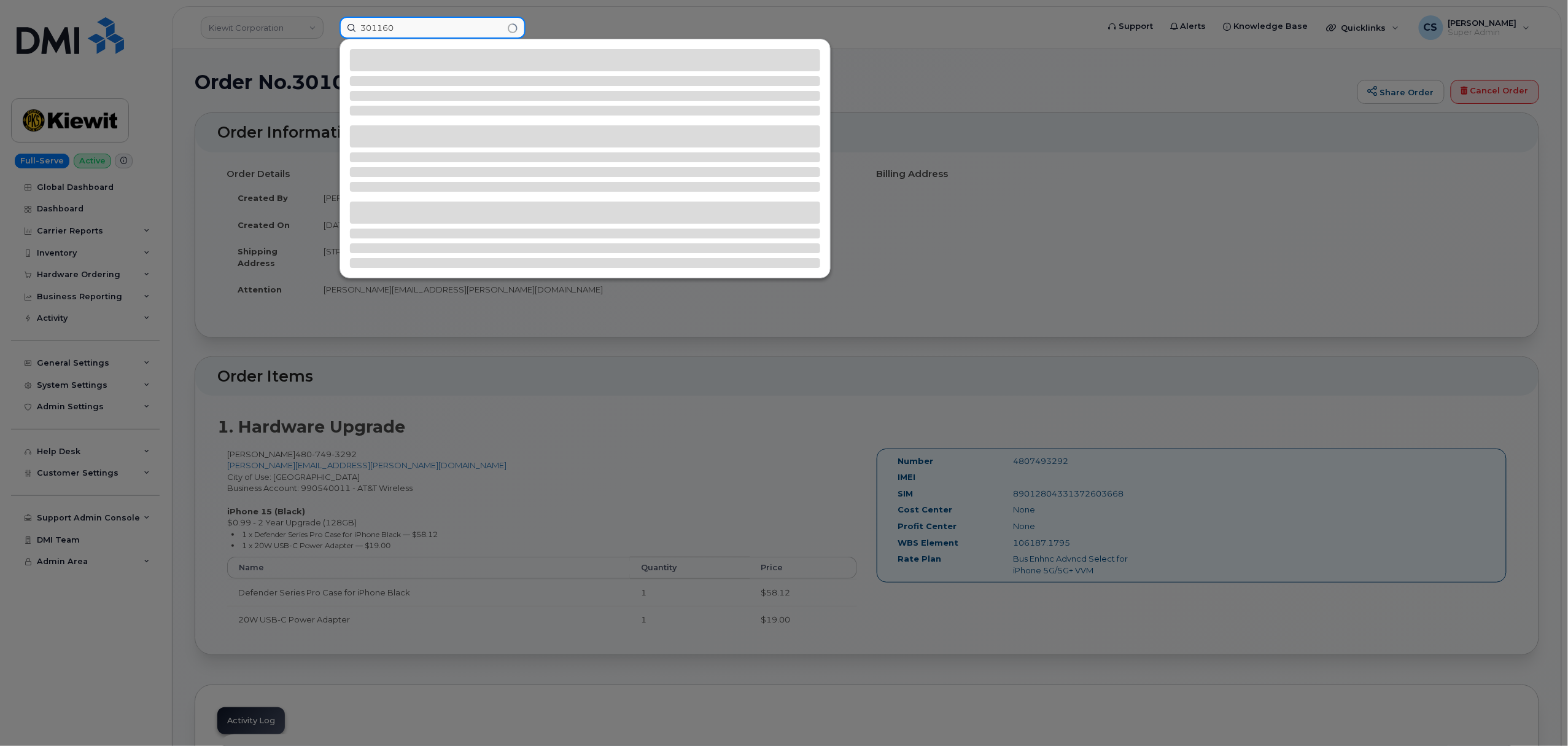
type input "301160"
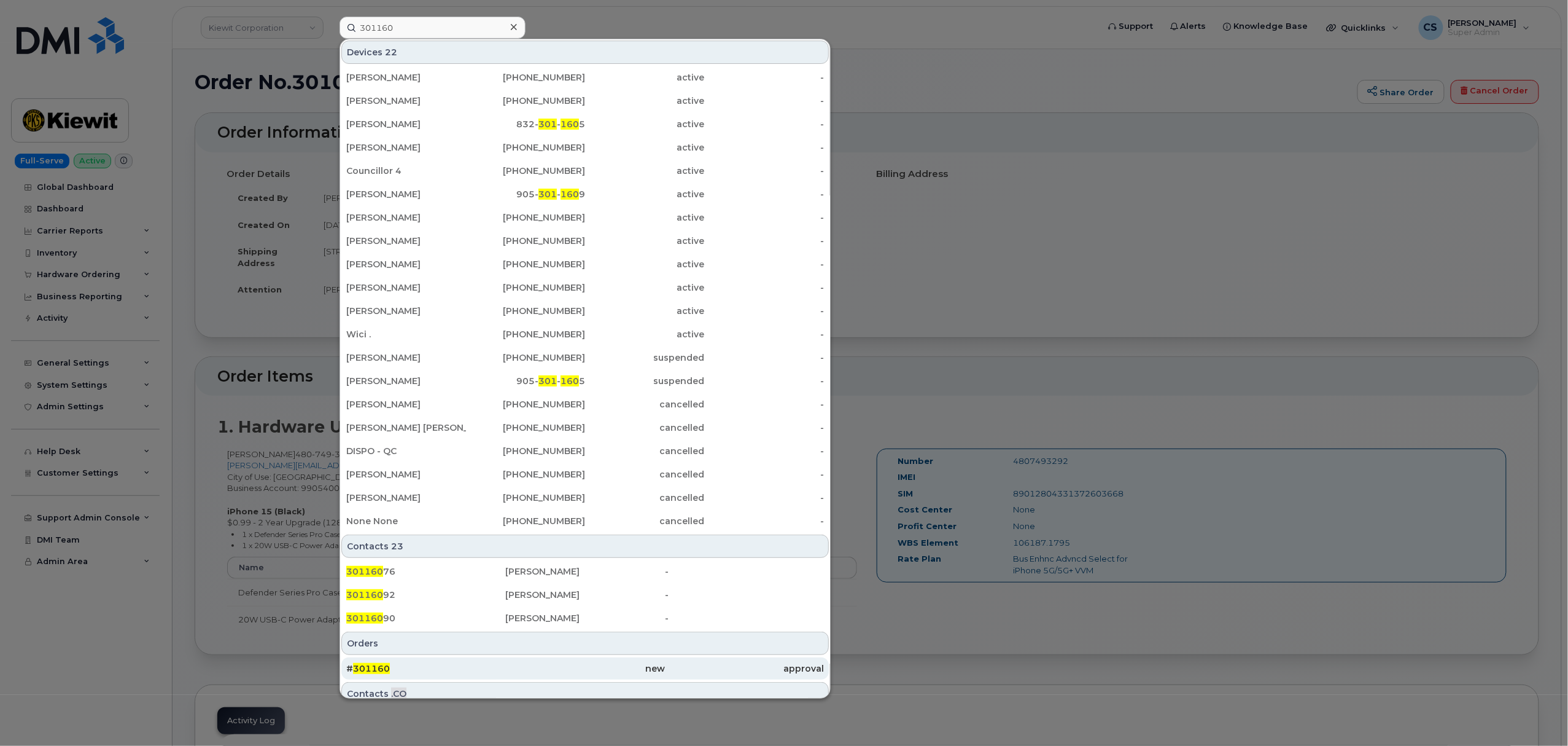
click at [374, 671] on span "301160" at bounding box center [371, 668] width 36 height 11
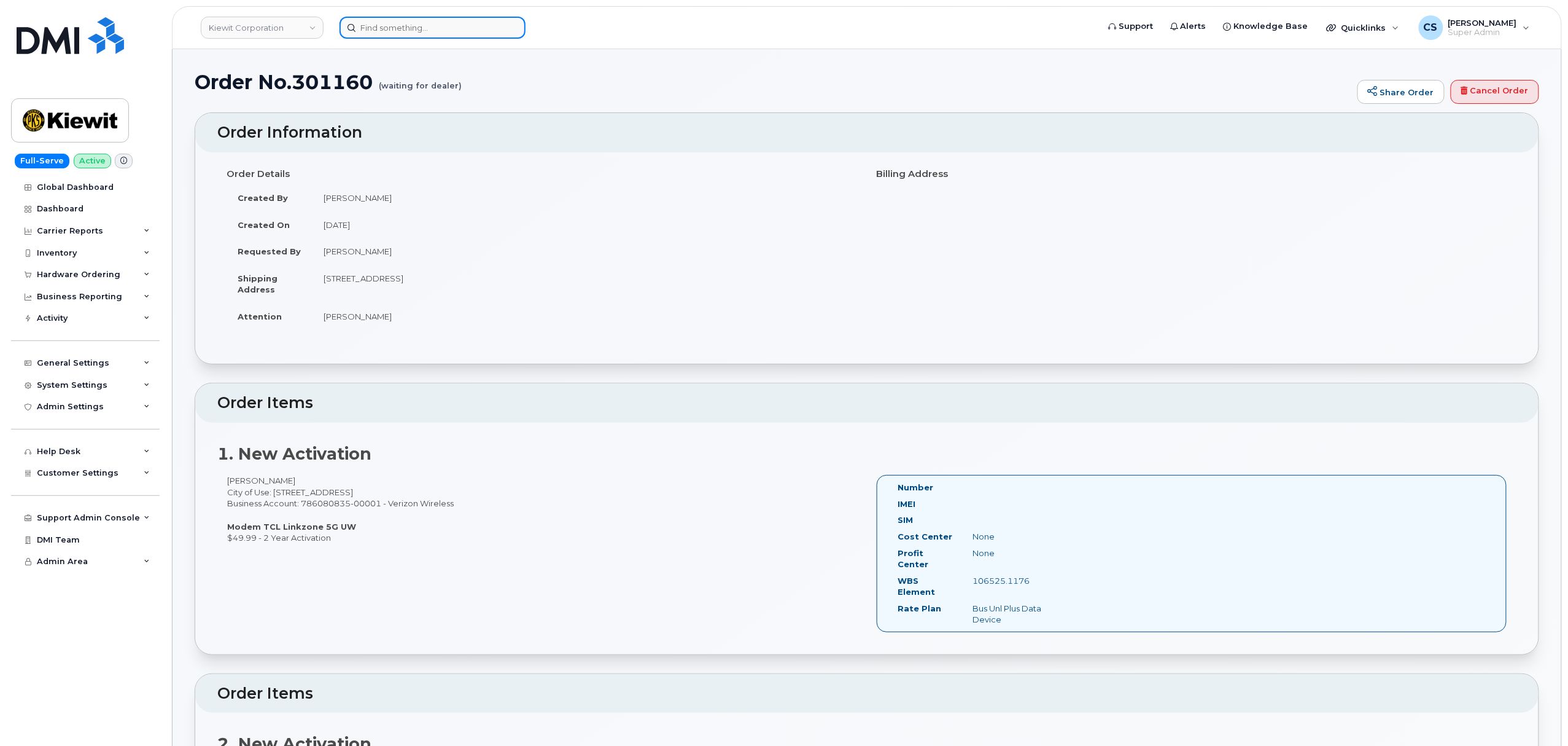
click at [433, 20] on input at bounding box center [432, 28] width 186 height 22
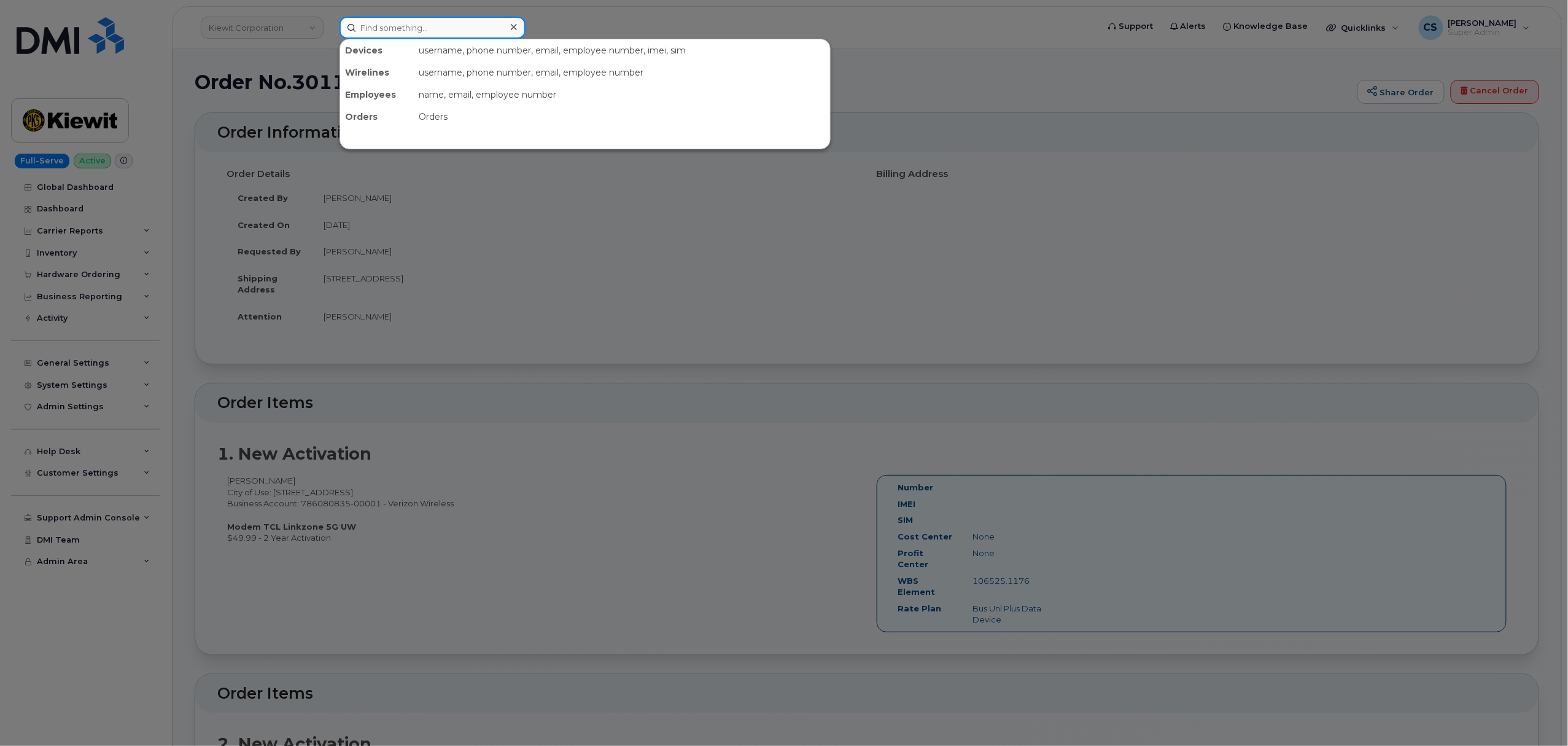
click at [433, 25] on input at bounding box center [432, 28] width 186 height 22
paste input "301152"
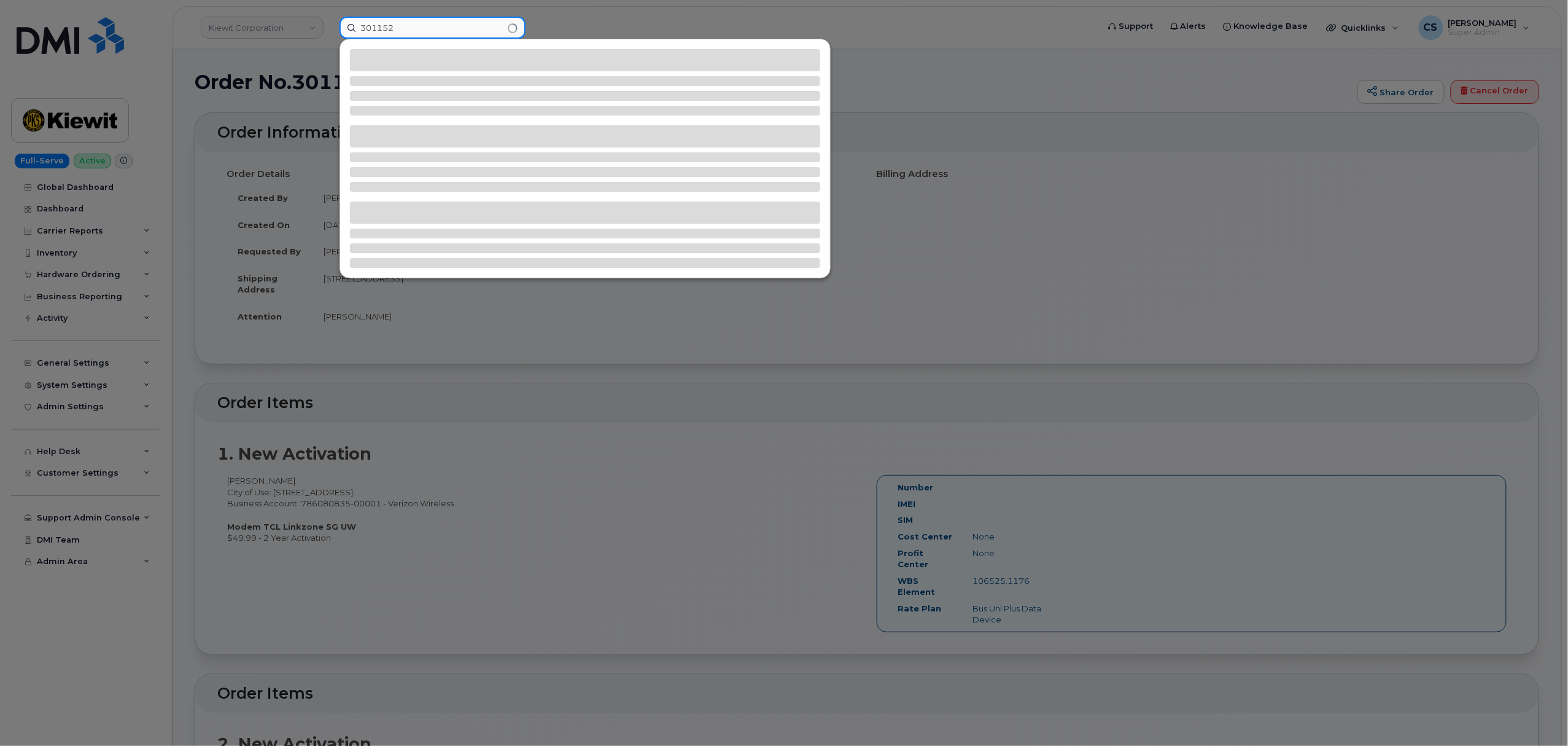
type input "301152"
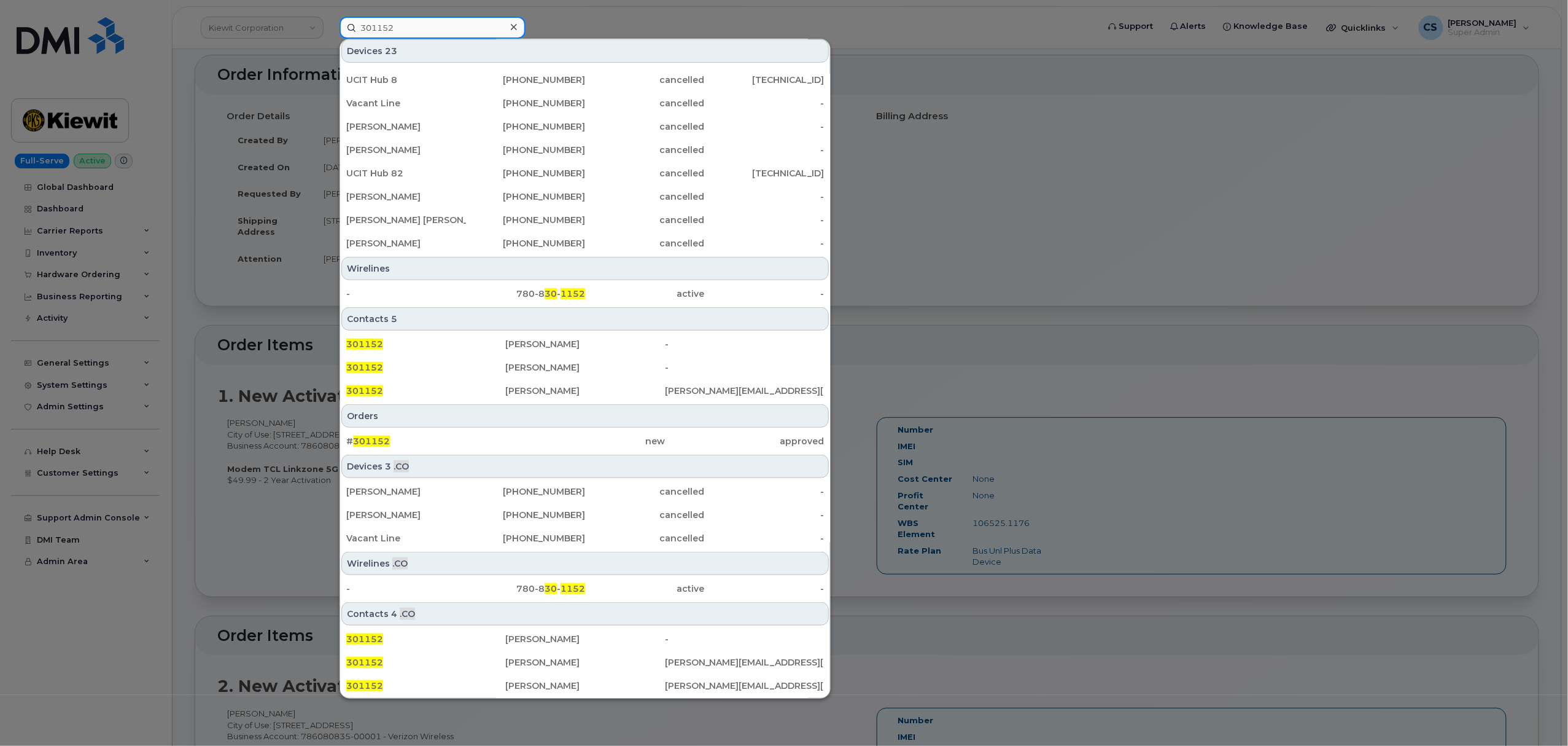
scroll to position [164, 0]
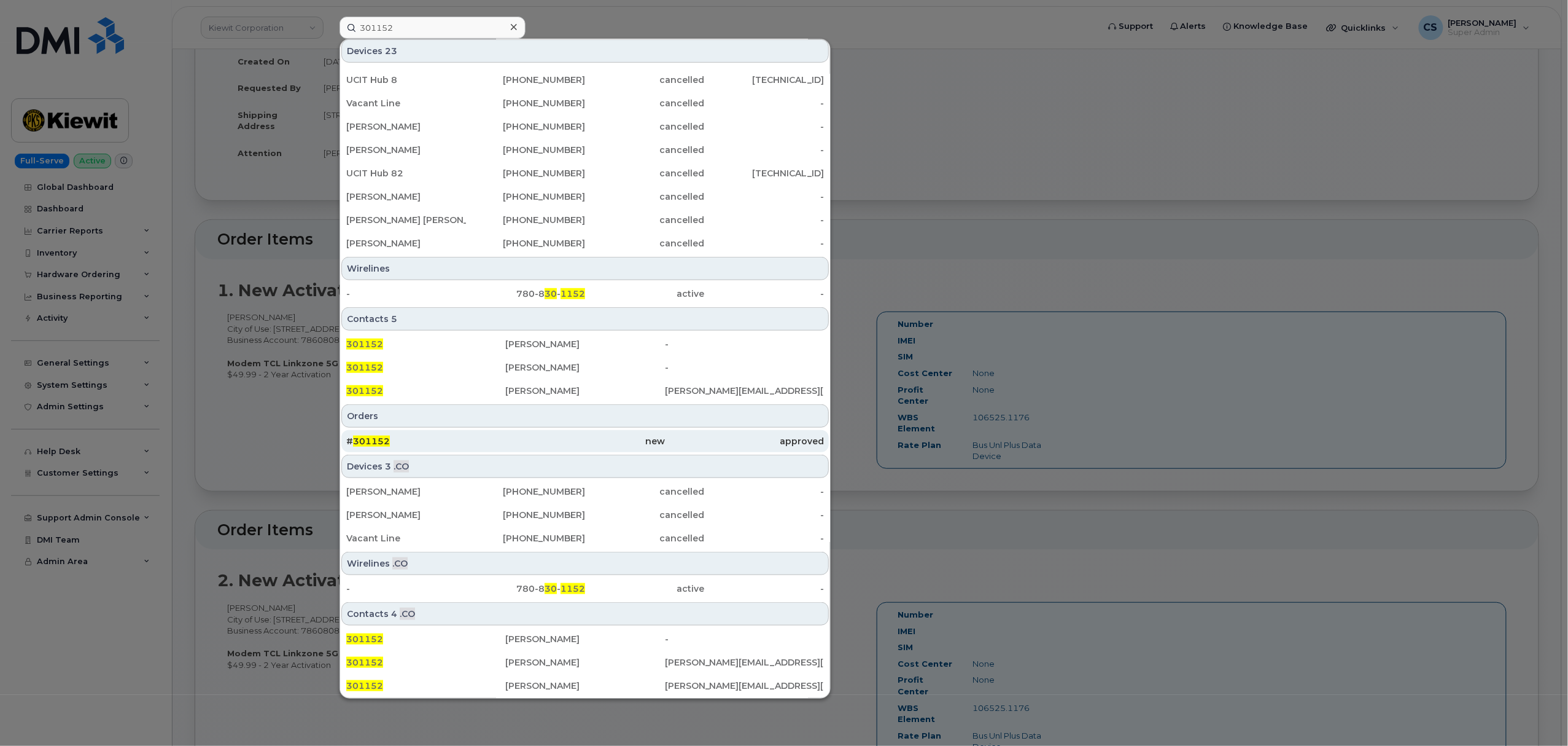
click at [374, 442] on span "301152" at bounding box center [371, 441] width 36 height 11
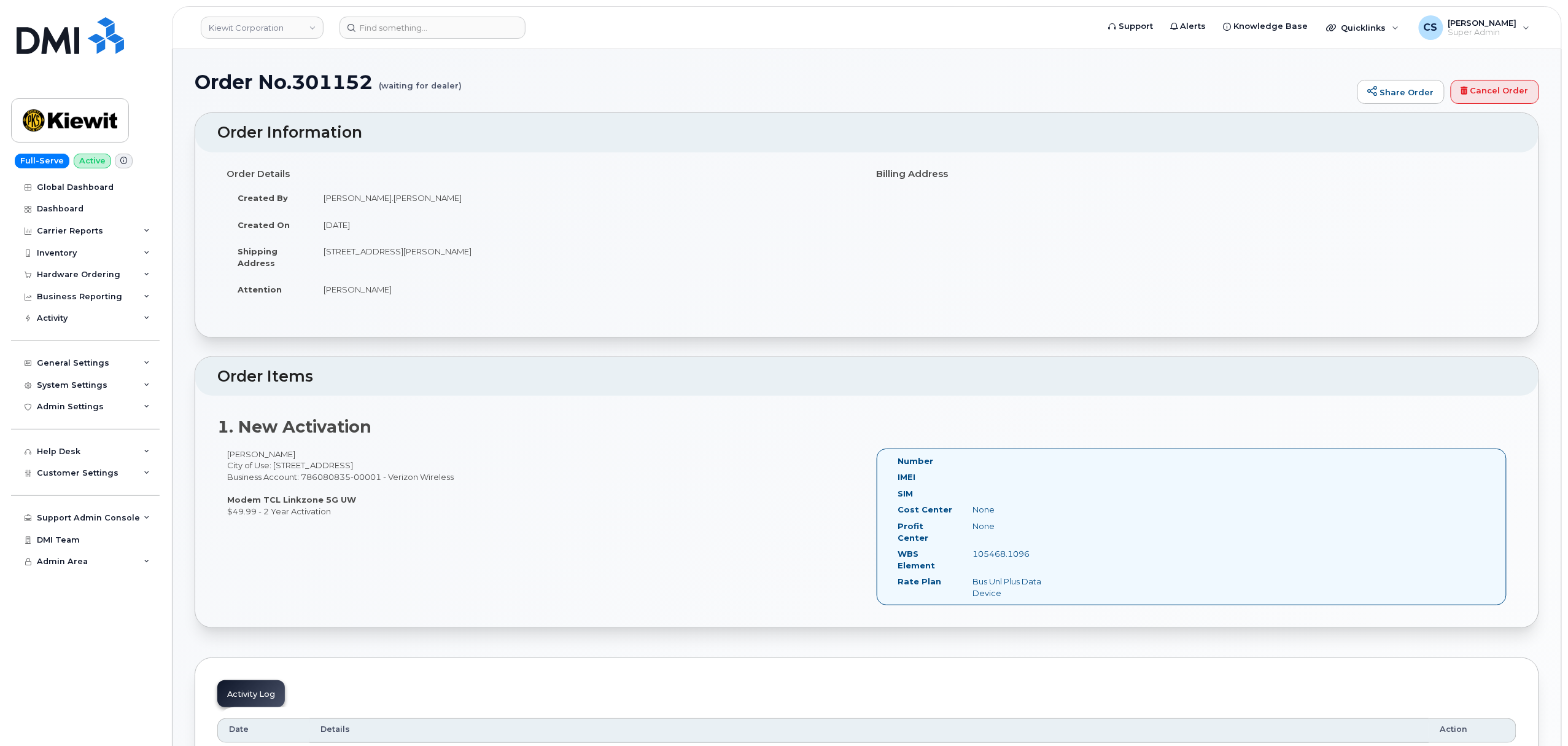
drag, startPoint x: 1035, startPoint y: 541, endPoint x: 970, endPoint y: 545, distance: 65.1
click at [970, 548] on div "105468.1096" at bounding box center [1016, 554] width 105 height 12
copy div "105468.1096"
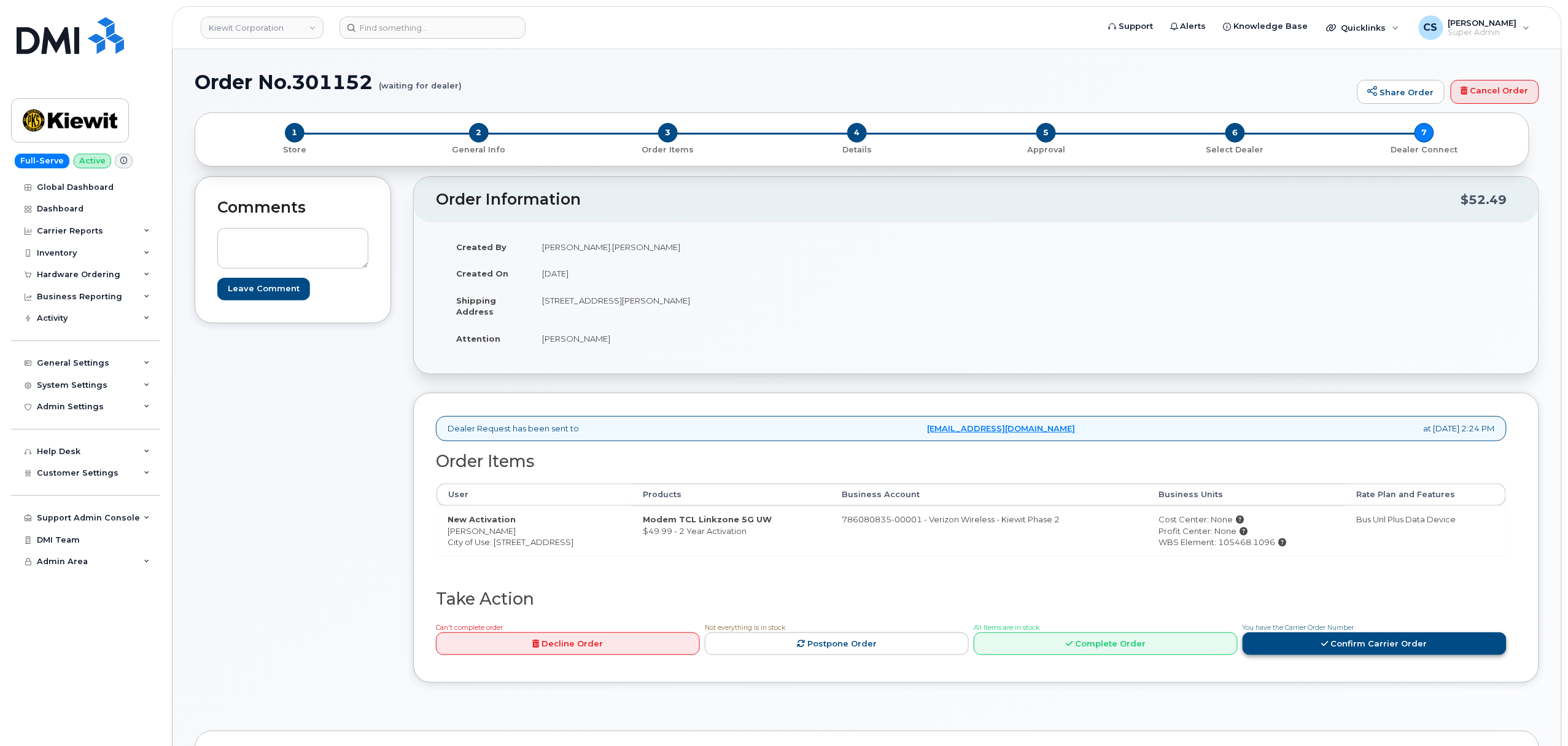
click at [1353, 652] on link "Confirm Carrier Order" at bounding box center [1375, 643] width 264 height 23
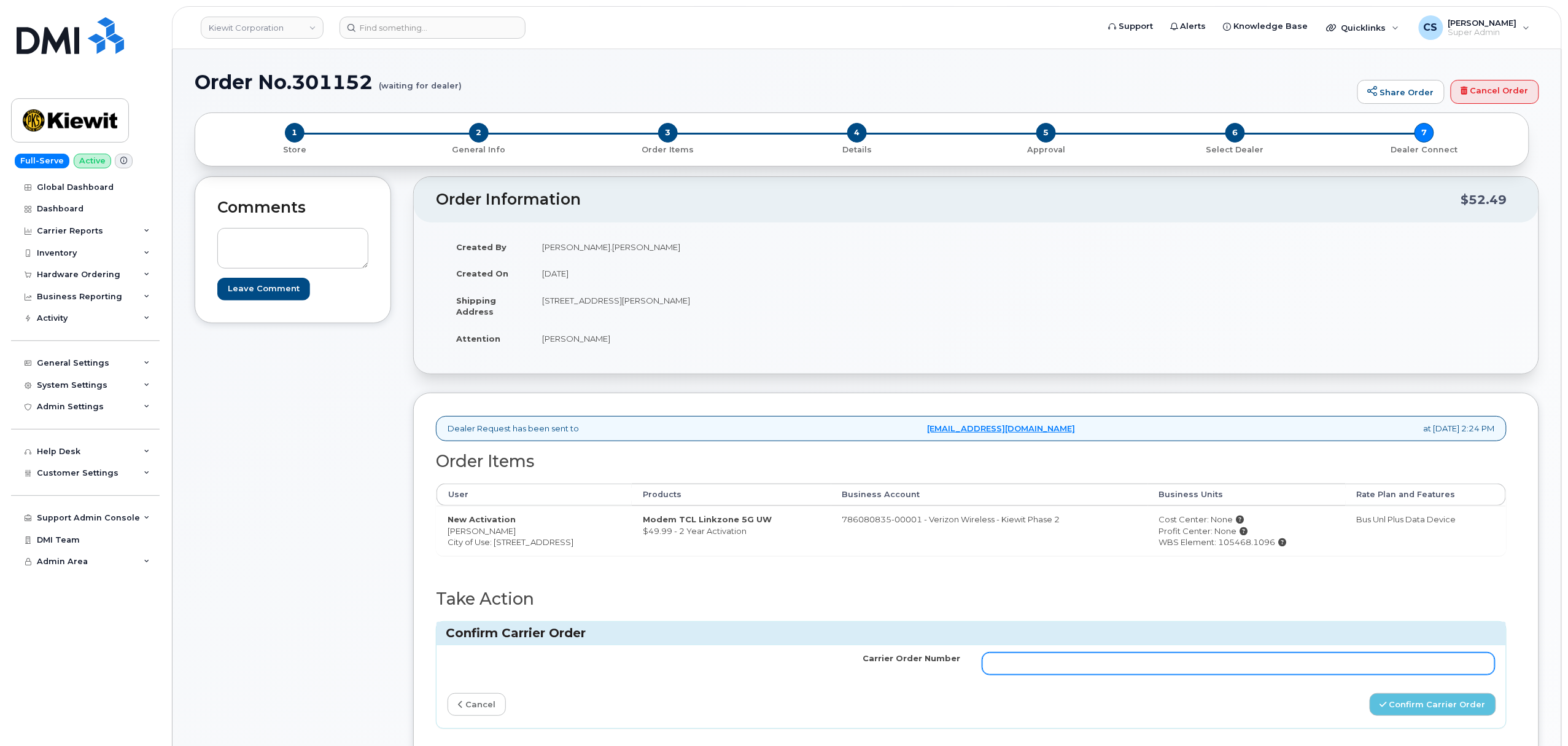
click at [1129, 666] on input "Carrier Order Number" at bounding box center [1238, 664] width 513 height 22
paste input "MB3000595350680"
type input "MB3000595350680"
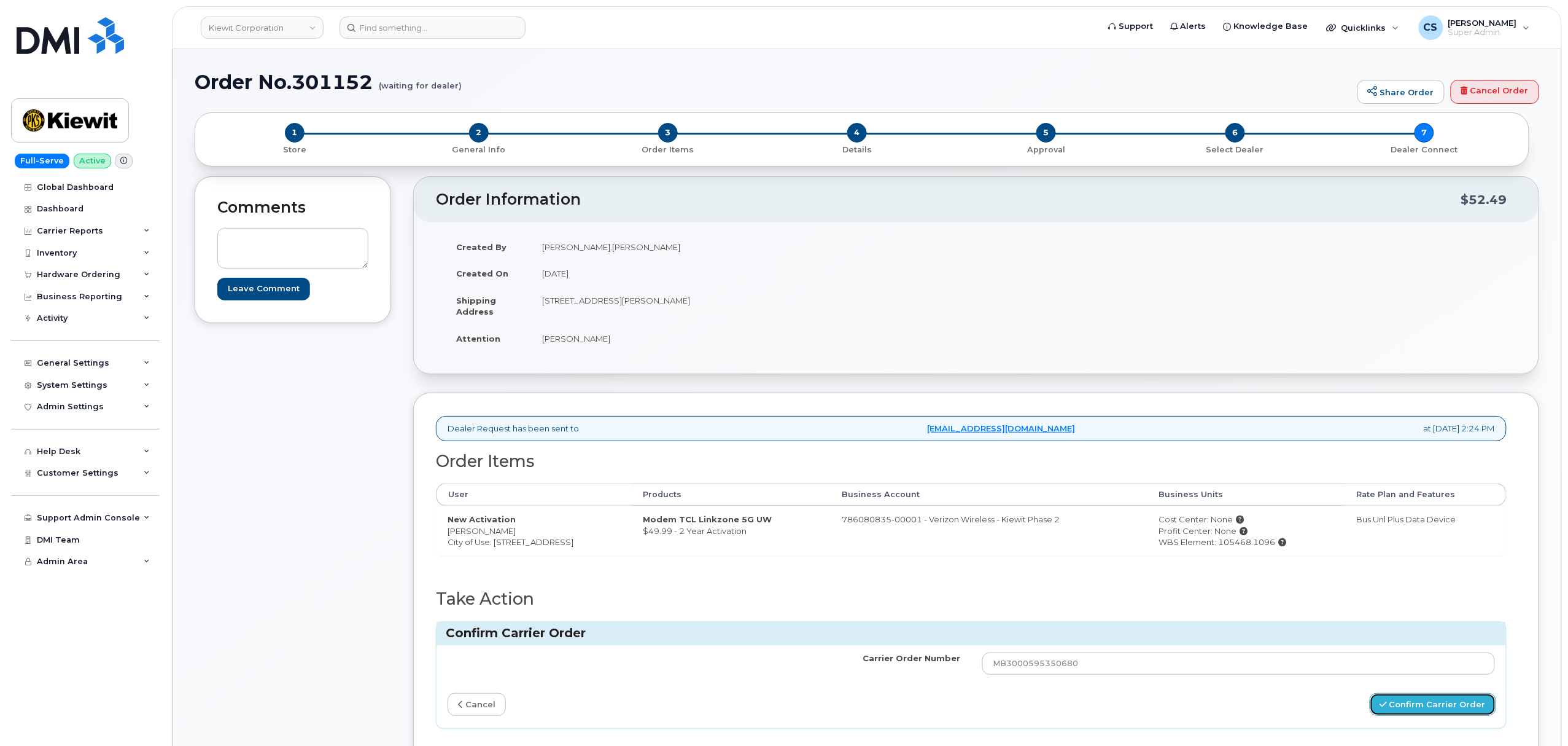
click at [1421, 709] on button "Confirm Carrier Order" at bounding box center [1432, 704] width 126 height 23
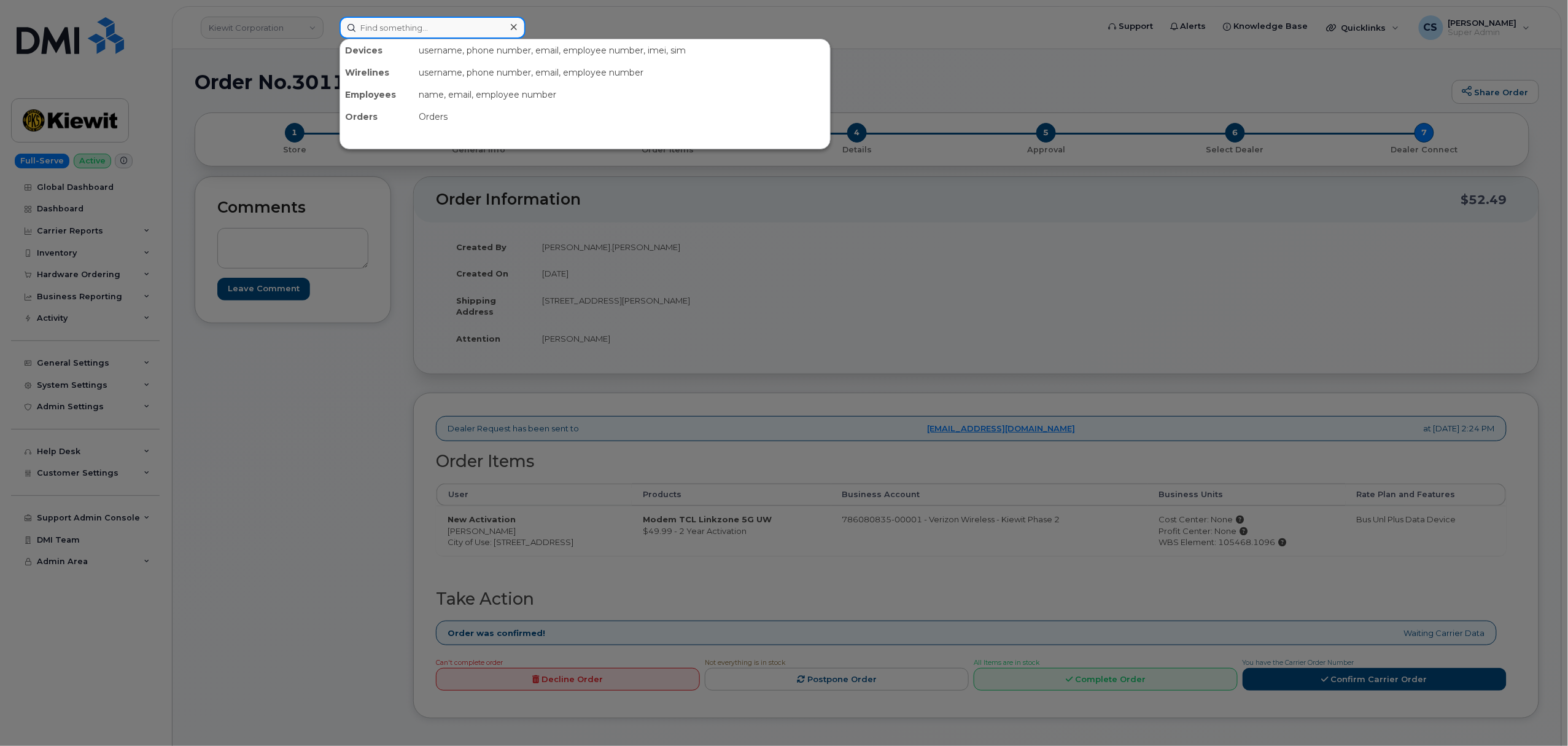
click at [422, 30] on input at bounding box center [432, 28] width 186 height 22
paste input "4804869134"
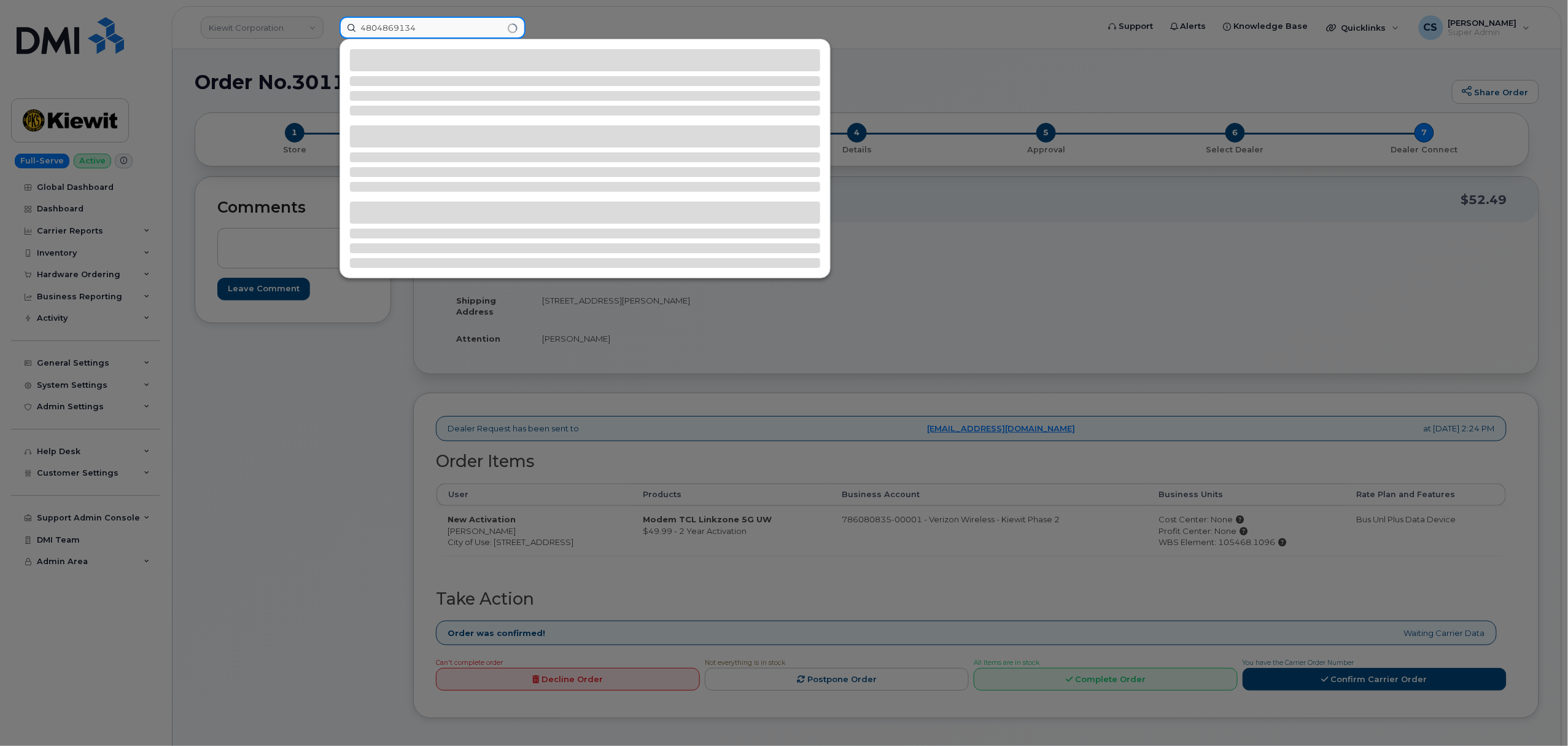
type input "4804869134"
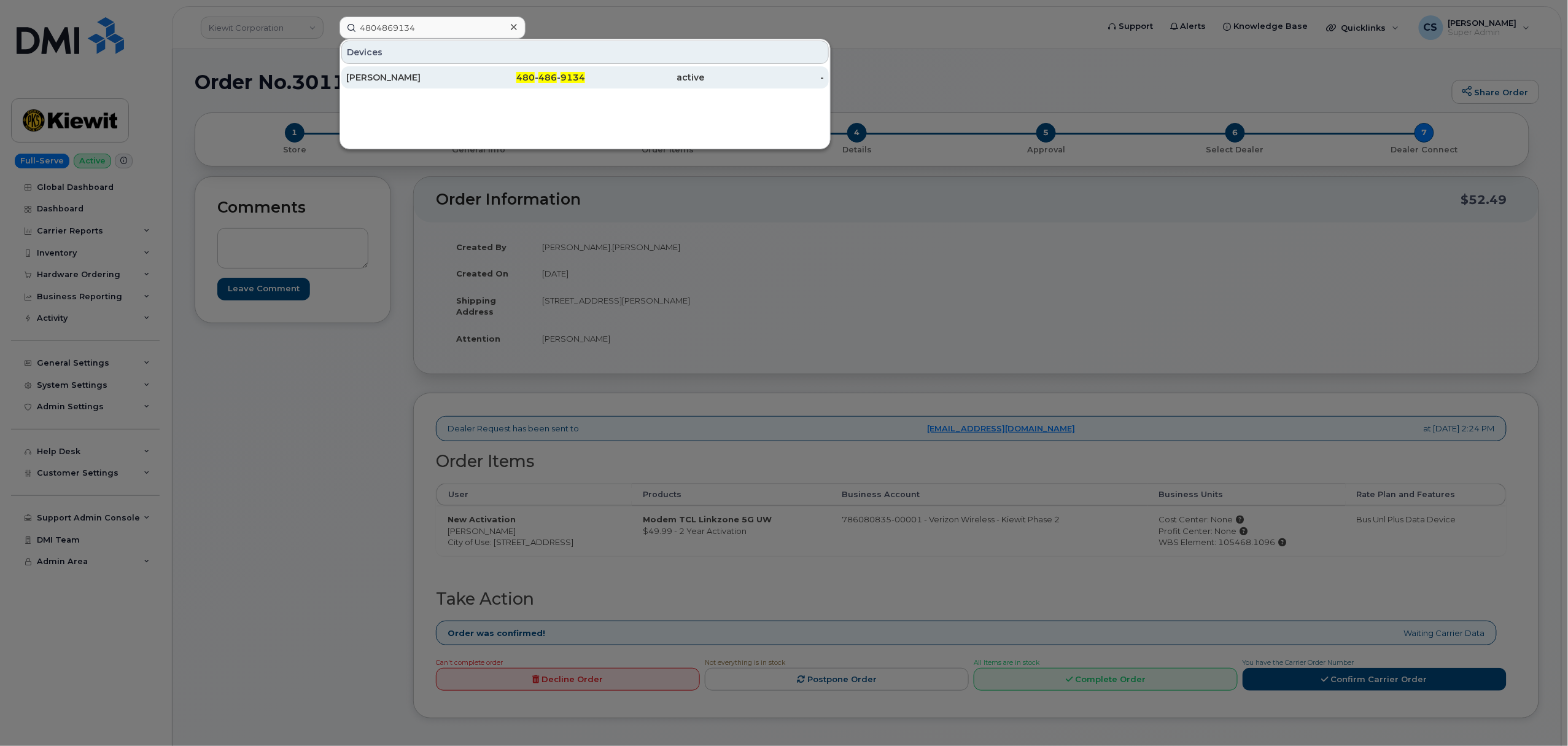
click at [538, 80] on div "480 - 486 - 9134" at bounding box center [526, 77] width 120 height 12
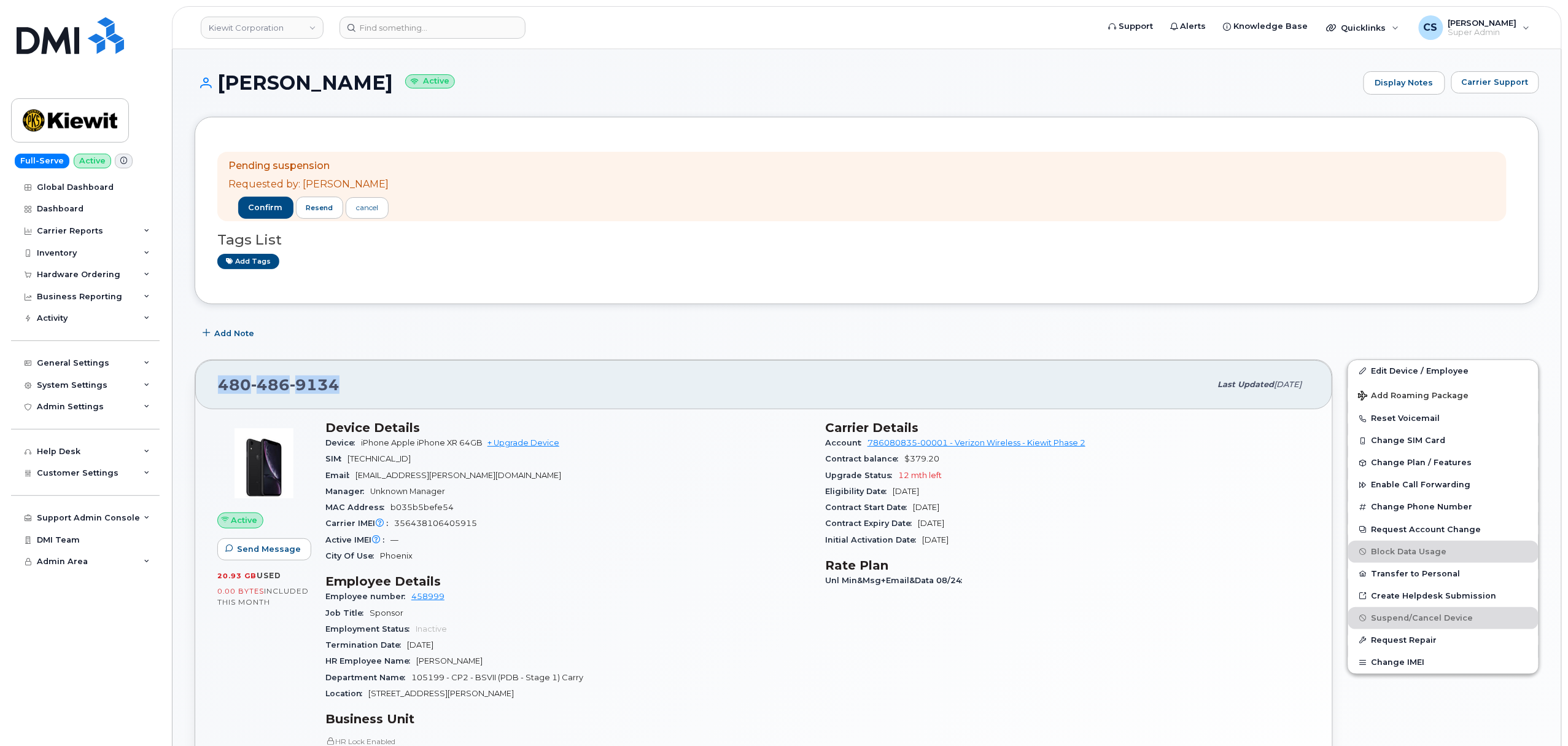
drag, startPoint x: 341, startPoint y: 381, endPoint x: 188, endPoint y: 372, distance: 153.3
click at [188, 372] on div "480 486 9134 Last updated Sep 06, 2025 Active Send Message 20.93 GB  used 0.00 …" at bounding box center [764, 660] width 1153 height 617
copy span "480 486 9134"
click at [249, 207] on span "confirm" at bounding box center [266, 207] width 34 height 11
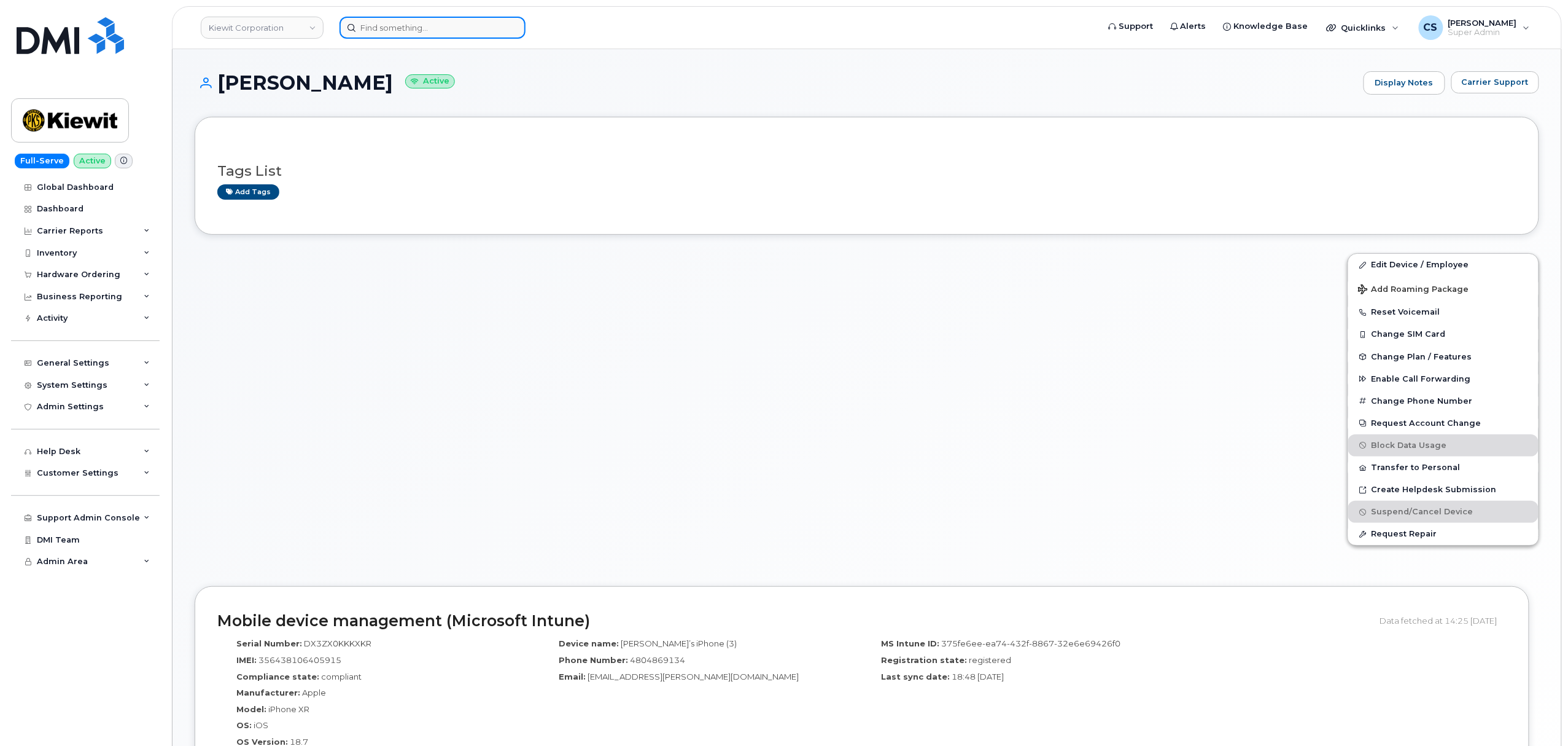
click at [417, 18] on input at bounding box center [432, 28] width 186 height 22
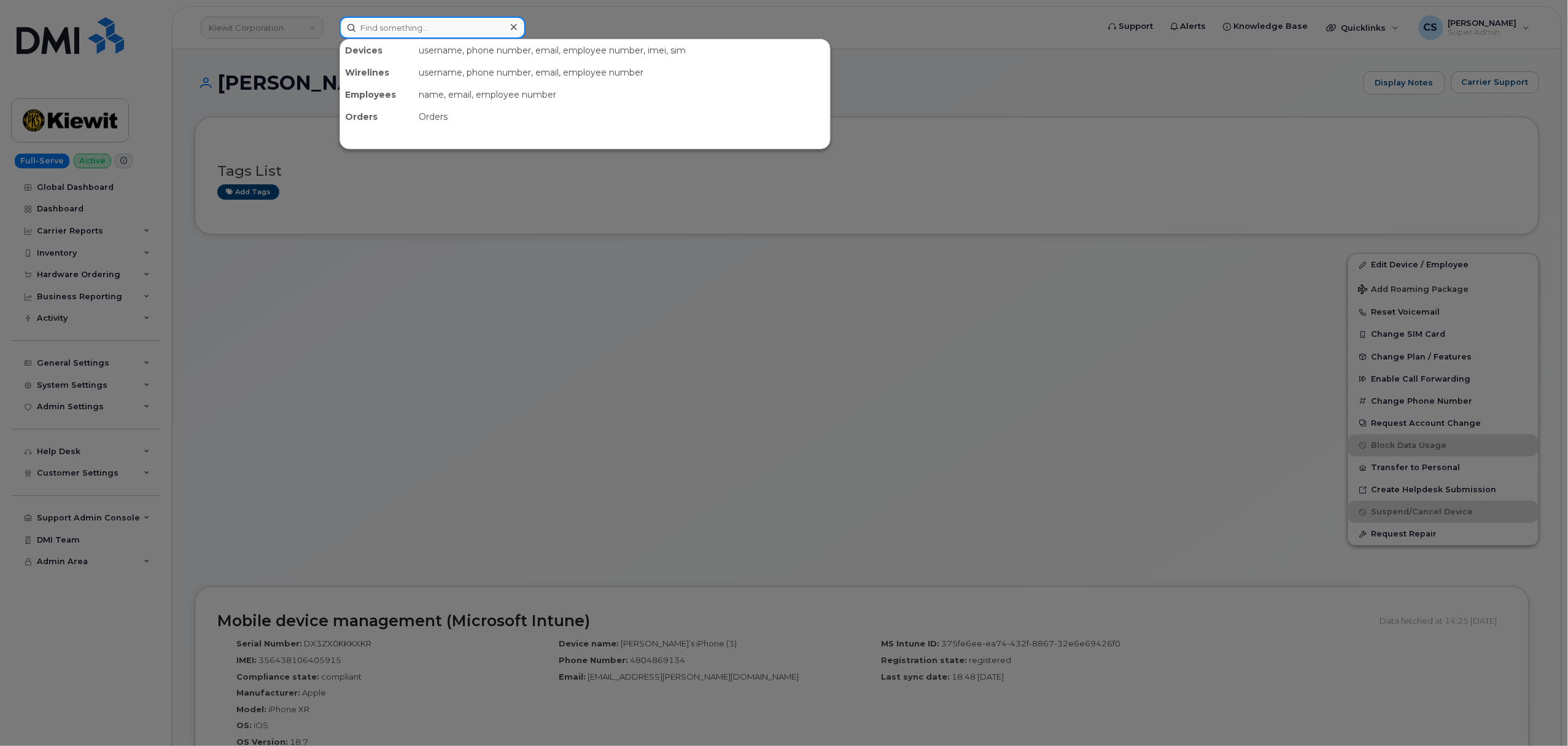
paste input "4804869134"
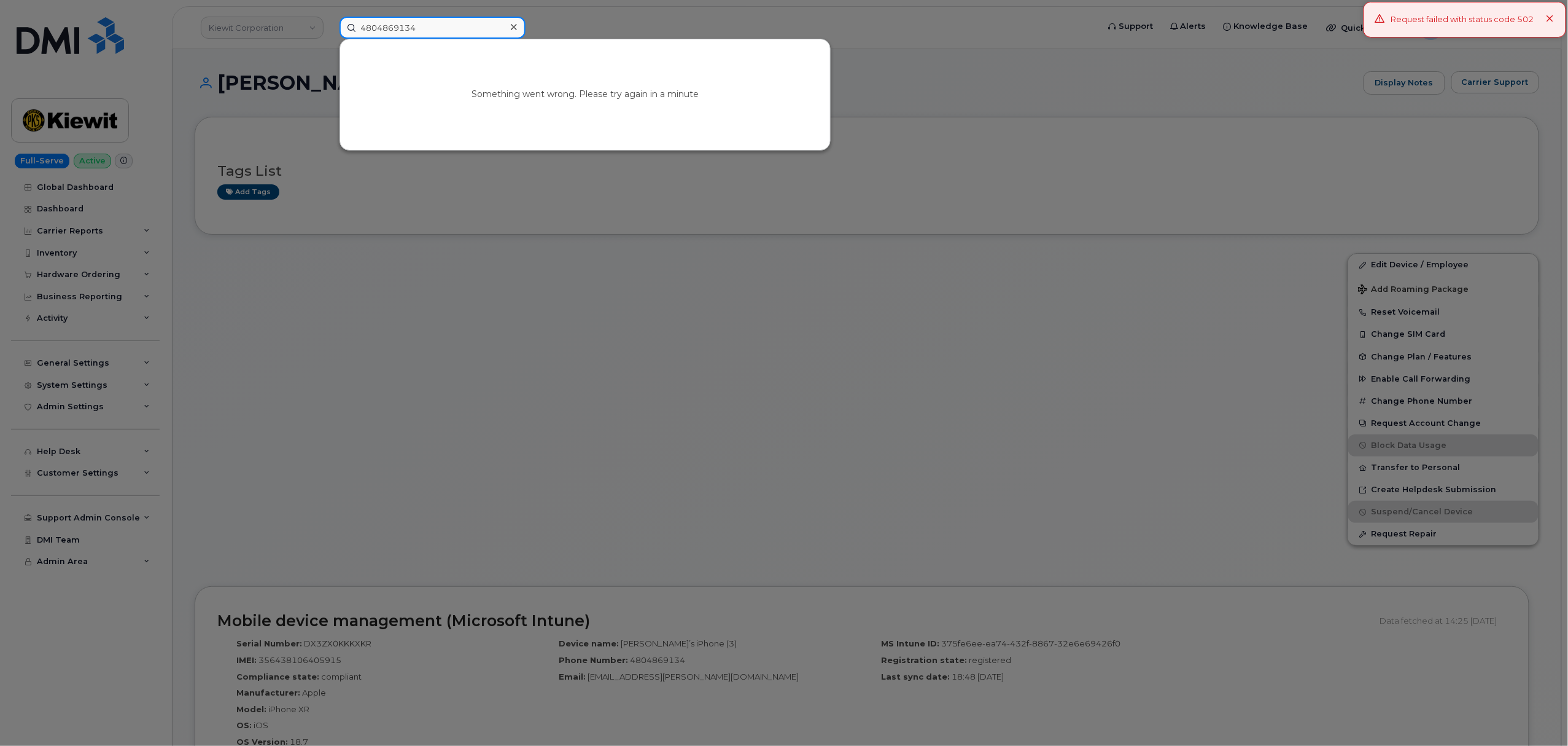
type input "4804869134"
click at [394, 29] on input "4804869134" at bounding box center [432, 28] width 186 height 22
click at [443, 33] on input "4804869134" at bounding box center [432, 28] width 186 height 22
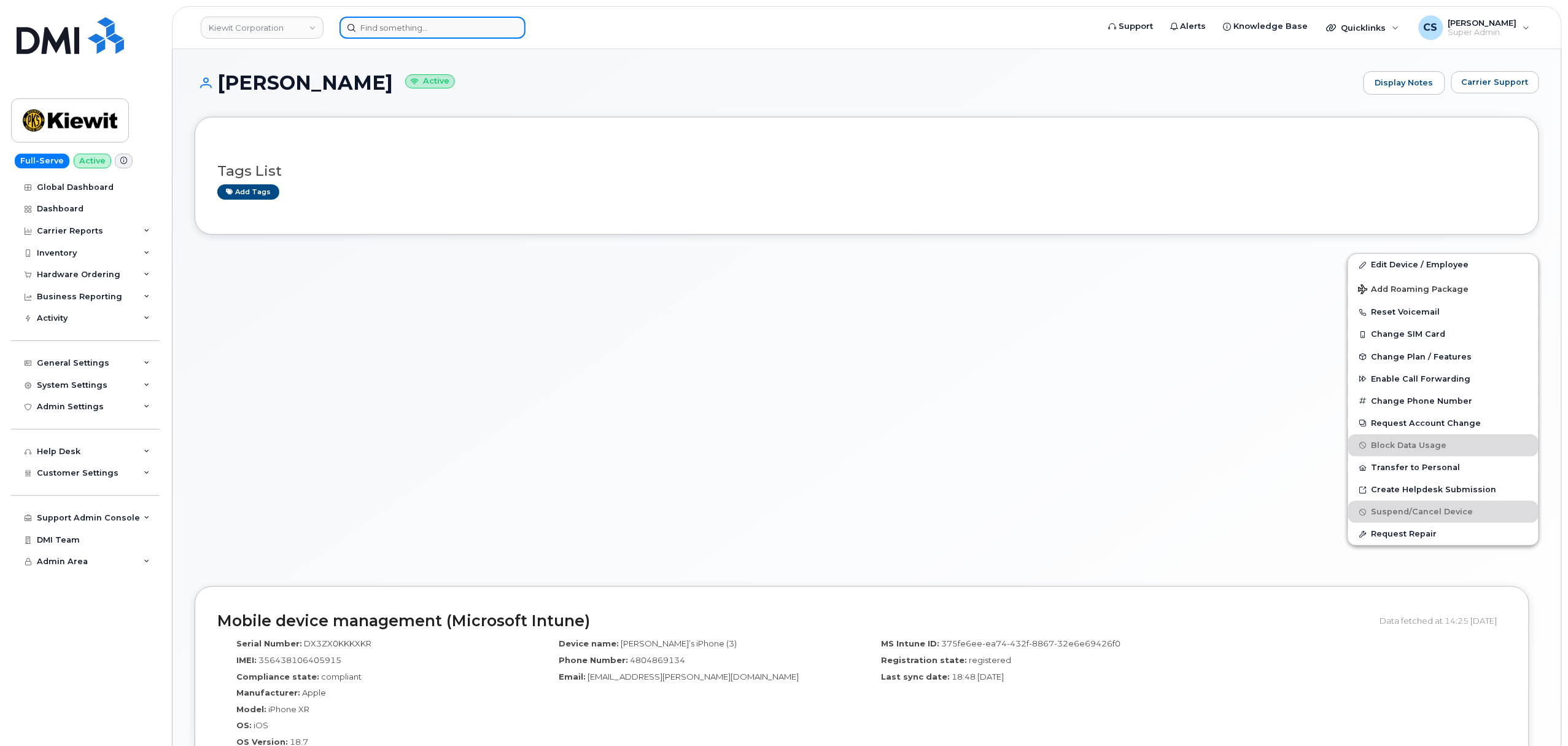
click at [409, 27] on input at bounding box center [432, 28] width 186 height 22
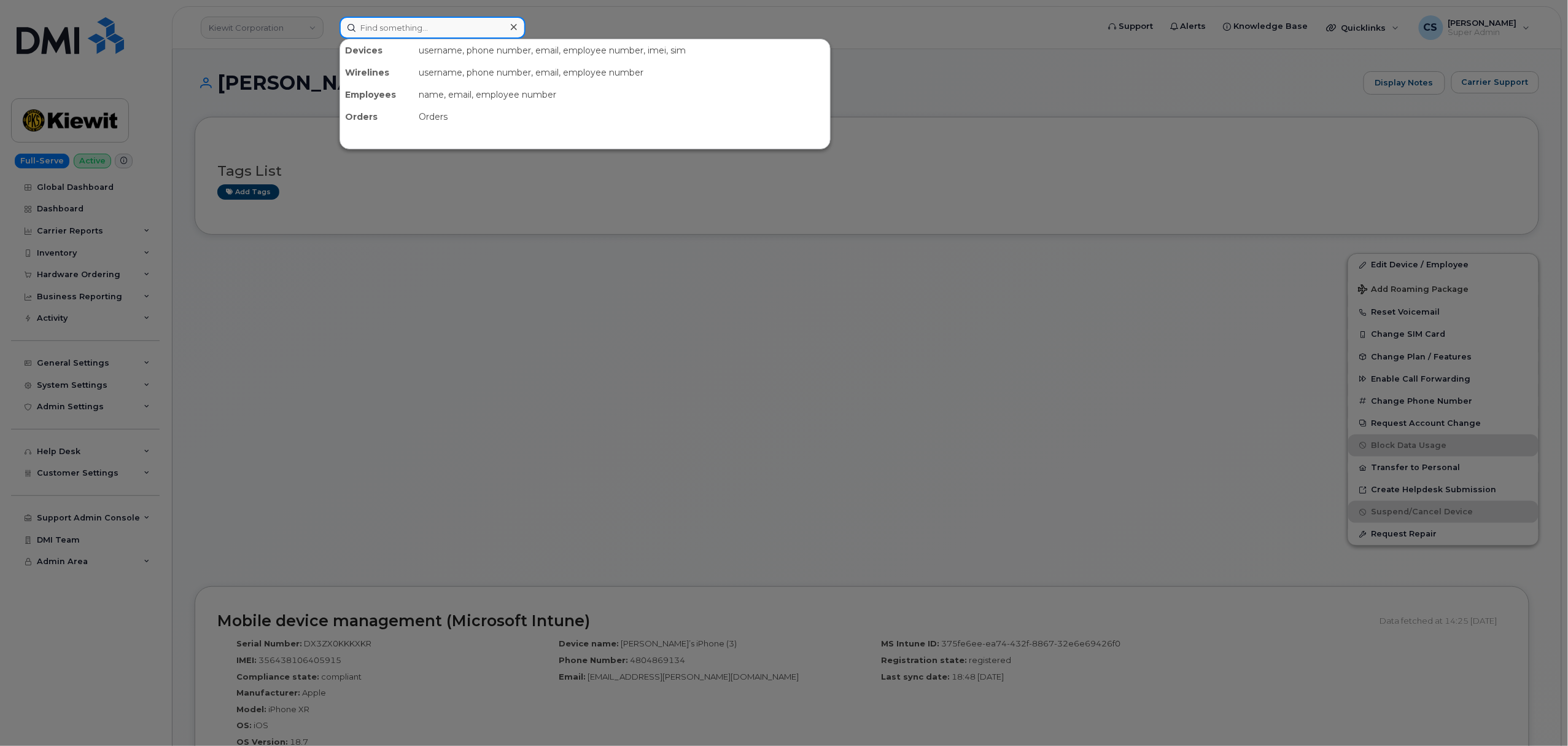
paste input "4804869134"
type input "4804869134"
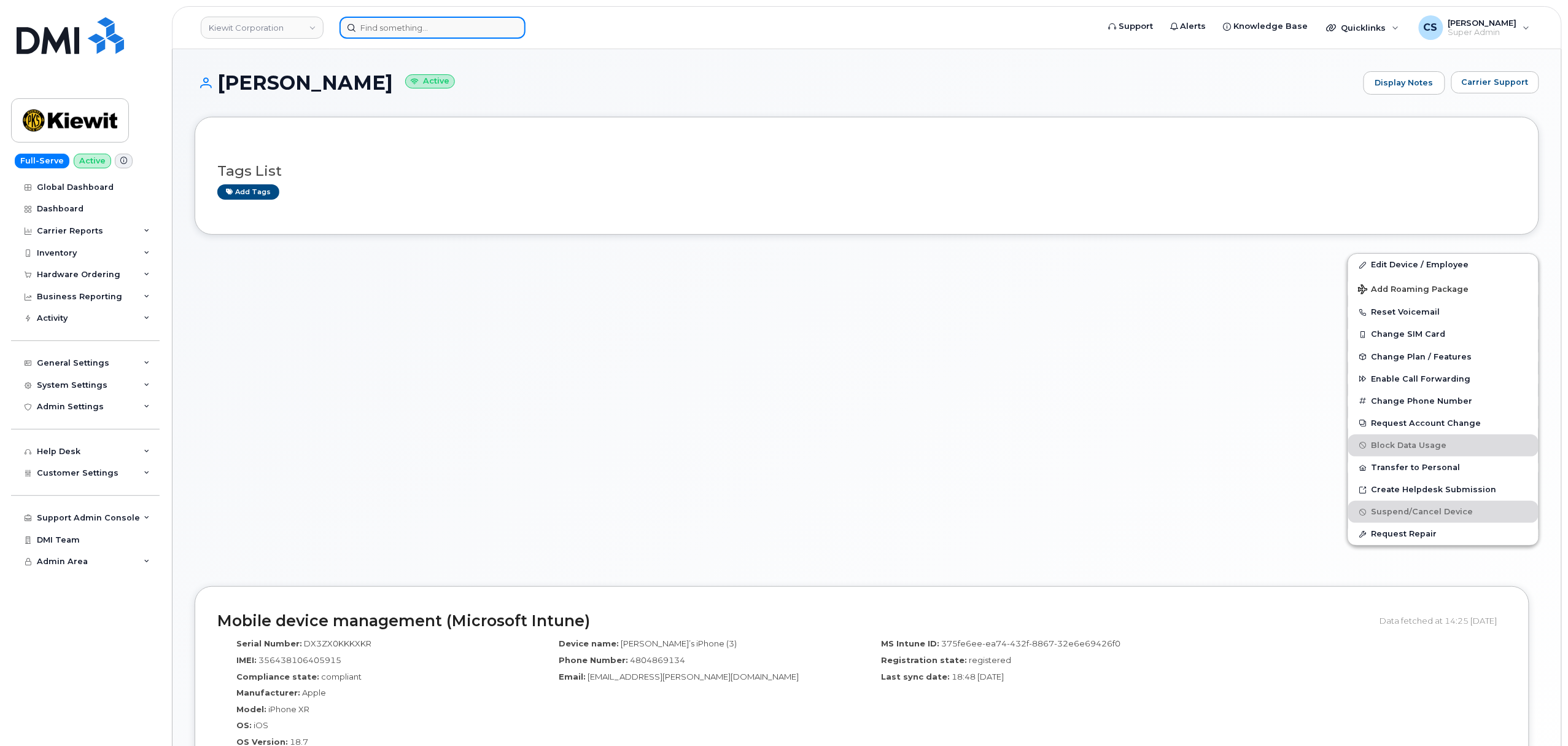
click at [398, 31] on input at bounding box center [432, 28] width 186 height 22
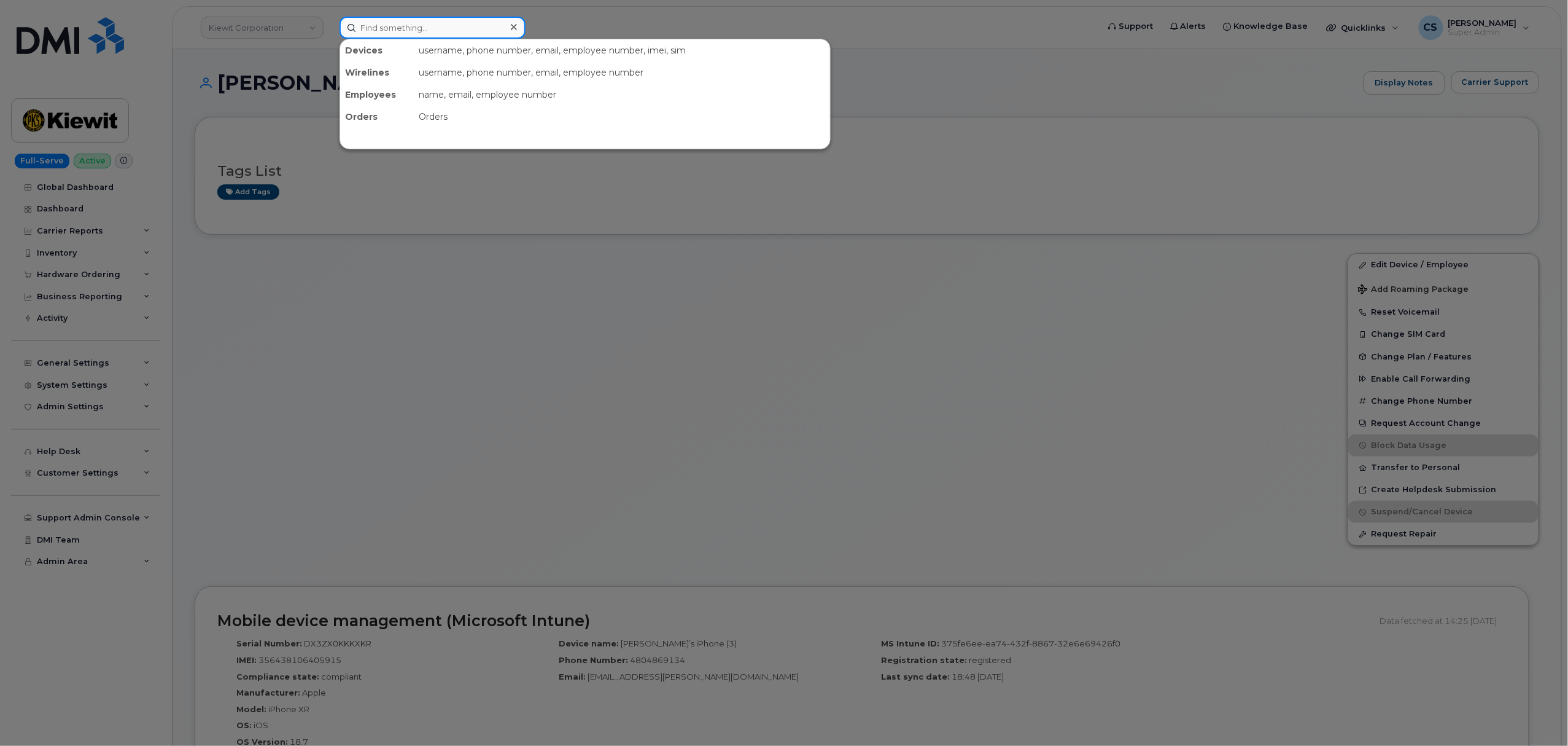
paste input "4804869134"
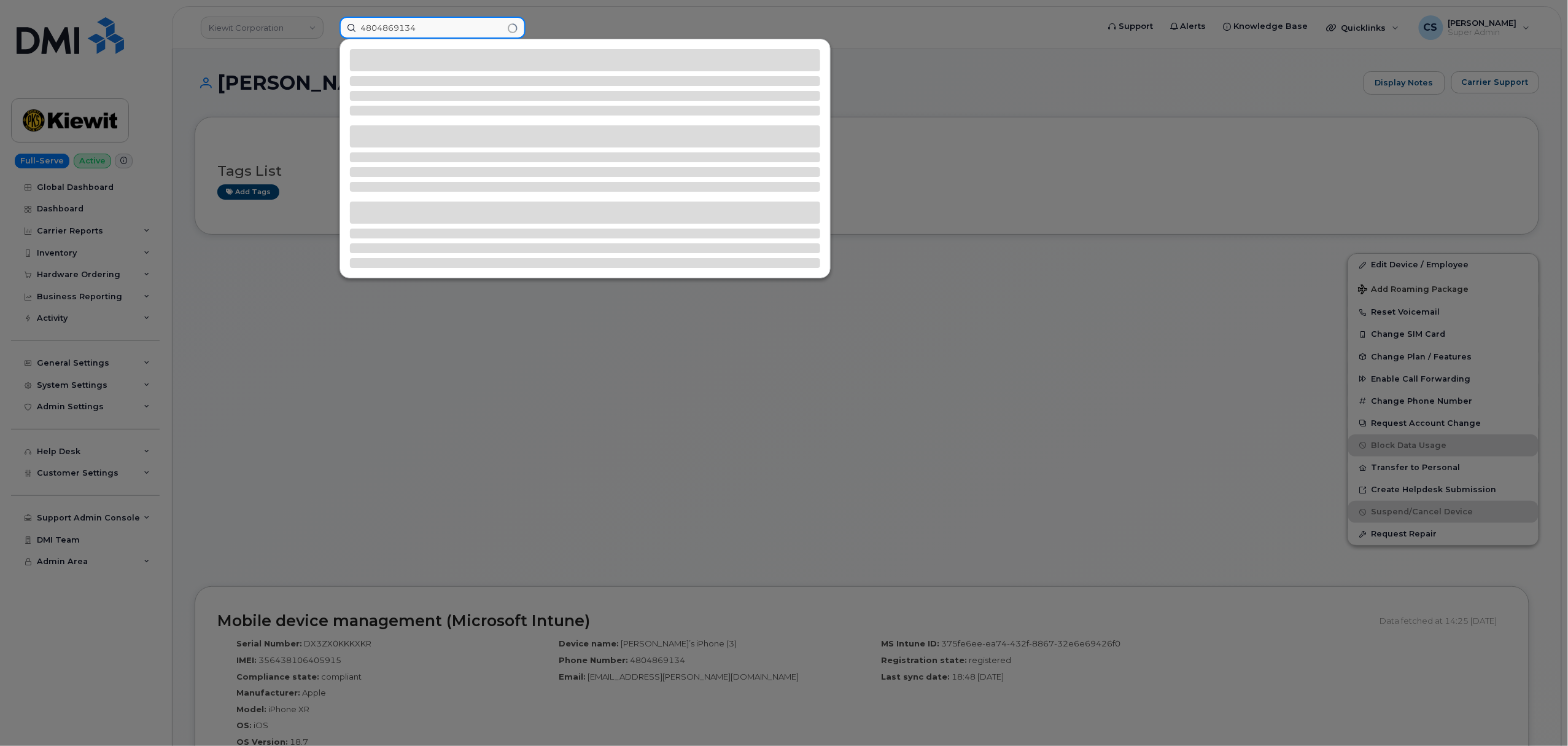
type input "4804869134"
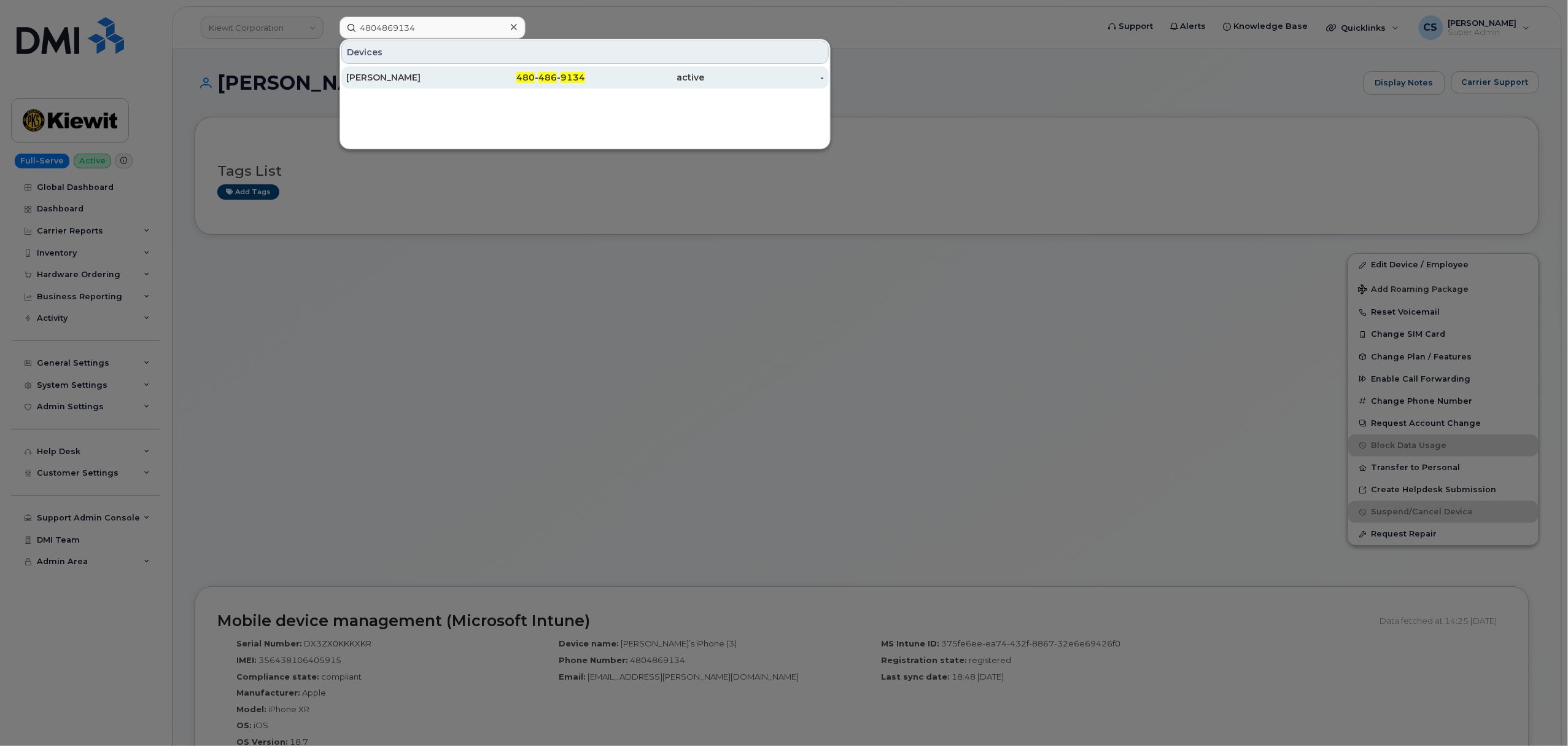
click at [552, 77] on span "486" at bounding box center [547, 77] width 18 height 11
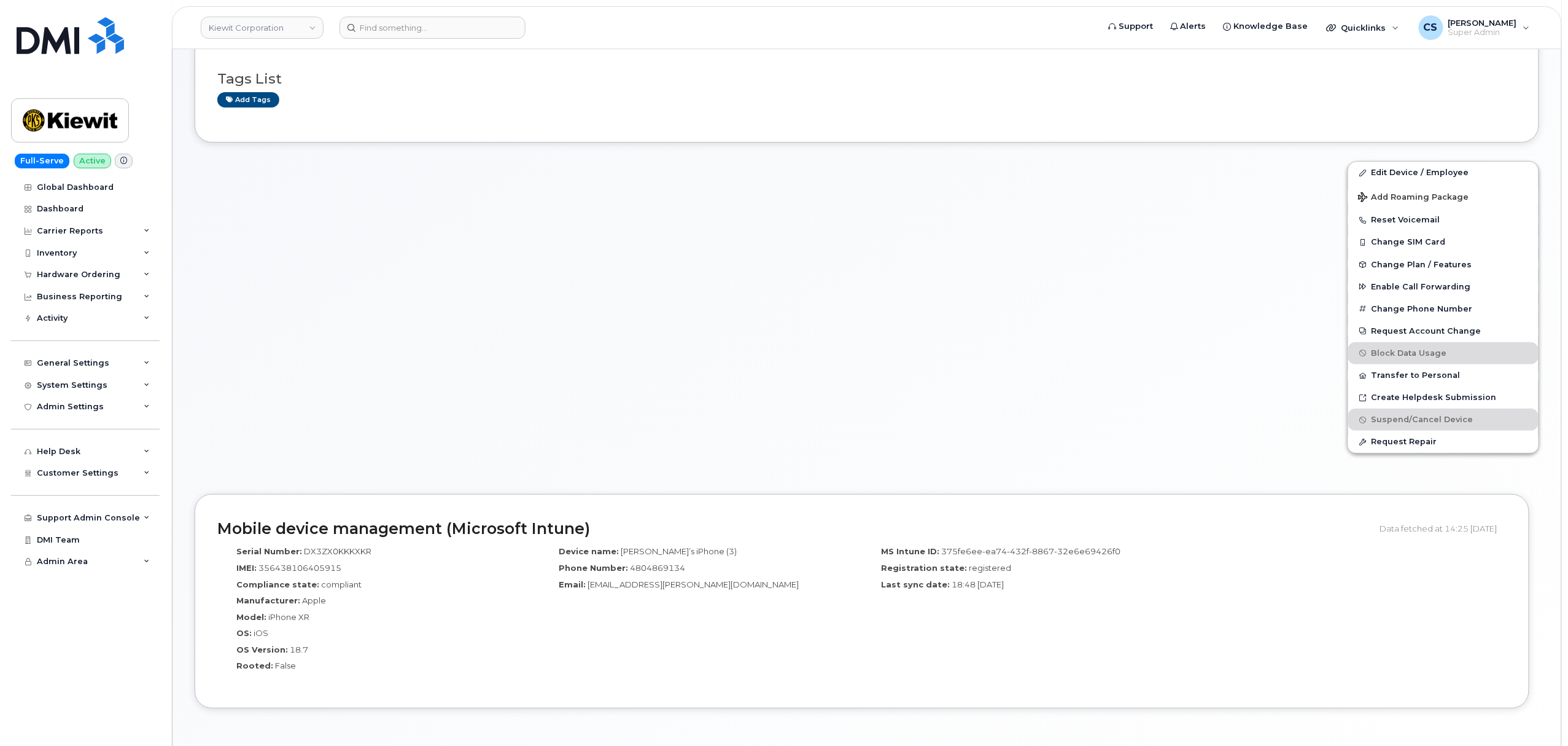
scroll to position [55, 0]
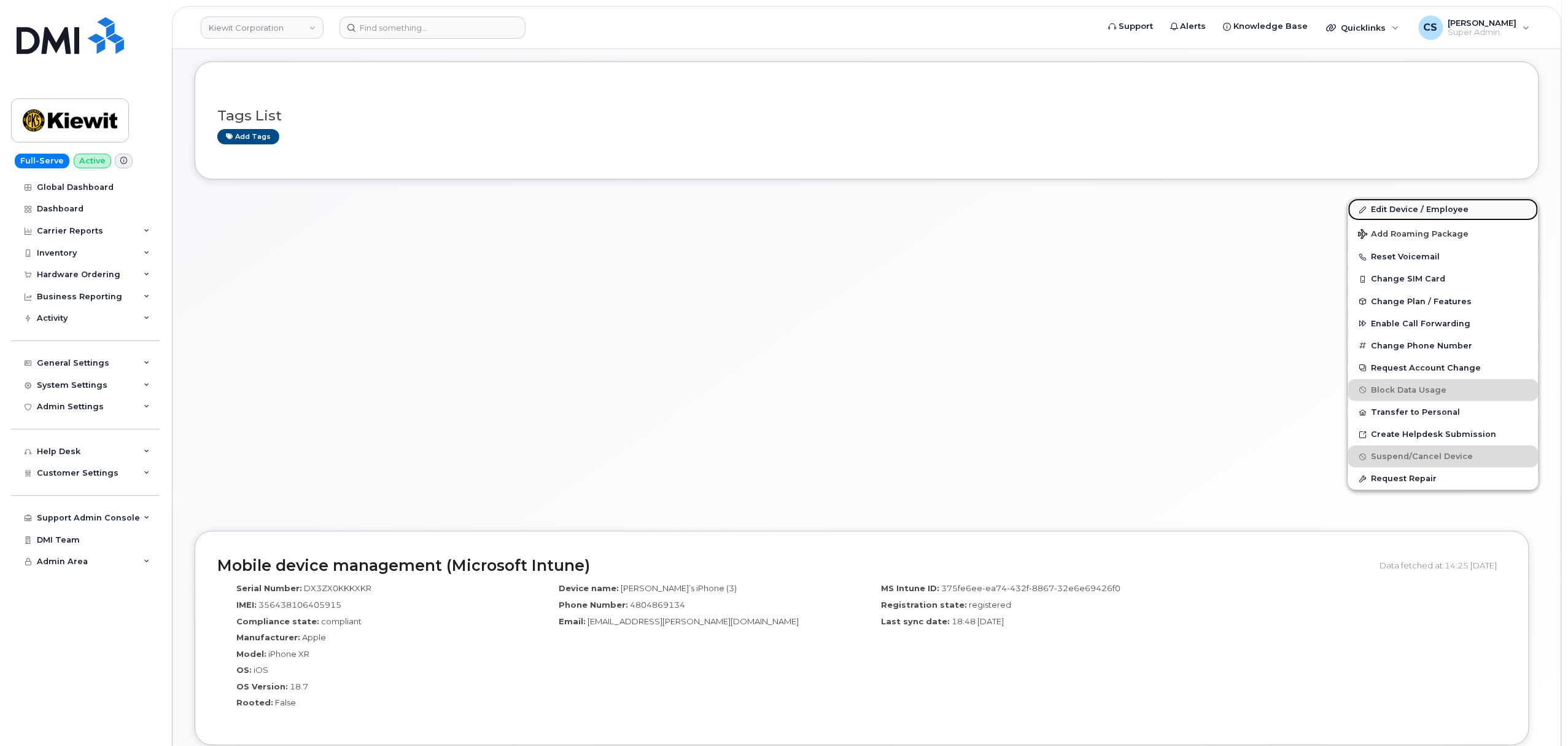
click at [1381, 205] on link "Edit Device / Employee" at bounding box center [1443, 209] width 190 height 22
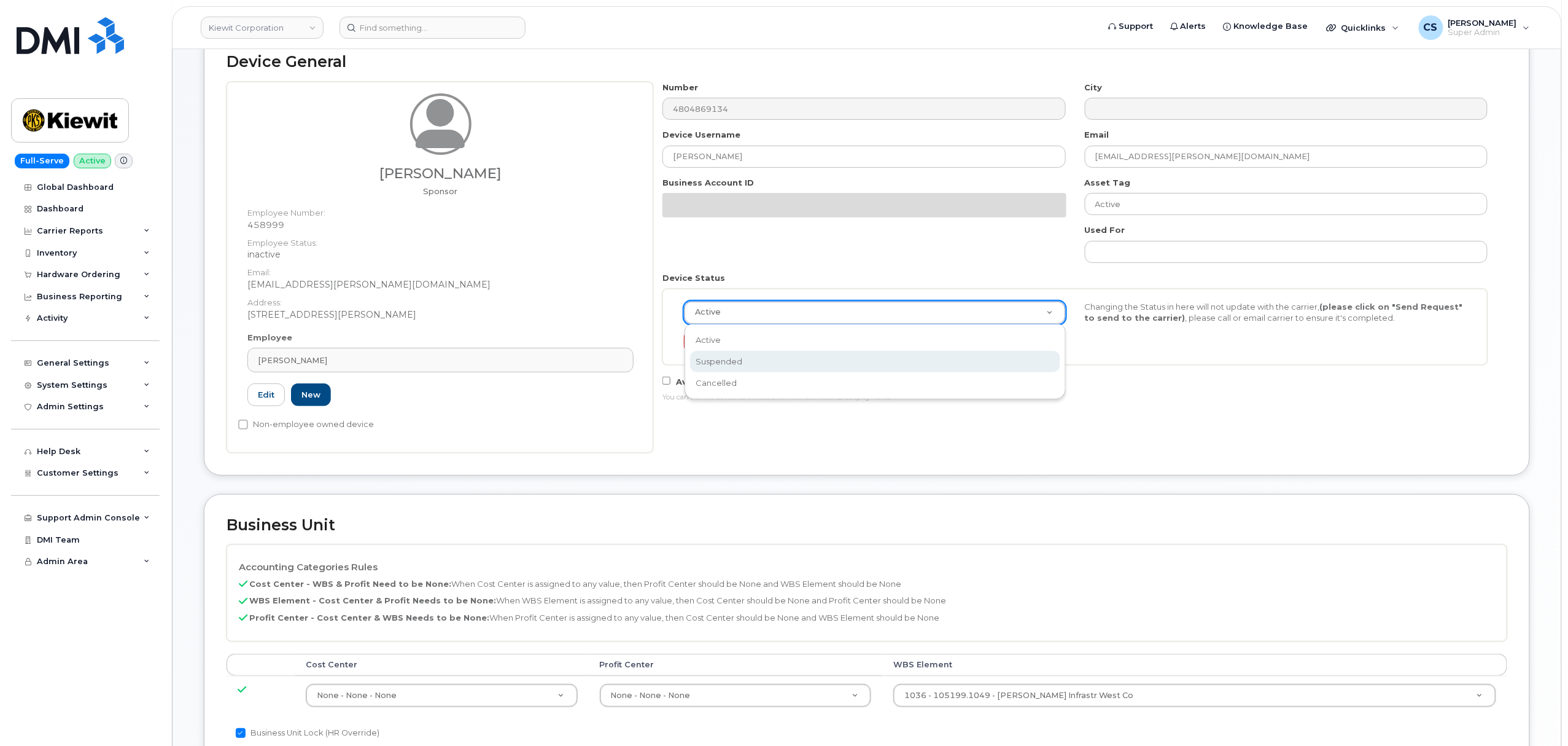
scroll to position [0, 4]
select select "suspended"
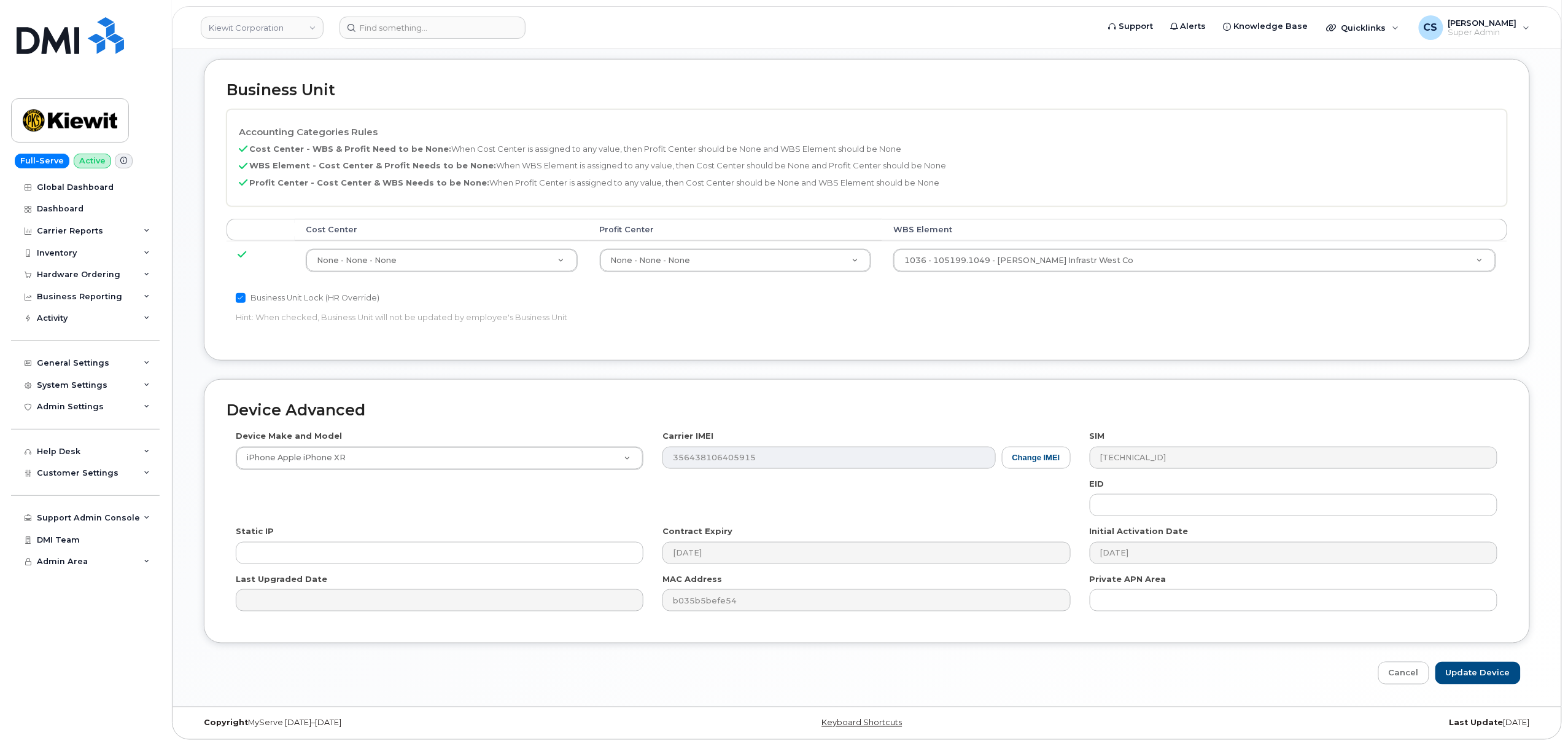
scroll to position [520, 0]
click at [1474, 669] on input "Update Device" at bounding box center [1478, 672] width 85 height 23
type input "Saving..."
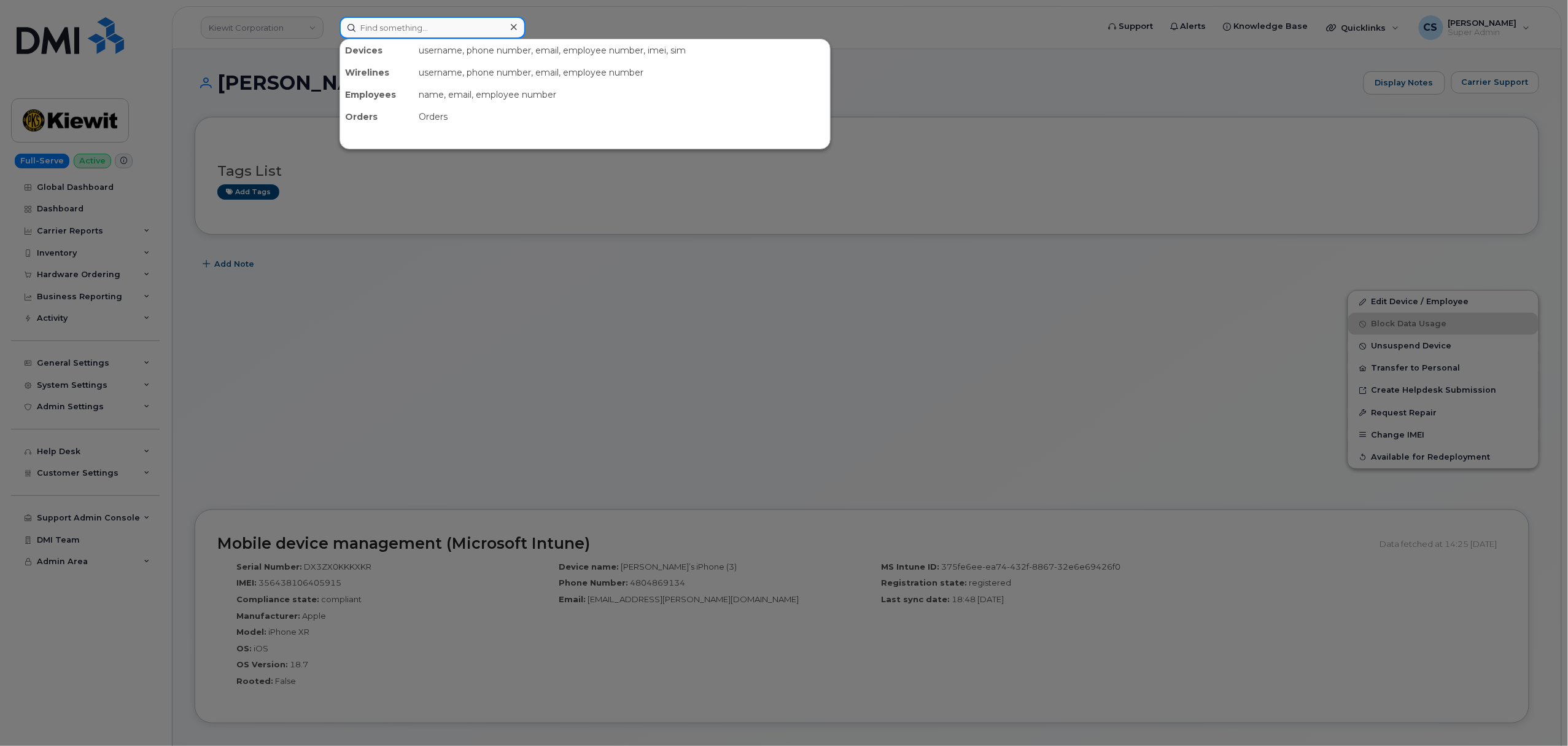
click at [401, 29] on input at bounding box center [432, 28] width 186 height 22
paste input "6625221198"
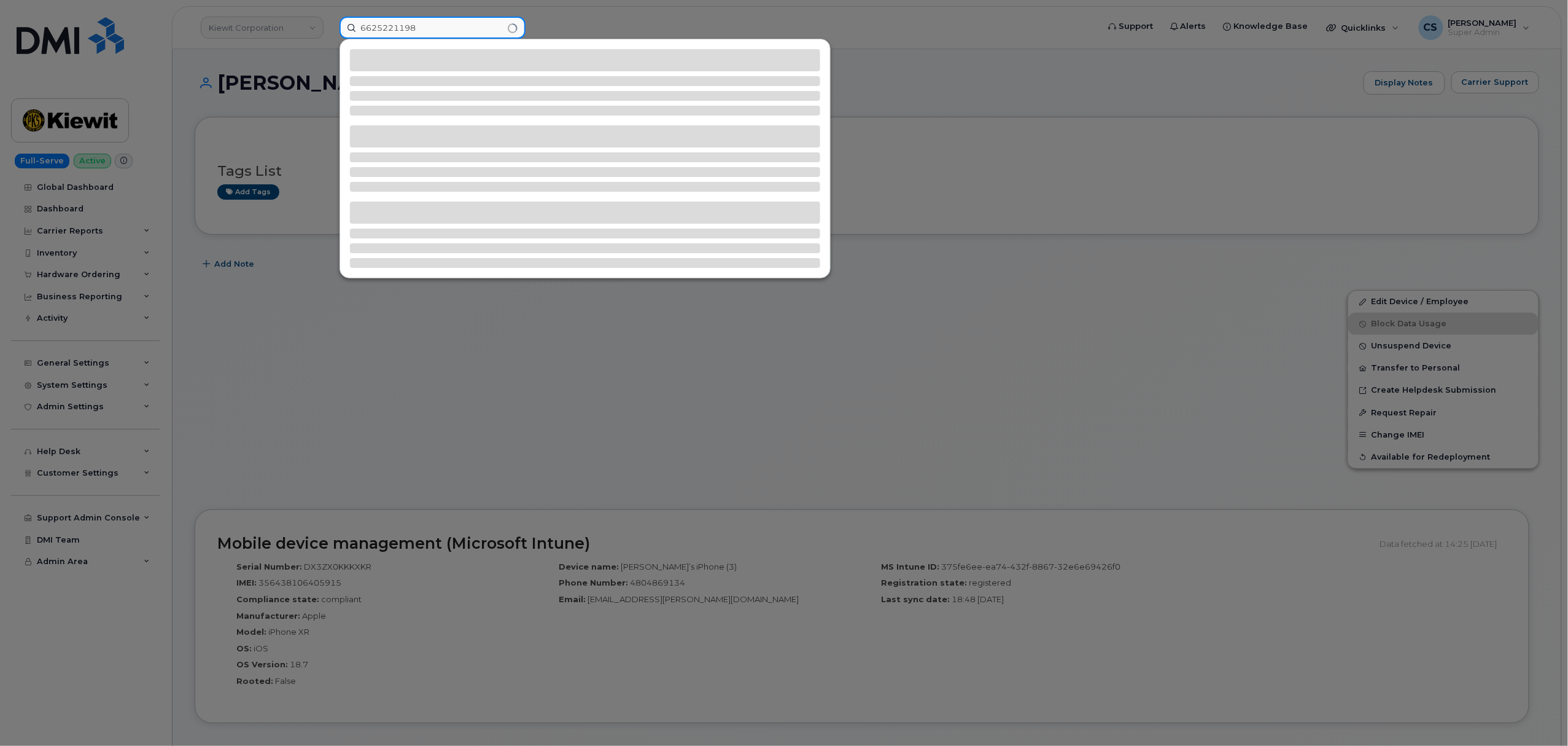
type input "6625221198"
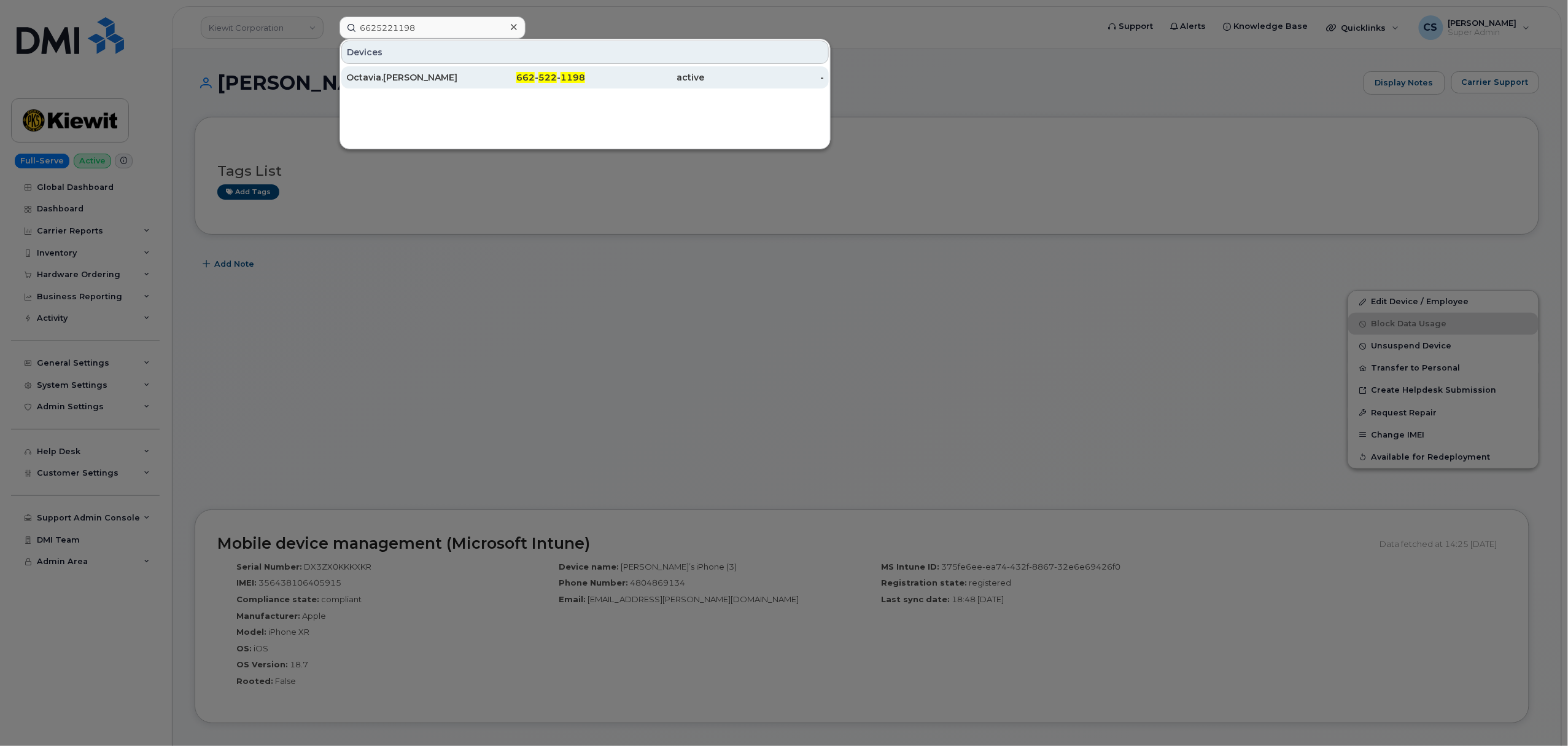
click at [524, 76] on span "662" at bounding box center [525, 77] width 18 height 11
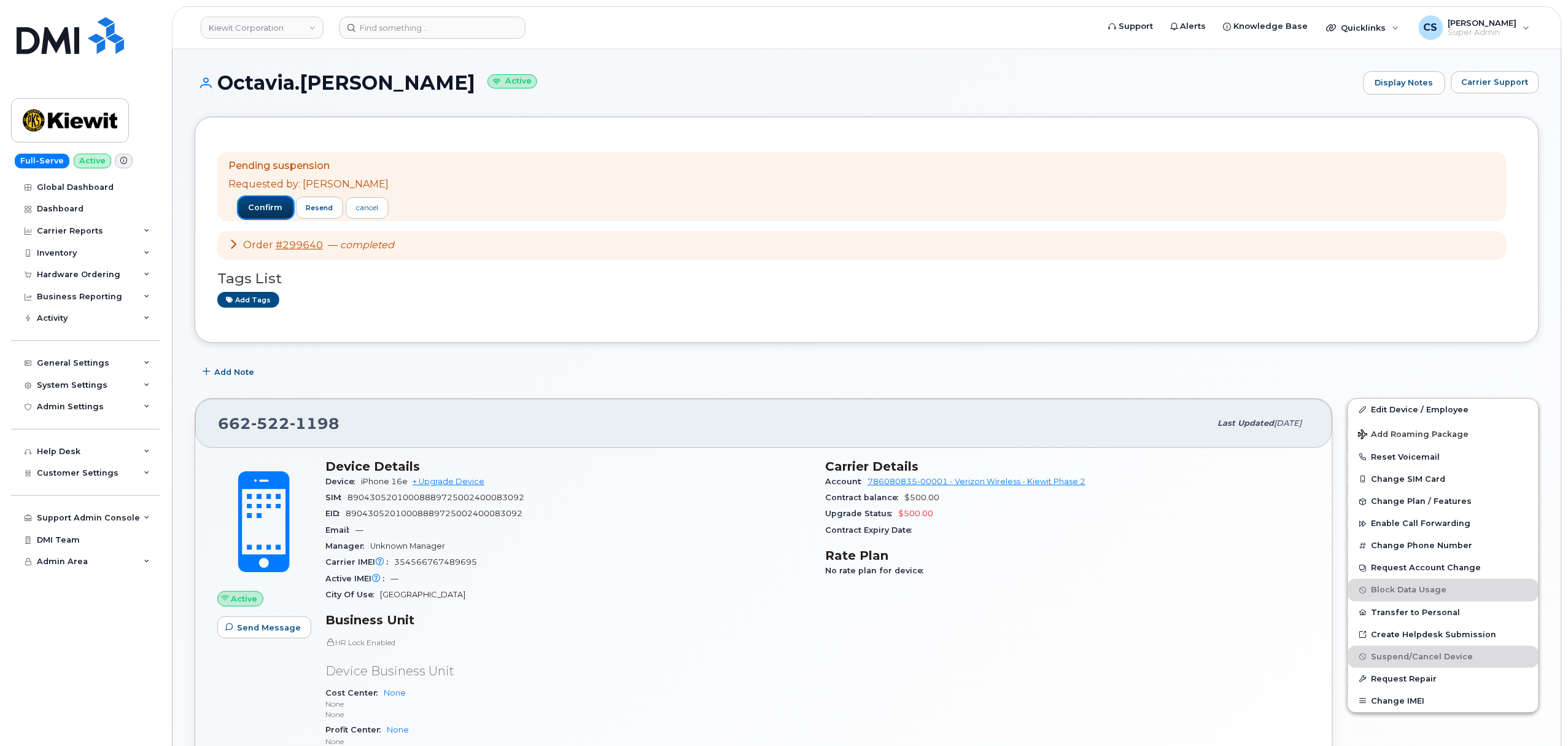
click at [249, 204] on span "confirm" at bounding box center [266, 207] width 34 height 11
